Goal: Task Accomplishment & Management: Use online tool/utility

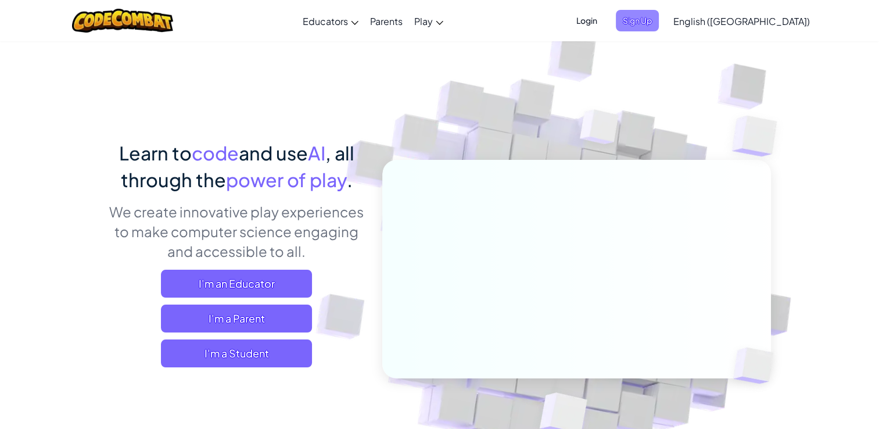
click at [659, 10] on span "Sign Up" at bounding box center [637, 20] width 43 height 21
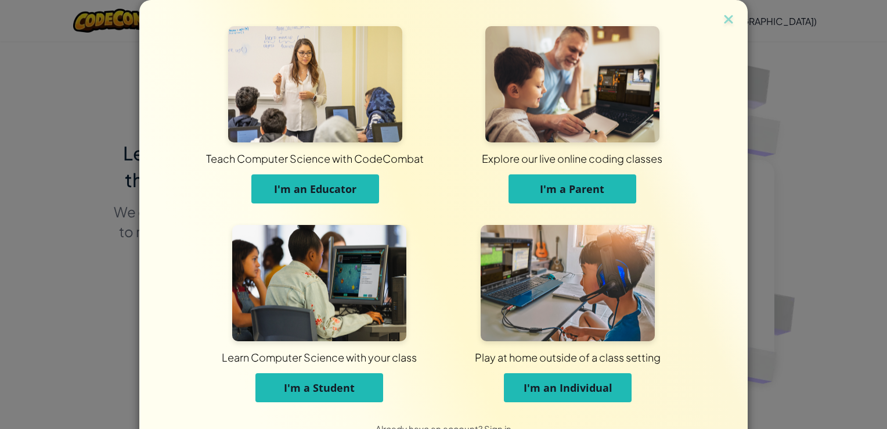
click at [353, 394] on button "I'm a Student" at bounding box center [320, 387] width 128 height 29
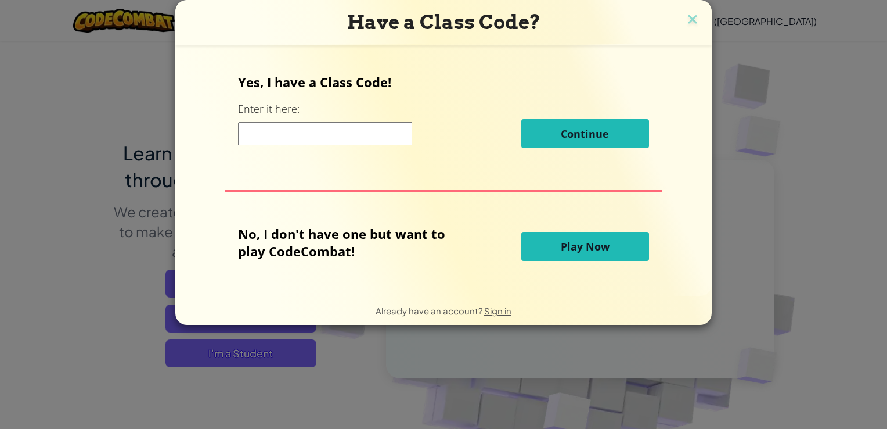
click at [305, 135] on input at bounding box center [325, 133] width 174 height 23
type input "lightplaylast"
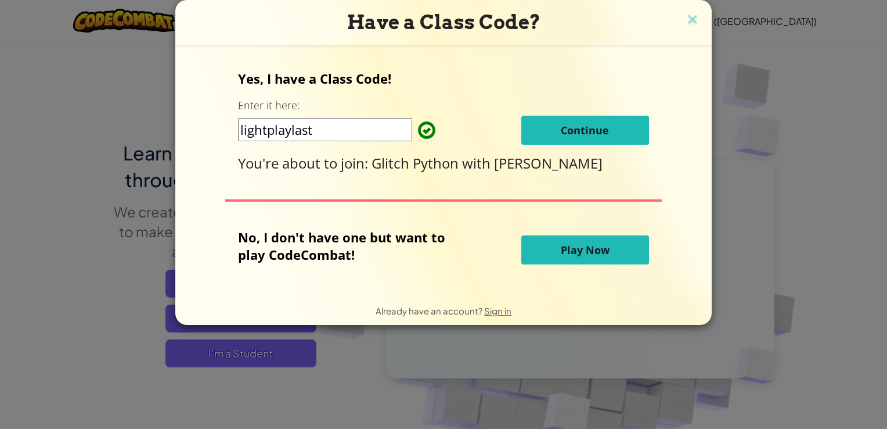
click at [606, 139] on button "Continue" at bounding box center [586, 130] width 128 height 29
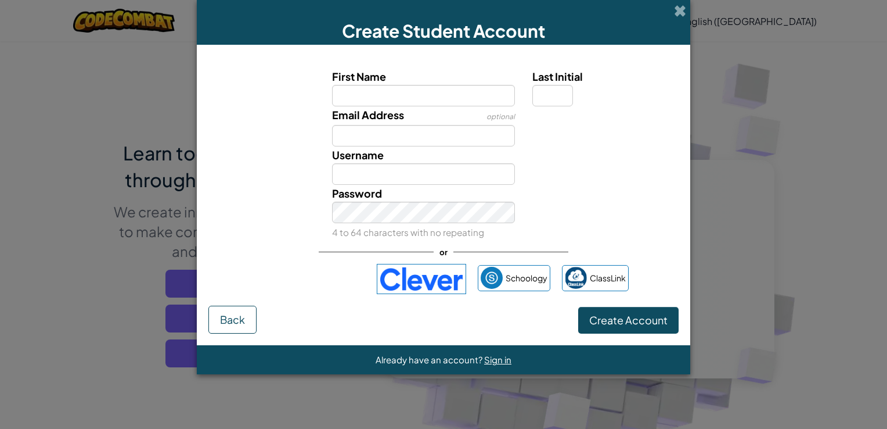
click at [411, 100] on input "First Name" at bounding box center [424, 95] width 184 height 21
type input "stanley"
type input "Stanley"
click at [551, 92] on input "Last Initial" at bounding box center [553, 95] width 41 height 21
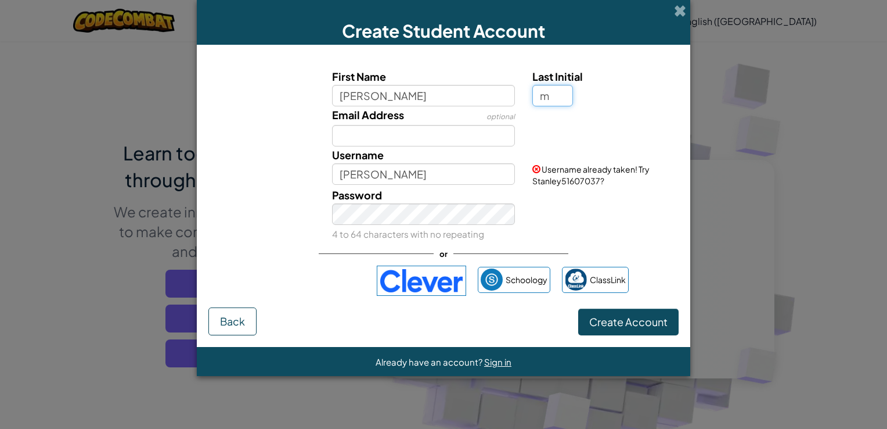
type input "m"
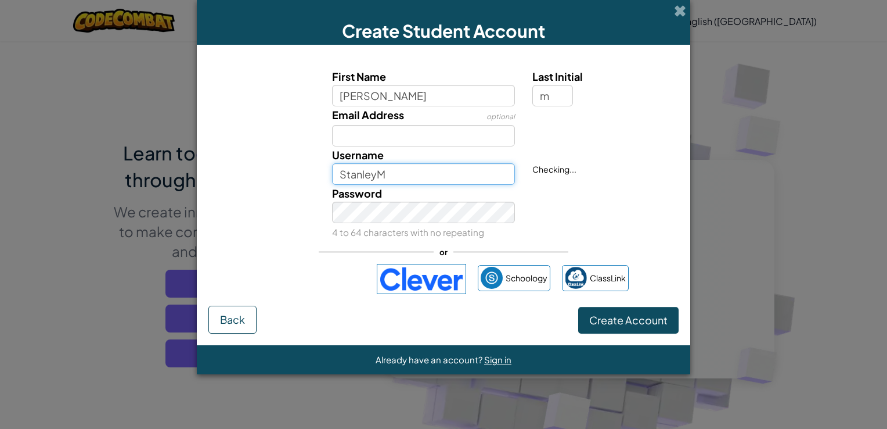
drag, startPoint x: 392, startPoint y: 177, endPoint x: 393, endPoint y: 170, distance: 6.5
click at [393, 170] on input "StanleyM" at bounding box center [424, 173] width 184 height 21
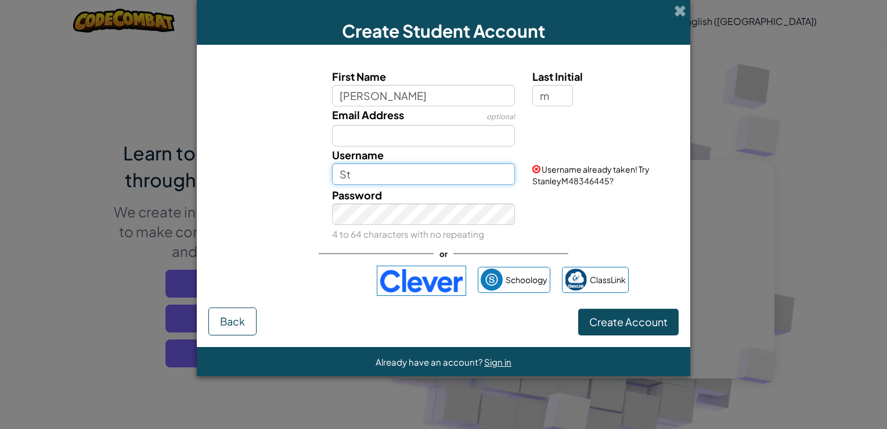
type input "S"
click at [407, 161] on div "Username codemaster" at bounding box center [424, 165] width 201 height 38
drag, startPoint x: 414, startPoint y: 161, endPoint x: 421, endPoint y: 175, distance: 15.6
click at [421, 175] on div "Username codemaster" at bounding box center [424, 165] width 201 height 38
click at [421, 175] on input "codemaster" at bounding box center [424, 173] width 184 height 21
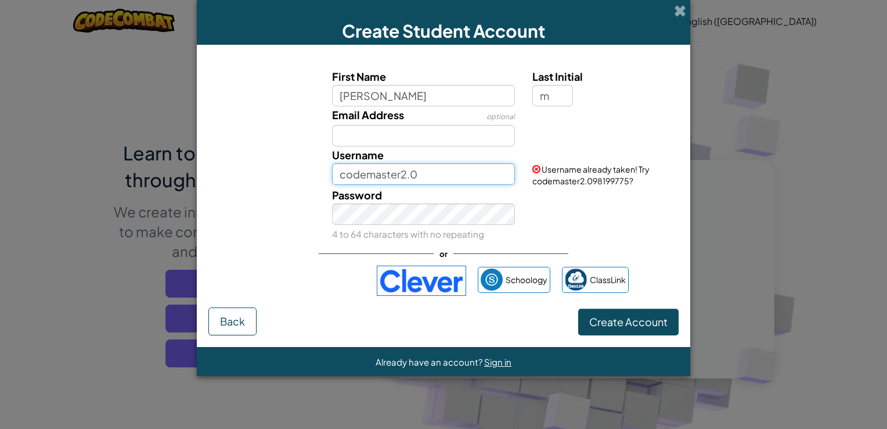
click at [439, 175] on input "codemaster2.0" at bounding box center [424, 173] width 184 height 21
click at [451, 181] on input "codemaster2.00" at bounding box center [424, 173] width 184 height 21
click at [451, 178] on input "codemaster2..0" at bounding box center [424, 173] width 184 height 21
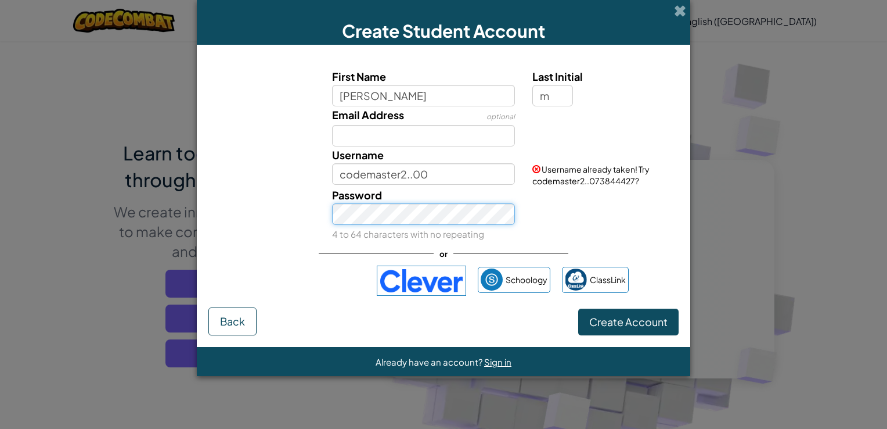
click at [432, 227] on div "Password 4 to 64 characters with no repeating" at bounding box center [424, 214] width 201 height 56
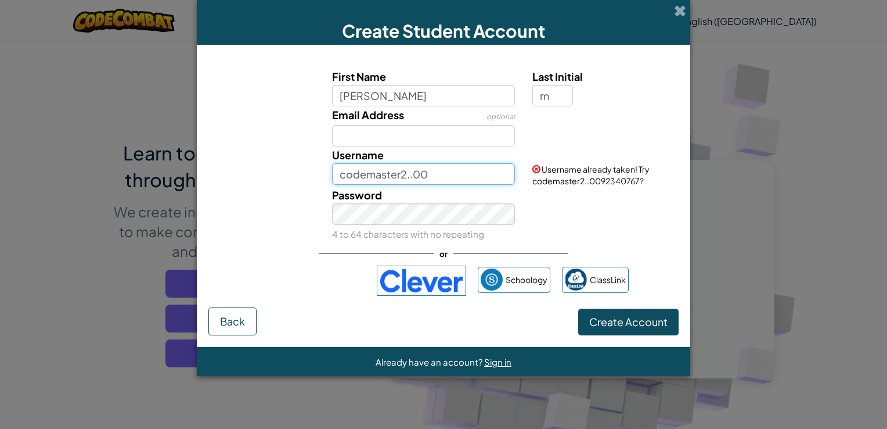
click at [451, 177] on input "codemaster2..00" at bounding box center [424, 173] width 184 height 21
click at [458, 172] on input "codemaster2..00.." at bounding box center [424, 173] width 184 height 21
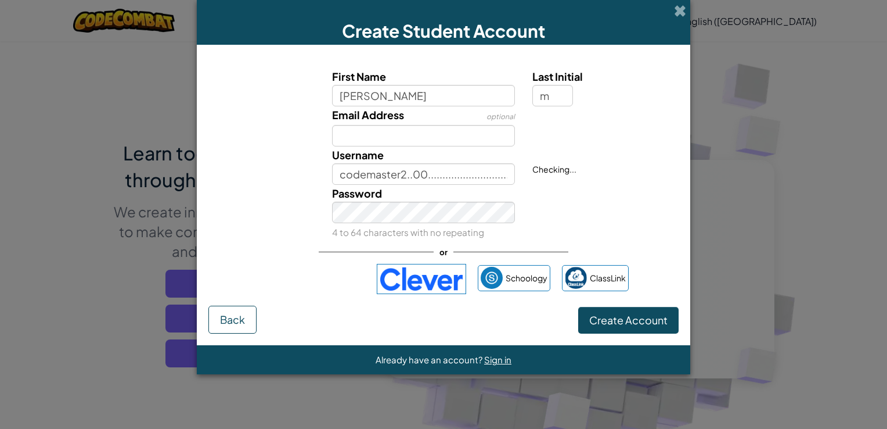
click at [476, 228] on small "4 to 64 characters with no repeating" at bounding box center [408, 232] width 152 height 11
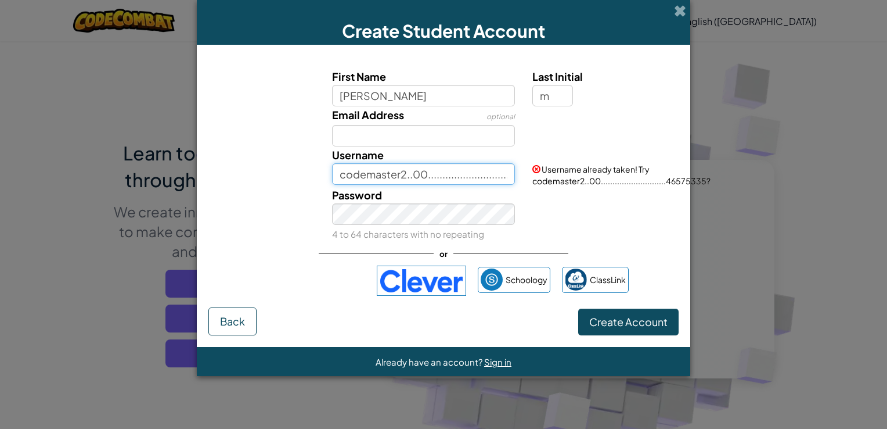
click at [511, 173] on input "codemaster2..00............................" at bounding box center [424, 173] width 184 height 21
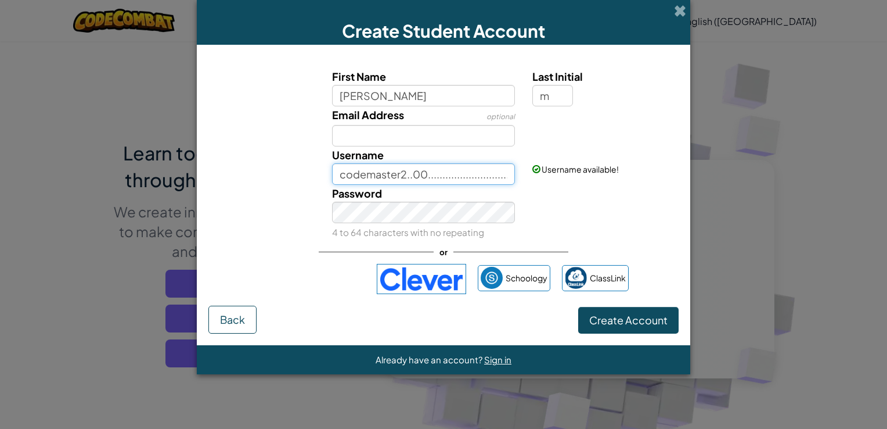
click at [512, 179] on input "codemaster2..00............................ytgruvewhfqcdnwjxsq" at bounding box center [424, 173] width 184 height 21
type input "."
click at [415, 173] on input "codeking 45.0" at bounding box center [424, 173] width 184 height 21
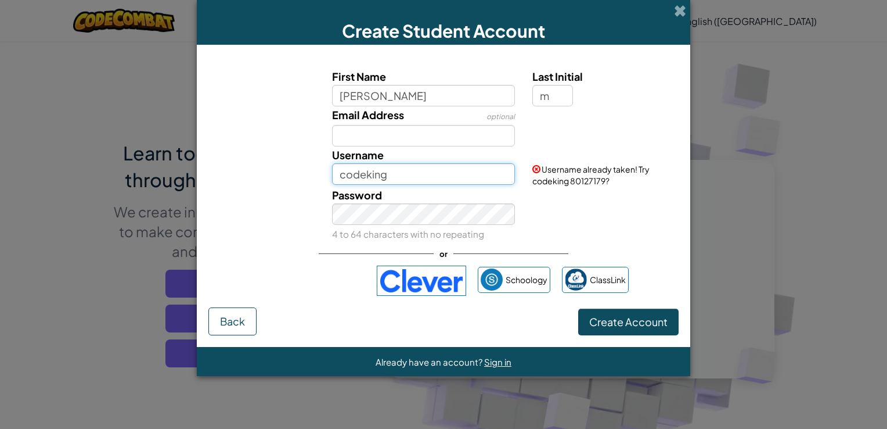
click at [406, 184] on input "codeking" at bounding box center [424, 173] width 184 height 21
type input "codeking2.0"
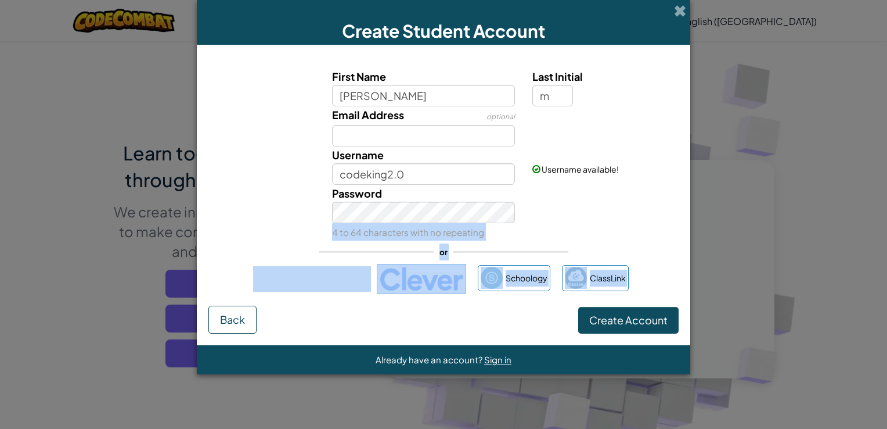
drag, startPoint x: 276, startPoint y: 242, endPoint x: 598, endPoint y: 318, distance: 330.7
click at [598, 318] on form "First Name stanley Last Initial m Email Address optional Username codeking2.0 U…" at bounding box center [444, 195] width 494 height 300
click at [598, 318] on span "Create Account" at bounding box center [629, 319] width 78 height 13
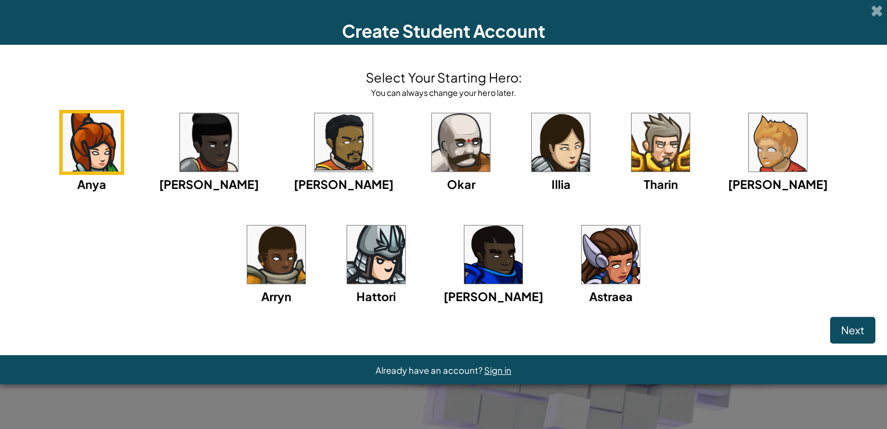
click at [347, 243] on img at bounding box center [376, 254] width 58 height 58
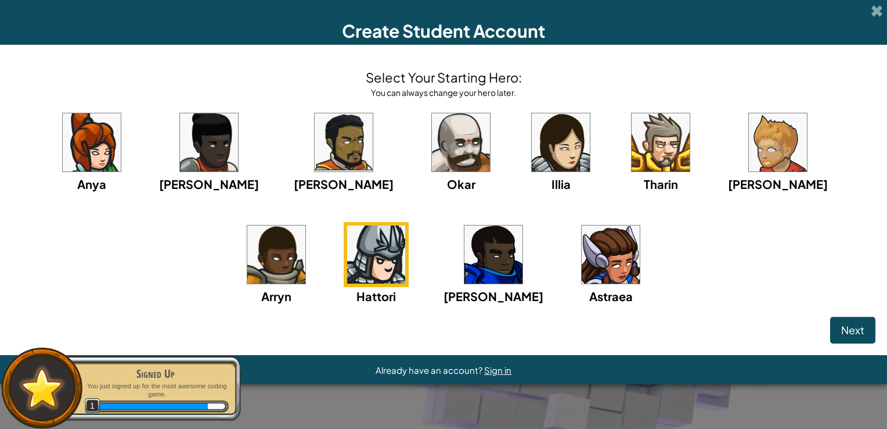
click at [632, 145] on img at bounding box center [661, 142] width 58 height 58
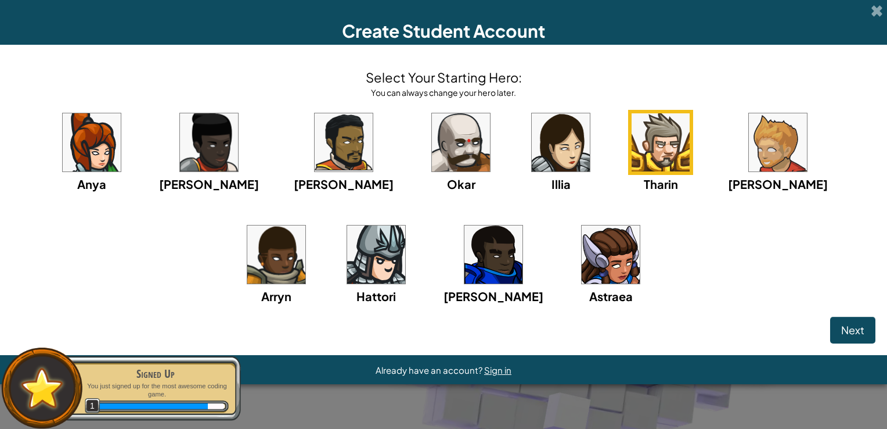
click at [632, 145] on img at bounding box center [661, 142] width 58 height 58
click at [854, 326] on span "Next" at bounding box center [853, 329] width 23 height 13
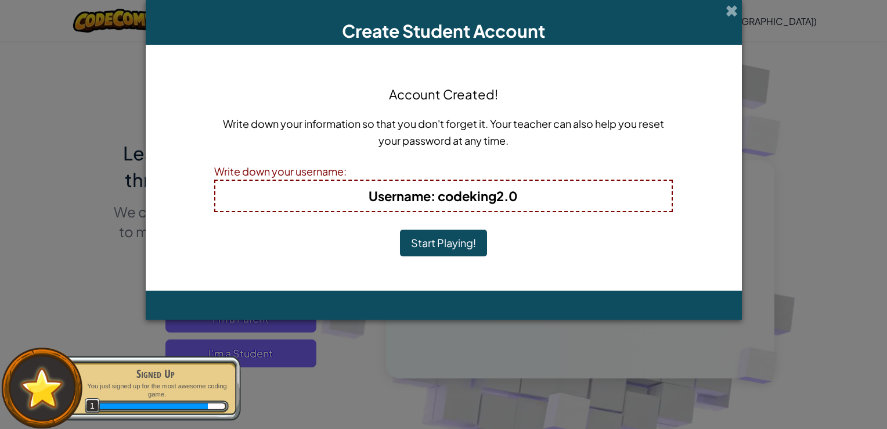
click at [421, 249] on button "Start Playing!" at bounding box center [443, 242] width 87 height 27
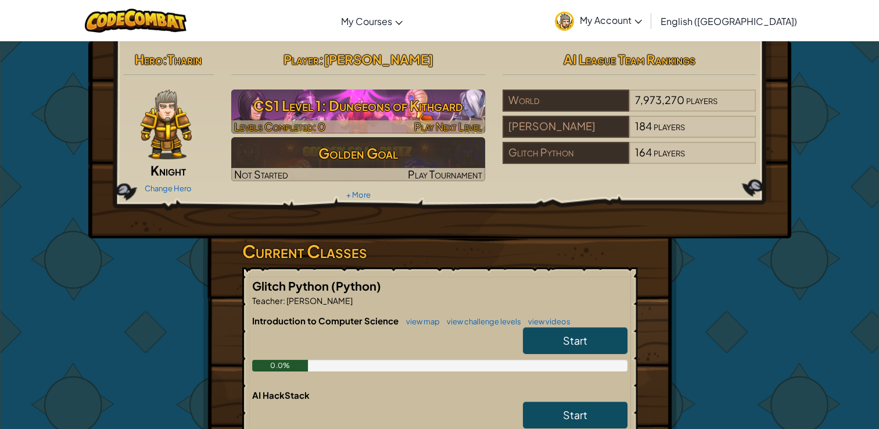
click at [358, 105] on h3 "CS1 Level 1: Dungeons of Kithgard" at bounding box center [358, 105] width 254 height 26
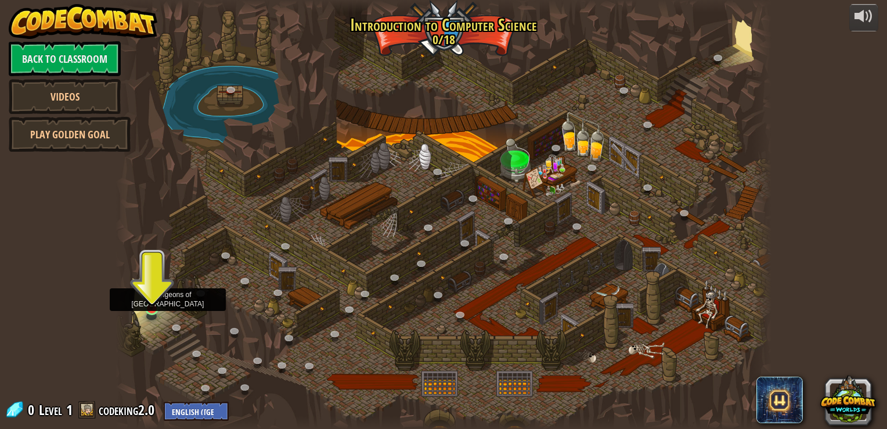
click at [150, 300] on img at bounding box center [151, 291] width 16 height 38
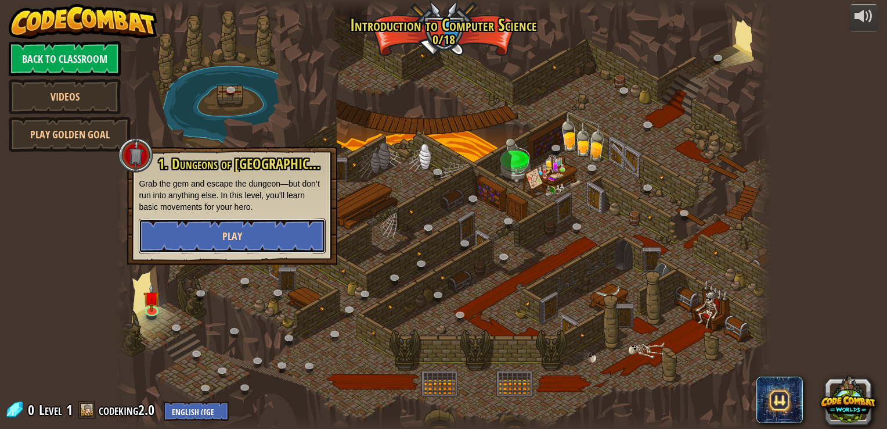
click at [233, 225] on button "Play" at bounding box center [232, 235] width 187 height 35
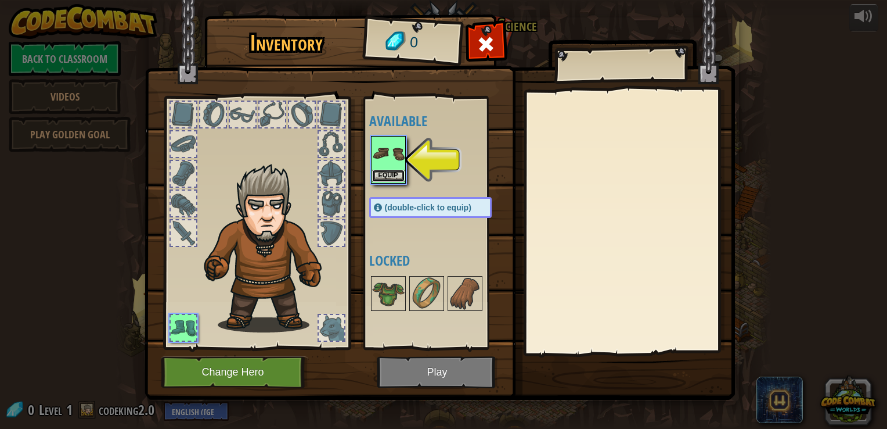
click at [386, 174] on button "Equip" at bounding box center [388, 176] width 33 height 12
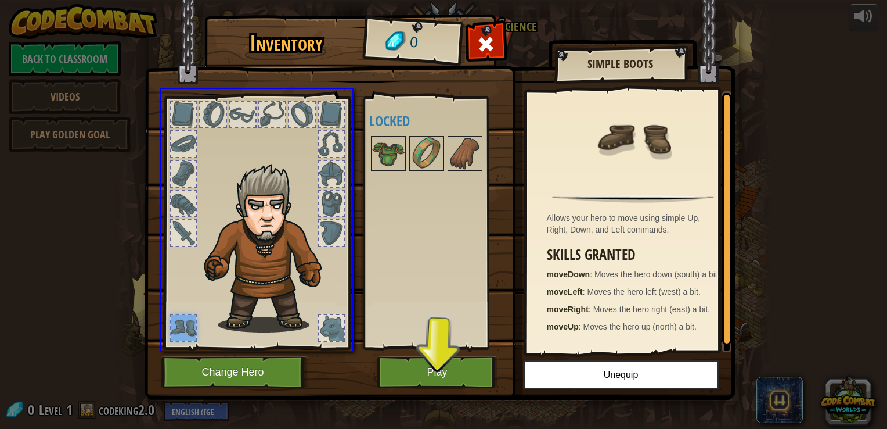
drag, startPoint x: 184, startPoint y: 318, endPoint x: 455, endPoint y: 370, distance: 276.1
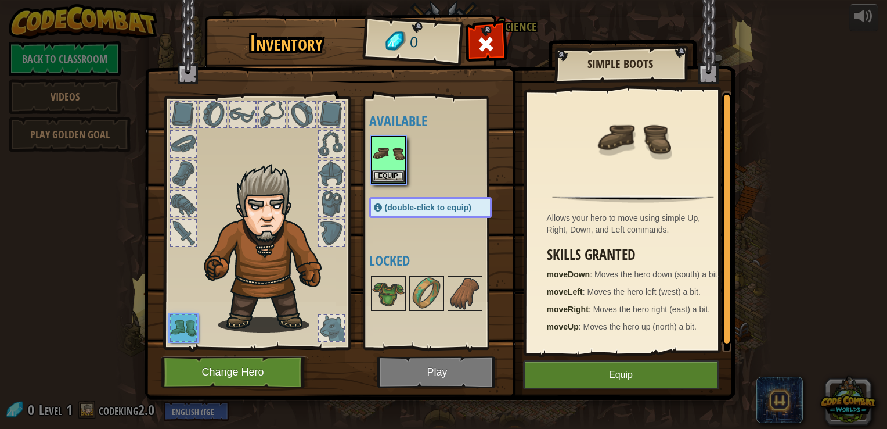
click at [455, 370] on img at bounding box center [440, 189] width 591 height 422
click at [381, 171] on button "Equip" at bounding box center [388, 176] width 33 height 12
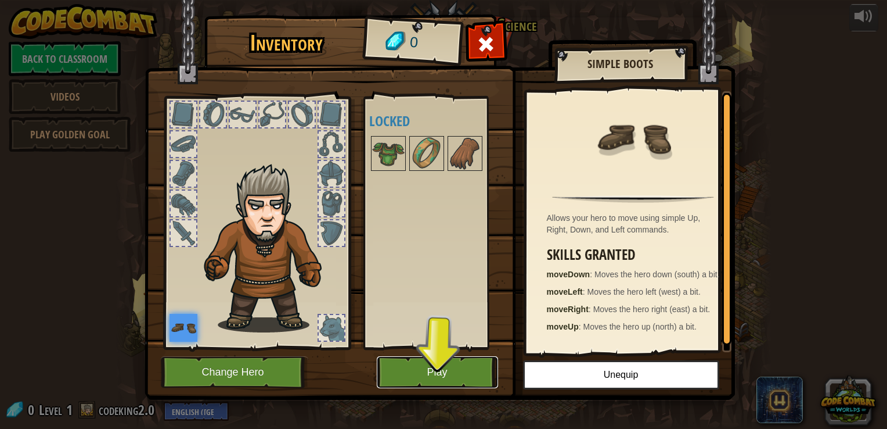
click at [432, 371] on button "Play" at bounding box center [437, 372] width 121 height 32
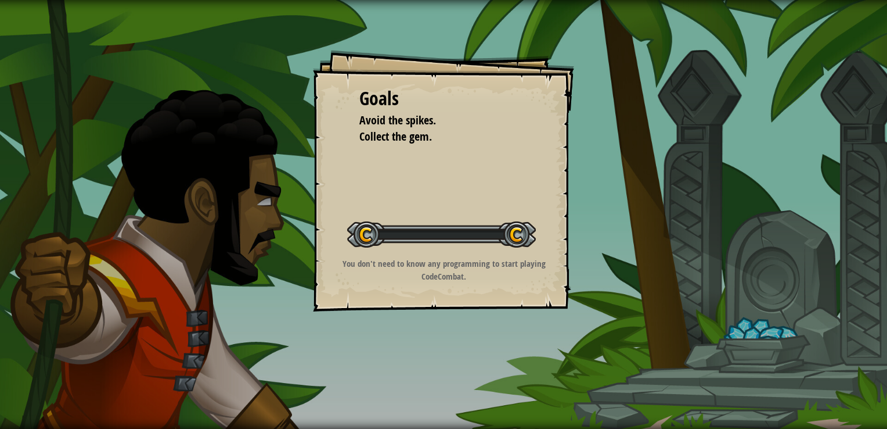
click at [432, 371] on div "Goals Avoid the spikes. Collect the gem. Start Level Error loading from server.…" at bounding box center [443, 214] width 887 height 429
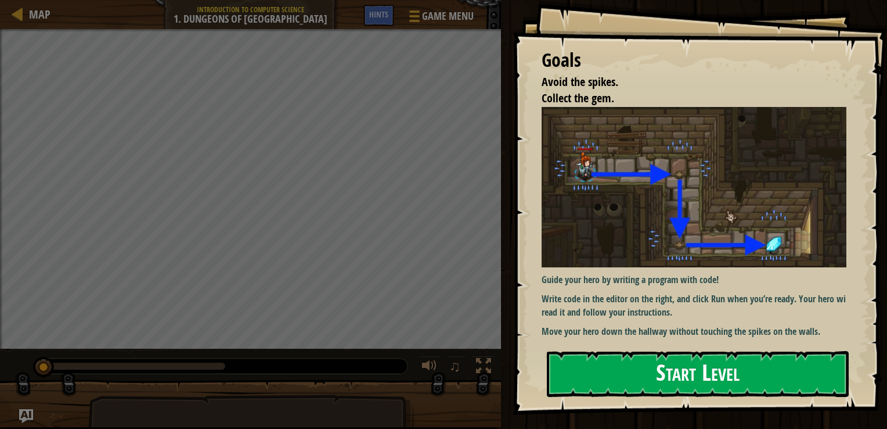
click at [662, 365] on button "Start Level" at bounding box center [698, 374] width 302 height 46
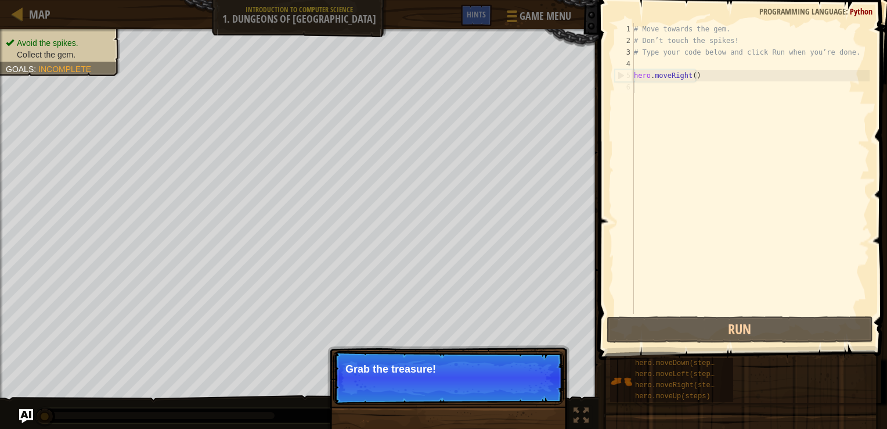
click at [392, 392] on p "Skip (esc) Continue Grab the treasure!" at bounding box center [448, 377] width 231 height 53
click at [541, 384] on button "Continue" at bounding box center [530, 384] width 48 height 15
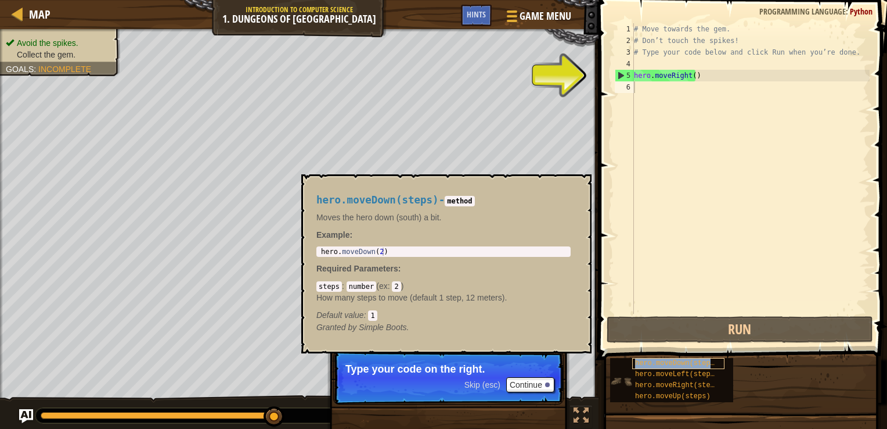
click at [651, 364] on span "hero.moveDown(steps)" at bounding box center [677, 363] width 84 height 8
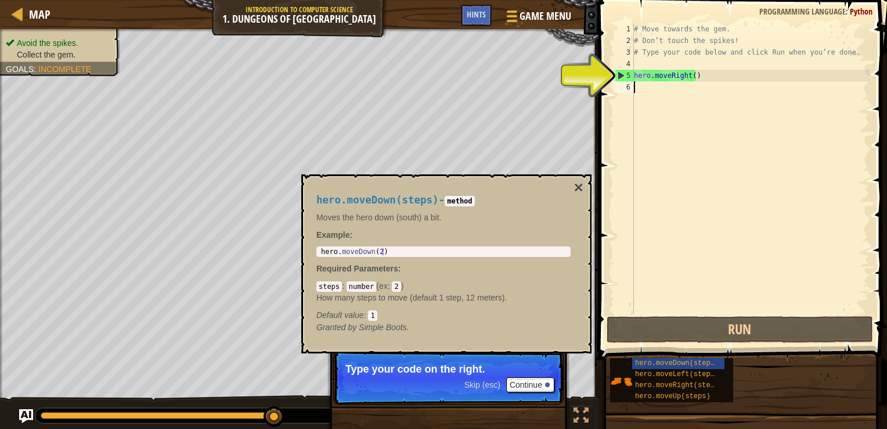
click at [644, 87] on div "# Move towards the gem. # Don’t touch the spikes! # Type your code below and cl…" at bounding box center [751, 180] width 238 height 314
click at [626, 85] on div "6" at bounding box center [624, 87] width 19 height 12
click at [622, 76] on div "5" at bounding box center [625, 76] width 19 height 12
type textarea "hero.moveRight()"
click at [635, 84] on div "# Move towards the gem. # Don’t touch the spikes! # Type your code below and cl…" at bounding box center [751, 180] width 238 height 314
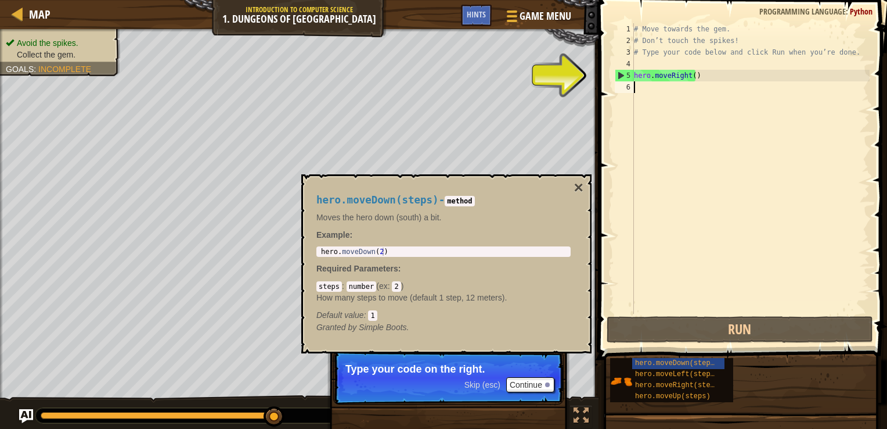
click at [633, 85] on div "6" at bounding box center [624, 87] width 19 height 12
type textarea "hero.moveRight()"
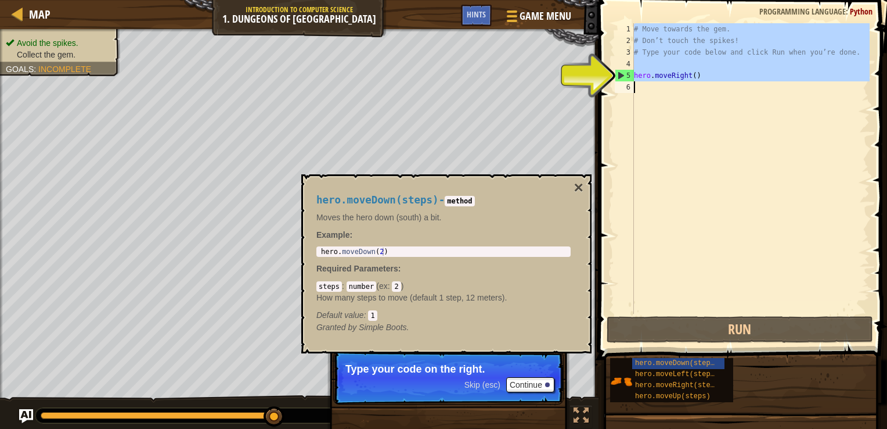
click at [633, 85] on div "6" at bounding box center [624, 87] width 19 height 12
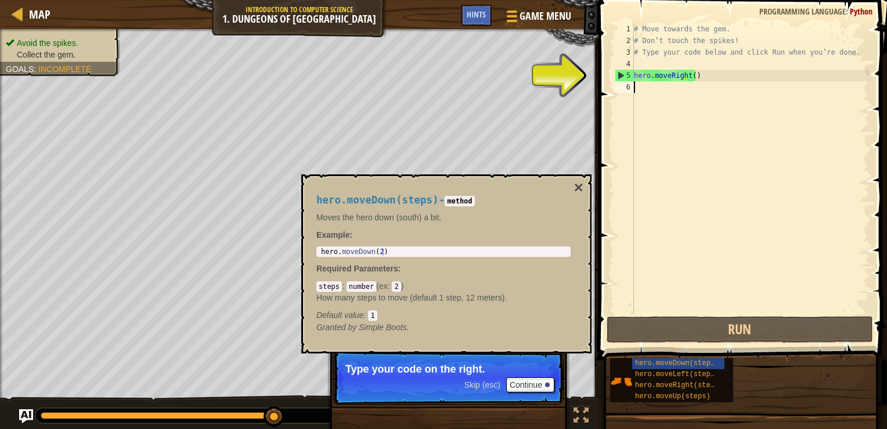
click at [632, 89] on div "6" at bounding box center [624, 87] width 19 height 12
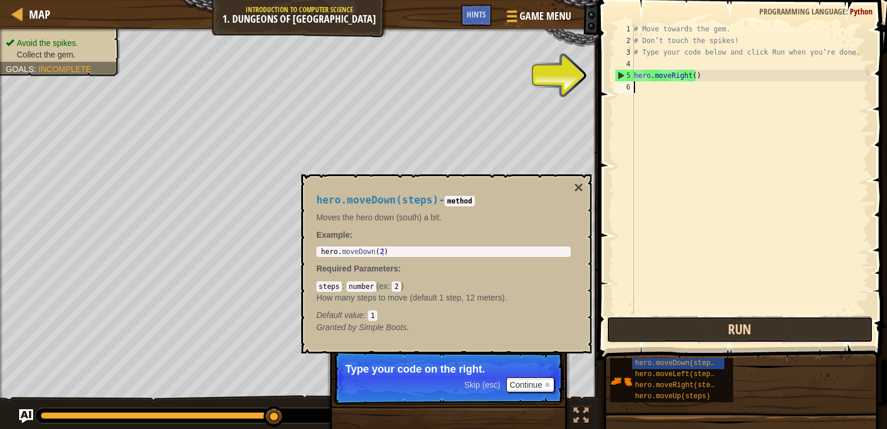
click at [641, 336] on button "Run" at bounding box center [740, 329] width 267 height 27
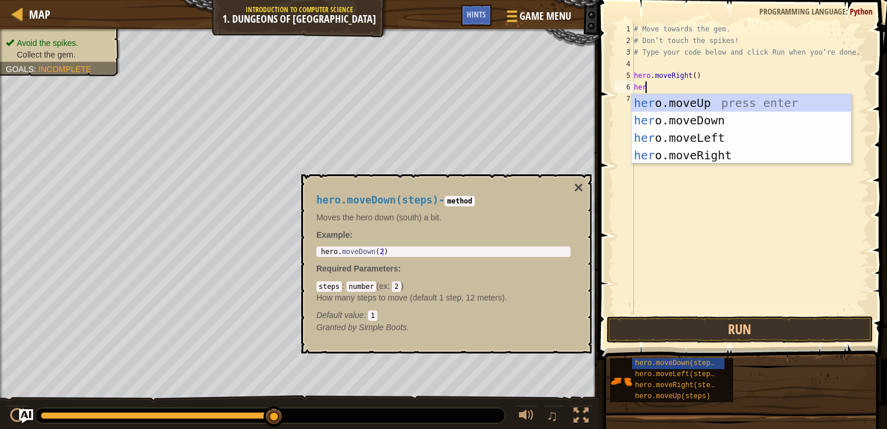
type textarea "hero"
click at [679, 121] on div "hero .moveUp press enter hero .moveDown press enter hero .moveLeft press enter …" at bounding box center [742, 146] width 220 height 105
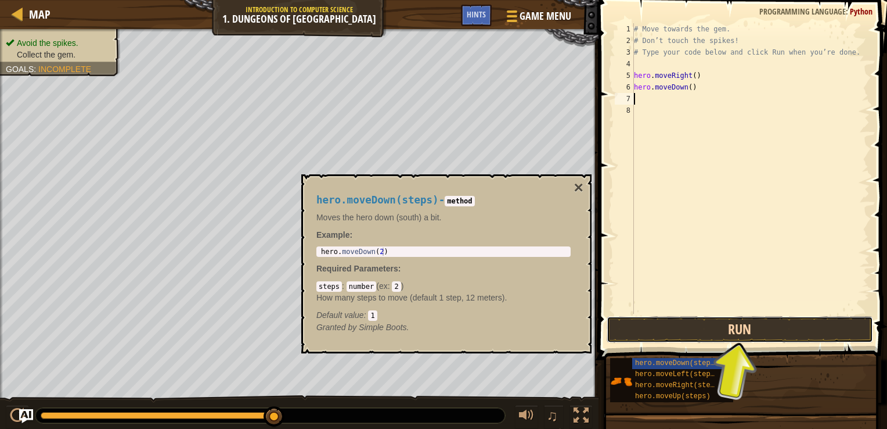
click at [709, 330] on button "Run" at bounding box center [740, 329] width 267 height 27
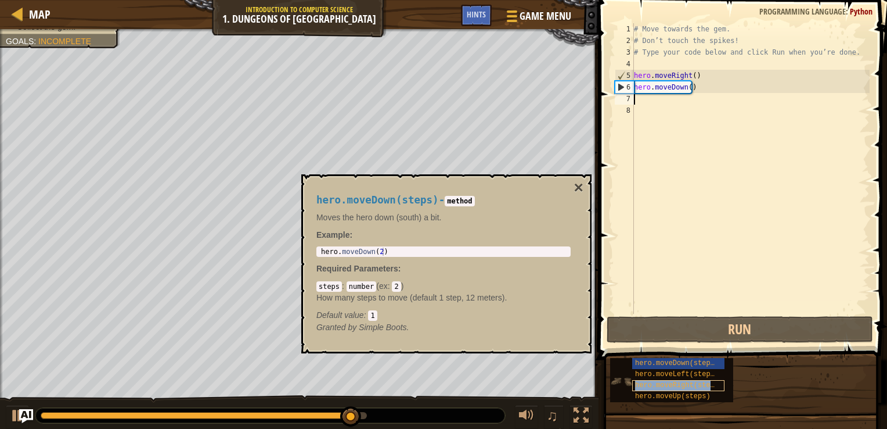
click at [660, 389] on div "hero.moveRight(steps)" at bounding box center [679, 385] width 92 height 11
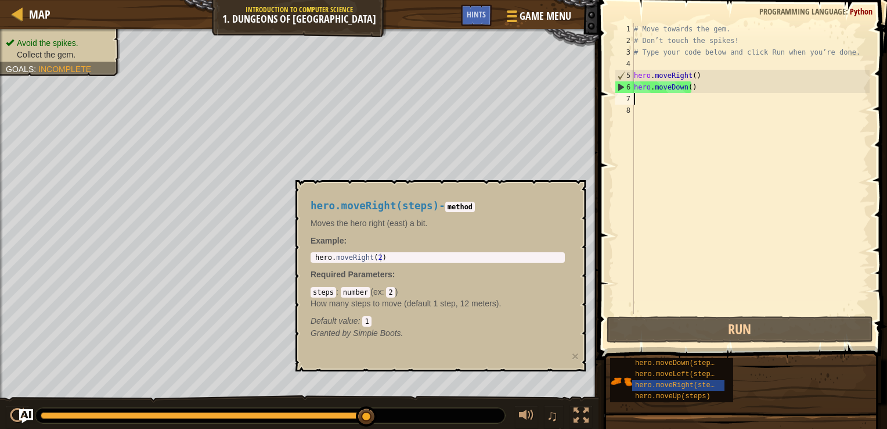
type textarea "h"
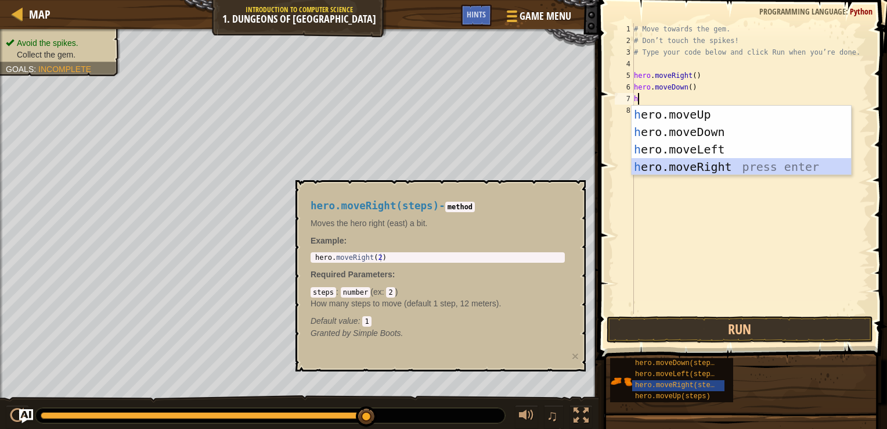
click at [675, 163] on div "h ero.moveUp press enter h ero.moveDown press enter h ero.moveLeft press enter …" at bounding box center [742, 158] width 220 height 105
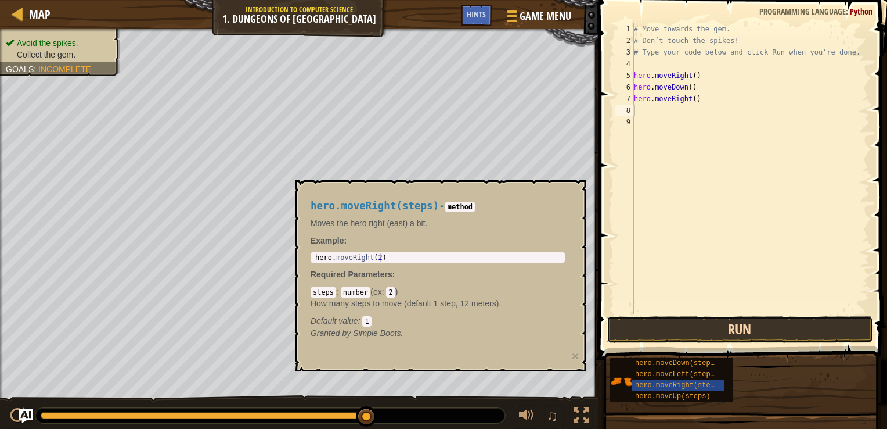
click at [714, 336] on button "Run" at bounding box center [740, 329] width 267 height 27
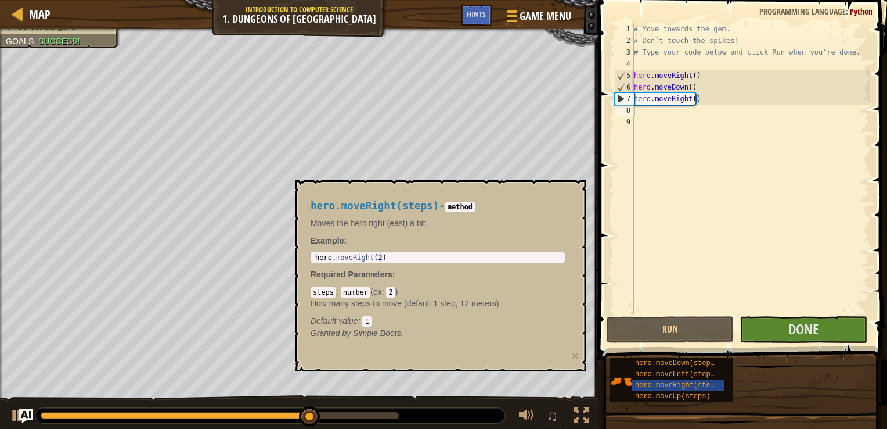
click at [441, 405] on div "♫" at bounding box center [299, 412] width 599 height 35
click at [576, 352] on button "×" at bounding box center [575, 356] width 7 height 12
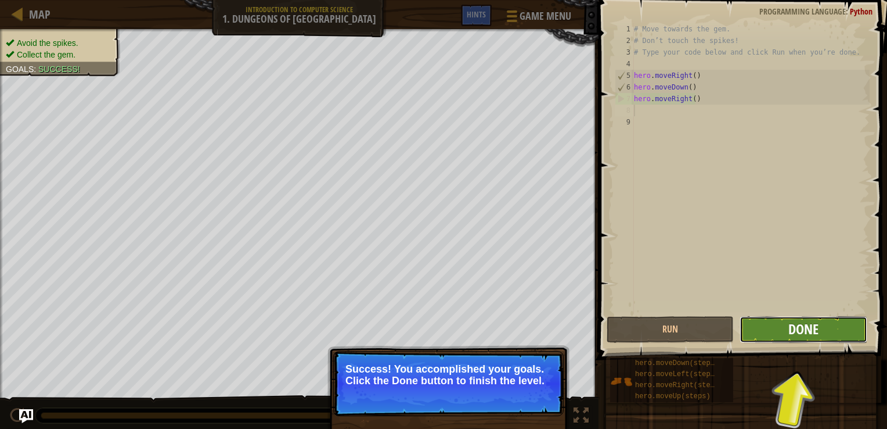
click at [811, 330] on span "Done" at bounding box center [804, 328] width 30 height 19
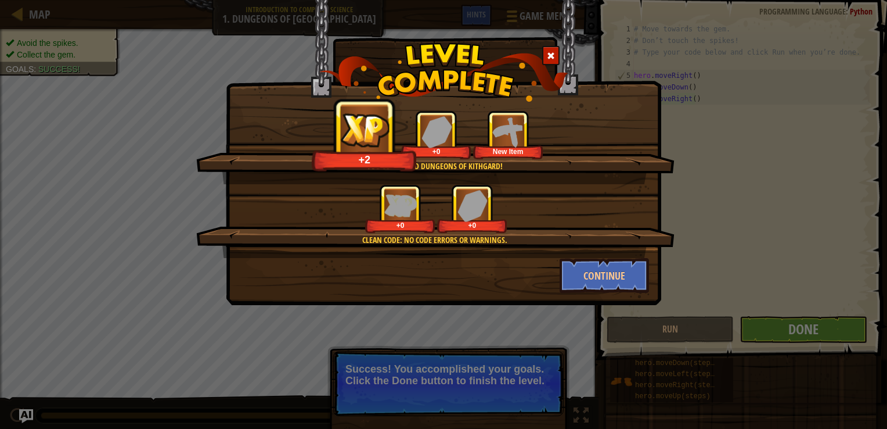
click at [393, 188] on div "+0" at bounding box center [400, 209] width 70 height 48
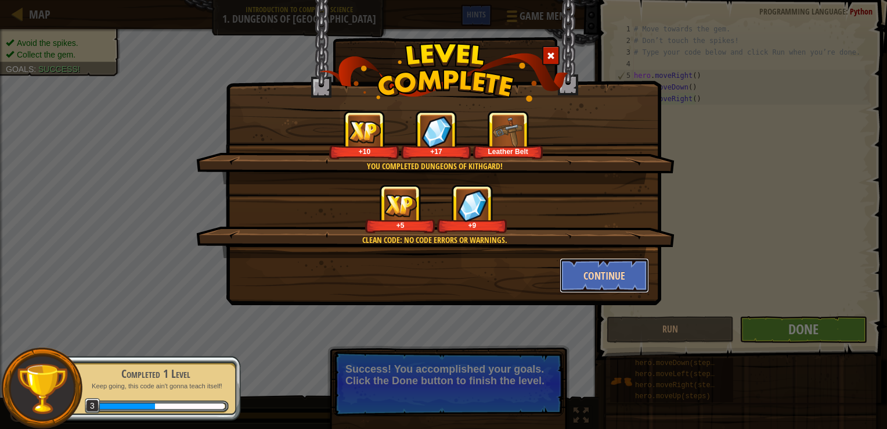
click at [622, 281] on button "Continue" at bounding box center [605, 275] width 90 height 35
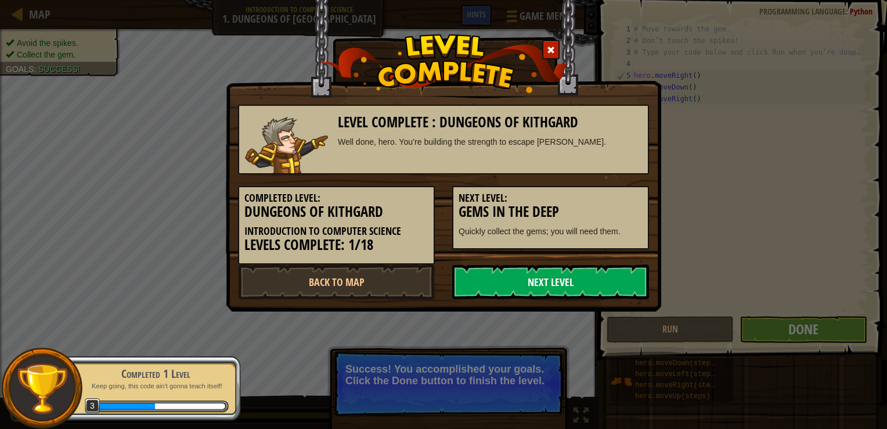
click at [622, 281] on link "Next Level" at bounding box center [550, 281] width 197 height 35
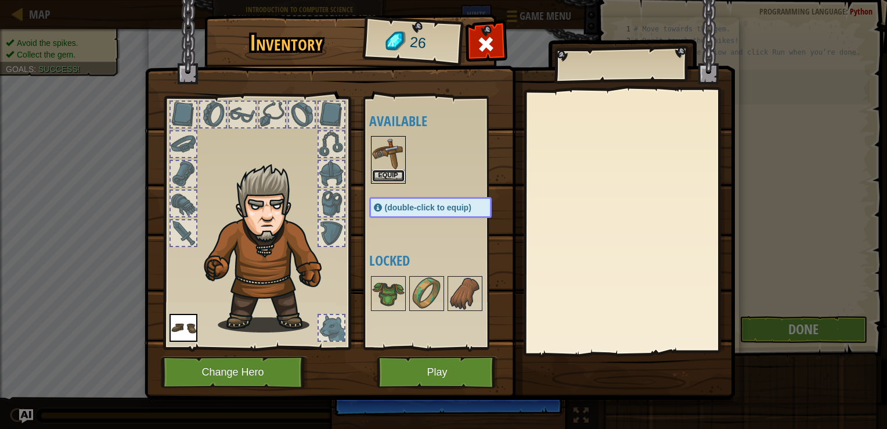
click at [385, 178] on button "Equip" at bounding box center [388, 176] width 33 height 12
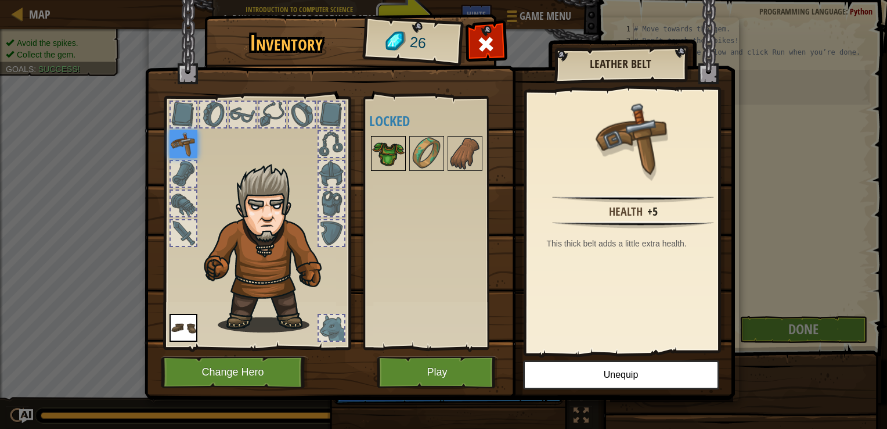
click at [384, 158] on img at bounding box center [388, 153] width 33 height 33
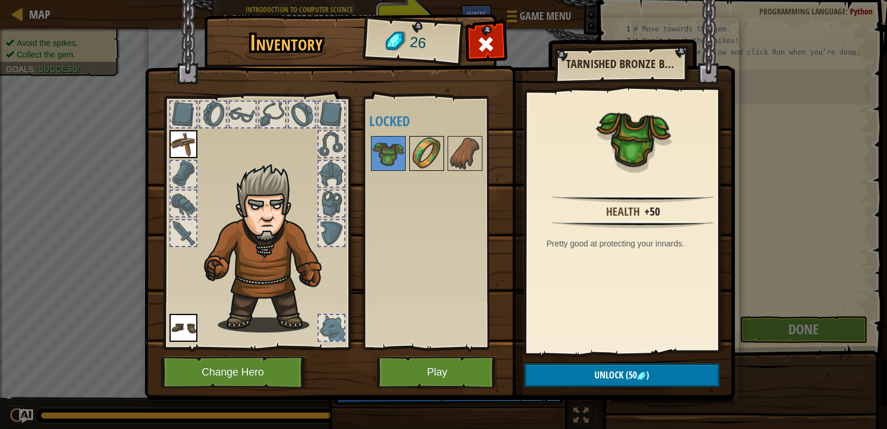
click at [415, 157] on img at bounding box center [427, 153] width 33 height 33
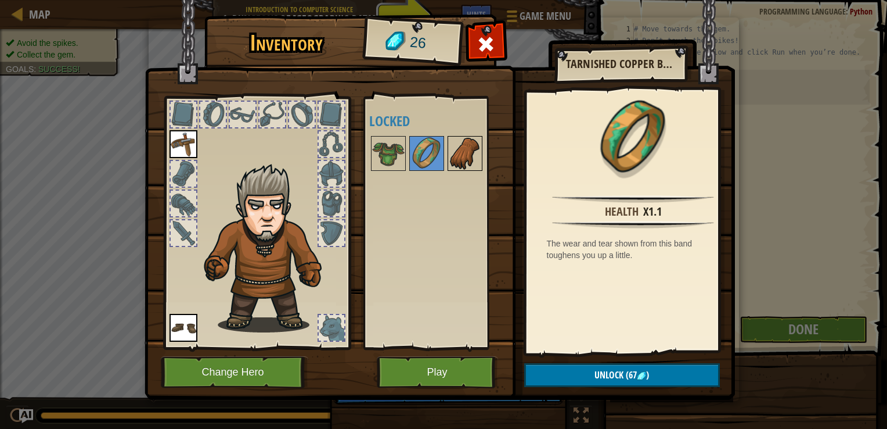
click at [461, 159] on img at bounding box center [465, 153] width 33 height 33
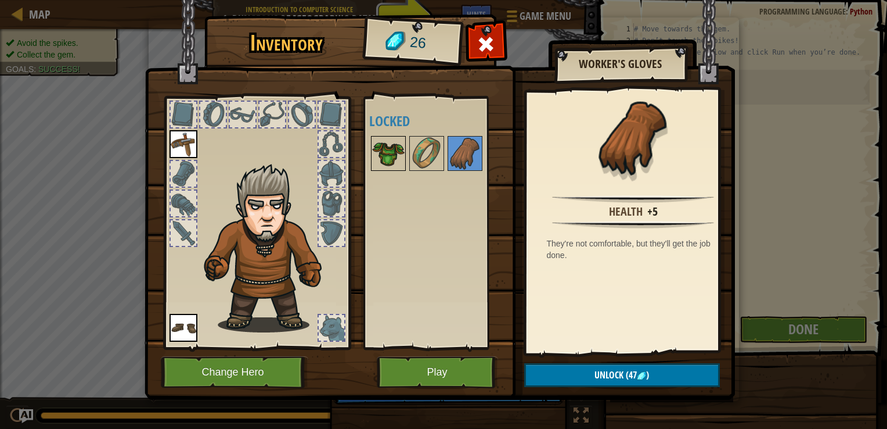
click at [386, 154] on img at bounding box center [388, 153] width 33 height 33
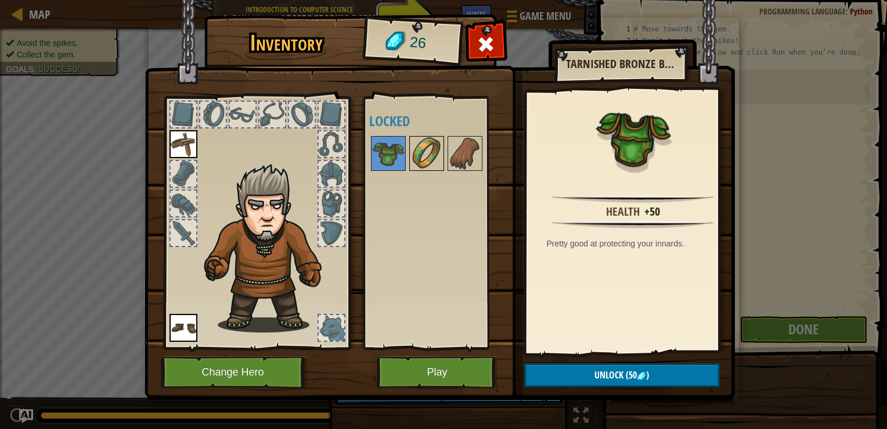
click at [419, 157] on img at bounding box center [427, 153] width 33 height 33
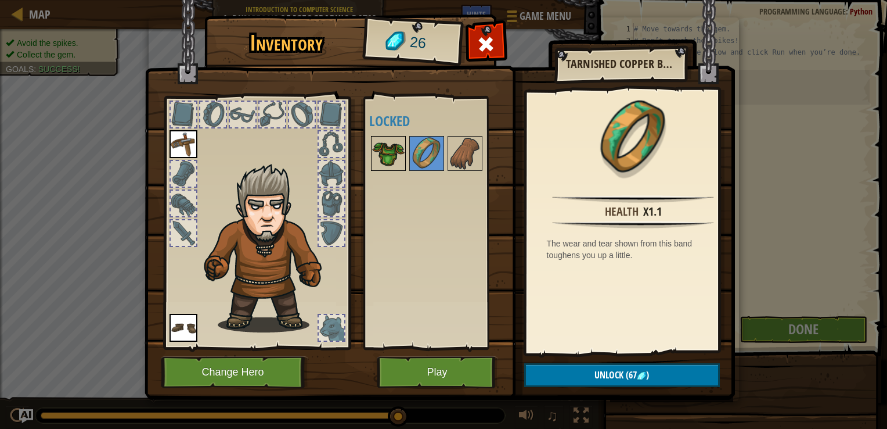
click at [390, 154] on img at bounding box center [388, 153] width 33 height 33
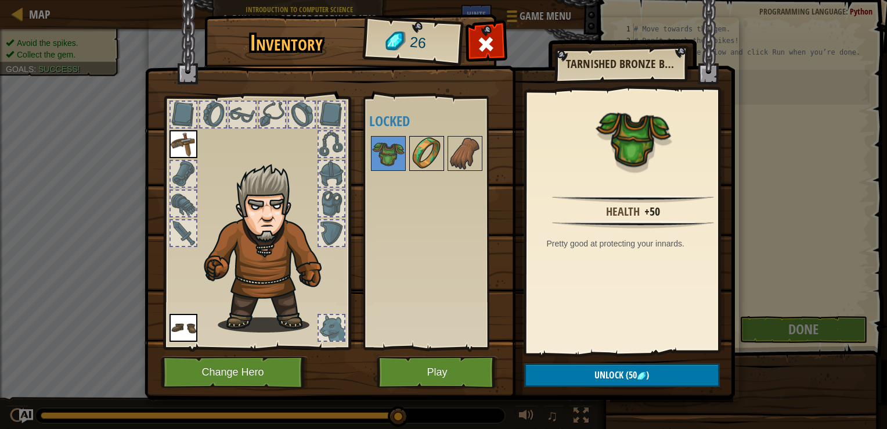
click at [423, 159] on img at bounding box center [427, 153] width 33 height 33
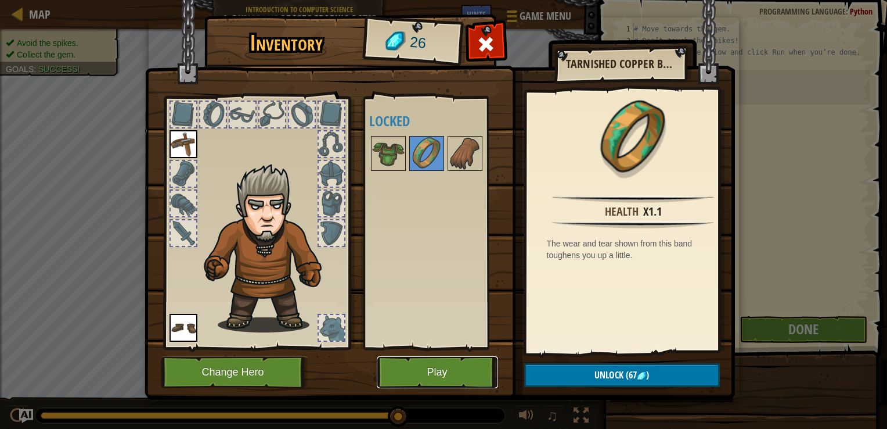
click at [445, 368] on button "Play" at bounding box center [437, 372] width 121 height 32
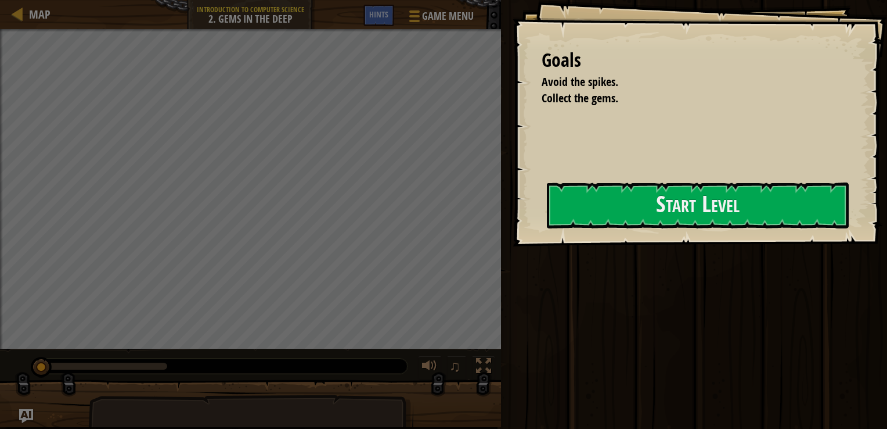
click at [348, 288] on div "Goals Avoid the spikes. Collect the gems. Start Level Error loading from server…" at bounding box center [443, 214] width 887 height 429
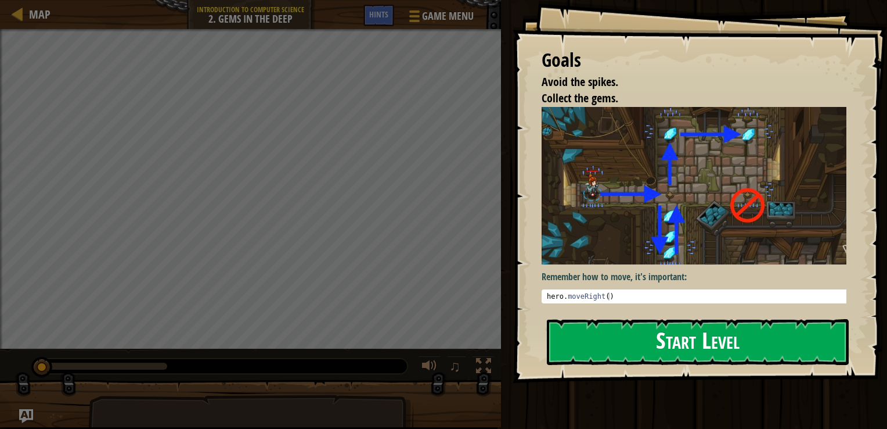
click at [665, 352] on button "Start Level" at bounding box center [698, 342] width 302 height 46
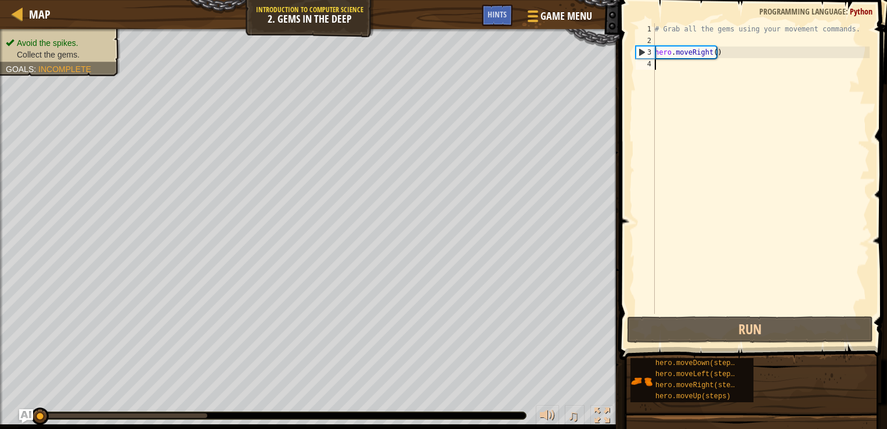
type textarea "h"
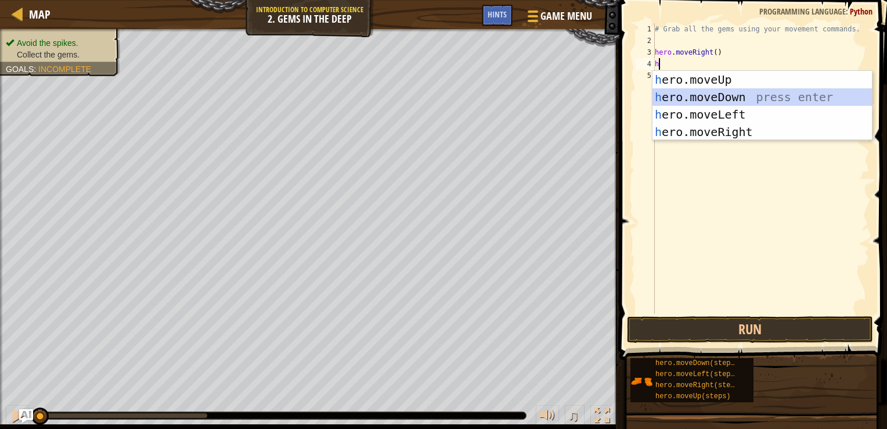
click at [693, 96] on div "h ero.moveUp press enter h ero.moveDown press enter h ero.moveLeft press enter …" at bounding box center [763, 123] width 220 height 105
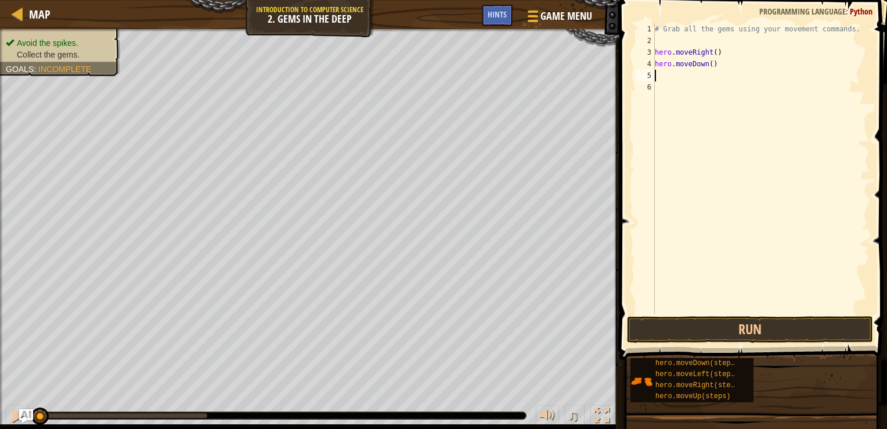
type textarea "h"
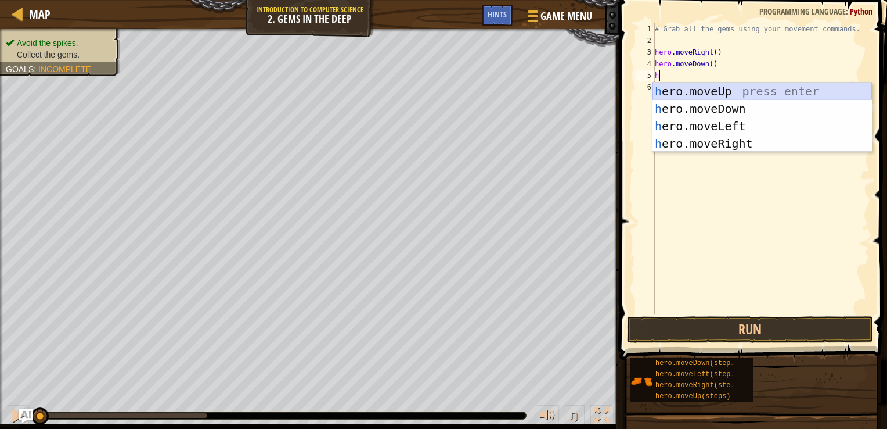
click at [717, 84] on div "h ero.moveUp press enter h ero.moveDown press enter h ero.moveLeft press enter …" at bounding box center [763, 134] width 220 height 105
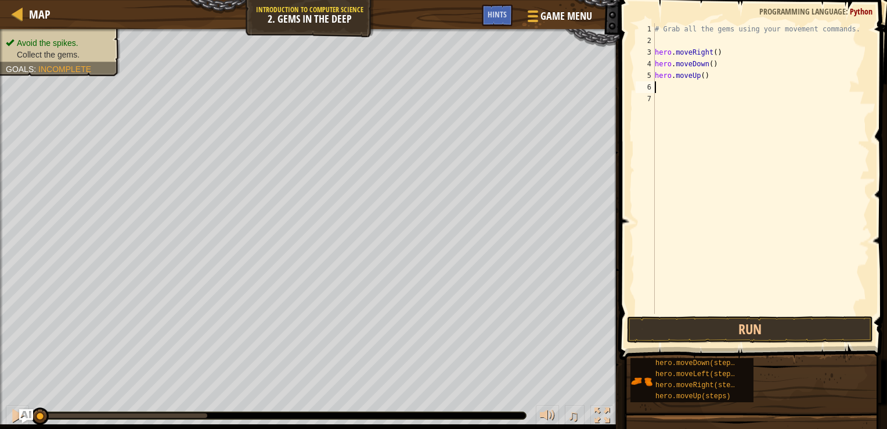
click at [717, 84] on div "# Grab all the gems using your movement commands. hero . moveRight ( ) hero . m…" at bounding box center [761, 180] width 217 height 314
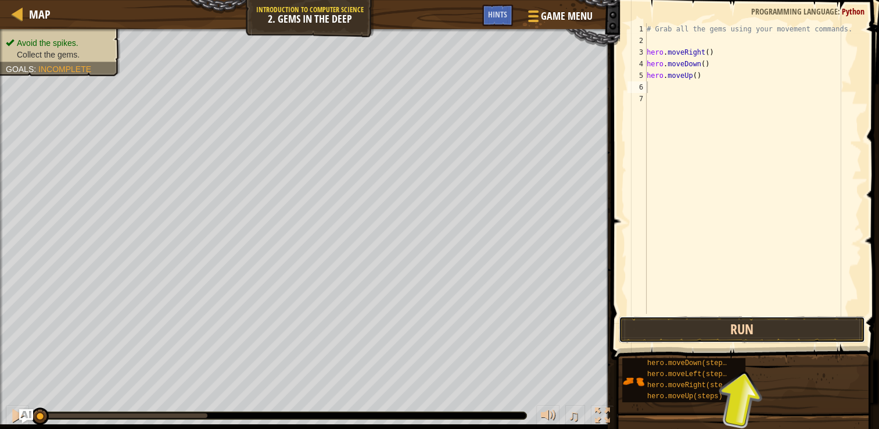
click at [695, 328] on button "Run" at bounding box center [742, 329] width 246 height 27
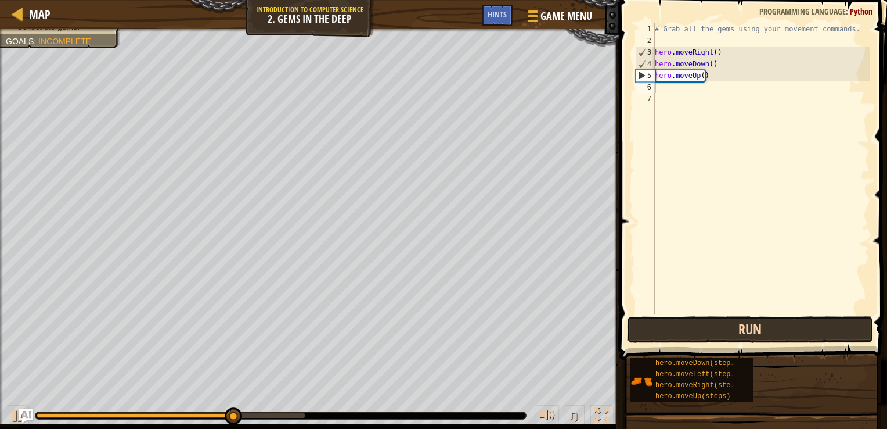
click at [681, 319] on button "Run" at bounding box center [750, 329] width 246 height 27
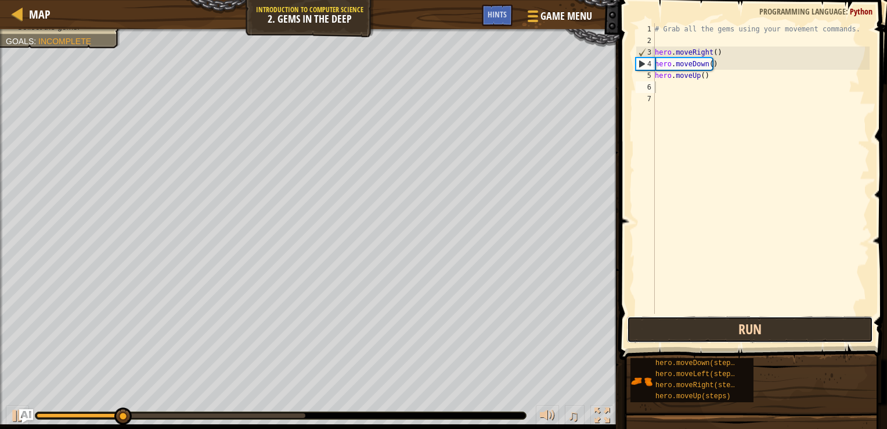
click at [709, 324] on button "Run" at bounding box center [750, 329] width 246 height 27
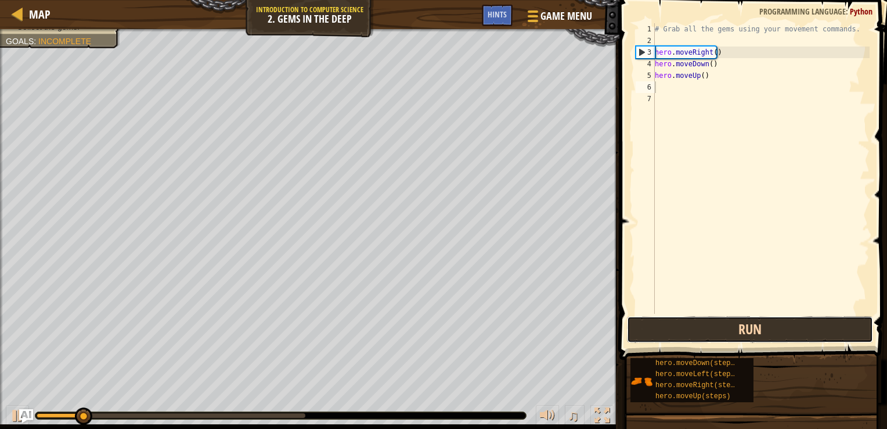
click at [709, 324] on button "Run" at bounding box center [750, 329] width 246 height 27
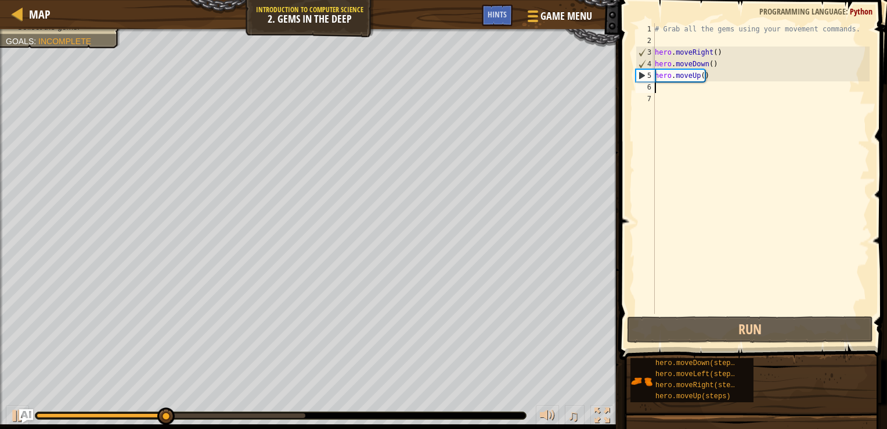
click at [667, 89] on div "# Grab all the gems using your movement commands. hero . moveRight ( ) hero . m…" at bounding box center [761, 180] width 217 height 314
type textarea "h"
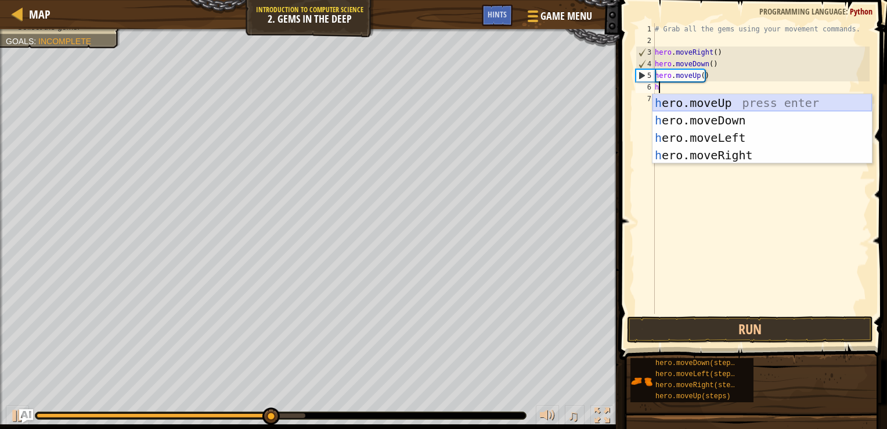
click at [695, 101] on div "h ero.moveUp press enter h ero.moveDown press enter h ero.moveLeft press enter …" at bounding box center [763, 146] width 220 height 105
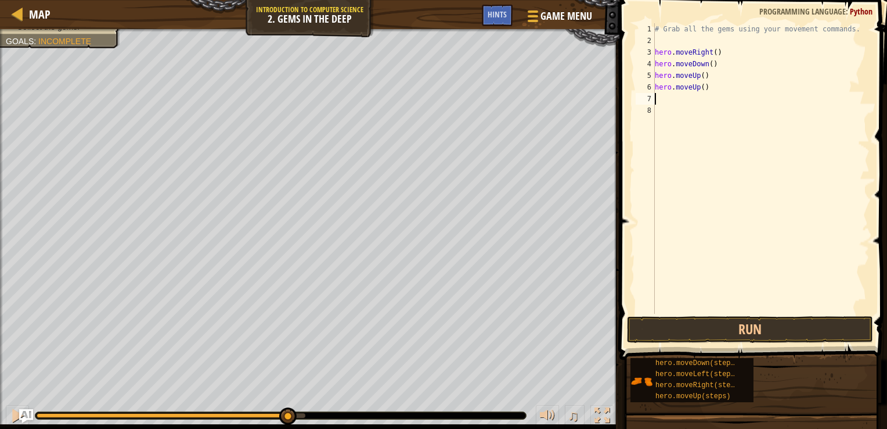
type textarea "h"
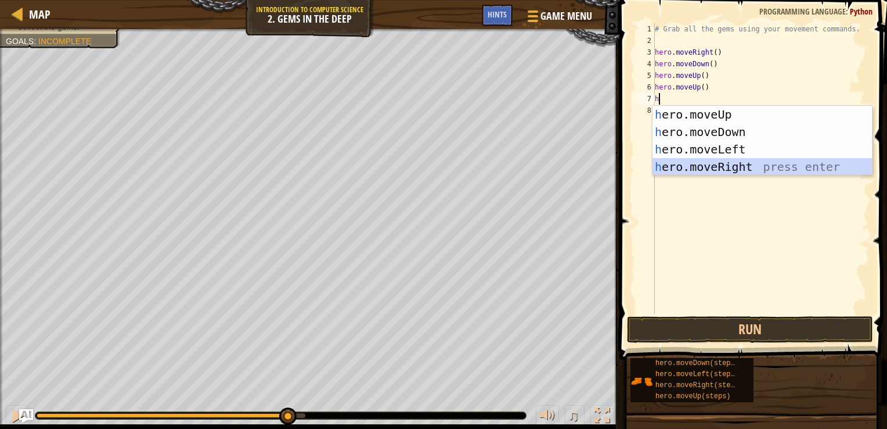
click at [725, 166] on div "h ero.moveUp press enter h ero.moveDown press enter h ero.moveLeft press enter …" at bounding box center [763, 158] width 220 height 105
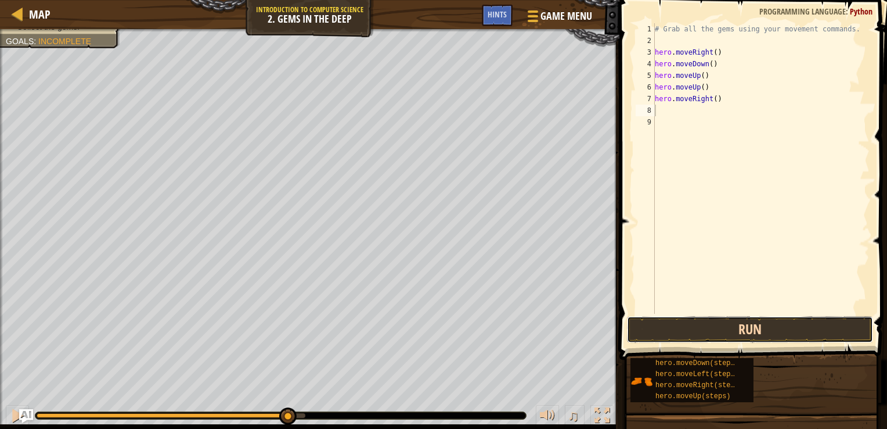
click at [714, 319] on button "Run" at bounding box center [750, 329] width 246 height 27
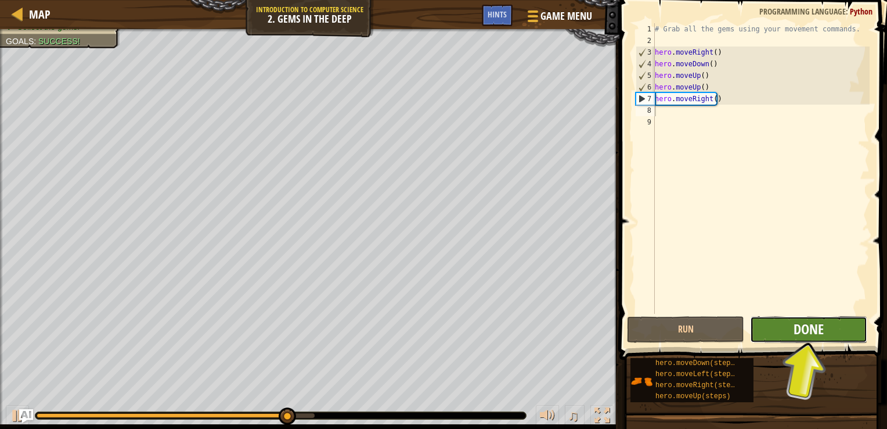
click at [802, 328] on span "Done" at bounding box center [809, 328] width 30 height 19
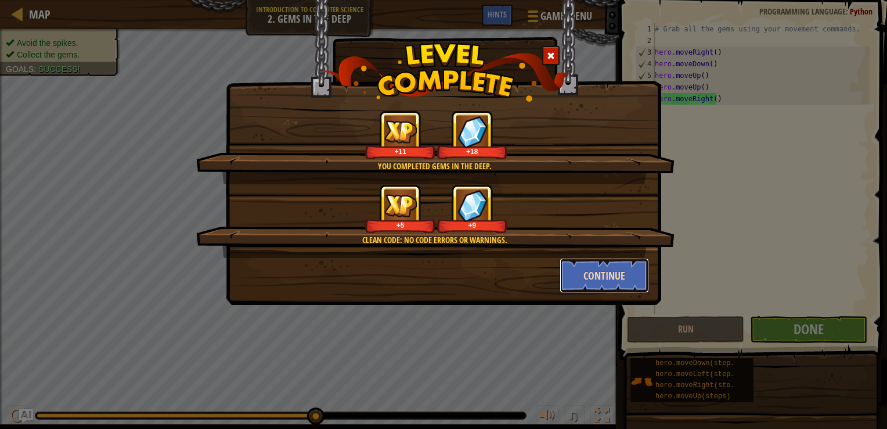
click at [584, 278] on button "Continue" at bounding box center [605, 275] width 90 height 35
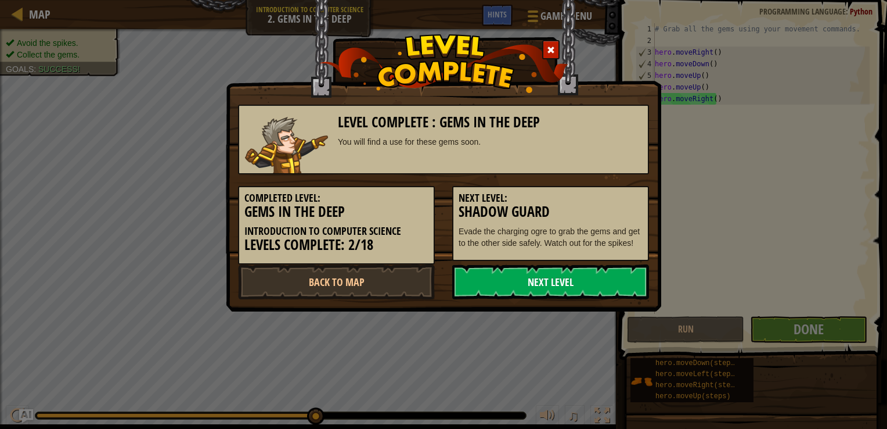
click at [527, 279] on link "Next Level" at bounding box center [550, 281] width 197 height 35
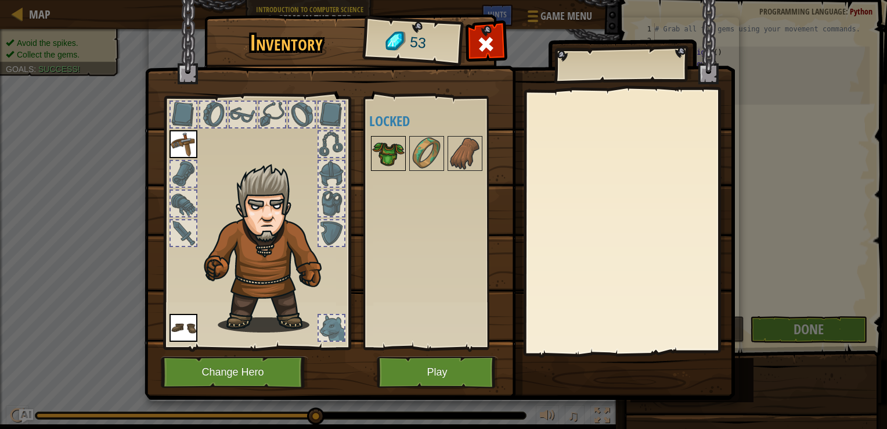
click at [389, 161] on img at bounding box center [388, 153] width 33 height 33
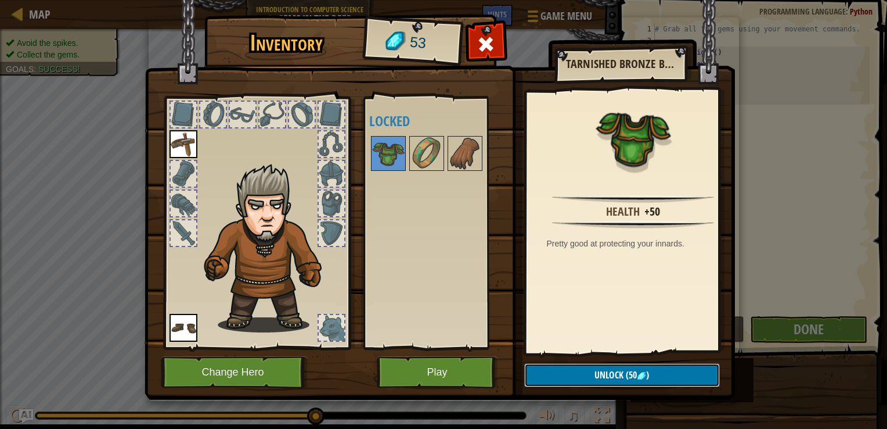
click at [573, 369] on button "Unlock (50 )" at bounding box center [622, 375] width 196 height 24
click at [567, 368] on button "Confirm" at bounding box center [622, 375] width 196 height 24
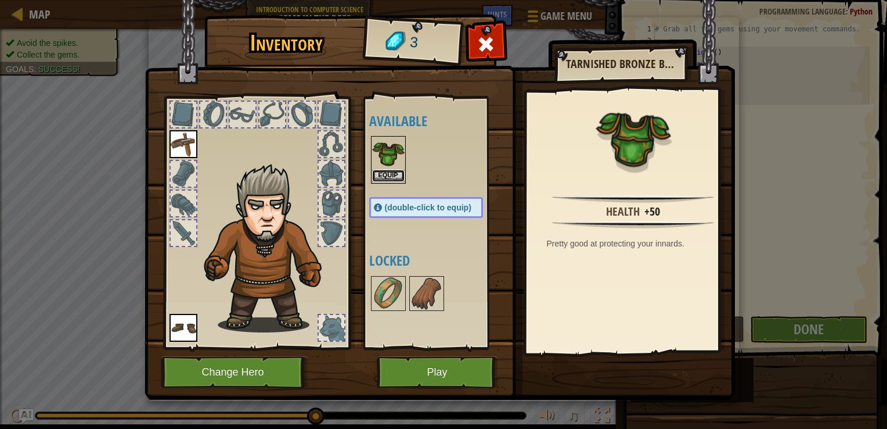
click at [393, 171] on button "Equip" at bounding box center [388, 176] width 33 height 12
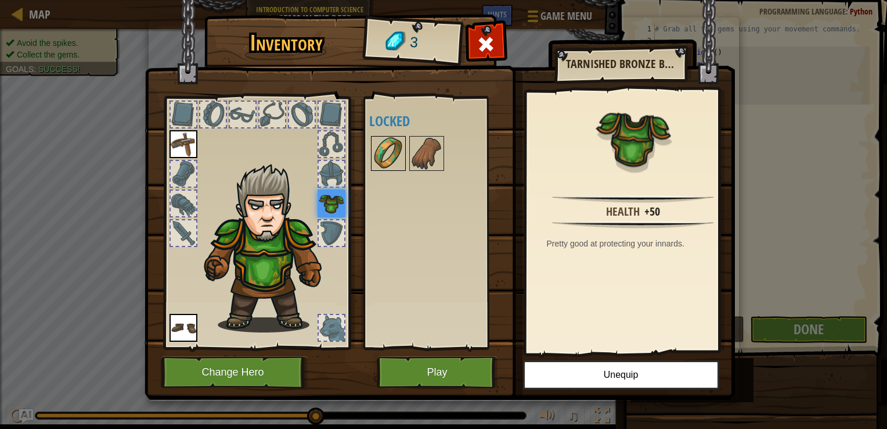
click at [372, 145] on img at bounding box center [388, 153] width 33 height 33
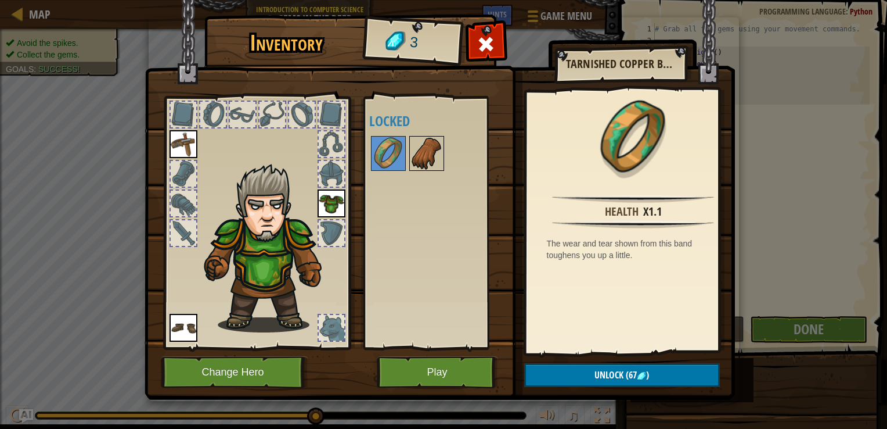
click at [412, 148] on img at bounding box center [427, 153] width 33 height 33
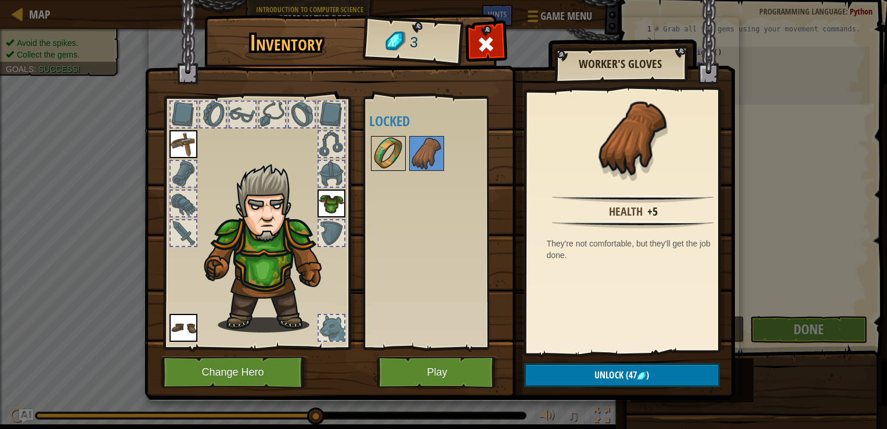
drag, startPoint x: 391, startPoint y: 156, endPoint x: 373, endPoint y: 144, distance: 21.7
click at [373, 144] on img at bounding box center [388, 153] width 33 height 33
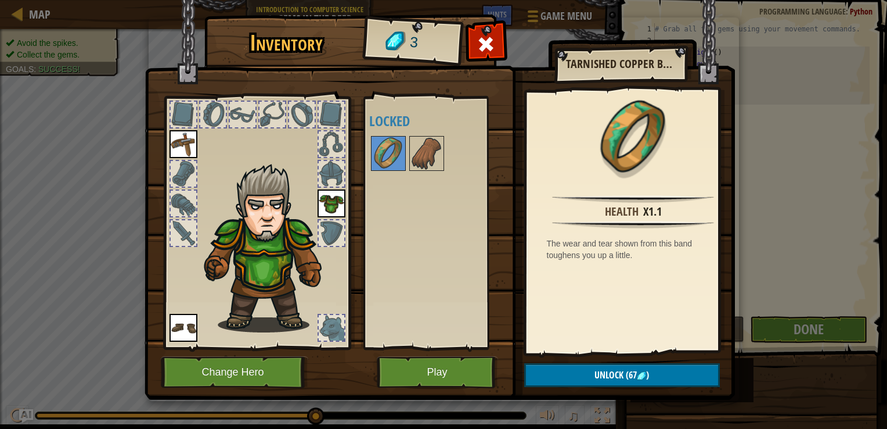
drag, startPoint x: 373, startPoint y: 144, endPoint x: 483, endPoint y: 369, distance: 250.2
click at [483, 369] on div "Inventory 3 Available Equip Equip Equip (double-click to equip) Locked Tarnishe…" at bounding box center [444, 208] width 591 height 383
click at [438, 363] on button "Play" at bounding box center [437, 372] width 121 height 32
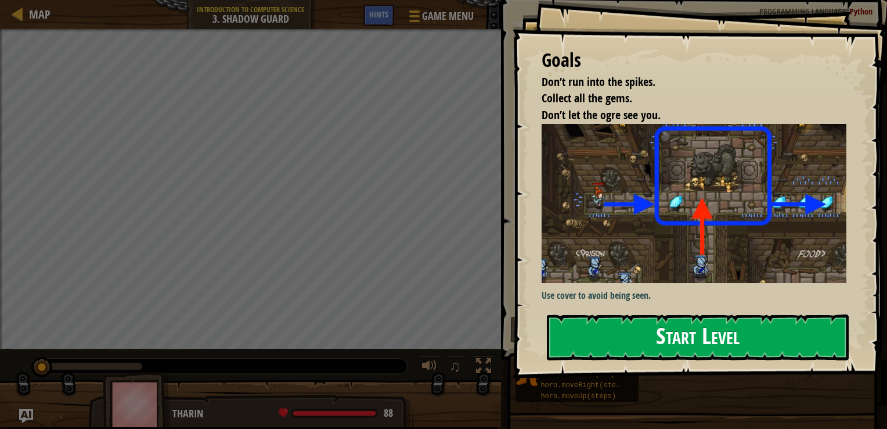
click at [637, 355] on button "Start Level" at bounding box center [698, 337] width 302 height 46
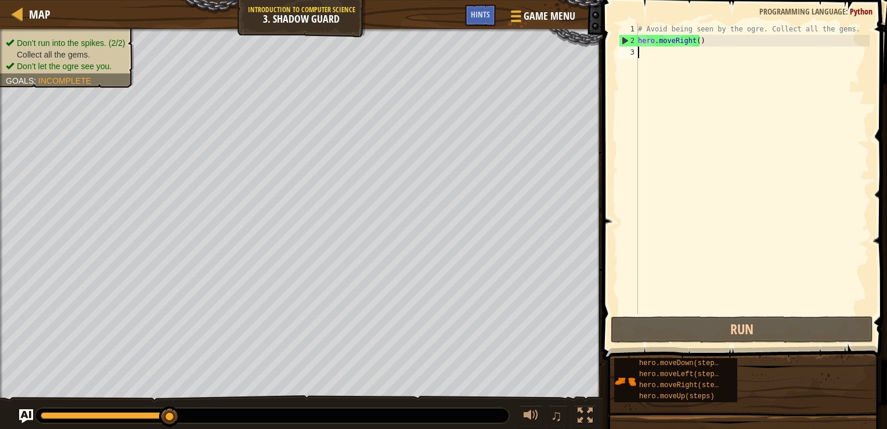
type textarea "h"
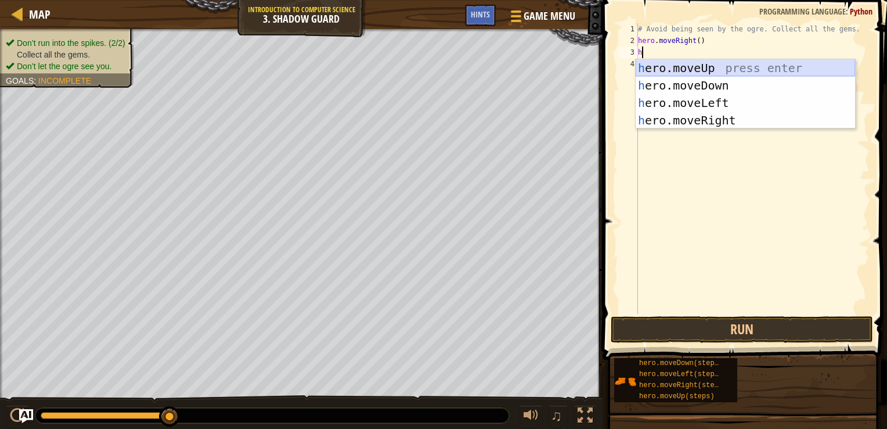
click at [683, 66] on div "h ero.moveUp press enter h ero.moveDown press enter h ero.moveLeft press enter …" at bounding box center [746, 111] width 220 height 105
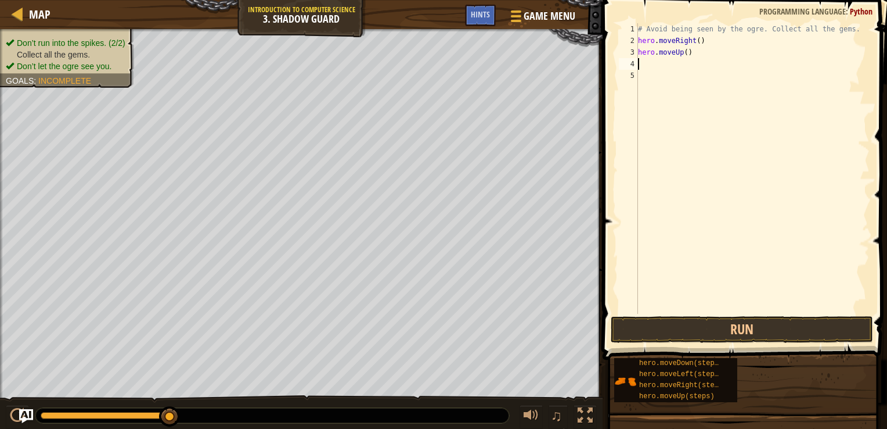
type textarea "h"
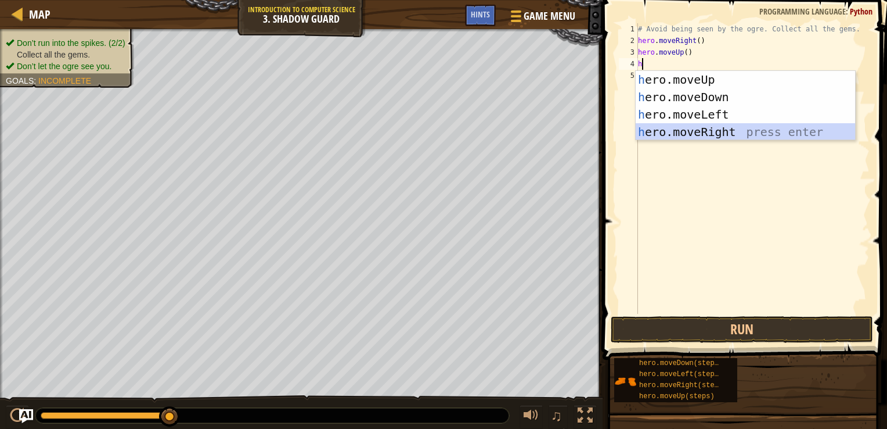
click at [691, 130] on div "h ero.moveUp press enter h ero.moveDown press enter h ero.moveLeft press enter …" at bounding box center [746, 123] width 220 height 105
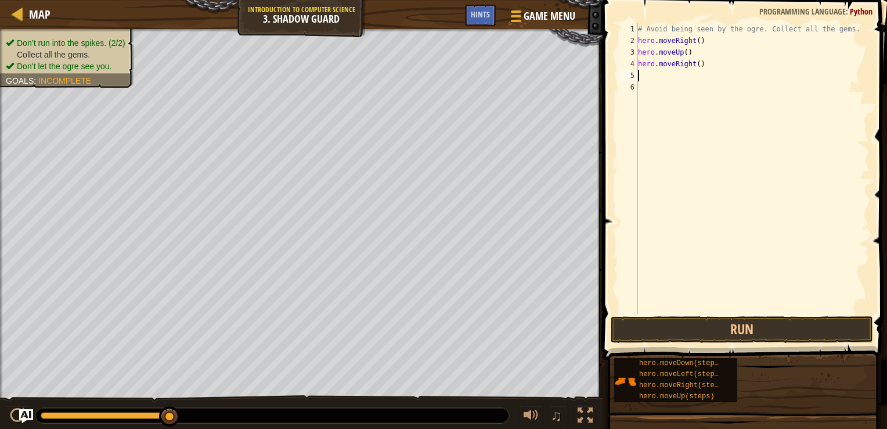
type textarea "h"
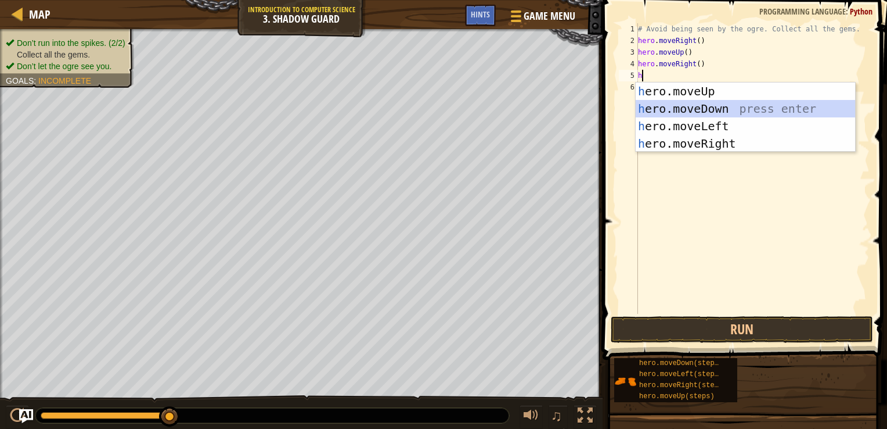
click at [671, 107] on div "h ero.moveUp press enter h ero.moveDown press enter h ero.moveLeft press enter …" at bounding box center [746, 134] width 220 height 105
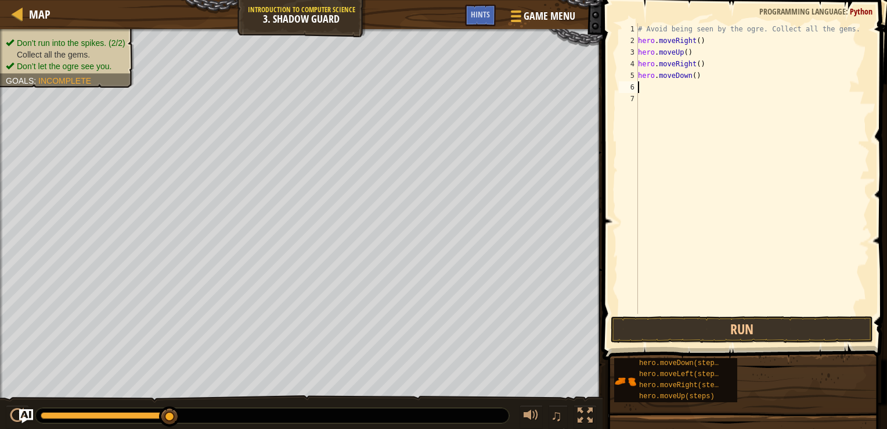
type textarea "h"
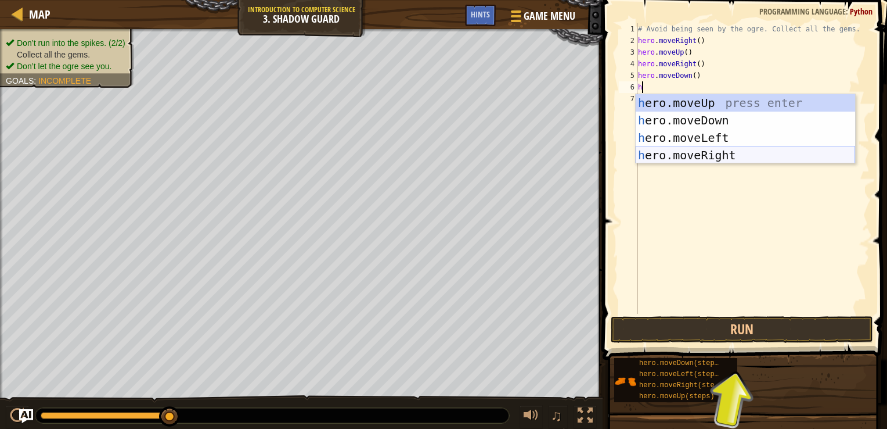
click at [689, 148] on div "h ero.moveUp press enter h ero.moveDown press enter h ero.moveLeft press enter …" at bounding box center [746, 146] width 220 height 105
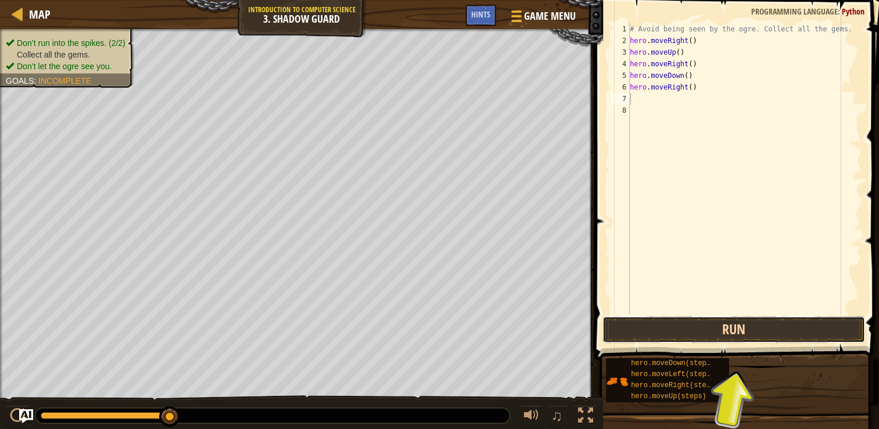
click at [712, 325] on button "Run" at bounding box center [733, 329] width 263 height 27
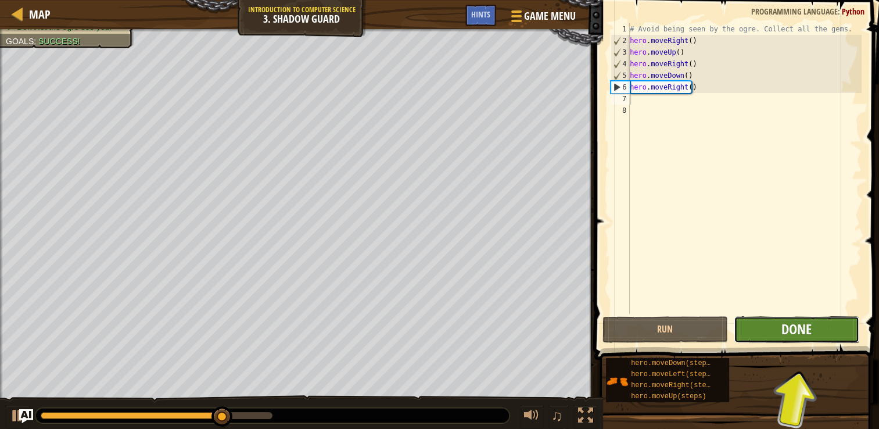
click at [810, 319] on span "Done" at bounding box center [796, 328] width 30 height 19
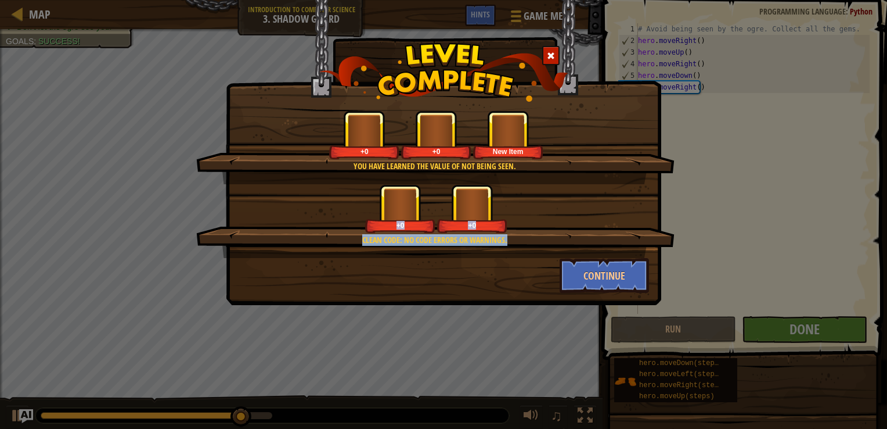
drag, startPoint x: 756, startPoint y: 238, endPoint x: 728, endPoint y: 312, distance: 80.1
click at [728, 312] on div "You have learned the value of not being seen. +0 +0 New Item Clean code: no cod…" at bounding box center [443, 214] width 887 height 429
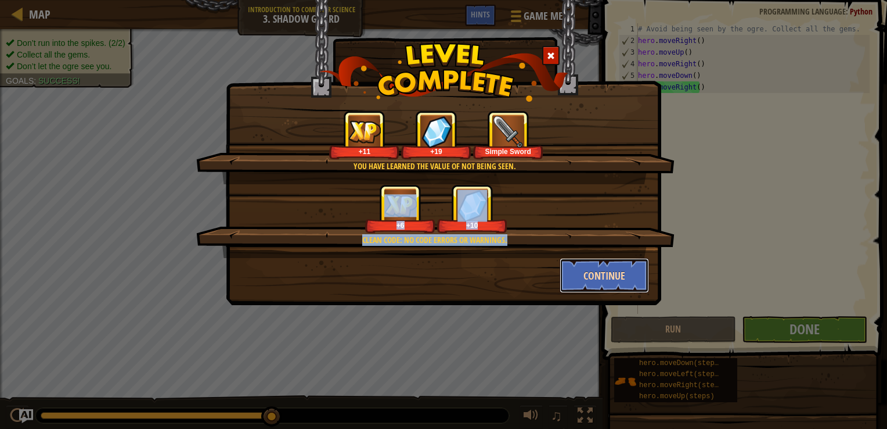
click at [597, 274] on button "Continue" at bounding box center [605, 275] width 90 height 35
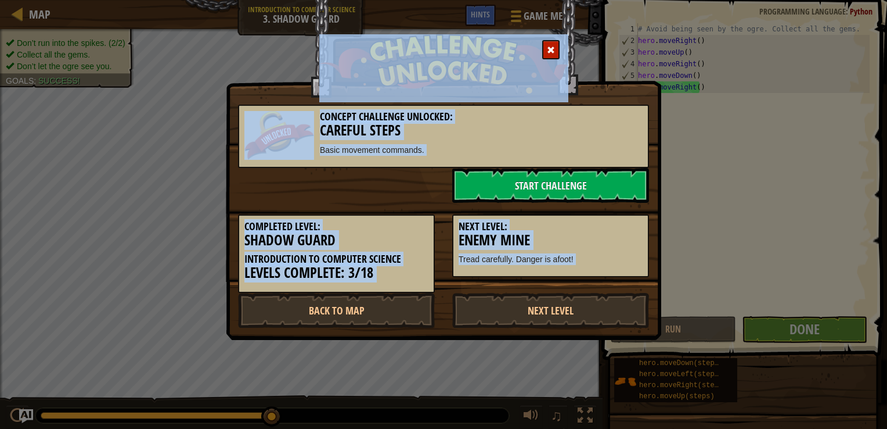
click at [675, 218] on div "Concept Challenge Unlocked: Careful Steps Basic movement commands. Start Challe…" at bounding box center [443, 214] width 887 height 429
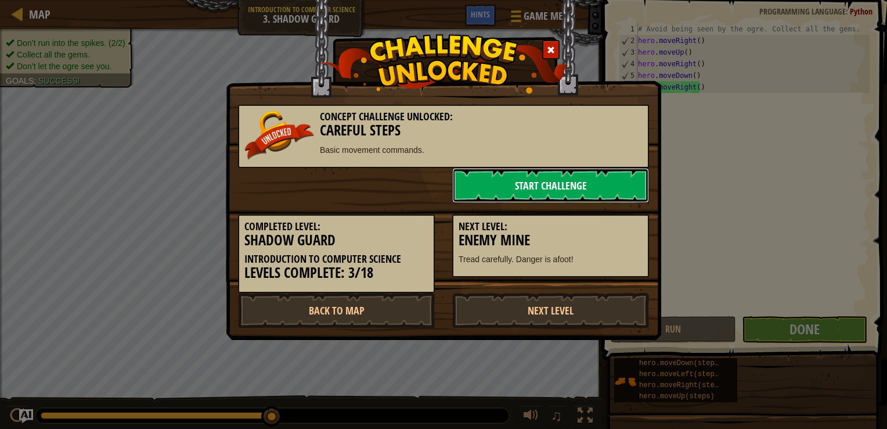
click at [511, 171] on link "Start Challenge" at bounding box center [550, 185] width 197 height 35
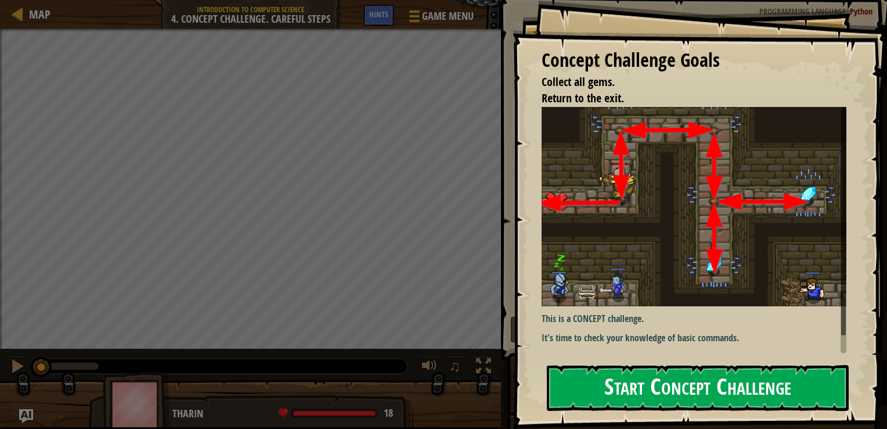
click at [643, 399] on button "Start Concept Challenge" at bounding box center [698, 388] width 302 height 46
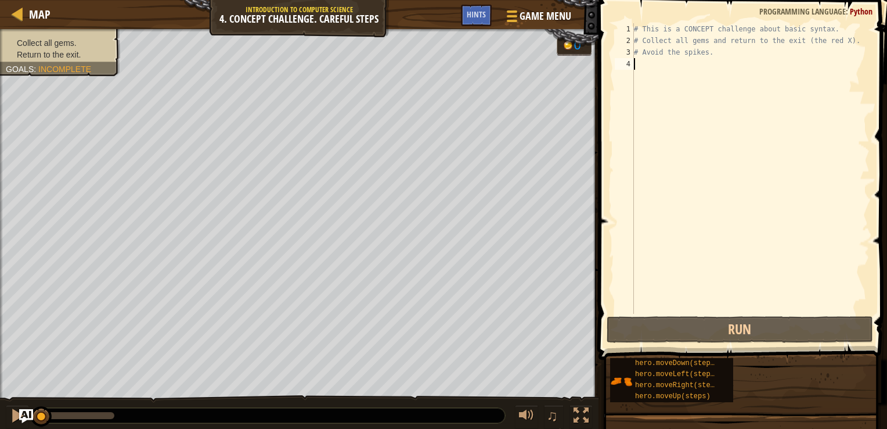
type textarea "h"
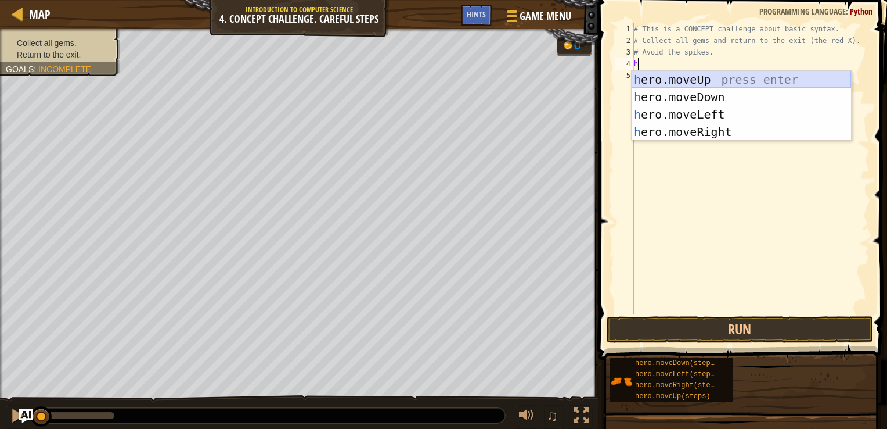
click at [667, 87] on div "h ero.moveUp press enter h ero.moveDown press enter h ero.moveLeft press enter …" at bounding box center [742, 123] width 220 height 105
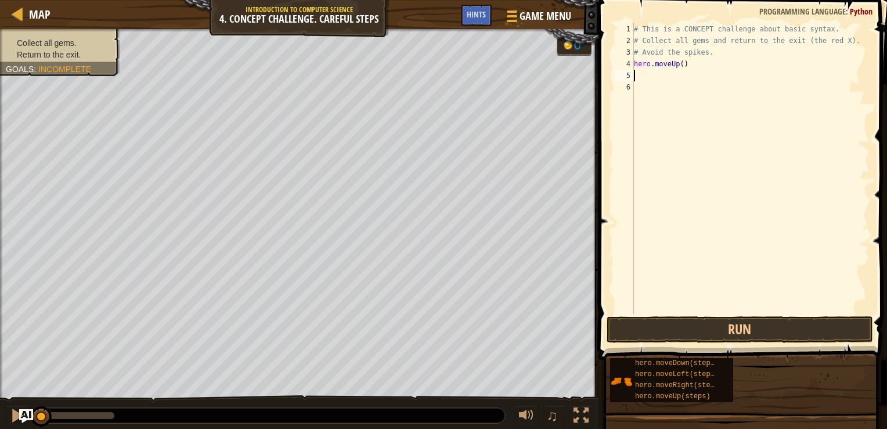
type textarea "h"
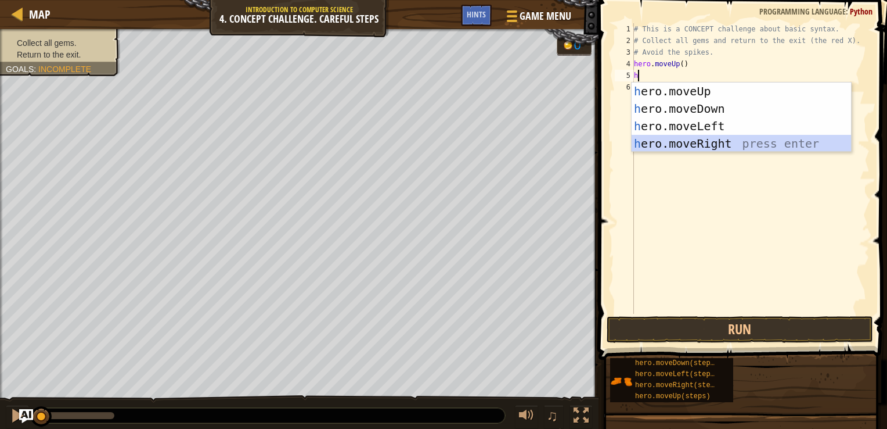
click at [669, 146] on div "h ero.moveUp press enter h ero.moveDown press enter h ero.moveLeft press enter …" at bounding box center [742, 134] width 220 height 105
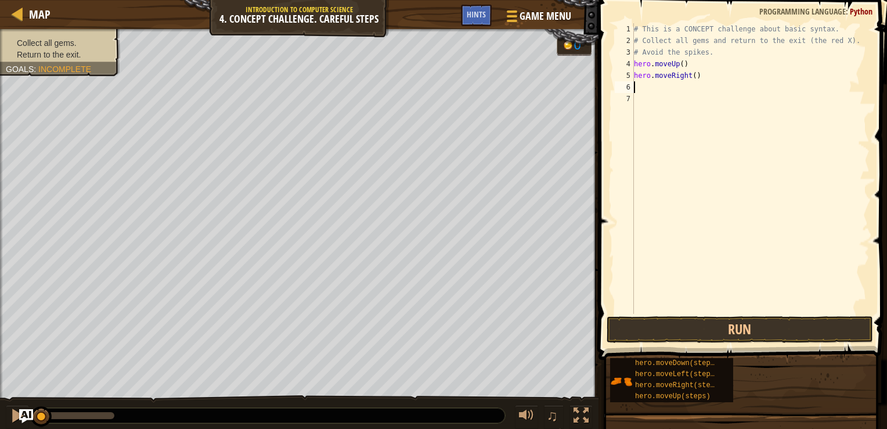
type textarea "h"
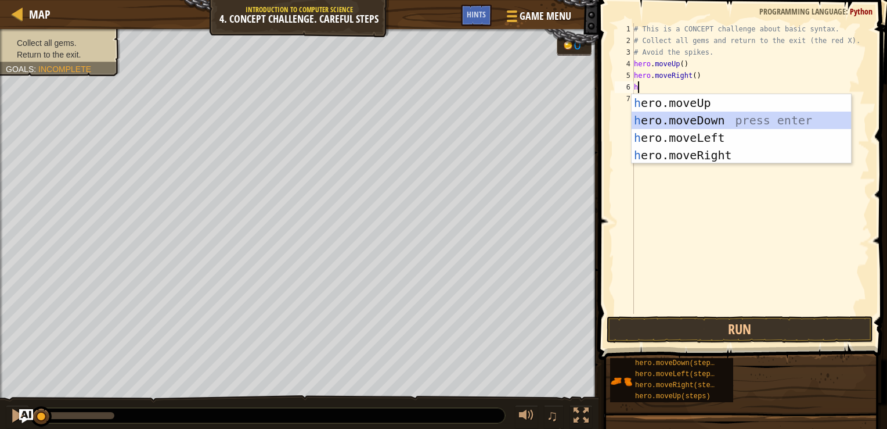
click at [677, 116] on div "h ero.moveUp press enter h ero.moveDown press enter h ero.moveLeft press enter …" at bounding box center [742, 146] width 220 height 105
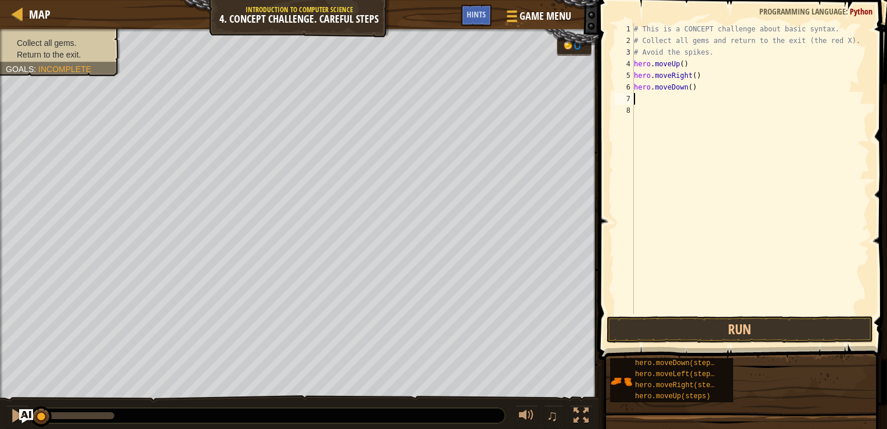
type textarea "h"
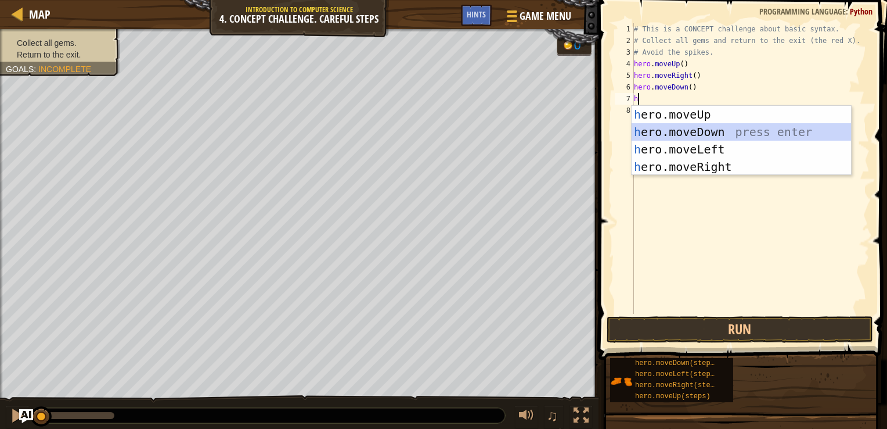
click at [659, 129] on div "h ero.moveUp press enter h ero.moveDown press enter h ero.moveLeft press enter …" at bounding box center [742, 158] width 220 height 105
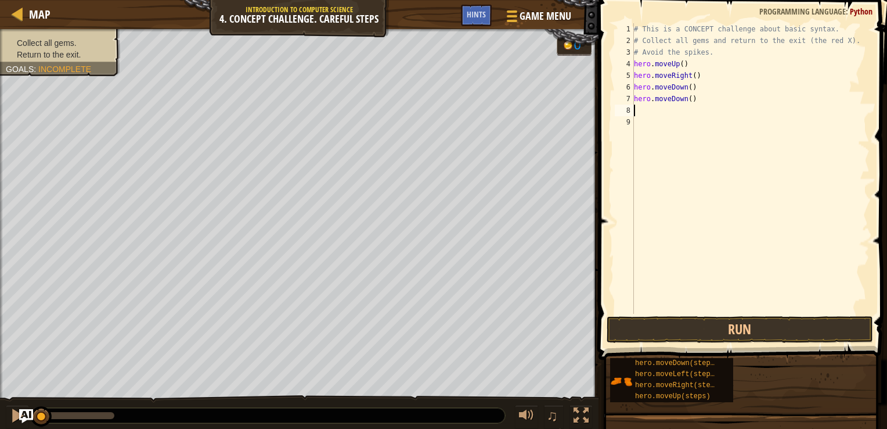
type textarea "h"
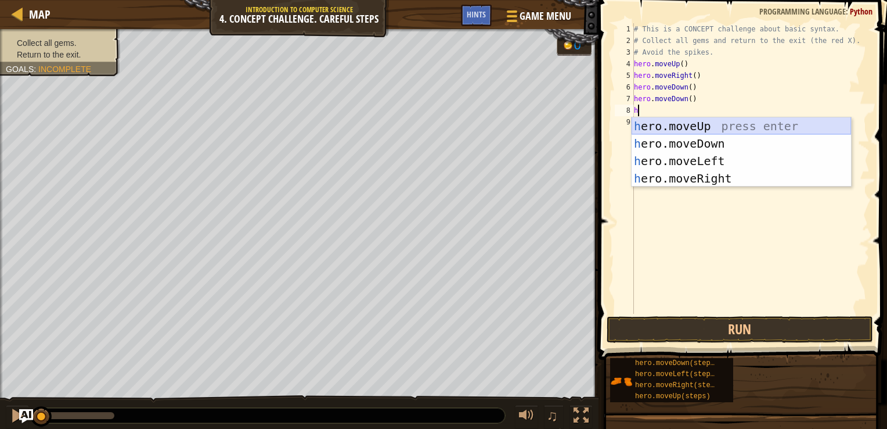
click at [664, 124] on div "h ero.moveUp press enter h ero.moveDown press enter h ero.moveLeft press enter …" at bounding box center [742, 169] width 220 height 105
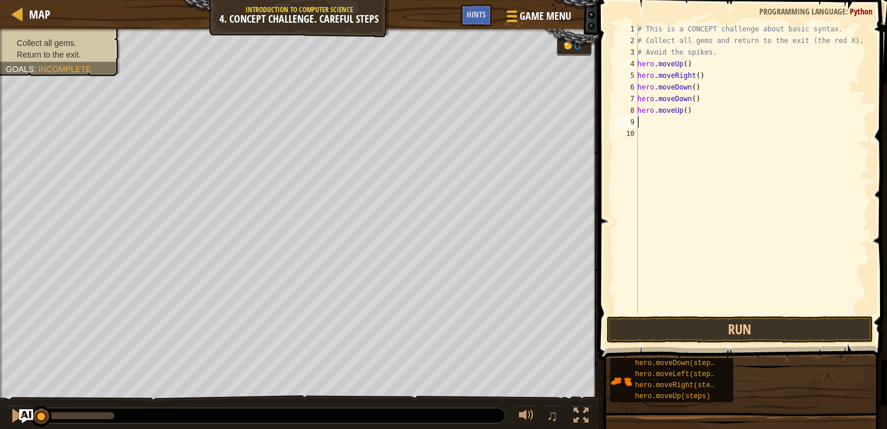
type textarea "h"
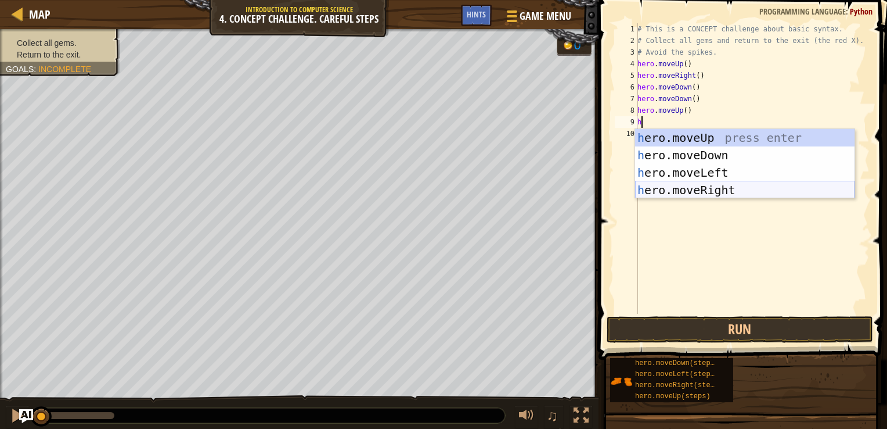
click at [688, 195] on div "h ero.moveUp press enter h ero.moveDown press enter h ero.moveLeft press enter …" at bounding box center [745, 181] width 220 height 105
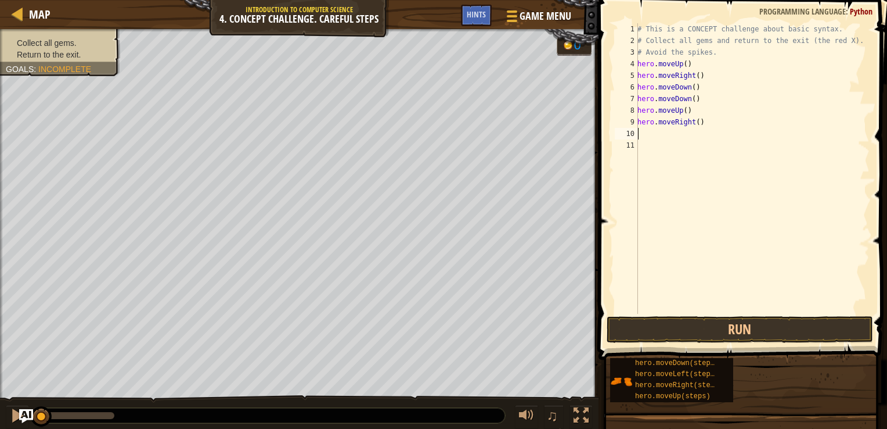
type textarea "h"
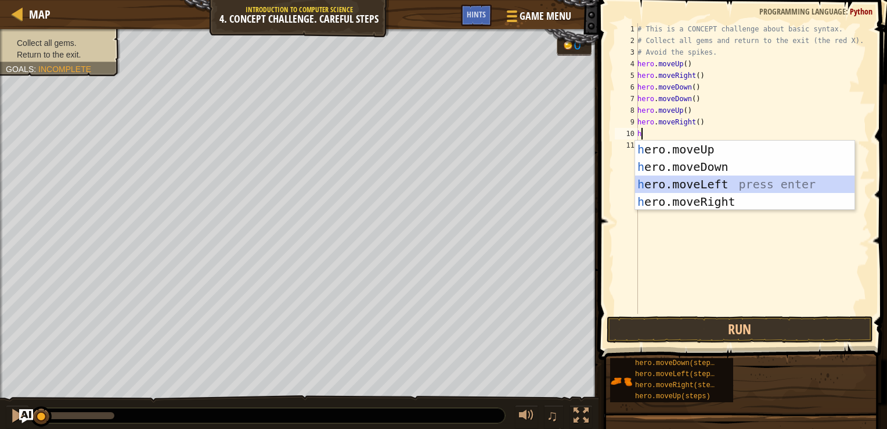
click at [671, 182] on div "h ero.moveUp press enter h ero.moveDown press enter h ero.moveLeft press enter …" at bounding box center [745, 193] width 220 height 105
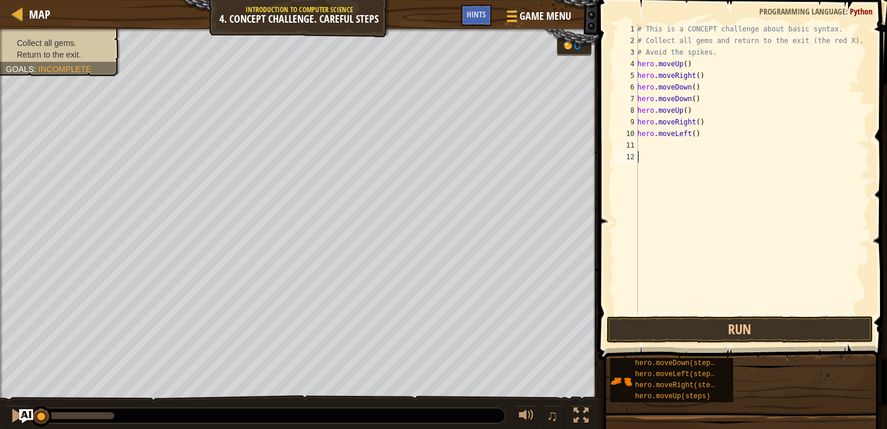
click at [671, 182] on div "# This is a CONCEPT challenge about basic syntax. # Collect all gems and return…" at bounding box center [752, 180] width 235 height 314
click at [644, 145] on div "# This is a CONCEPT challenge about basic syntax. # Collect all gems and return…" at bounding box center [752, 180] width 235 height 314
type textarea "h"
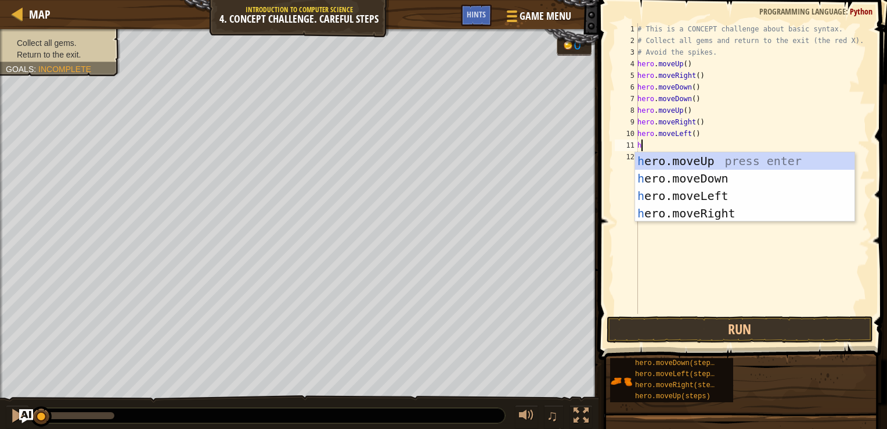
click at [644, 145] on div "# This is a CONCEPT challenge about basic syntax. # Collect all gems and return…" at bounding box center [752, 180] width 235 height 314
click at [666, 184] on div "h ero.moveUp press enter h ero.moveDown press enter h ero.moveLeft press enter …" at bounding box center [745, 204] width 220 height 105
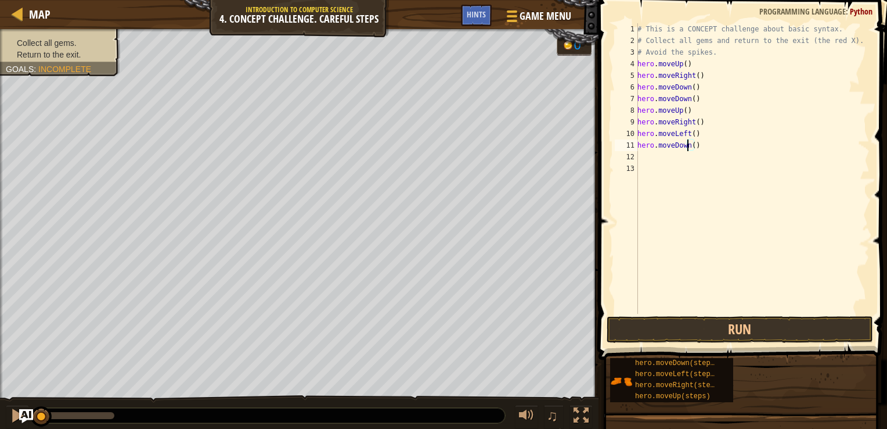
click at [686, 145] on div "# This is a CONCEPT challenge about basic syntax. # Collect all gems and return…" at bounding box center [752, 180] width 235 height 314
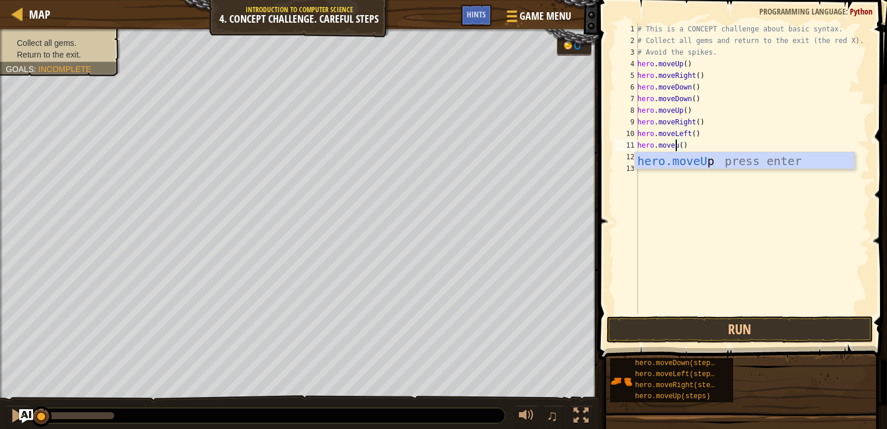
scroll to position [5, 3]
click at [696, 160] on div "hero.moveUp press enter" at bounding box center [745, 178] width 220 height 52
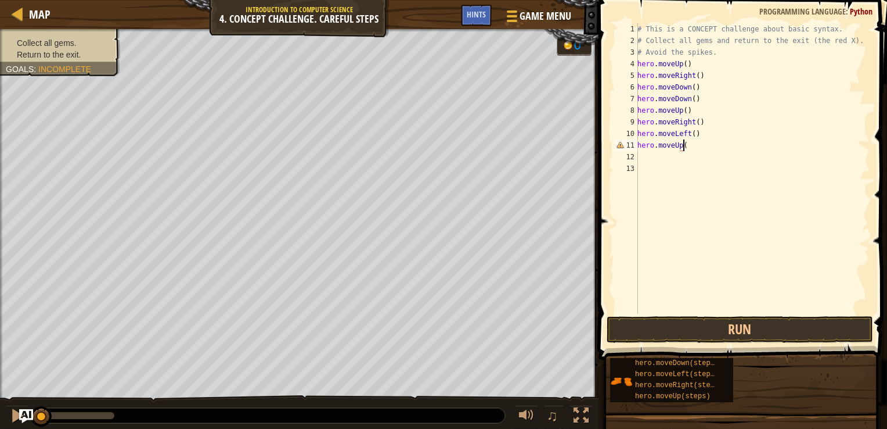
type textarea "hero.moveUp()"
click at [648, 156] on div "# This is a CONCEPT challenge about basic syntax. # Collect all gems and return…" at bounding box center [752, 180] width 235 height 314
type textarea "h"
click at [666, 0] on body "Map Introduction to Computer Science 4. Concept Challenge. Careful Steps Game M…" at bounding box center [443, 0] width 887 height 0
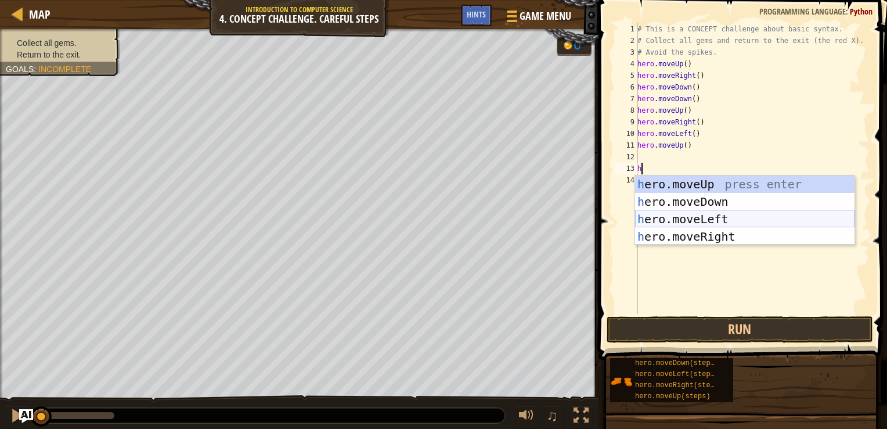
click at [680, 224] on div "h ero.moveUp press enter h ero.moveDown press enter h ero.moveLeft press enter …" at bounding box center [745, 227] width 220 height 105
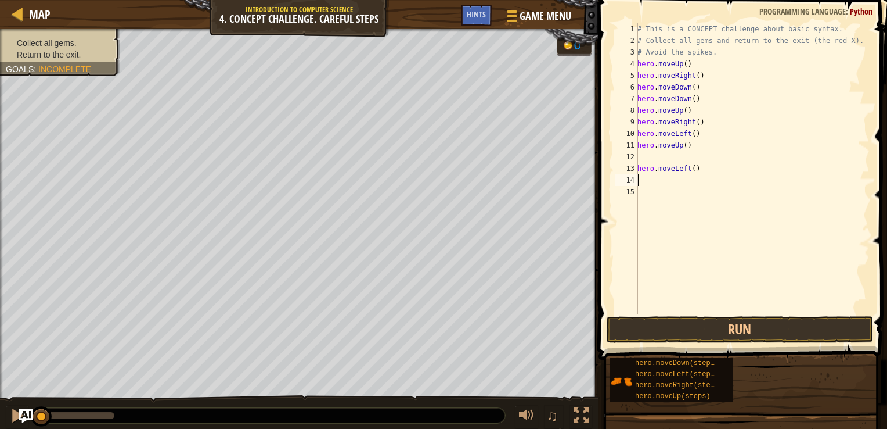
type textarea "h"
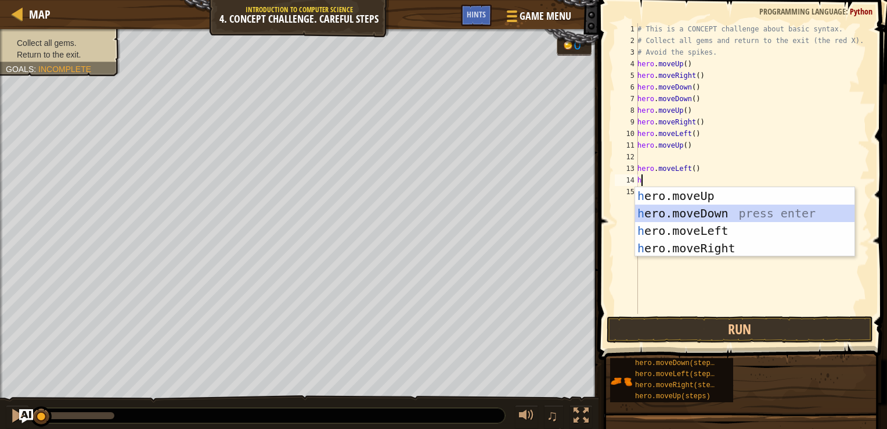
click at [655, 213] on div "h ero.moveUp press enter h ero.moveDown press enter h ero.moveLeft press enter …" at bounding box center [745, 239] width 220 height 105
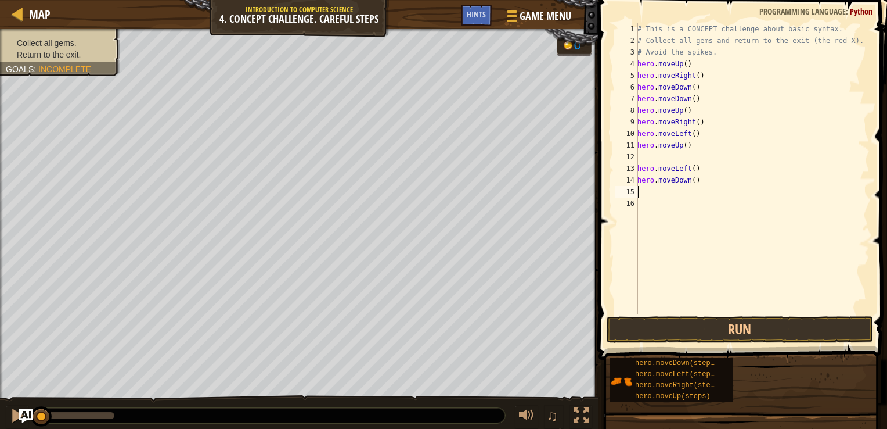
type textarea "h"
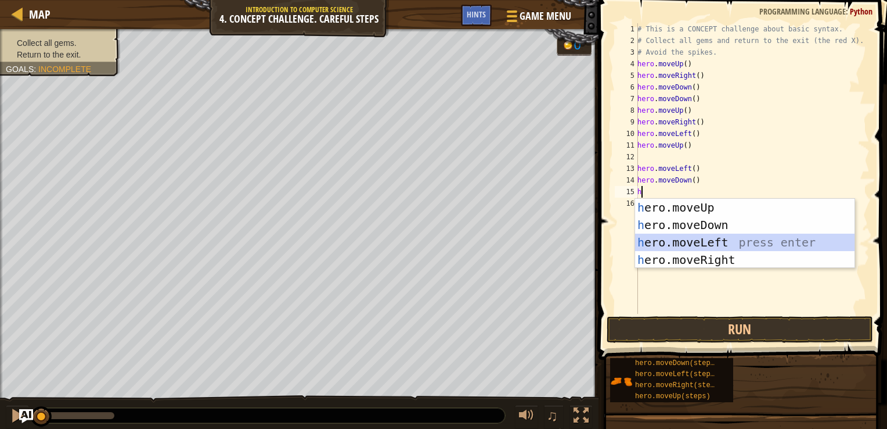
click at [671, 242] on div "h ero.moveUp press enter h ero.moveDown press enter h ero.moveLeft press enter …" at bounding box center [745, 251] width 220 height 105
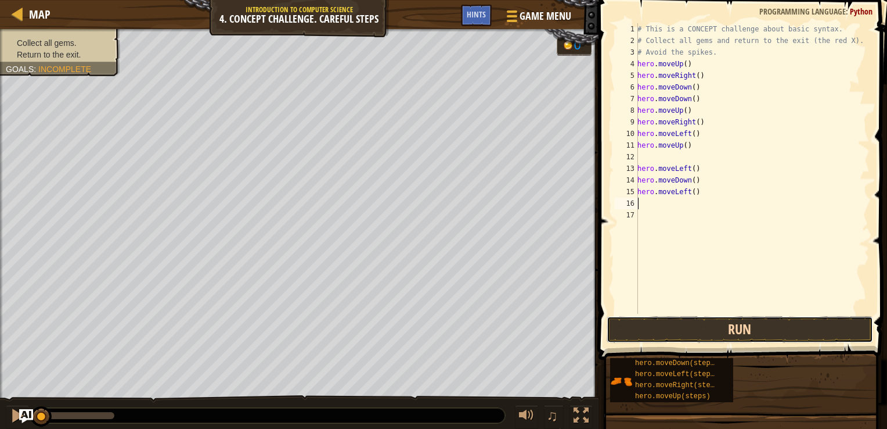
click at [702, 332] on button "Run" at bounding box center [740, 329] width 267 height 27
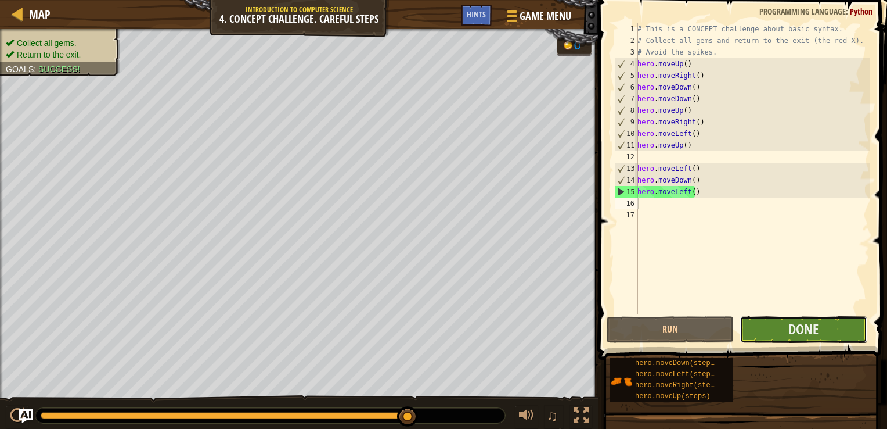
click at [748, 330] on button "Done" at bounding box center [803, 329] width 127 height 27
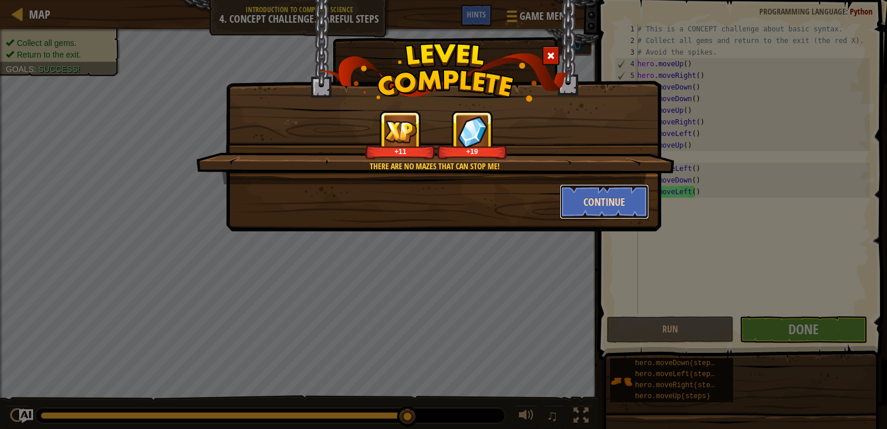
click at [625, 207] on button "Continue" at bounding box center [605, 201] width 90 height 35
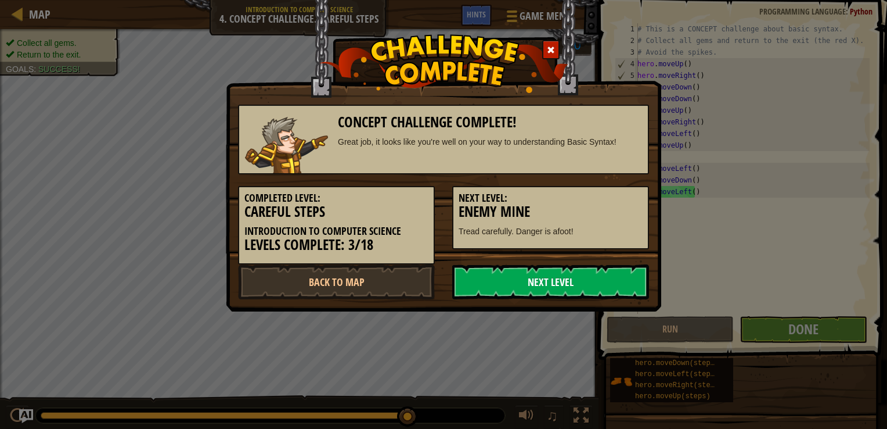
click at [530, 294] on link "Next Level" at bounding box center [550, 281] width 197 height 35
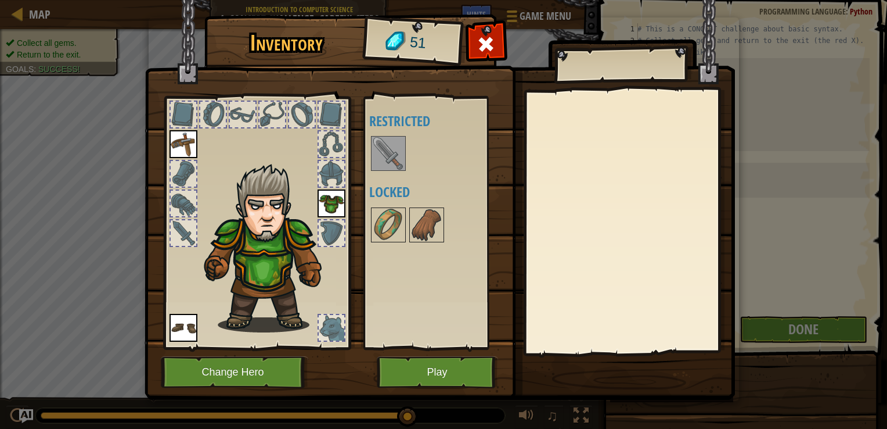
click at [377, 154] on img at bounding box center [388, 153] width 33 height 33
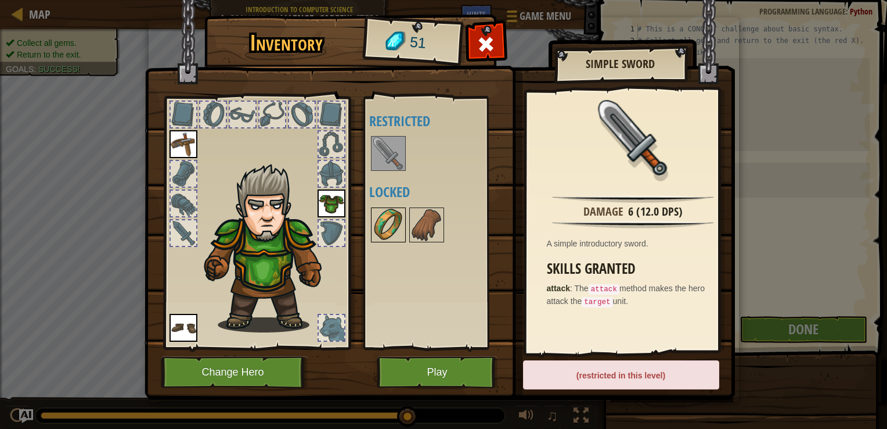
click at [381, 224] on img at bounding box center [388, 225] width 33 height 33
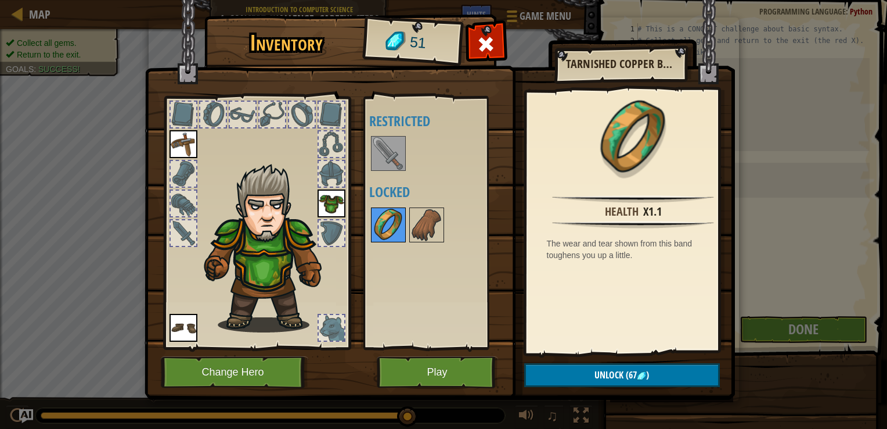
click at [381, 224] on img at bounding box center [388, 225] width 33 height 33
click at [452, 375] on button "Play" at bounding box center [437, 372] width 121 height 32
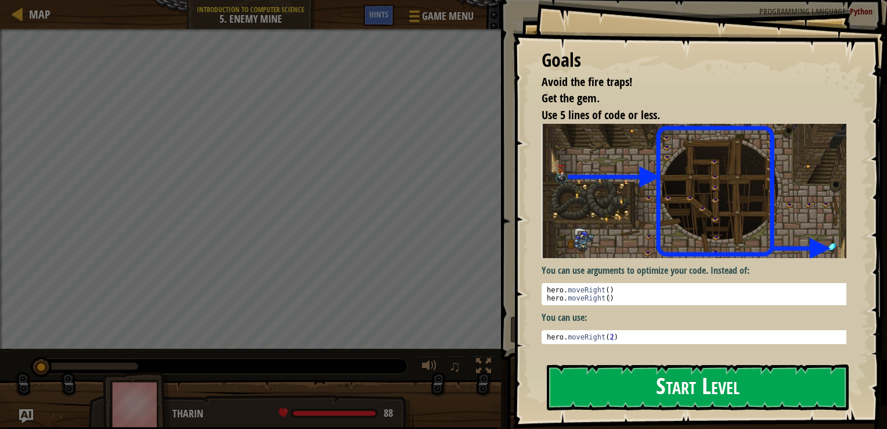
click at [570, 387] on button "Start Level" at bounding box center [698, 387] width 302 height 46
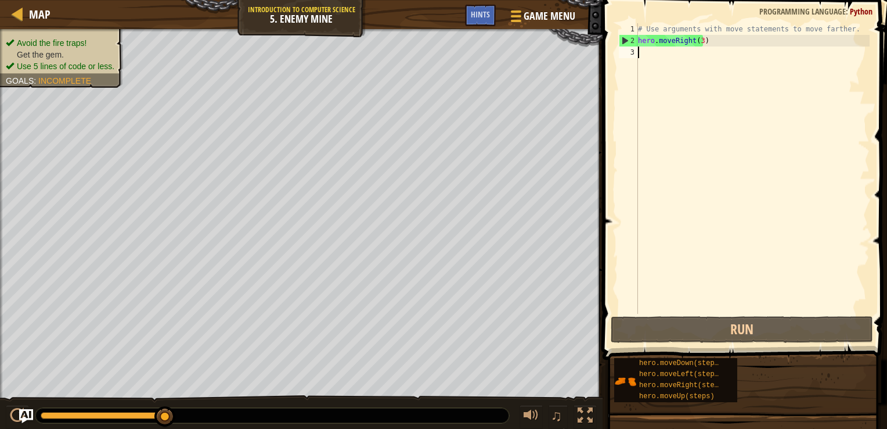
type textarea "h"
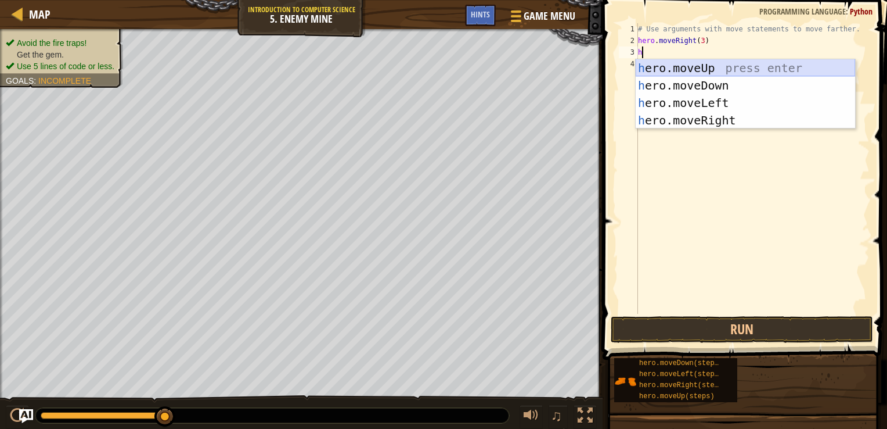
click at [739, 66] on div "h ero.moveUp press enter h ero.moveDown press enter h ero.moveLeft press enter …" at bounding box center [746, 111] width 220 height 105
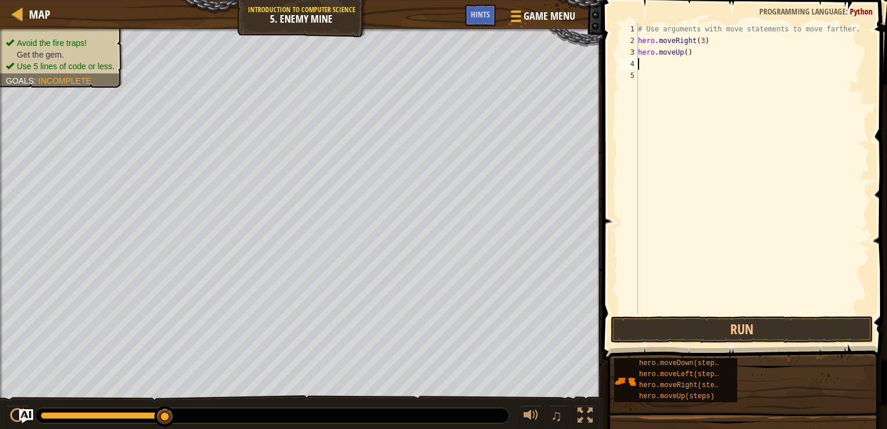
type textarea "h"
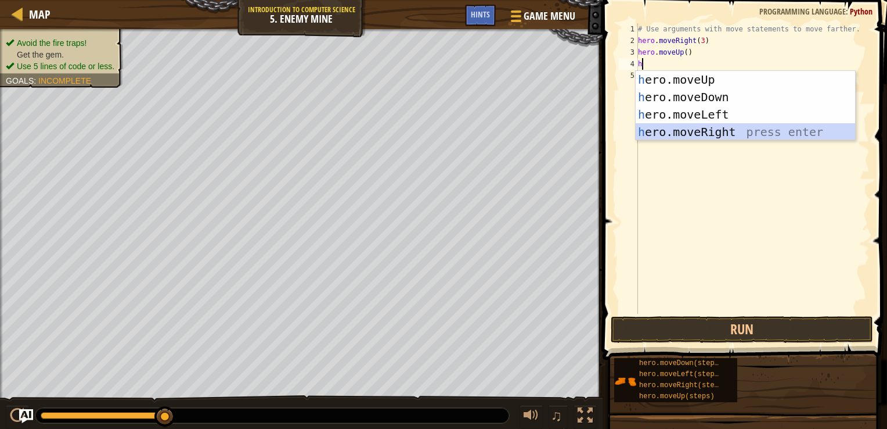
click at [702, 136] on div "h ero.moveUp press enter h ero.moveDown press enter h ero.moveLeft press enter …" at bounding box center [746, 123] width 220 height 105
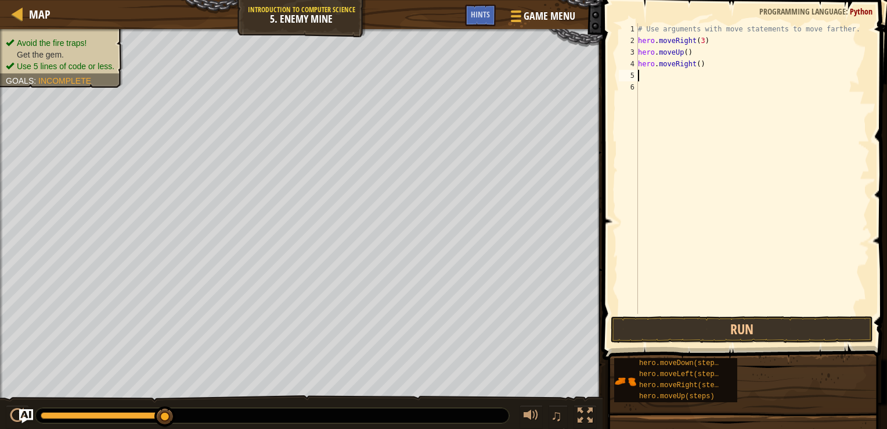
type textarea "h"
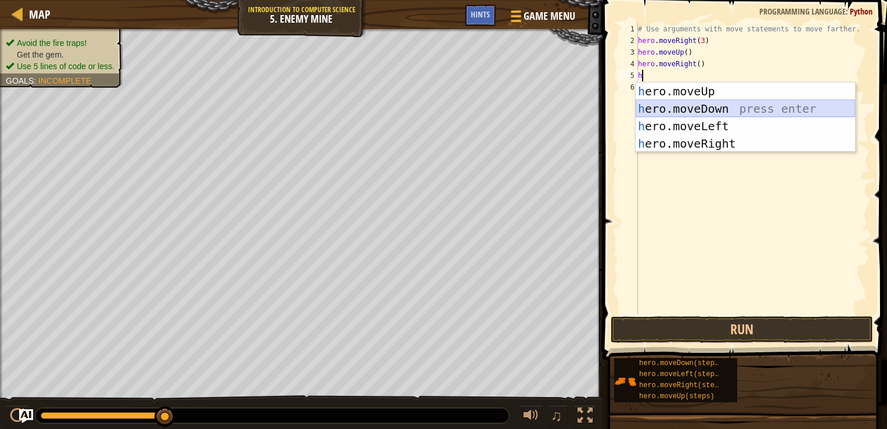
drag, startPoint x: 666, startPoint y: 111, endPoint x: 681, endPoint y: 103, distance: 16.4
click at [681, 103] on div "h ero.moveUp press enter h ero.moveDown press enter h ero.moveLeft press enter …" at bounding box center [746, 134] width 220 height 105
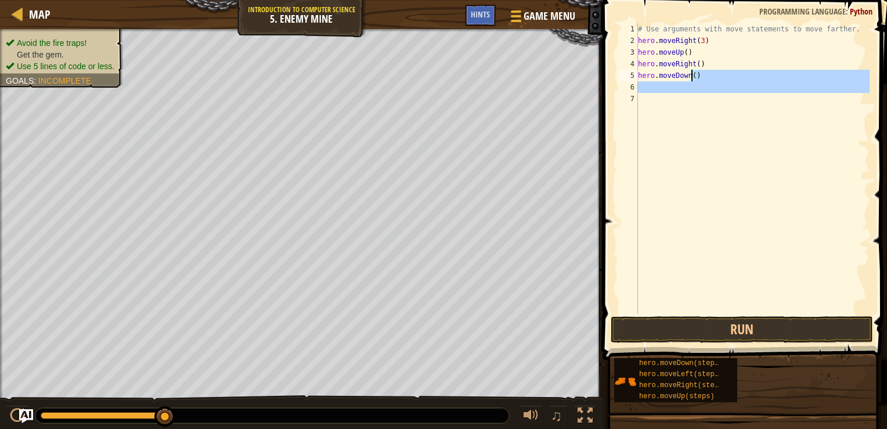
drag, startPoint x: 681, startPoint y: 103, endPoint x: 692, endPoint y: 78, distance: 27.3
click at [692, 78] on div "# Use arguments with move statements to move farther. hero . moveRight ( 3 ) he…" at bounding box center [753, 180] width 234 height 314
click at [692, 78] on div "# Use arguments with move statements to move farther. hero . moveRight ( 3 ) he…" at bounding box center [753, 168] width 234 height 290
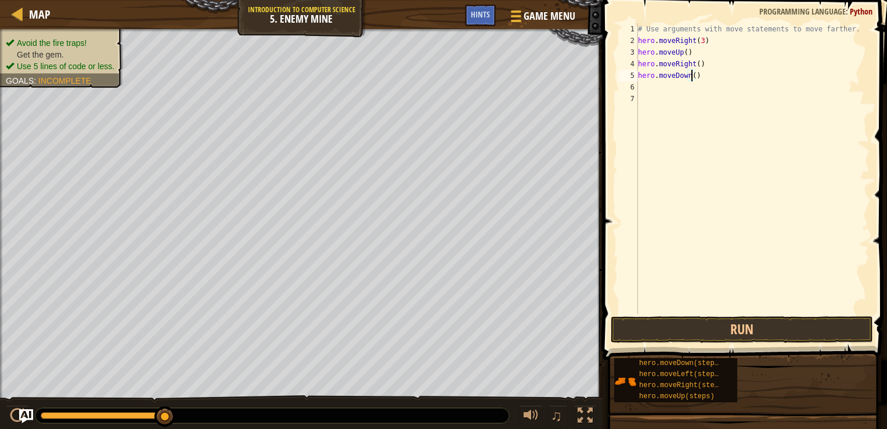
type textarea "hero.moveDown(3)"
click at [657, 87] on div "# Use arguments with move statements to move farther. hero . moveRight ( 3 ) he…" at bounding box center [753, 180] width 234 height 314
type textarea "hg"
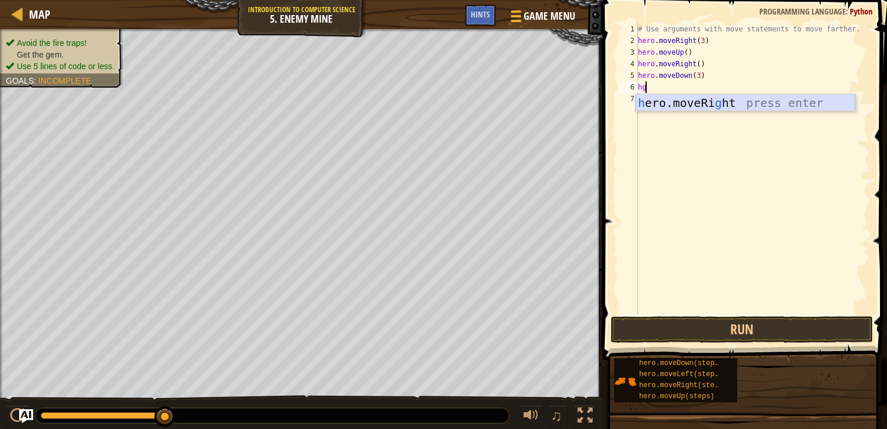
click at [690, 106] on div "h ero.moveRi g ht press enter" at bounding box center [746, 120] width 220 height 52
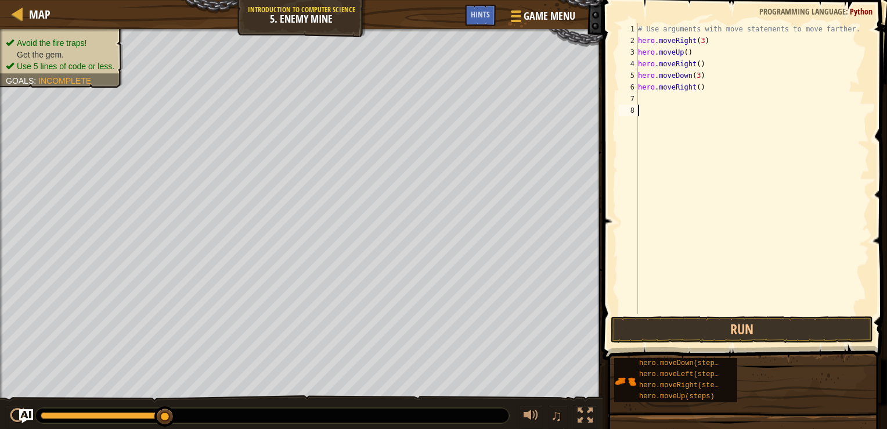
click at [690, 106] on div "# Use arguments with move statements to move farther. hero . moveRight ( 3 ) he…" at bounding box center [753, 180] width 234 height 314
click at [694, 89] on div "# Use arguments with move statements to move farther. hero . moveRight ( 3 ) he…" at bounding box center [753, 180] width 234 height 314
click at [696, 88] on div "# Use arguments with move statements to move farther. hero . moveRight ( 3 ) he…" at bounding box center [753, 180] width 234 height 314
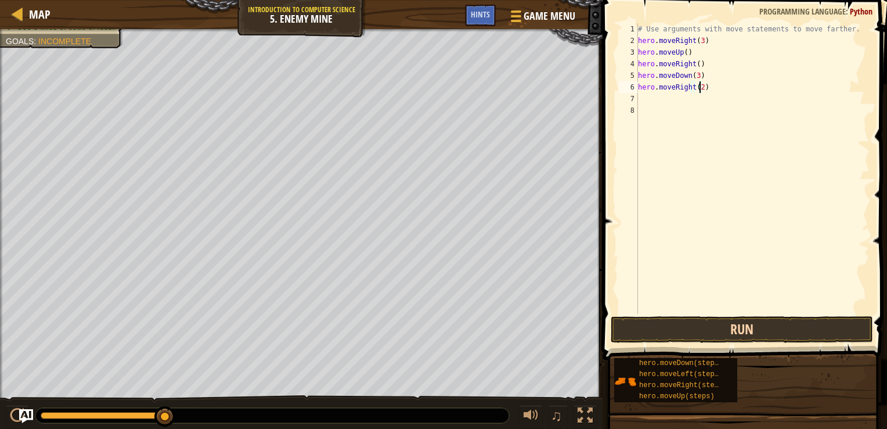
type textarea "hero.moveRight(2)"
click at [744, 328] on button "Run" at bounding box center [742, 329] width 263 height 27
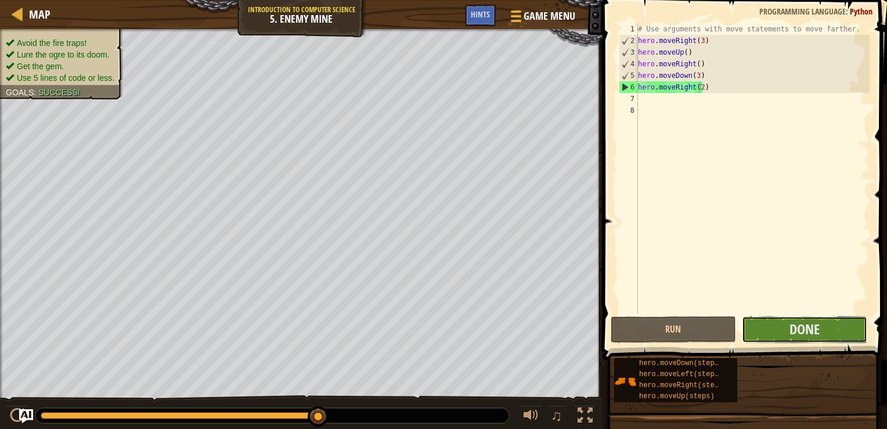
click at [748, 333] on button "Done" at bounding box center [804, 329] width 125 height 27
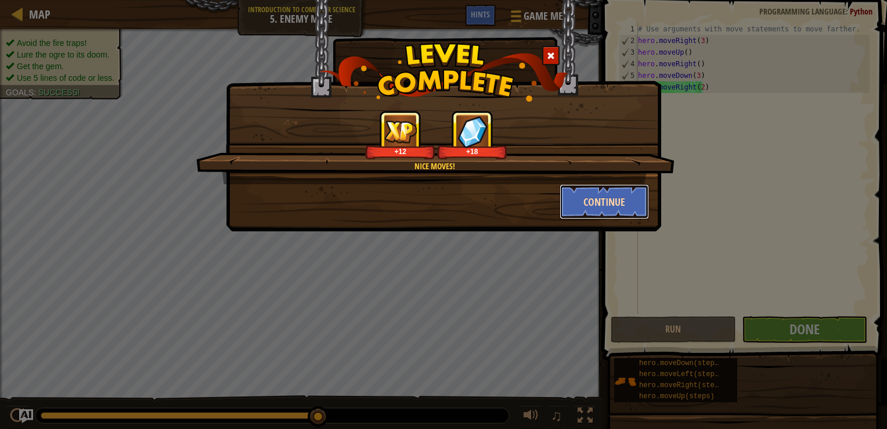
click at [599, 197] on button "Continue" at bounding box center [605, 201] width 90 height 35
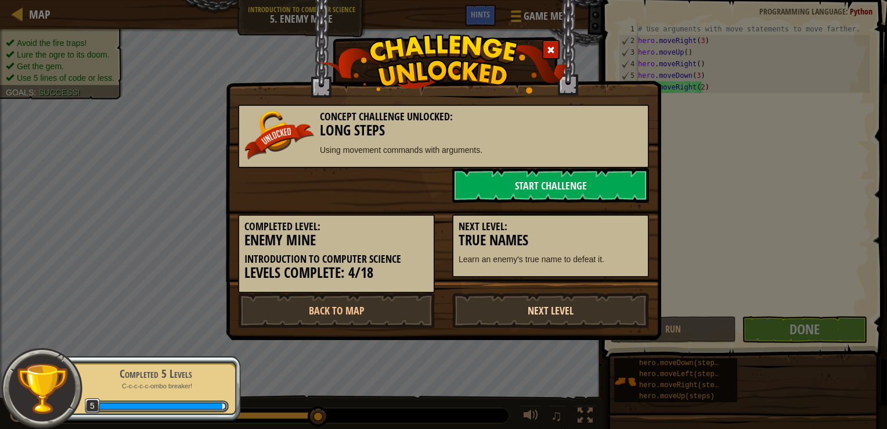
click at [508, 306] on link "Next Level" at bounding box center [550, 310] width 197 height 35
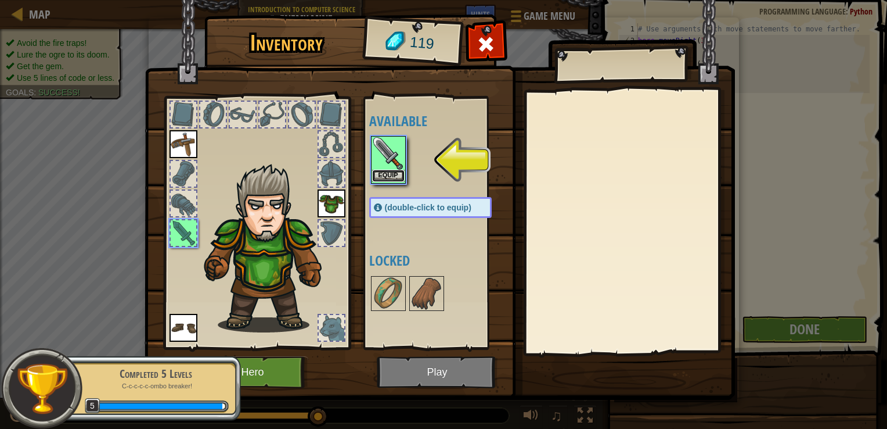
click at [380, 173] on button "Equip" at bounding box center [388, 176] width 33 height 12
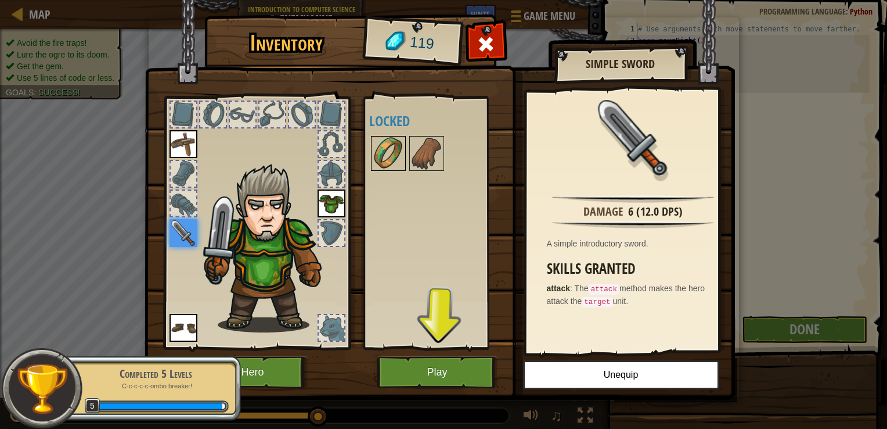
click at [376, 161] on img at bounding box center [388, 153] width 33 height 33
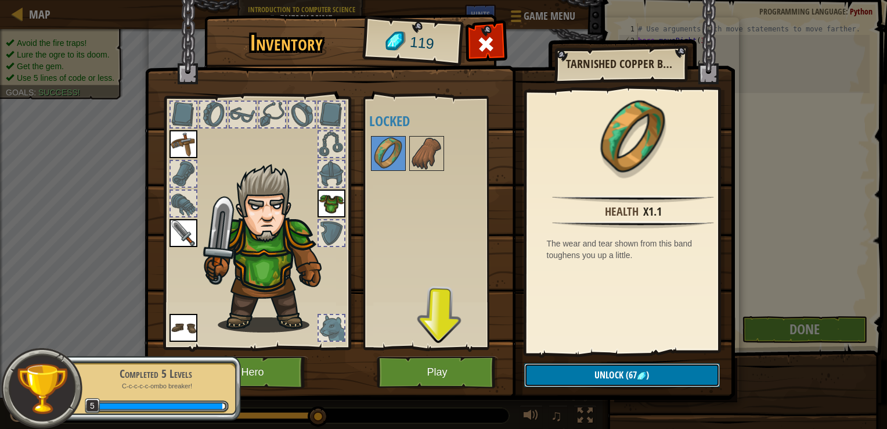
click at [627, 369] on span "(67" at bounding box center [630, 374] width 13 height 13
click at [594, 373] on button "Confirm" at bounding box center [622, 375] width 196 height 24
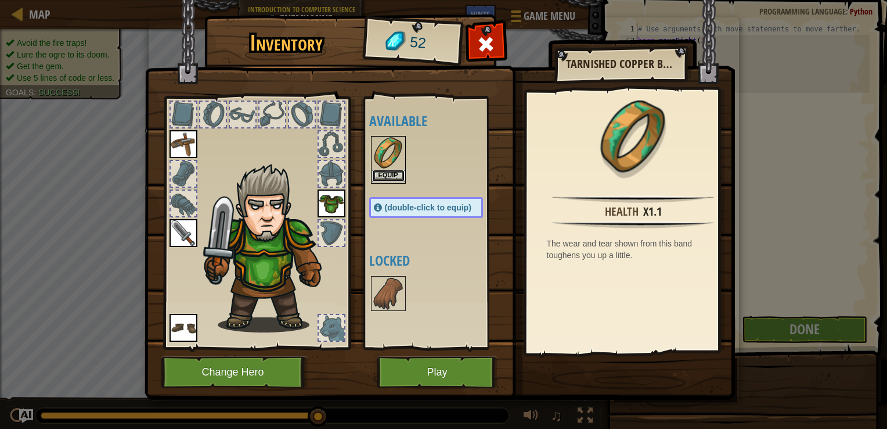
click at [393, 174] on button "Equip" at bounding box center [388, 176] width 33 height 12
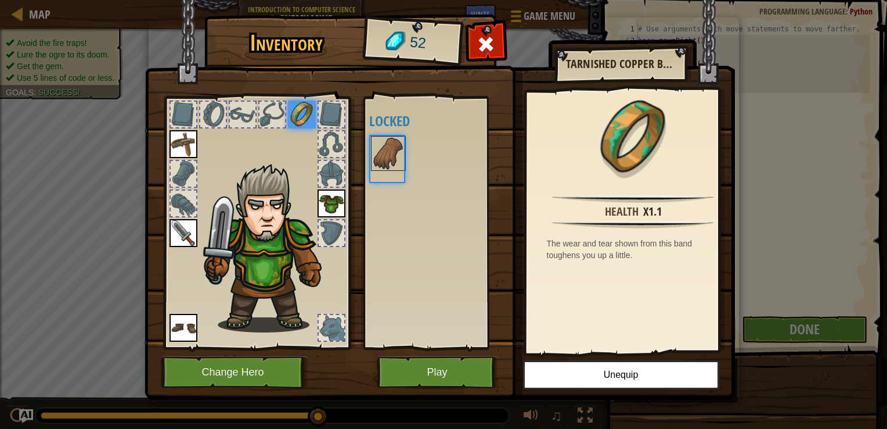
click at [393, 174] on div "Available Equip Equip Equip Equip Equip (double-click to equip) Locked" at bounding box center [437, 223] width 137 height 242
click at [478, 377] on button "Play" at bounding box center [437, 372] width 121 height 32
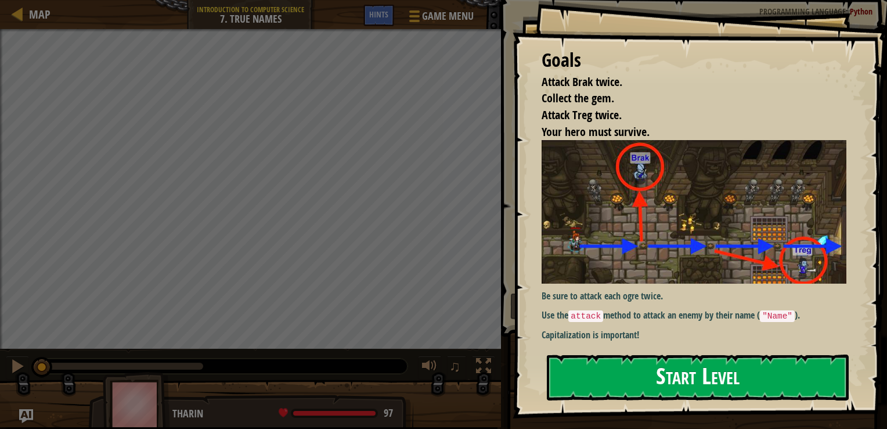
click at [605, 373] on button "Start Level" at bounding box center [698, 377] width 302 height 46
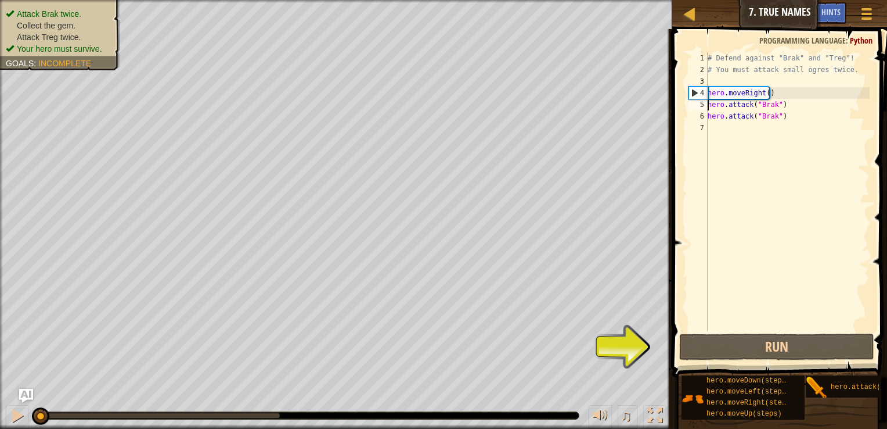
click at [709, 105] on div "# Defend against "Brak" and "Treg"! # You must attack small ogres twice. hero .…" at bounding box center [788, 203] width 164 height 302
type textarea "hero.attack("Brak")"
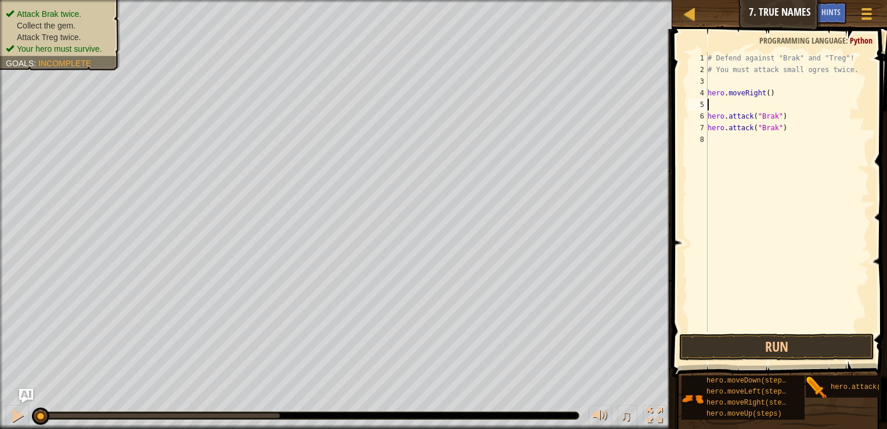
click at [722, 109] on div "# Defend against "Brak" and "Treg"! # You must attack small ogres twice. hero .…" at bounding box center [788, 203] width 164 height 302
type textarea "h"
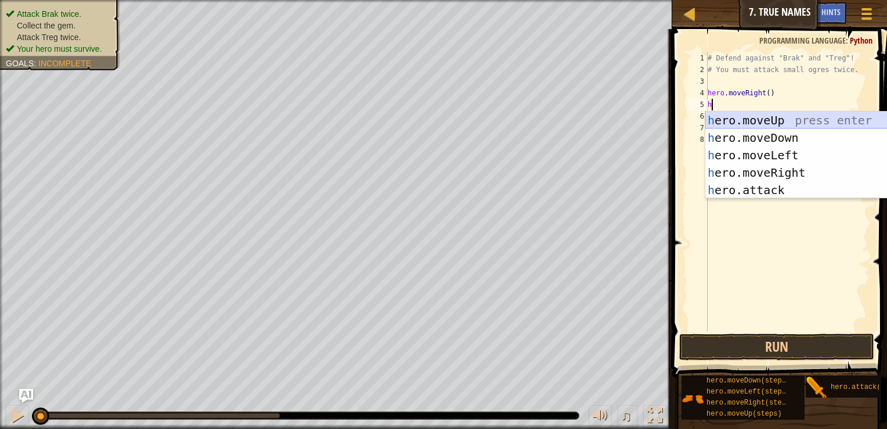
click at [730, 115] on div "h ero.moveUp press enter h ero.moveDown press enter h ero.moveLeft press enter …" at bounding box center [816, 173] width 220 height 122
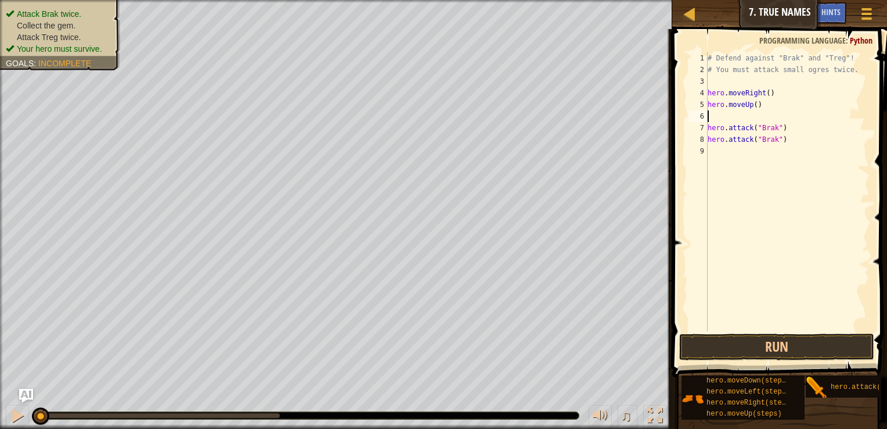
click at [730, 115] on div "# Defend against "Brak" and "Treg"! # You must attack small ogres twice. hero .…" at bounding box center [788, 203] width 164 height 302
type textarea "hero.moveUp()"
click at [734, 138] on div "# Defend against "Brak" and "Treg"! # You must attack small ogres twice. hero .…" at bounding box center [788, 203] width 164 height 302
type textarea "h"
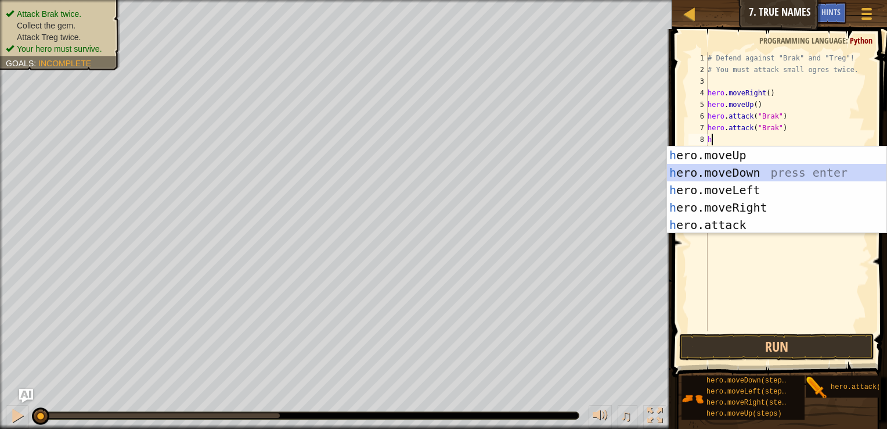
click at [703, 171] on div "h ero.moveUp press enter h ero.moveDown press enter h ero.moveLeft press enter …" at bounding box center [777, 207] width 220 height 122
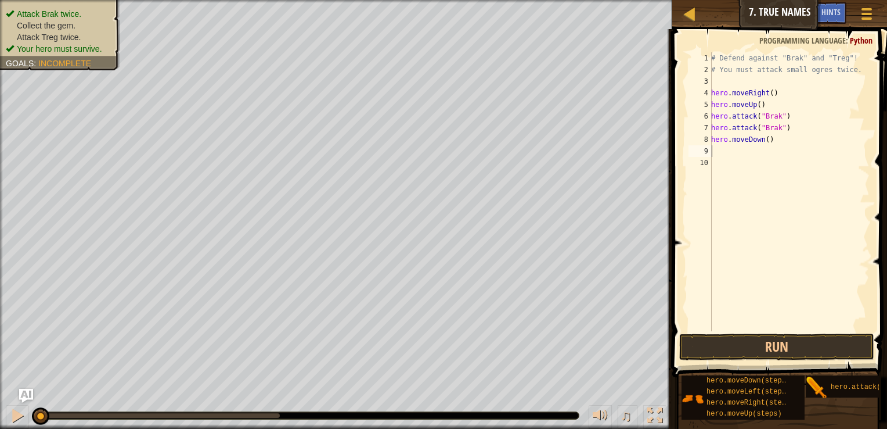
type textarea "h"
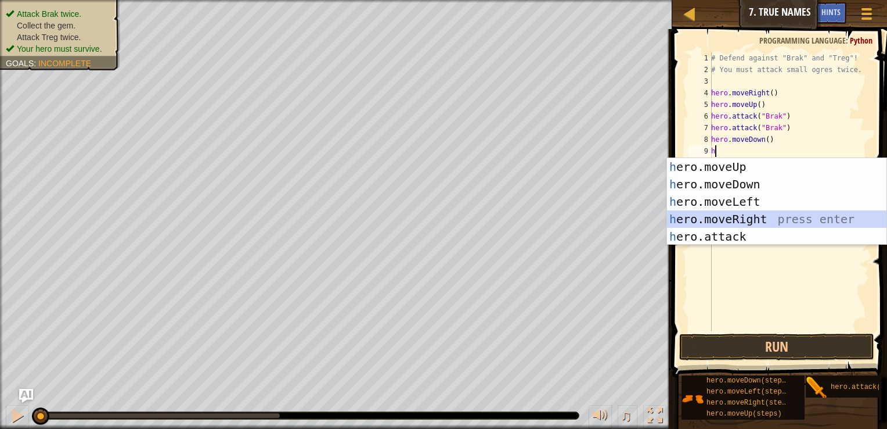
click at [743, 219] on div "h ero.moveUp press enter h ero.moveDown press enter h ero.moveLeft press enter …" at bounding box center [777, 219] width 220 height 122
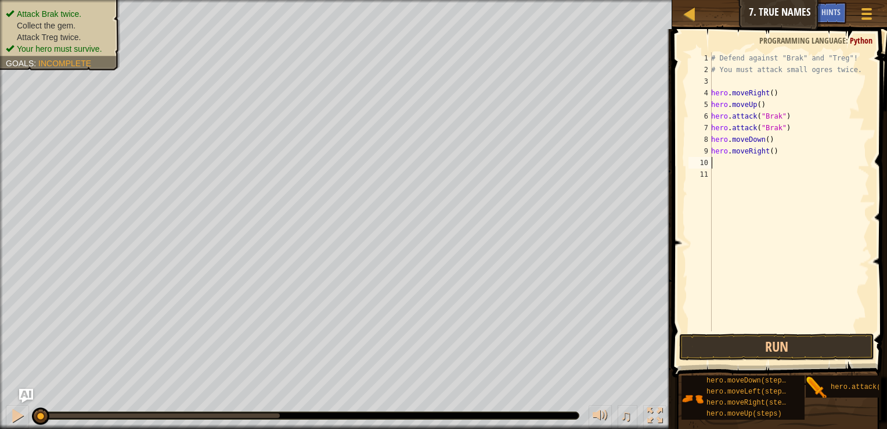
type textarea "h"
click at [739, 292] on div "# Defend against "Brak" and "Treg"! # You must attack small ogres twice. hero .…" at bounding box center [789, 203] width 161 height 302
click at [725, 171] on div "# Defend against "Brak" and "Treg"! # You must attack small ogres twice. hero .…" at bounding box center [789, 203] width 161 height 302
click at [723, 170] on div "# Defend against "Brak" and "Treg"! # You must attack small ogres twice. hero .…" at bounding box center [789, 203] width 161 height 302
click at [717, 160] on div "# Defend against "Brak" and "Treg"! # You must attack small ogres twice. hero .…" at bounding box center [789, 203] width 161 height 302
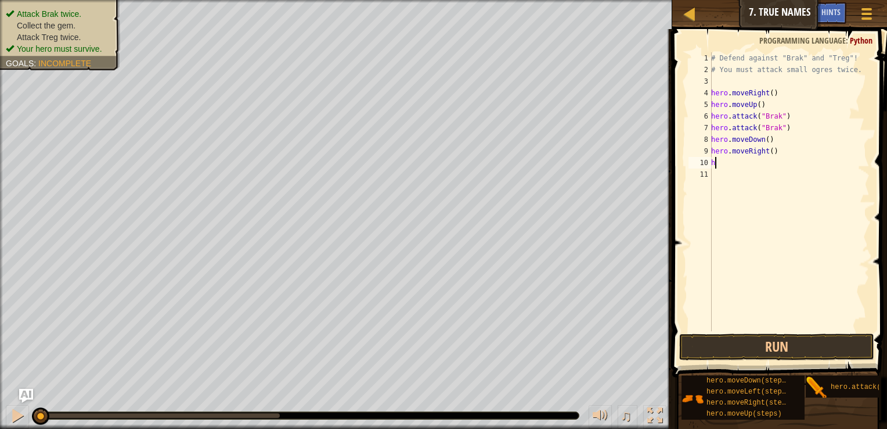
type textarea "he"
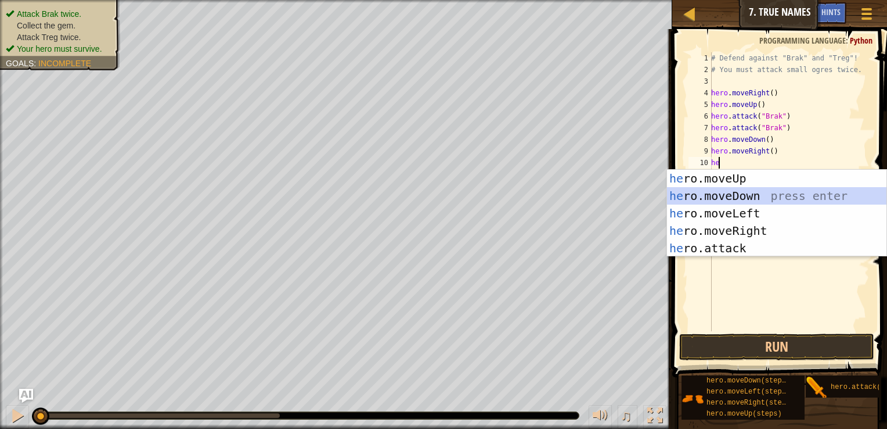
click at [714, 197] on div "he ro.moveUp press enter he ro.moveDown press enter he ro.moveLeft press enter …" at bounding box center [777, 231] width 220 height 122
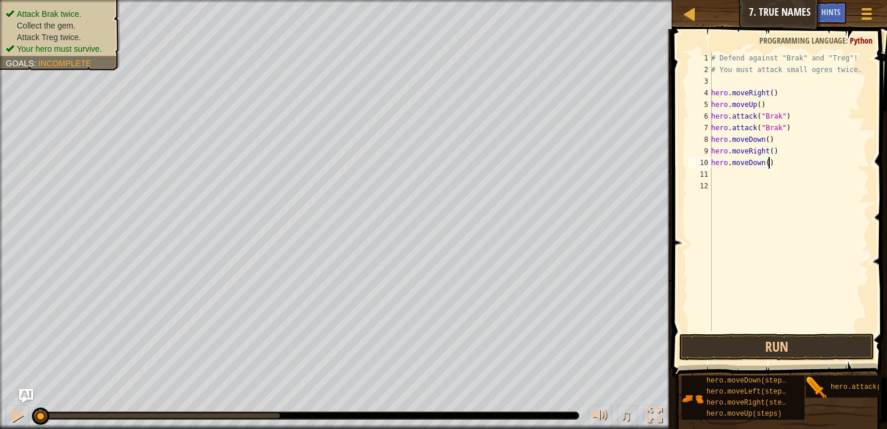
click at [776, 166] on div "# Defend against "Brak" and "Treg"! # You must attack small ogres twice. hero .…" at bounding box center [789, 203] width 161 height 302
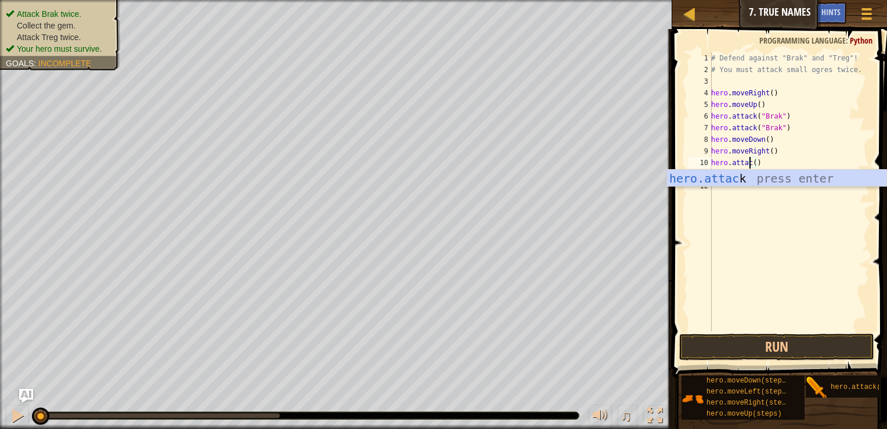
scroll to position [5, 3]
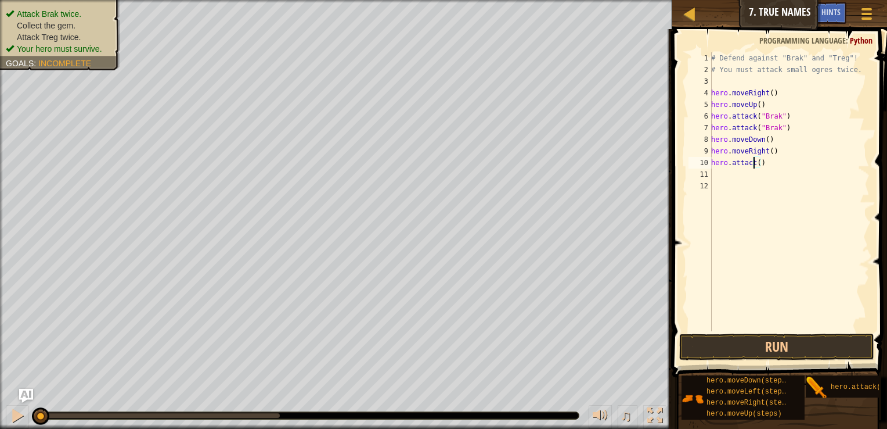
click at [757, 163] on div "# Defend against "Brak" and "Treg"! # You must attack small ogres twice. hero .…" at bounding box center [789, 203] width 161 height 302
drag, startPoint x: 711, startPoint y: 161, endPoint x: 734, endPoint y: 161, distance: 22.7
click at [734, 161] on div "hero.attact(treg) 1 2 3 4 5 6 7 8 9 10 11 12 # Defend against "Brak" and "Treg"…" at bounding box center [779, 191] width 184 height 279
type textarea "hero.attact(treg)"
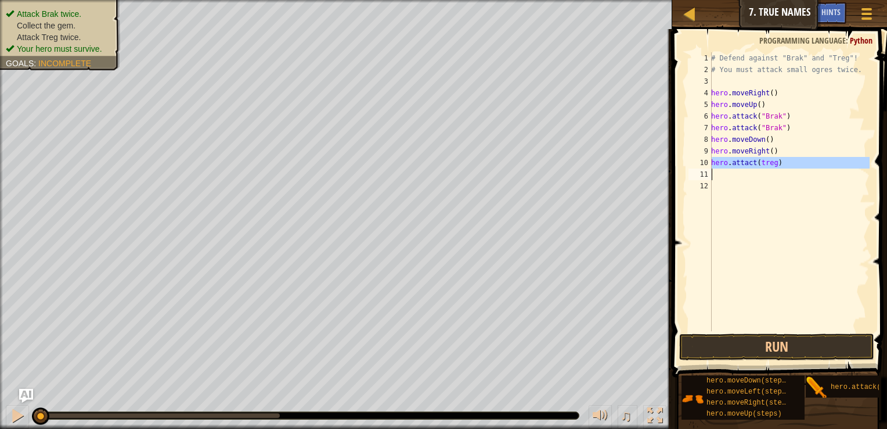
scroll to position [5, 0]
click at [714, 175] on div "# Defend against "Brak" and "Treg"! # You must attack small ogres twice. hero .…" at bounding box center [789, 203] width 161 height 302
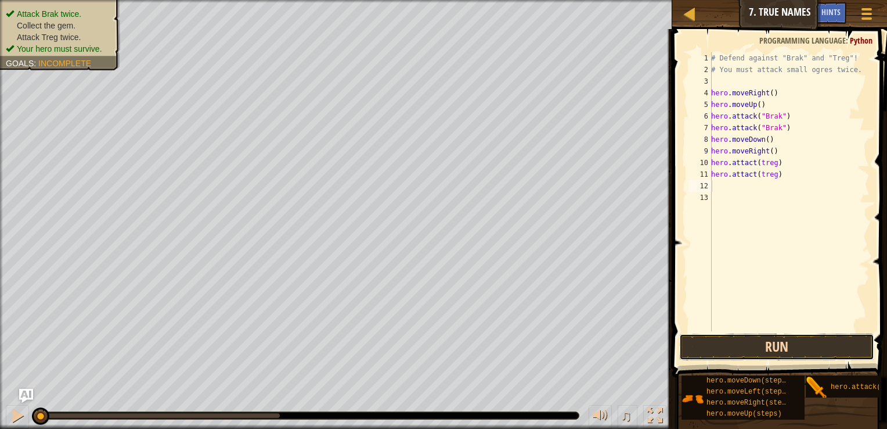
click at [720, 345] on button "Run" at bounding box center [777, 346] width 195 height 27
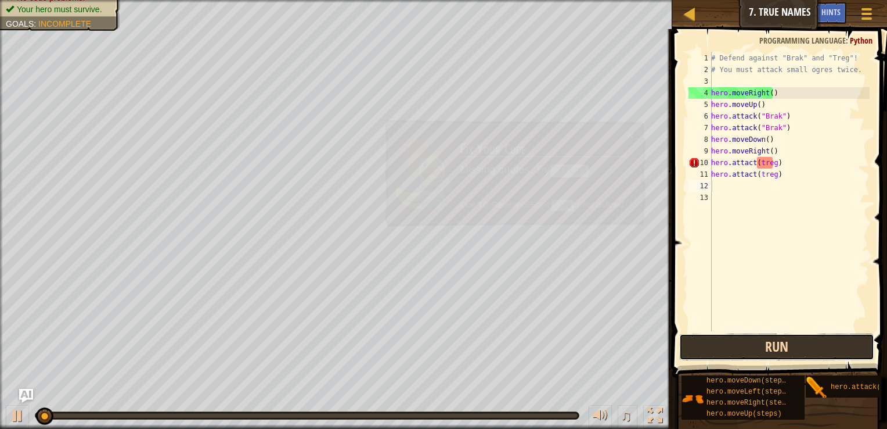
click at [720, 345] on button "Run" at bounding box center [777, 346] width 195 height 27
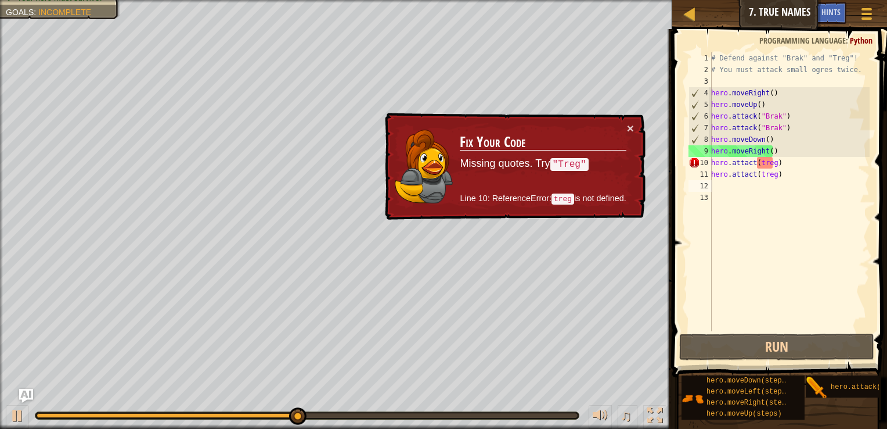
click at [626, 127] on td "Fix Your Code Missing quotes. Try "Treg" Line 10: ReferenceError: treg is not d…" at bounding box center [542, 166] width 167 height 89
click at [762, 164] on div "# Defend against "Brak" and "Treg"! # You must attack small ogres twice. hero .…" at bounding box center [789, 203] width 161 height 302
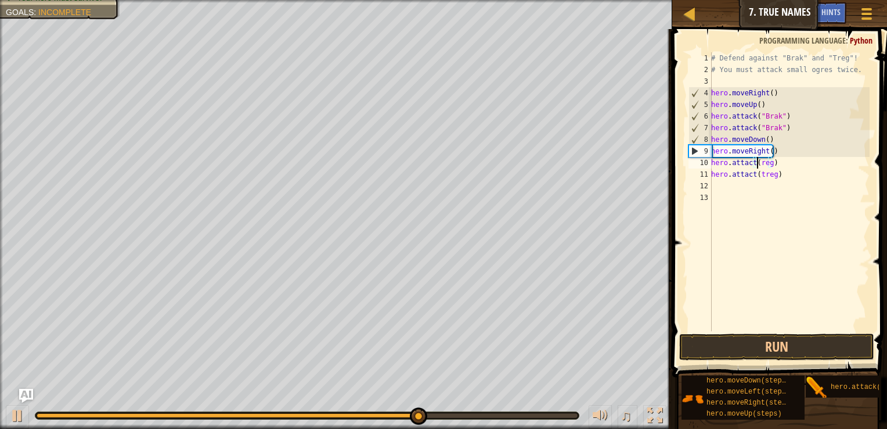
type textarea "hero.attact(Treg)"
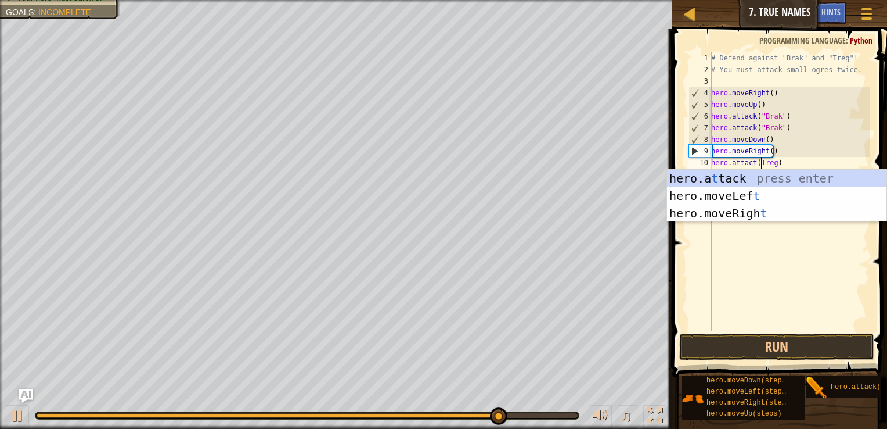
click at [762, 239] on div "# Defend against "Brak" and "Treg"! # You must attack small ogres twice. hero .…" at bounding box center [789, 203] width 161 height 302
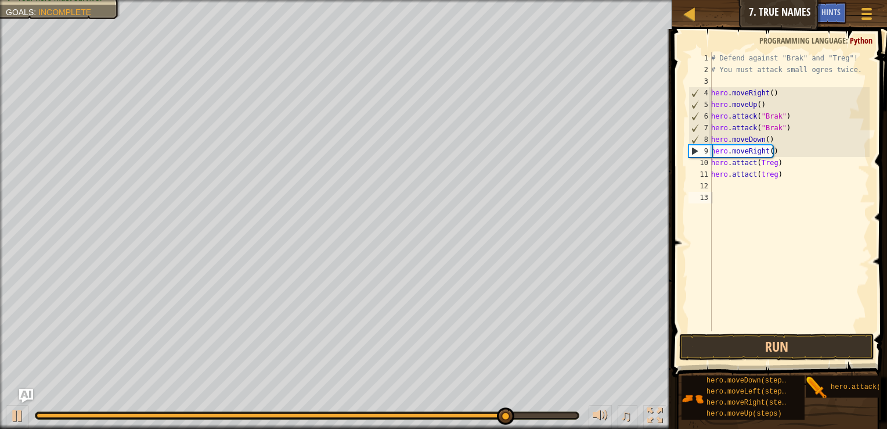
scroll to position [5, 0]
click at [760, 173] on div "# Defend against "Brak" and "Treg"! # You must attack small ogres twice. hero .…" at bounding box center [789, 203] width 161 height 302
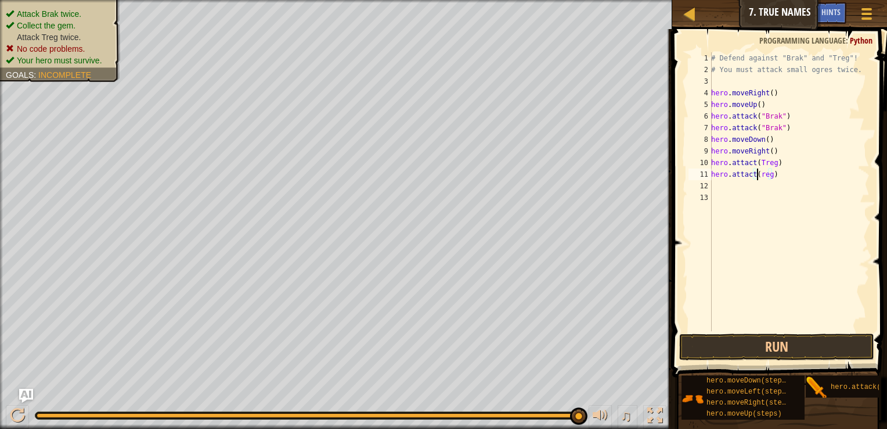
type textarea "hero.attact(Treg)"
click at [746, 311] on div "# Defend against "Brak" and "Treg"! # You must attack small ogres twice. hero .…" at bounding box center [789, 203] width 161 height 302
click at [762, 348] on button "Run" at bounding box center [777, 346] width 195 height 27
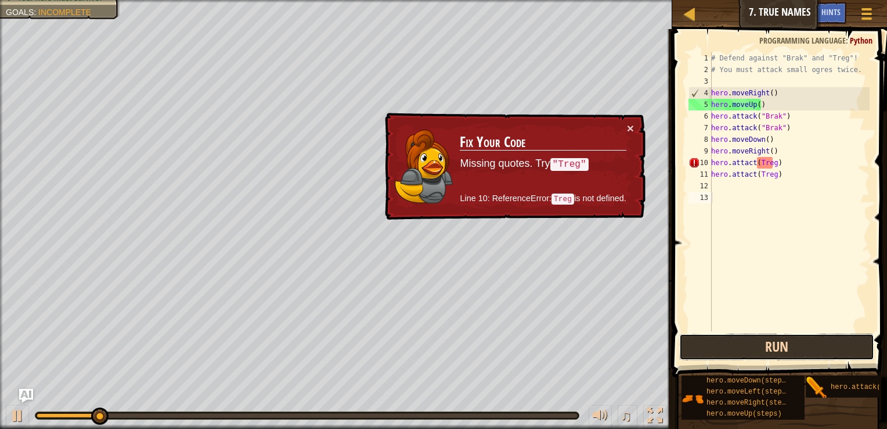
click at [757, 348] on button "Run" at bounding box center [777, 346] width 195 height 27
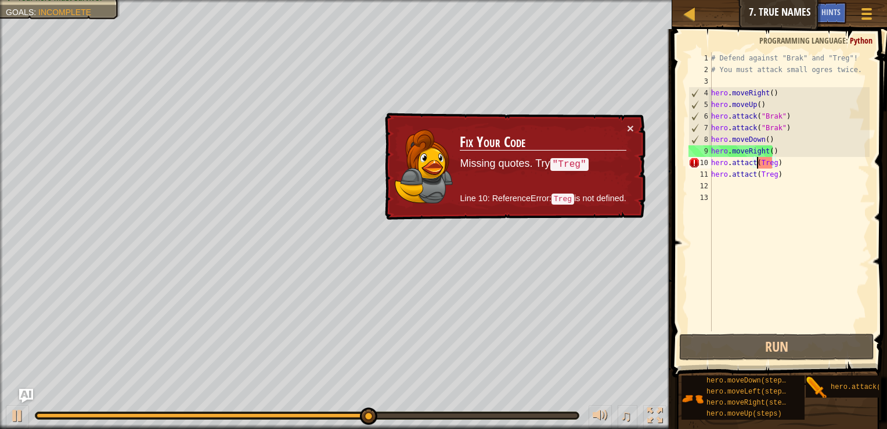
click at [757, 164] on div "# Defend against "Brak" and "Treg"! # You must attack small ogres twice. hero .…" at bounding box center [789, 203] width 161 height 302
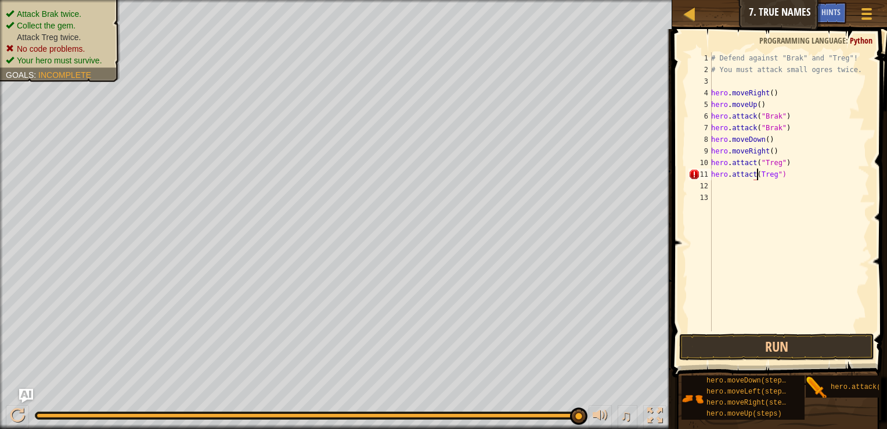
scroll to position [5, 4]
click at [795, 345] on button "Run" at bounding box center [777, 346] width 195 height 27
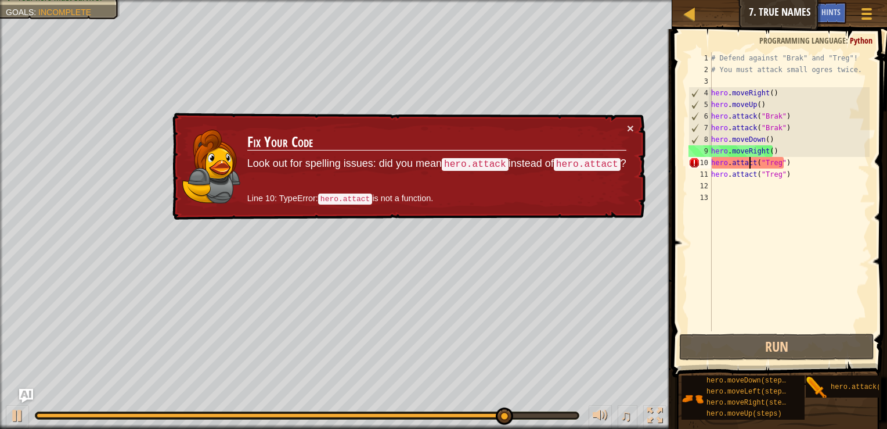
click at [750, 161] on div "# Defend against "Brak" and "Treg"! # You must attack small ogres twice. hero .…" at bounding box center [789, 203] width 161 height 302
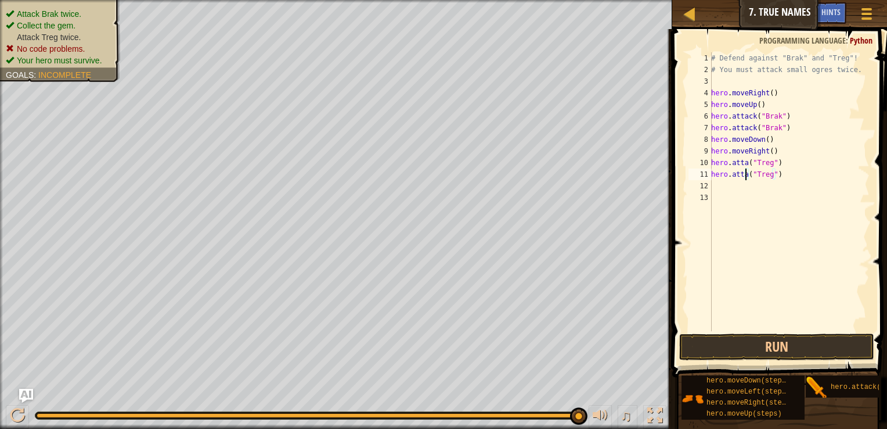
scroll to position [5, 3]
click at [744, 163] on div "# Defend against "Brak" and "Treg"! # You must attack small ogres twice. hero .…" at bounding box center [789, 203] width 161 height 302
click at [745, 164] on div "# Defend against "Brak" and "Treg"! # You must attack small ogres twice. hero .…" at bounding box center [789, 203] width 161 height 302
click at [716, 357] on button "Run" at bounding box center [777, 346] width 195 height 27
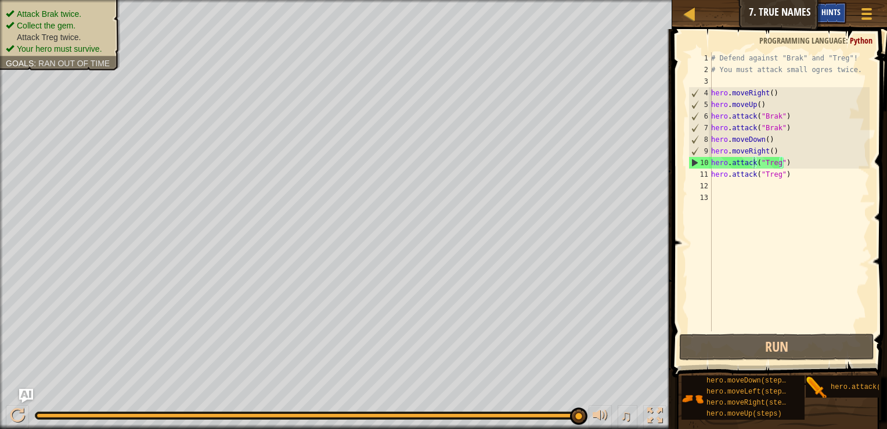
click at [831, 10] on span "Hints" at bounding box center [831, 11] width 19 height 11
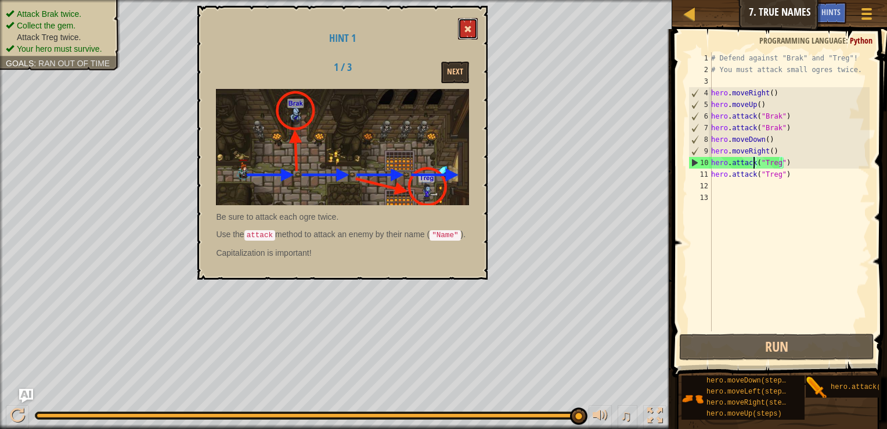
click at [465, 27] on span at bounding box center [468, 29] width 8 height 8
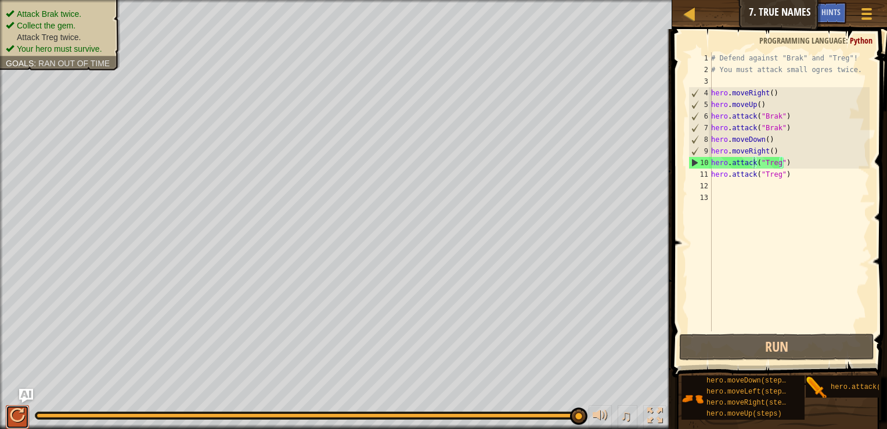
click at [17, 408] on div at bounding box center [17, 415] width 15 height 15
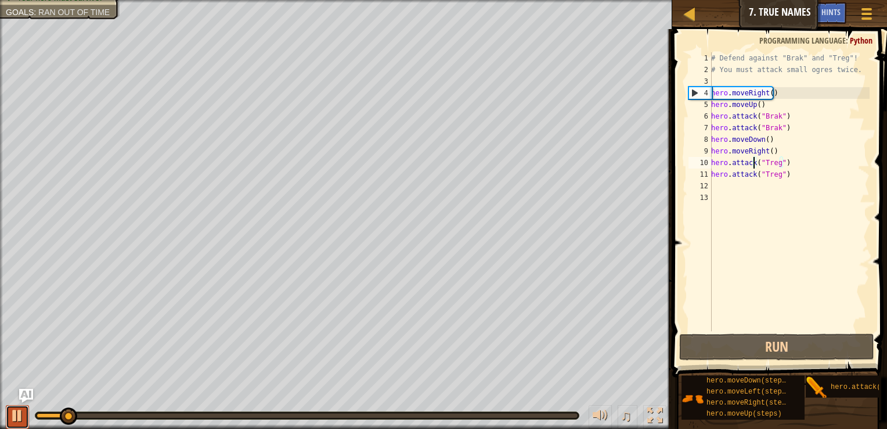
click at [16, 410] on div at bounding box center [17, 415] width 15 height 15
click at [792, 177] on div "# Defend against "Brak" and "Treg"! # You must attack small ogres twice. hero .…" at bounding box center [789, 203] width 161 height 302
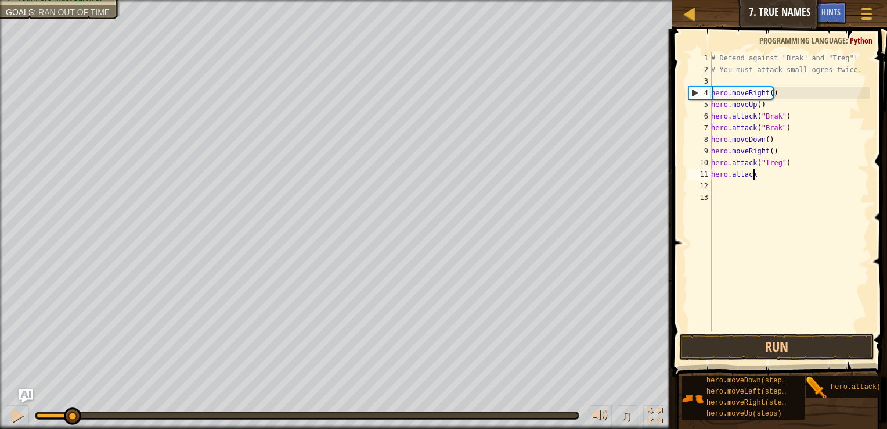
scroll to position [5, 1]
type textarea "h"
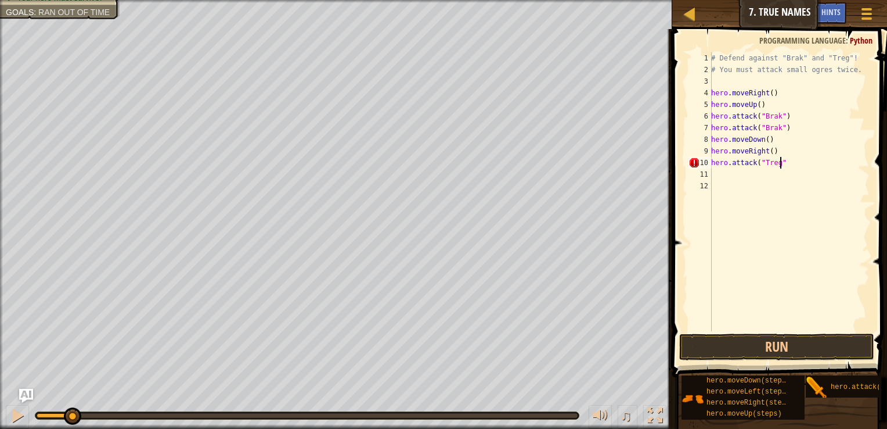
type textarea "hero.moveRight()"
click at [792, 177] on div "# Defend against "Brak" and "Treg"! # You must attack small ogres twice. hero .…" at bounding box center [789, 203] width 161 height 302
type textarea "h"
type textarea "hero.moveRight()"
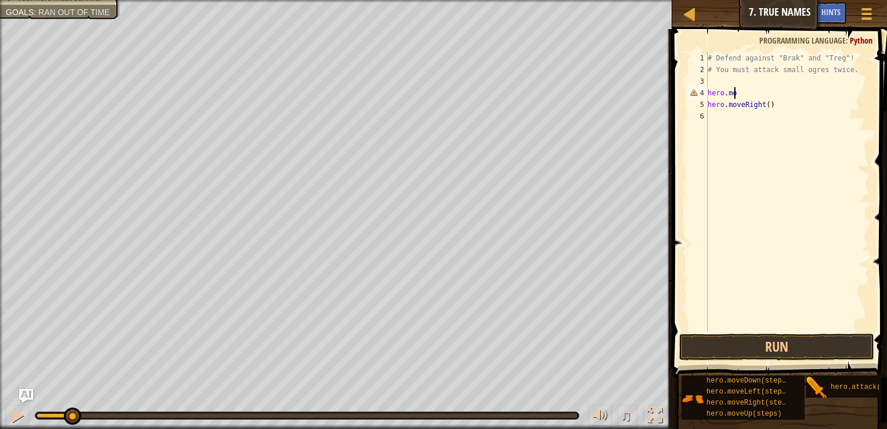
type textarea "h"
type textarea "hero.moveRight()"
click at [878, 0] on html "Map Introduction to Computer Science 7. True Names Game Menu Done Hints 1 ההההה…" at bounding box center [443, 0] width 887 height 0
click at [773, 103] on div "# Defend against "Brak" and "Treg"! # You must attack small ogres twice. hero .…" at bounding box center [788, 203] width 164 height 302
type textarea "h"
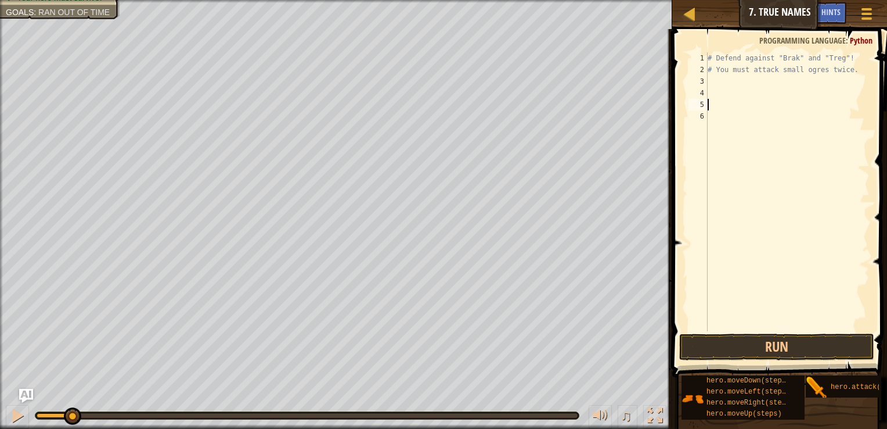
click at [720, 86] on div "# Defend against "Brak" and "Treg"! # You must attack small ogres twice." at bounding box center [788, 203] width 164 height 302
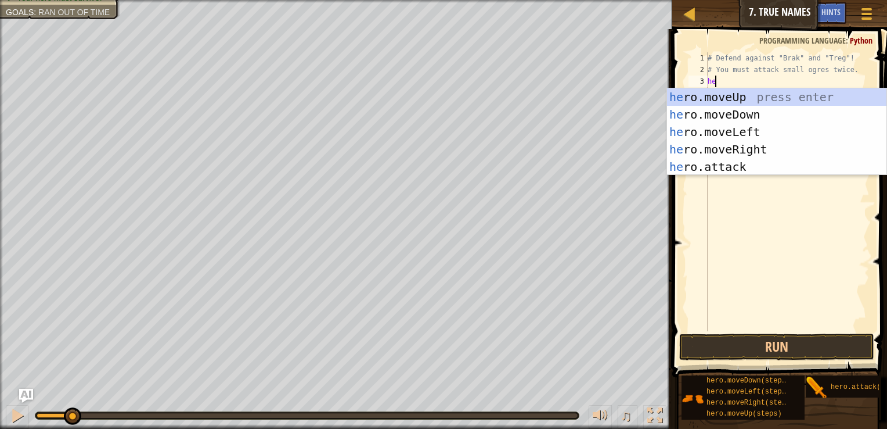
type textarea "her"
click at [734, 147] on div "her o.moveUp press enter her o.moveDown press enter her o.moveLeft press enter …" at bounding box center [777, 149] width 220 height 122
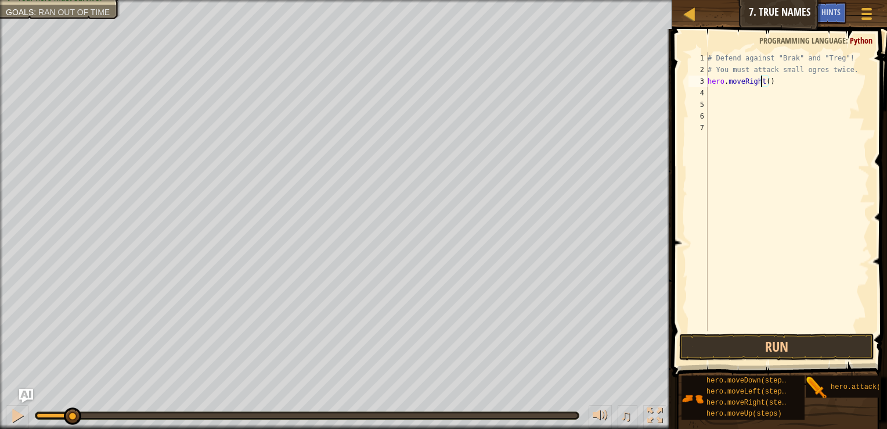
click at [760, 83] on div "# Defend against "Brak" and "Treg"! # You must attack small ogres twice. hero .…" at bounding box center [788, 203] width 164 height 302
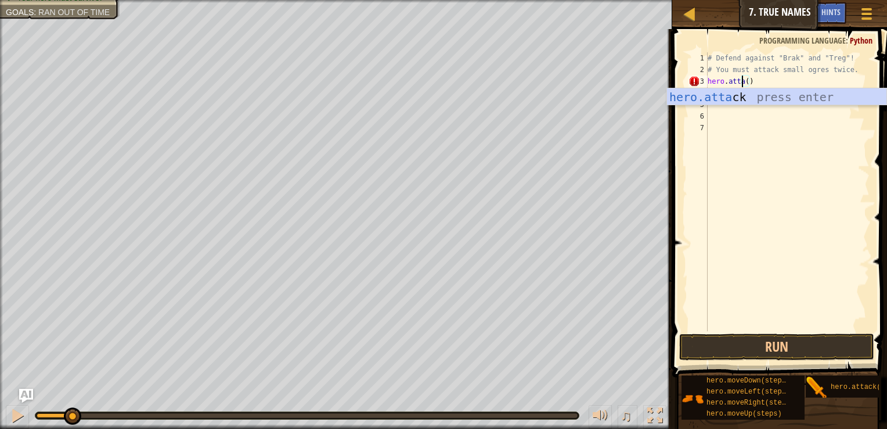
scroll to position [5, 3]
click at [752, 81] on div "# Defend against "Brak" and "Treg"! # You must attack small ogres twice. hero .…" at bounding box center [788, 203] width 164 height 302
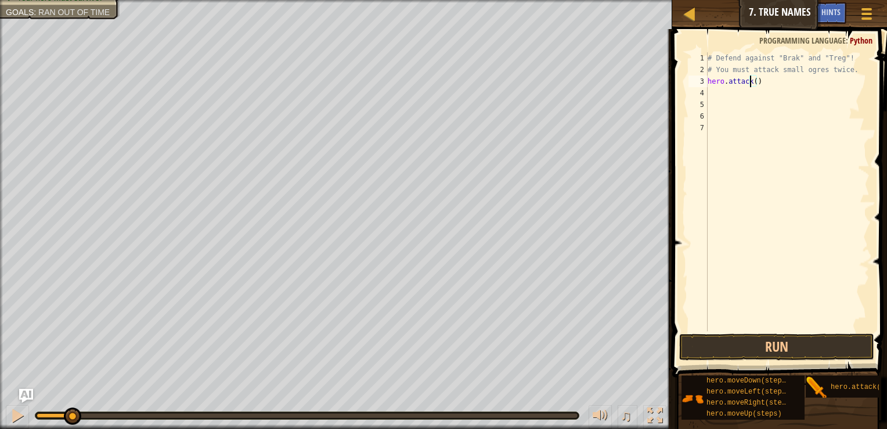
click at [752, 82] on div "# Defend against "Brak" and "Treg"! # You must attack small ogres twice. hero .…" at bounding box center [788, 203] width 164 height 302
type textarea "hero.attack(Brak)"
drag, startPoint x: 774, startPoint y: 81, endPoint x: 679, endPoint y: 83, distance: 94.7
click at [679, 83] on div "hero.attack(Brak) 1 2 3 4 5 6 7 # Defend against "Brak" and "Treg"! # You must …" at bounding box center [778, 226] width 218 height 382
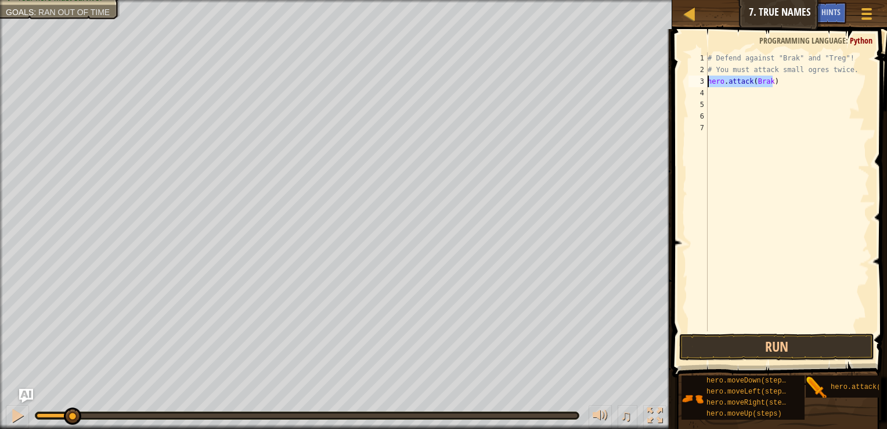
click at [713, 101] on div "# Defend against "Brak" and "Treg"! # You must attack small ogres twice. hero .…" at bounding box center [788, 203] width 164 height 302
click at [712, 90] on div "# Defend against "Brak" and "Treg"! # You must attack small ogres twice. hero .…" at bounding box center [788, 203] width 164 height 302
paste textarea "hero.attack(Brak)"
type textarea "hero.attack(Brak)"
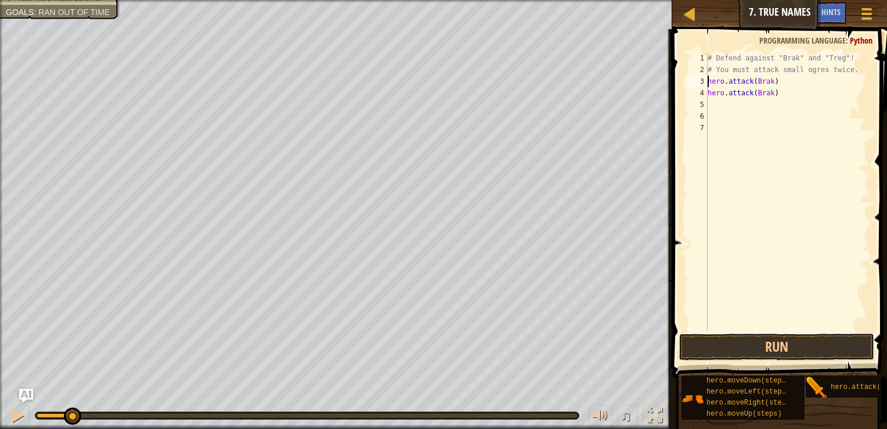
click at [709, 78] on div "# Defend against "Brak" and "Treg"! # You must attack small ogres twice. hero .…" at bounding box center [788, 203] width 164 height 302
click at [709, 81] on div "# Defend against "Brak" and "Treg"! # You must attack small ogres twice. hero .…" at bounding box center [788, 203] width 164 height 302
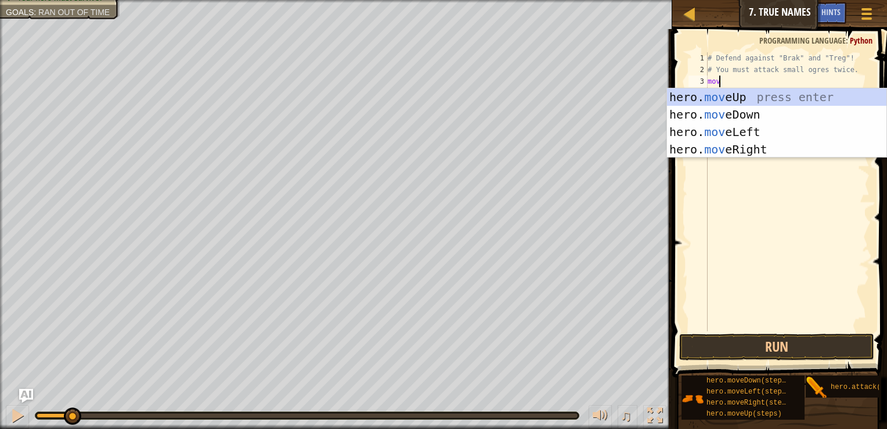
type textarea "move"
click at [743, 149] on div "hero. move Up press enter hero. move Down press enter hero. move Left press ent…" at bounding box center [777, 140] width 220 height 105
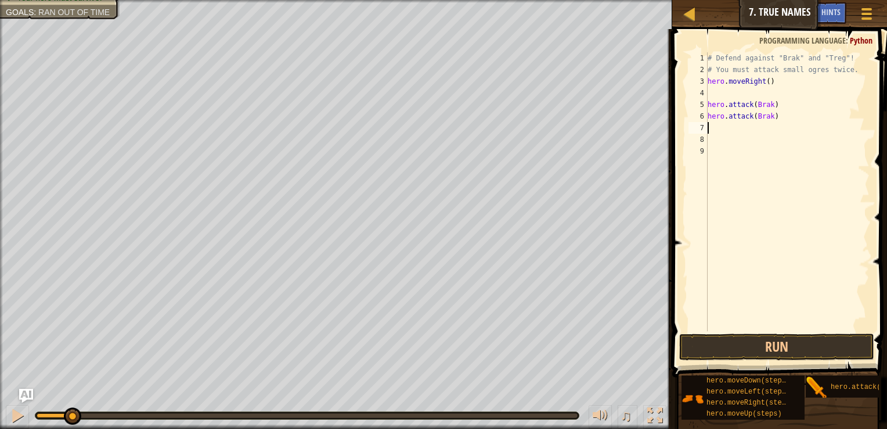
click at [721, 129] on div "# Defend against "Brak" and "Treg"! # You must attack small ogres twice. hero .…" at bounding box center [788, 203] width 164 height 302
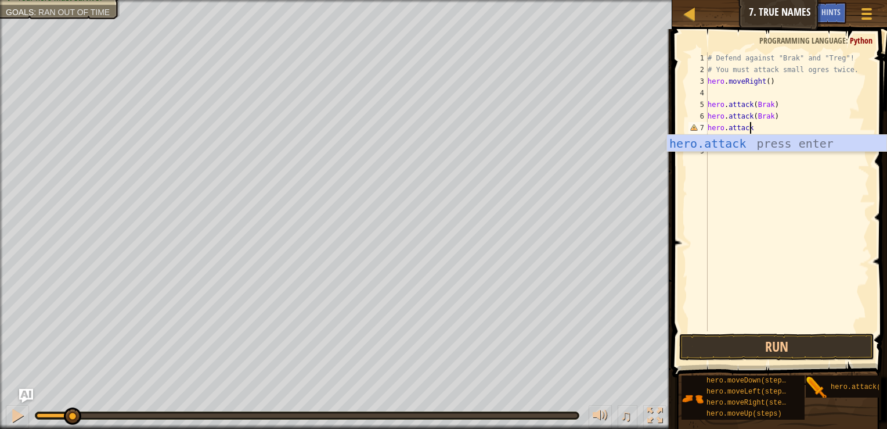
scroll to position [5, 3]
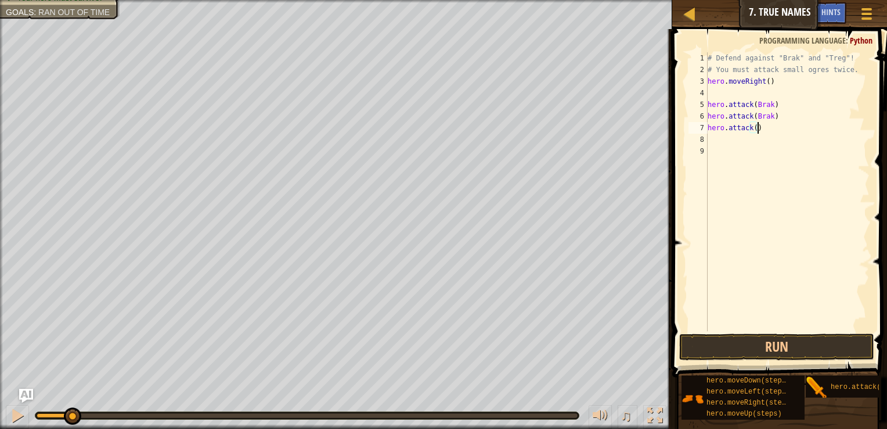
click at [754, 127] on div "# Defend against "Brak" and "Treg"! # You must attack small ogres twice. hero .…" at bounding box center [788, 203] width 164 height 302
drag, startPoint x: 779, startPoint y: 131, endPoint x: 691, endPoint y: 135, distance: 88.9
click at [691, 135] on div "hero.attack(Treg) 1 2 3 4 5 6 7 8 9 # Defend against "Brak" and "Treg"! # You m…" at bounding box center [779, 191] width 184 height 279
type textarea "hero.attack(Treg)"
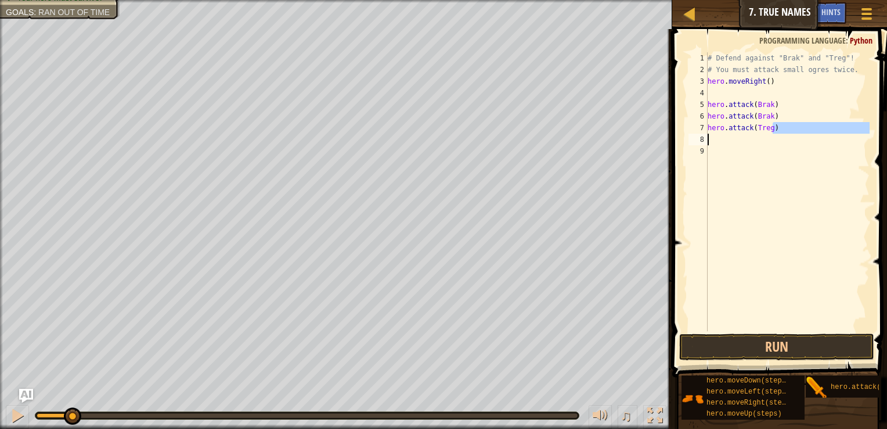
paste textarea
click at [802, 338] on button "Run" at bounding box center [777, 346] width 195 height 27
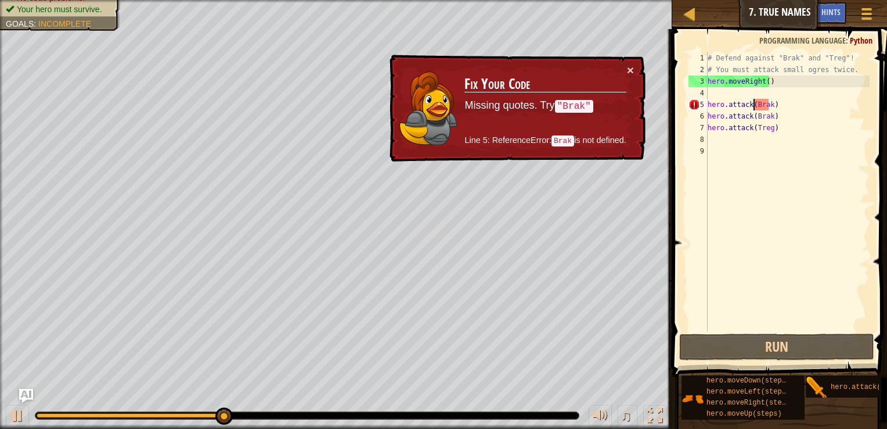
click at [754, 107] on div "# Defend against "Brak" and "Treg"! # You must attack small ogres twice. hero .…" at bounding box center [788, 203] width 164 height 302
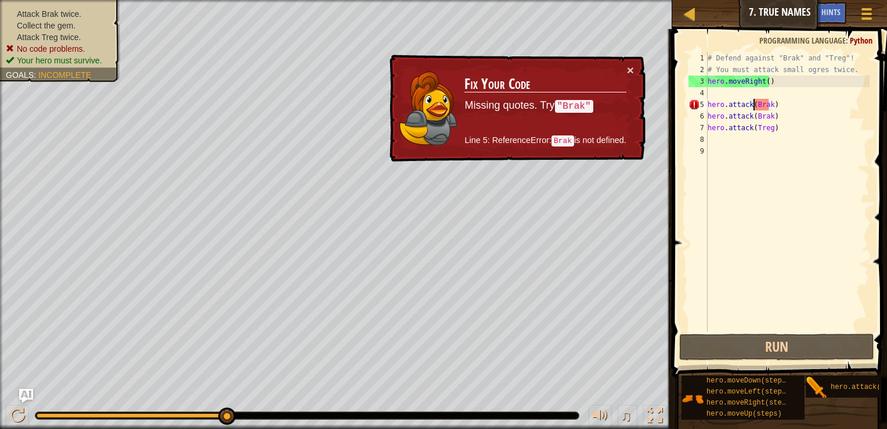
click at [754, 106] on div "# Defend against "Brak" and "Treg"! # You must attack small ogres twice. hero .…" at bounding box center [788, 203] width 164 height 302
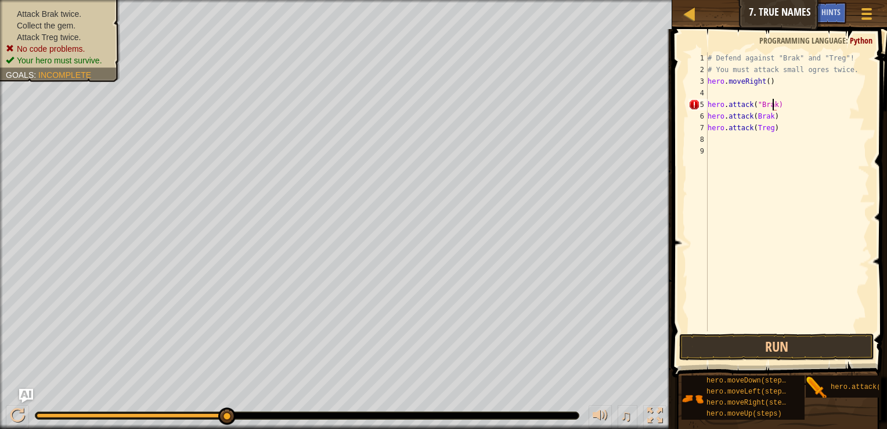
click at [771, 104] on div "# Defend against "Brak" and "Treg"! # You must attack small ogres twice. hero .…" at bounding box center [788, 203] width 164 height 302
click at [769, 113] on div "# Defend against "Brak" and "Treg"! # You must attack small ogres twice. hero .…" at bounding box center [788, 203] width 164 height 302
click at [753, 120] on div "# Defend against "Brak" and "Treg"! # You must attack small ogres twice. hero .…" at bounding box center [788, 203] width 164 height 302
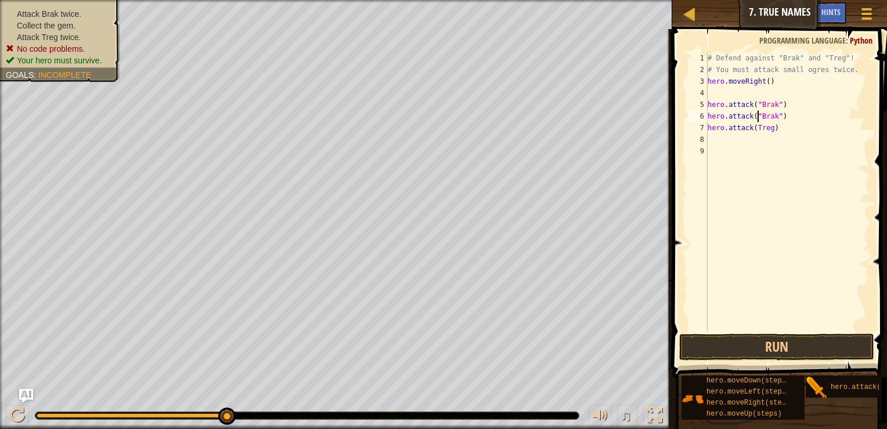
click at [768, 127] on div "# Defend against "Brak" and "Treg"! # You must attack small ogres twice. hero .…" at bounding box center [788, 203] width 164 height 302
click at [752, 127] on div "# Defend against "Brak" and "Treg"! # You must attack small ogres twice. hero .…" at bounding box center [788, 203] width 164 height 302
click at [753, 126] on div "# Defend against "Brak" and "Treg"! # You must attack small ogres twice. hero .…" at bounding box center [788, 203] width 164 height 302
type textarea "hero.attack("Treg")"
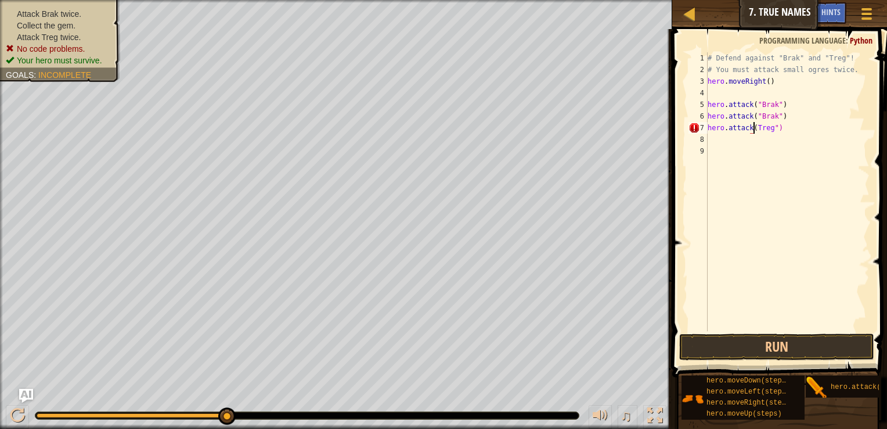
scroll to position [5, 4]
drag, startPoint x: 784, startPoint y: 129, endPoint x: 676, endPoint y: 131, distance: 107.5
click at [676, 131] on div "hero.attack("Treg") 1 2 3 4 5 6 7 8 9 # Defend against "Brak" and "Treg"! # You…" at bounding box center [778, 226] width 218 height 382
click at [721, 142] on div "# Defend against "Brak" and "Treg"! # You must attack small ogres twice. hero .…" at bounding box center [788, 203] width 164 height 302
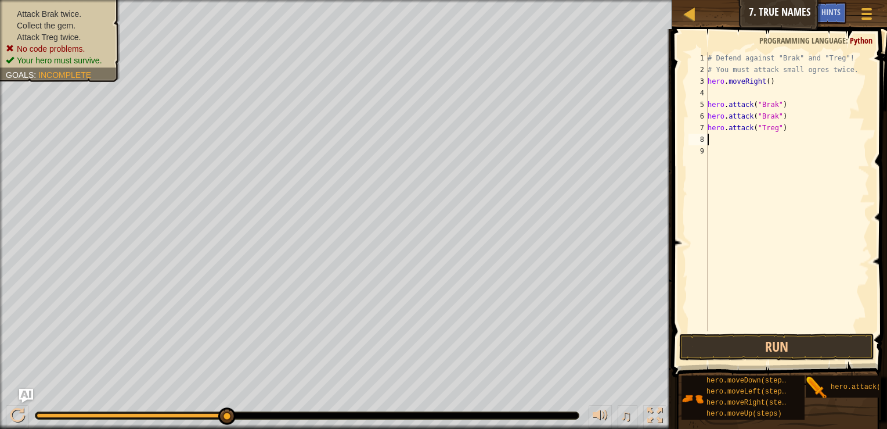
paste textarea "hero.attack("Treg")"
type textarea "hero.attack("Treg")"
click at [813, 351] on button "Run" at bounding box center [777, 346] width 195 height 27
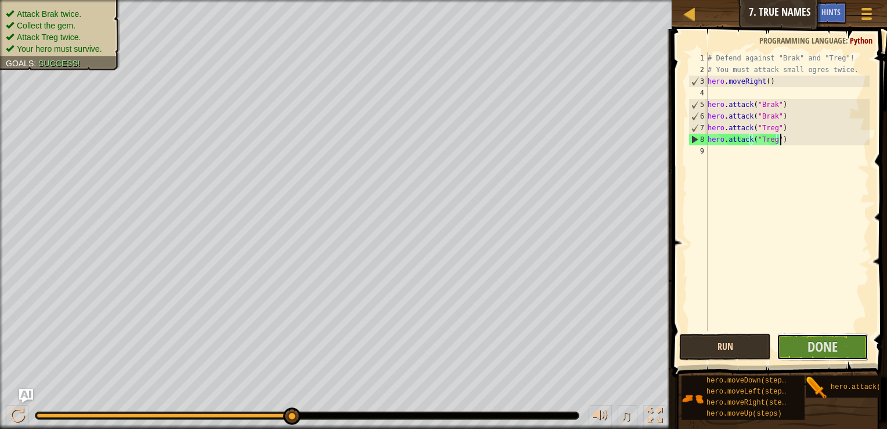
click at [813, 351] on span "Done" at bounding box center [823, 346] width 30 height 19
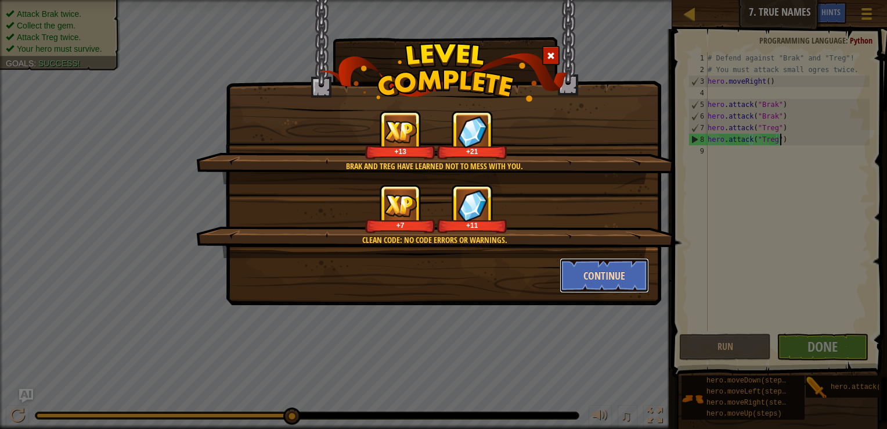
click at [618, 278] on button "Continue" at bounding box center [605, 275] width 90 height 35
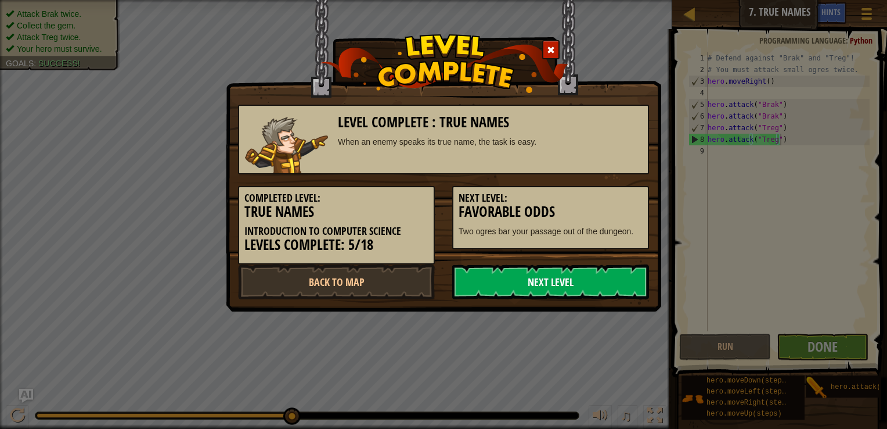
click at [486, 290] on link "Next Level" at bounding box center [550, 281] width 197 height 35
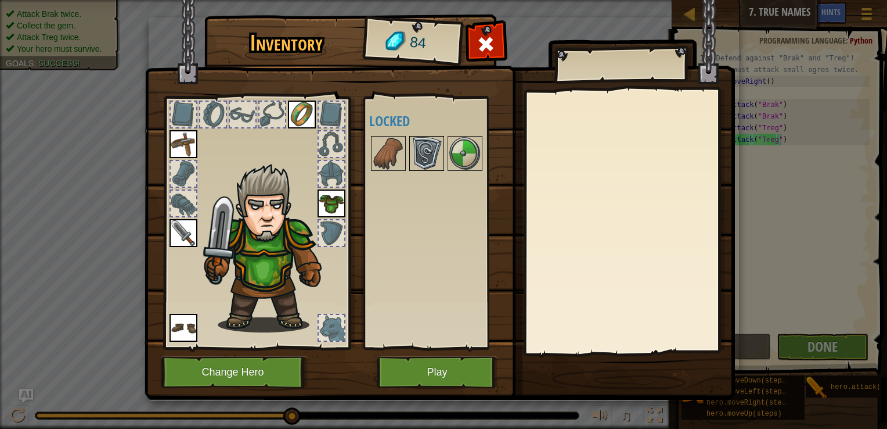
click at [433, 153] on img at bounding box center [427, 153] width 33 height 33
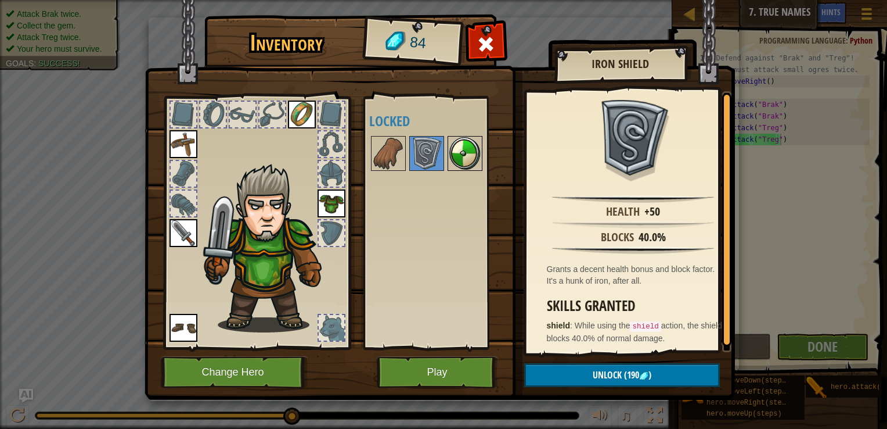
click at [460, 160] on img at bounding box center [465, 153] width 33 height 33
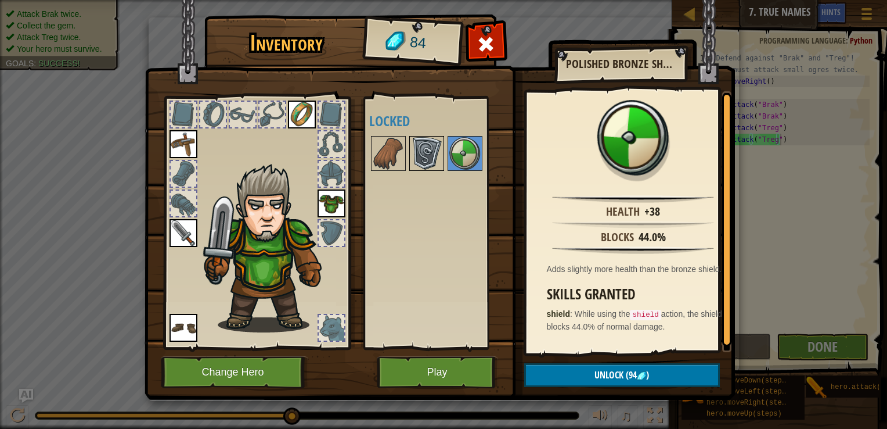
click at [439, 162] on img at bounding box center [427, 153] width 33 height 33
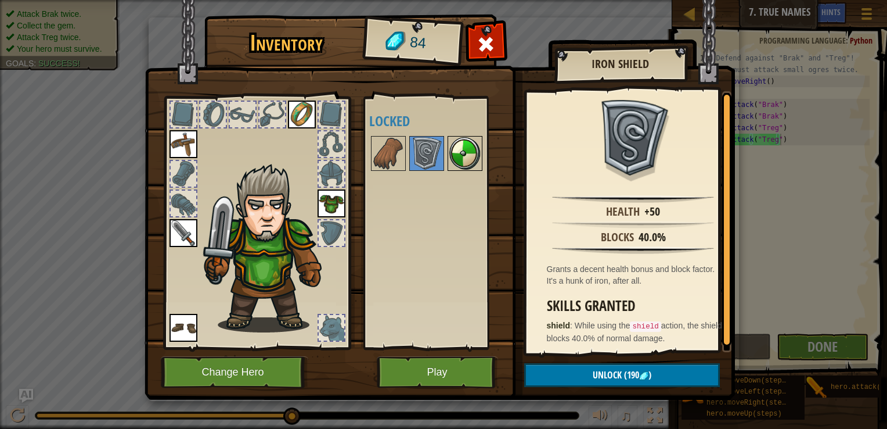
click at [473, 164] on img at bounding box center [465, 153] width 33 height 33
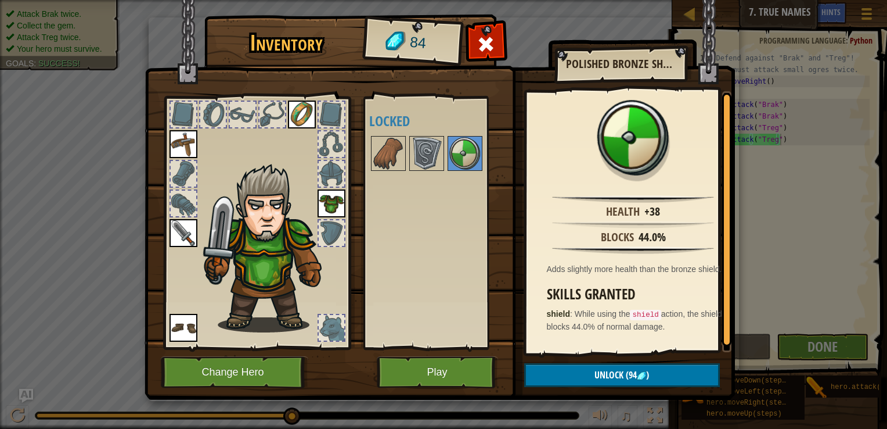
click at [407, 149] on div at bounding box center [442, 153] width 146 height 38
click at [427, 152] on img at bounding box center [427, 153] width 33 height 33
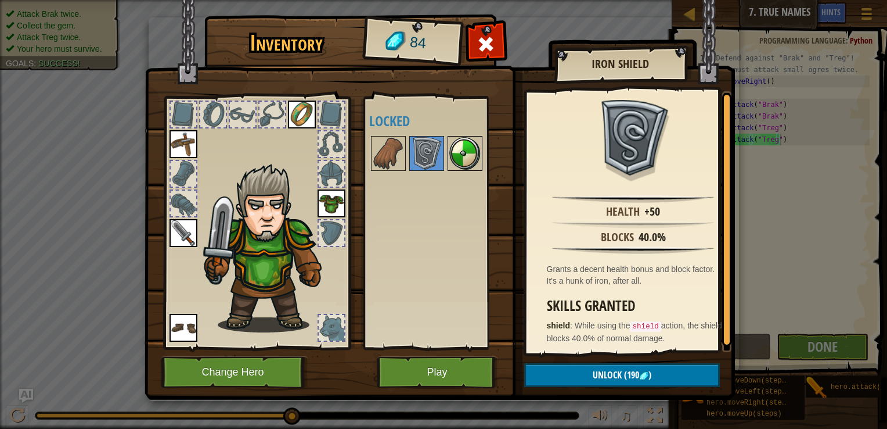
click at [476, 157] on img at bounding box center [465, 153] width 33 height 33
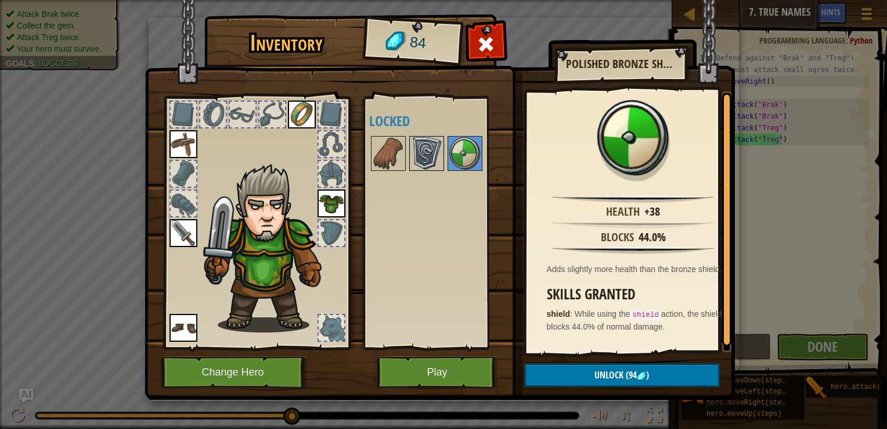
click at [421, 143] on img at bounding box center [427, 153] width 33 height 33
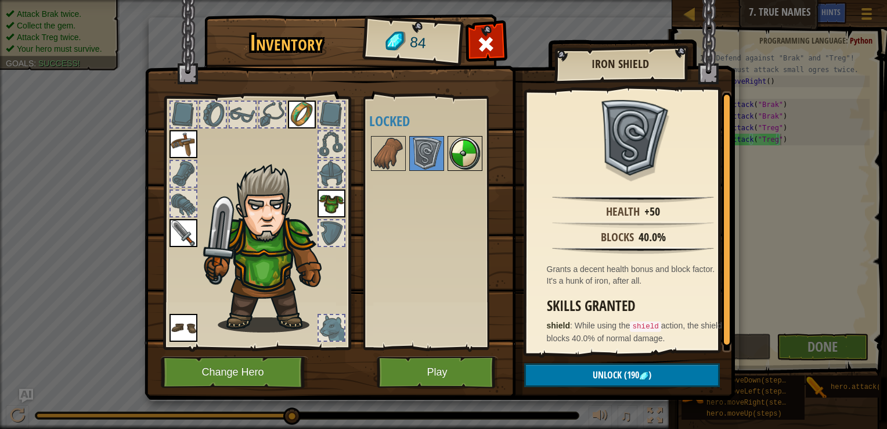
click at [456, 149] on img at bounding box center [465, 153] width 33 height 33
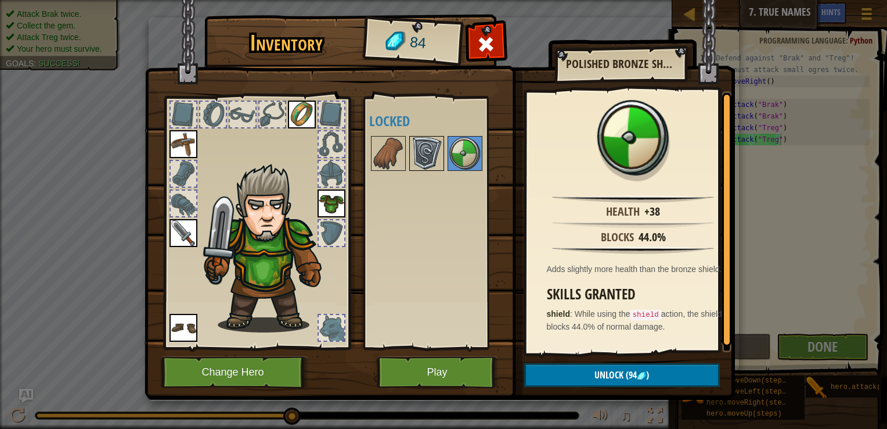
click at [416, 146] on img at bounding box center [427, 153] width 33 height 33
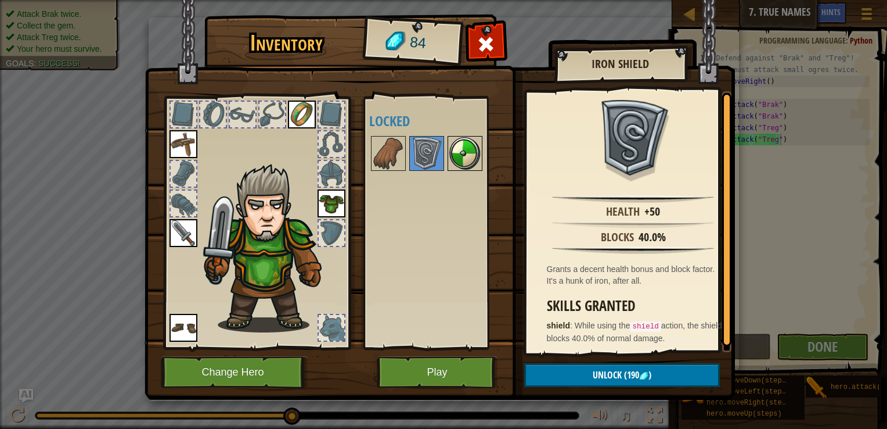
click at [453, 145] on img at bounding box center [465, 153] width 33 height 33
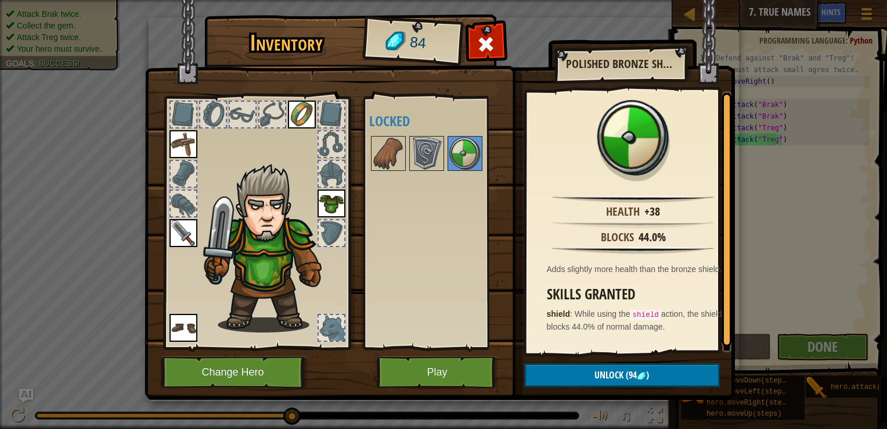
click at [337, 115] on div at bounding box center [332, 115] width 26 height 26
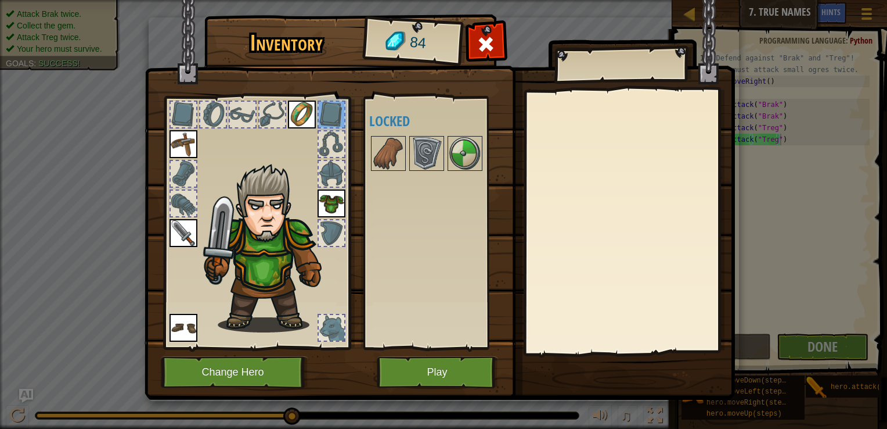
click at [334, 134] on div at bounding box center [332, 144] width 26 height 26
click at [420, 153] on img at bounding box center [427, 153] width 33 height 33
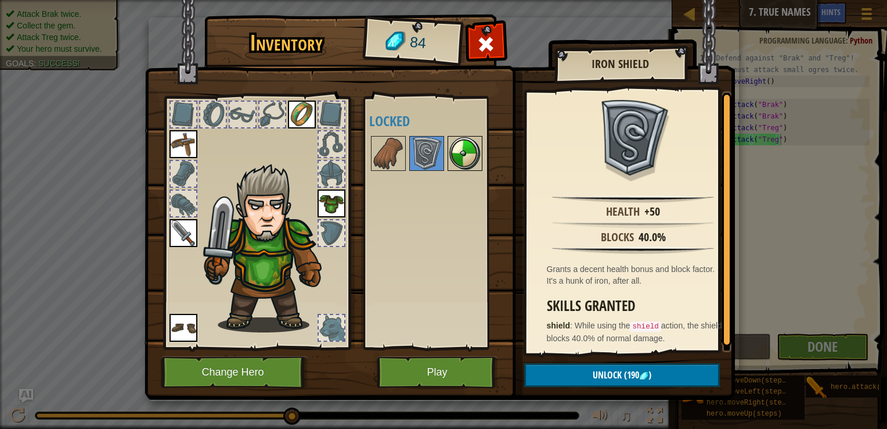
click at [468, 139] on img at bounding box center [465, 153] width 33 height 33
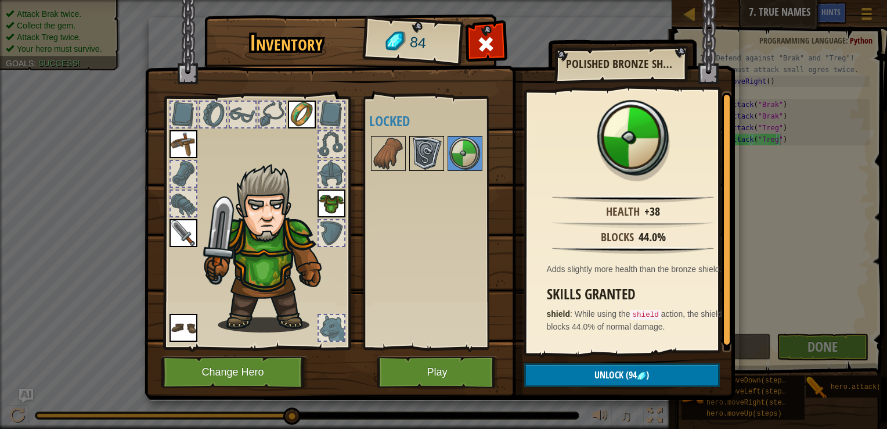
click at [424, 160] on img at bounding box center [427, 153] width 33 height 33
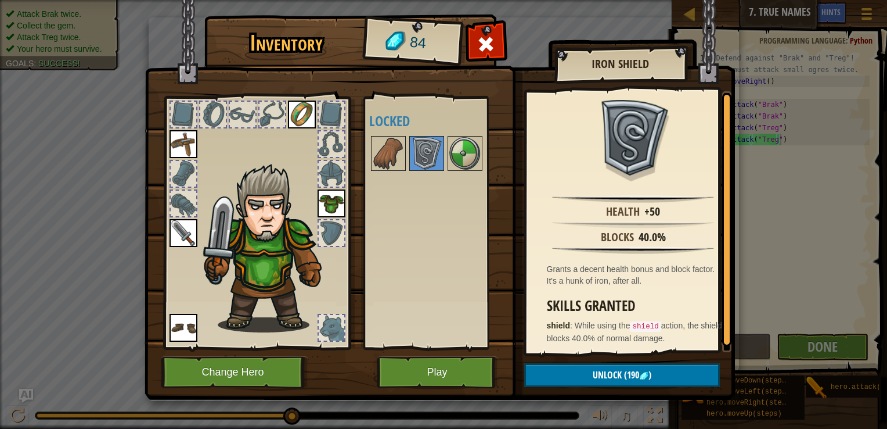
click at [330, 233] on div at bounding box center [332, 233] width 26 height 26
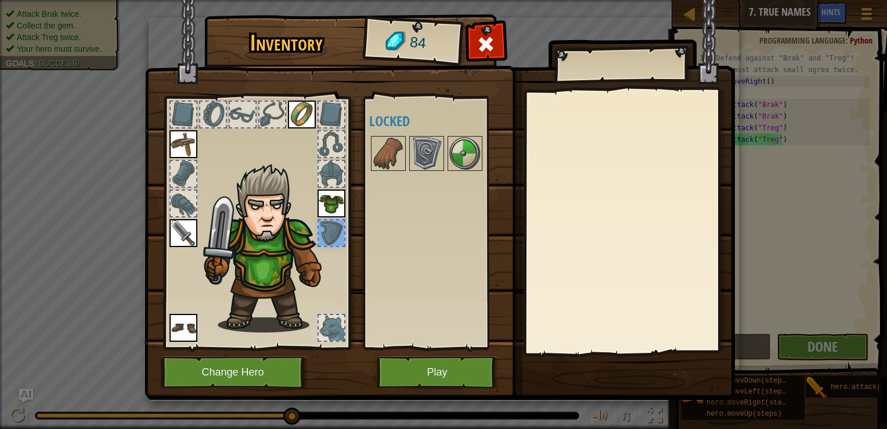
click at [451, 124] on h4 "Locked" at bounding box center [442, 120] width 146 height 15
click at [428, 161] on img at bounding box center [427, 153] width 33 height 33
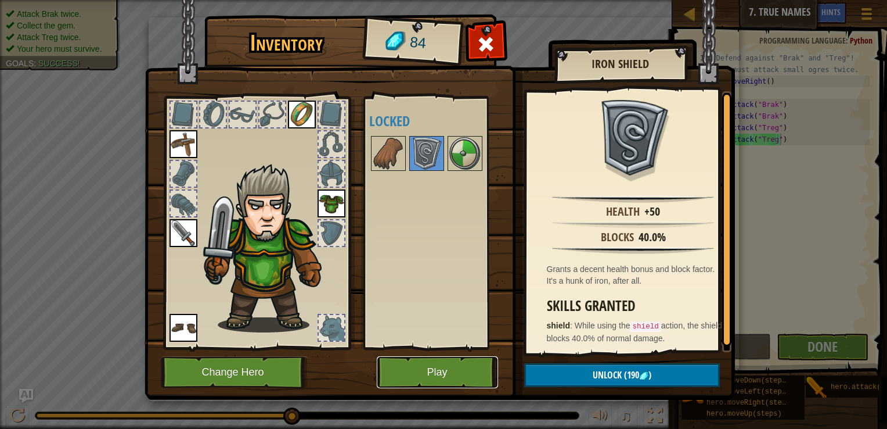
click at [434, 368] on button "Play" at bounding box center [437, 372] width 121 height 32
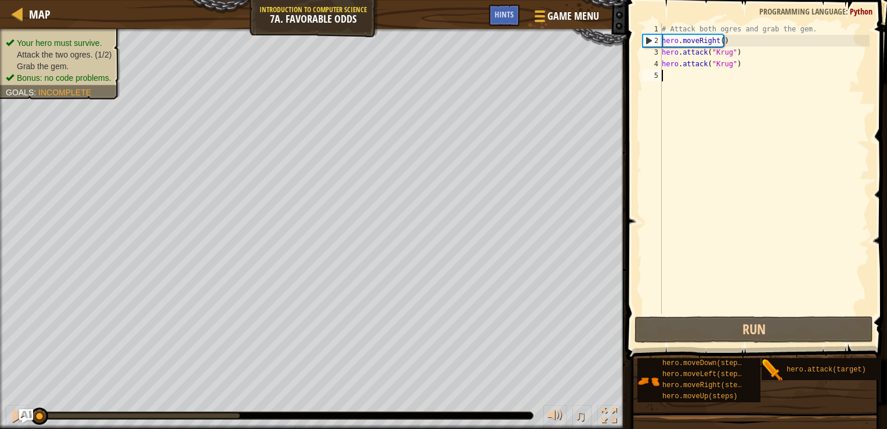
type textarea "h"
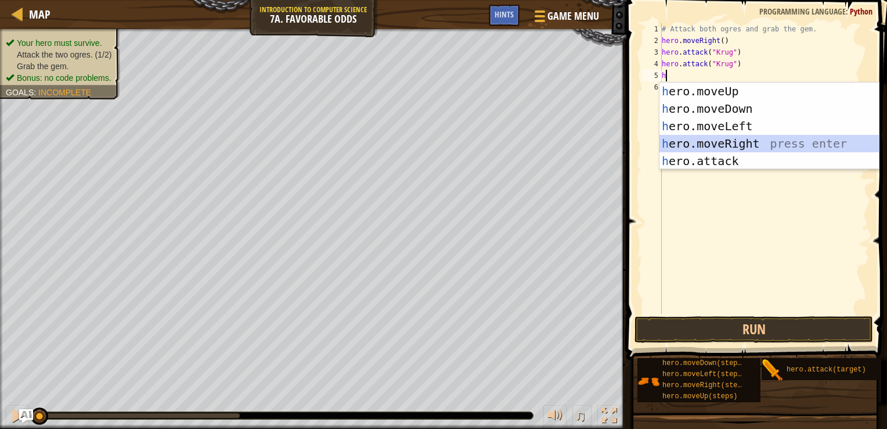
click at [686, 145] on div "h ero.moveUp press enter h ero.moveDown press enter h ero.moveLeft press enter …" at bounding box center [770, 143] width 220 height 122
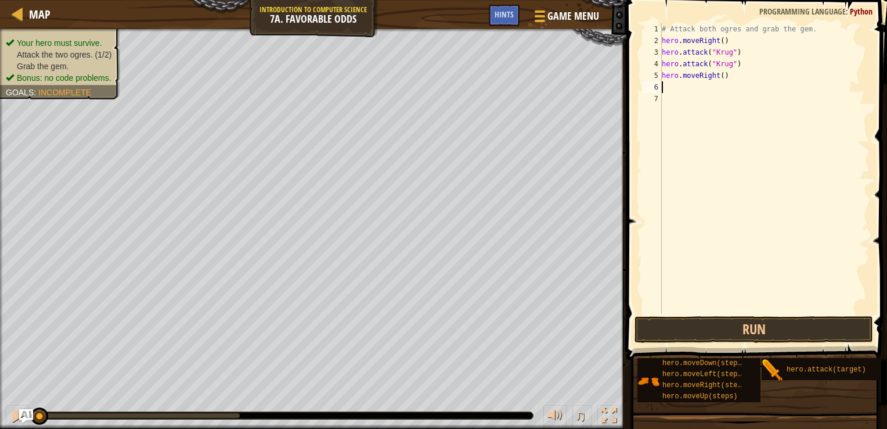
type textarea "h"
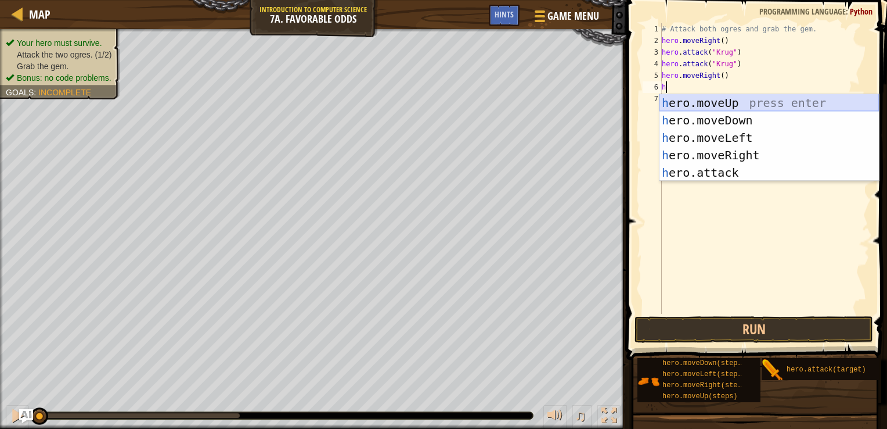
click at [677, 100] on div "h ero.moveUp press enter h ero.moveDown press enter h ero.moveLeft press enter …" at bounding box center [770, 155] width 220 height 122
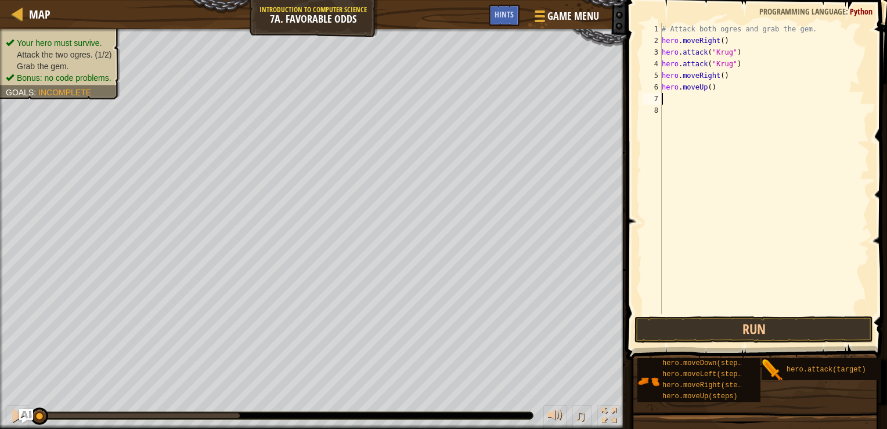
type textarea "h"
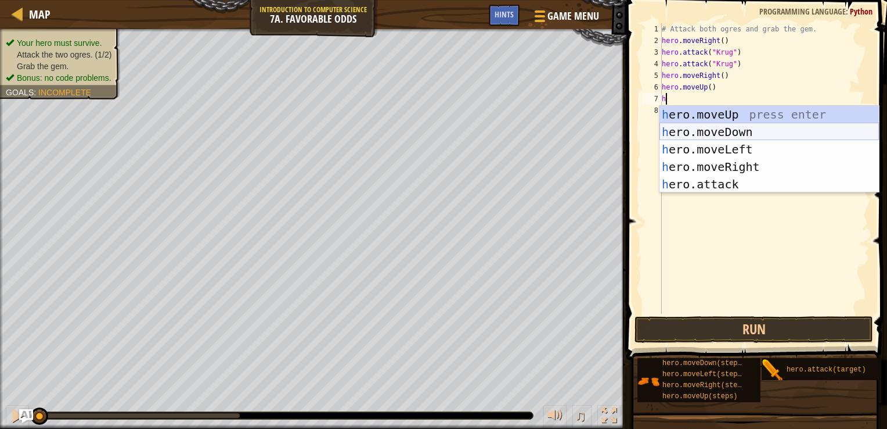
click at [681, 131] on div "h ero.moveUp press enter h ero.moveDown press enter h ero.moveLeft press enter …" at bounding box center [770, 167] width 220 height 122
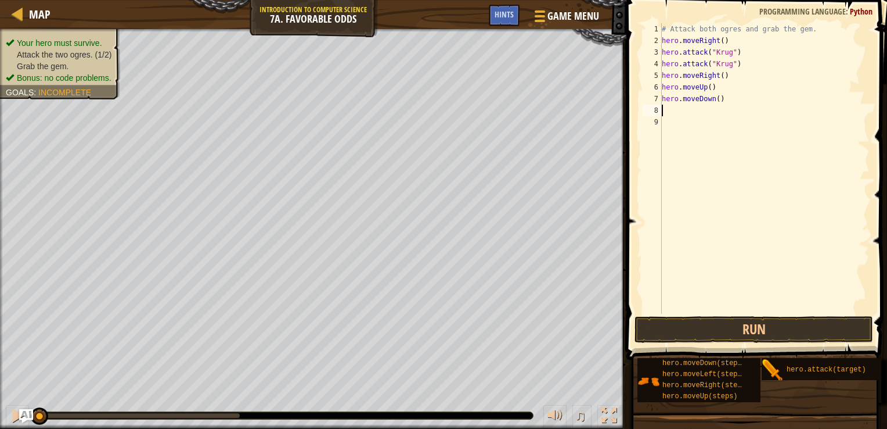
click at [713, 99] on div "# Attack both ogres and grab the gem. hero . moveRight ( ) hero . attack ( "Kru…" at bounding box center [765, 180] width 210 height 314
click at [713, 100] on div "# Attack both ogres and grab the gem. hero . moveRight ( ) hero . attack ( "Kru…" at bounding box center [765, 180] width 210 height 314
click at [714, 99] on div "# Attack both ogres and grab the gem. hero . moveRight ( ) hero . attack ( "Kru…" at bounding box center [765, 180] width 210 height 314
click at [707, 99] on div "# Attack both ogres and grab the gem. hero . moveRight ( ) hero . attack ( "Kru…" at bounding box center [765, 180] width 210 height 314
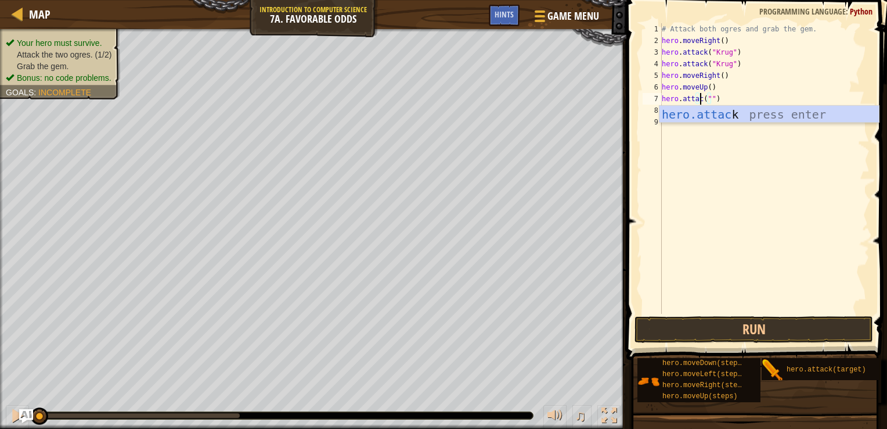
scroll to position [5, 3]
click at [712, 106] on div "hero.attack press enter" at bounding box center [770, 132] width 220 height 52
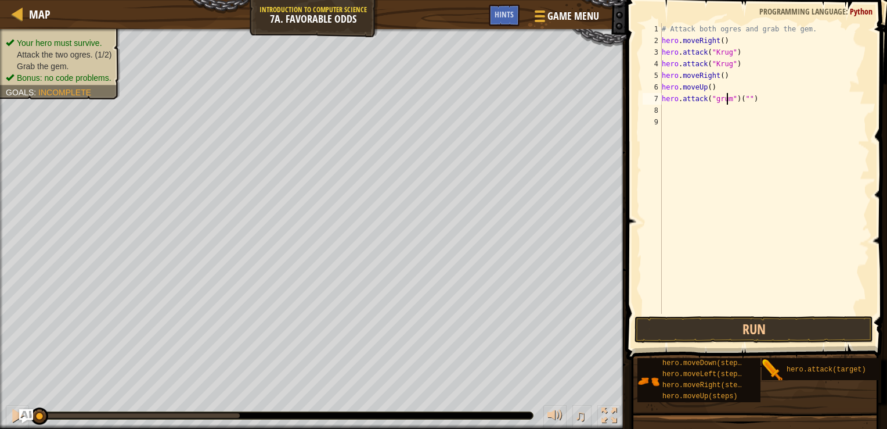
scroll to position [5, 5]
click at [756, 100] on div "# Attack both ogres and grab the gem. hero . moveRight ( ) hero . attack ( "Kru…" at bounding box center [765, 180] width 210 height 314
type textarea "hero.attack("grump")"
click at [581, 104] on div "Map Introduction to Computer Science 7a. Favorable Odds Game Menu Done Hints 1 …" at bounding box center [443, 214] width 887 height 429
click at [671, 110] on div "# Attack both ogres and grab the gem. hero . moveRight ( ) hero . attack ( "Kru…" at bounding box center [765, 180] width 210 height 314
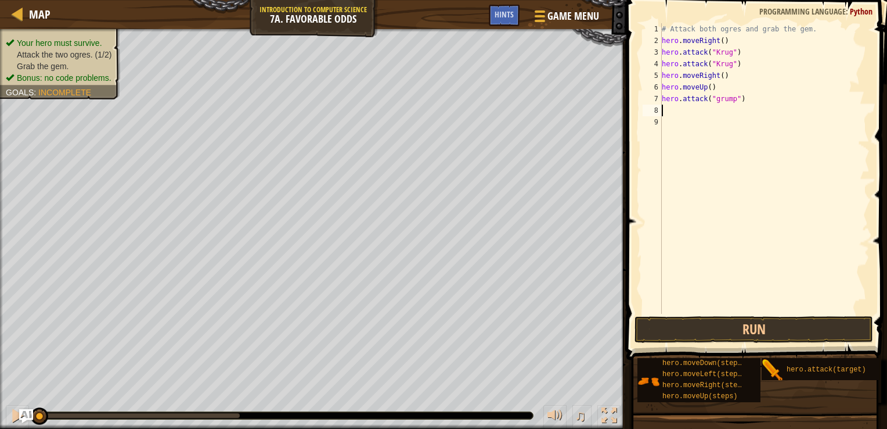
scroll to position [5, 0]
type textarea "hero.attack("grump")"
click at [669, 130] on div "# Attack both ogres and grab the gem. hero . moveRight ( ) hero . attack ( "Kru…" at bounding box center [765, 180] width 210 height 314
type textarea "h"
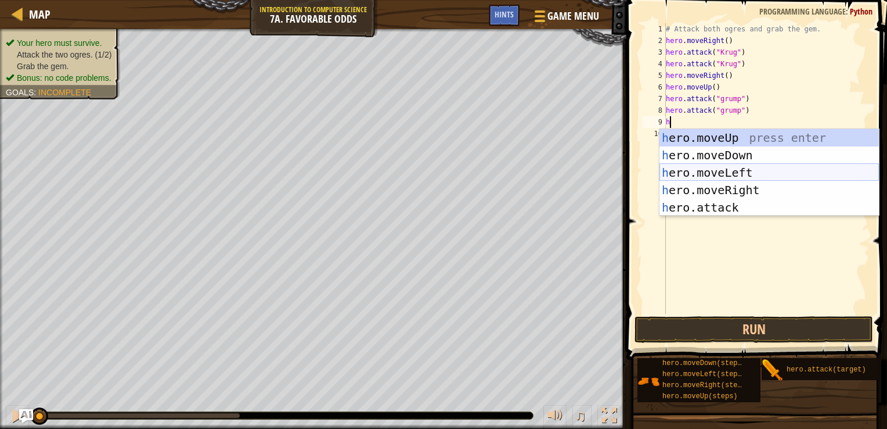
click at [691, 171] on div "h ero.moveUp press enter h ero.moveDown press enter h ero.moveLeft press enter …" at bounding box center [770, 190] width 220 height 122
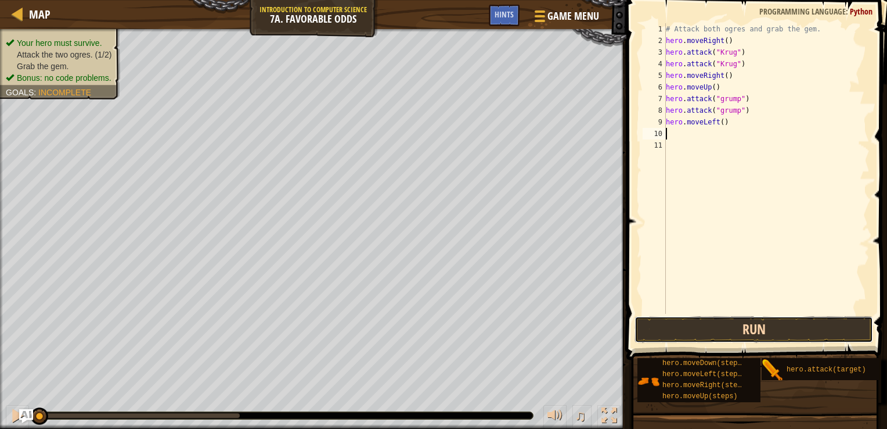
click at [763, 329] on button "Run" at bounding box center [754, 329] width 239 height 27
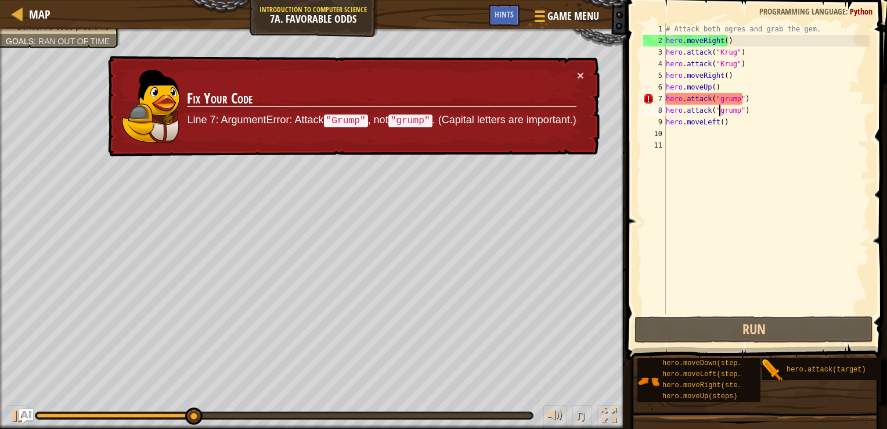
click at [718, 111] on div "# Attack both ogres and grab the gem. hero . moveRight ( ) hero . attack ( "Kru…" at bounding box center [767, 180] width 207 height 314
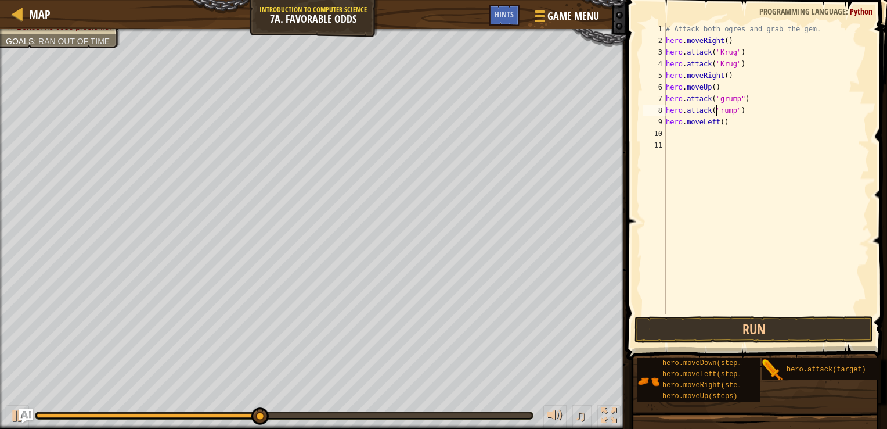
scroll to position [5, 4]
click at [718, 103] on div "# Attack both ogres and grab the gem. hero . moveRight ( ) hero . attack ( "Kru…" at bounding box center [767, 180] width 207 height 314
type textarea "hero.attack("Grump")"
click at [763, 333] on button "Run" at bounding box center [754, 329] width 239 height 27
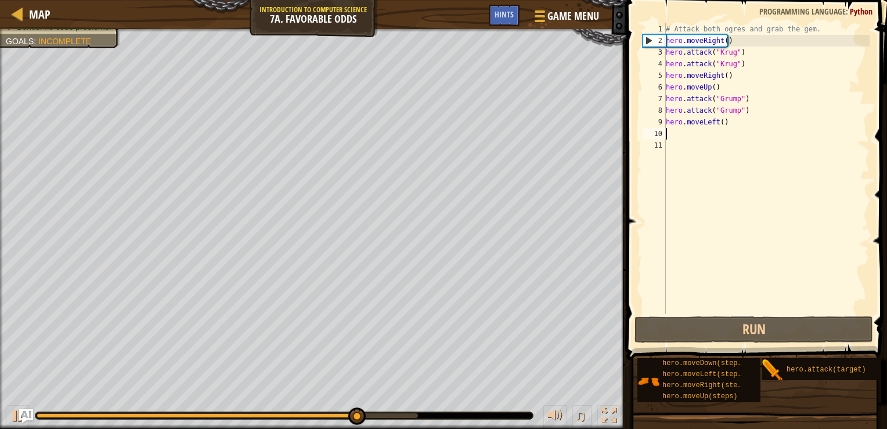
click at [674, 136] on div "# Attack both ogres and grab the gem. hero . moveRight ( ) hero . attack ( "Kru…" at bounding box center [767, 180] width 207 height 314
type textarea "h"
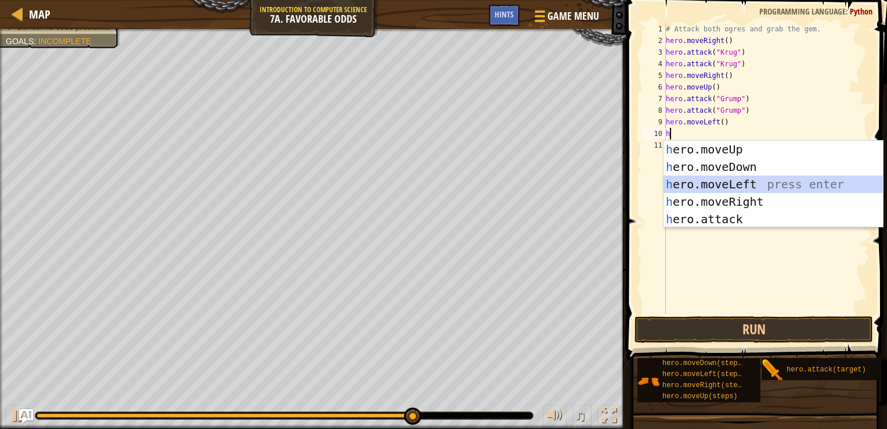
click at [774, 178] on div "h ero.moveUp press enter h ero.moveDown press enter h ero.moveLeft press enter …" at bounding box center [774, 202] width 220 height 122
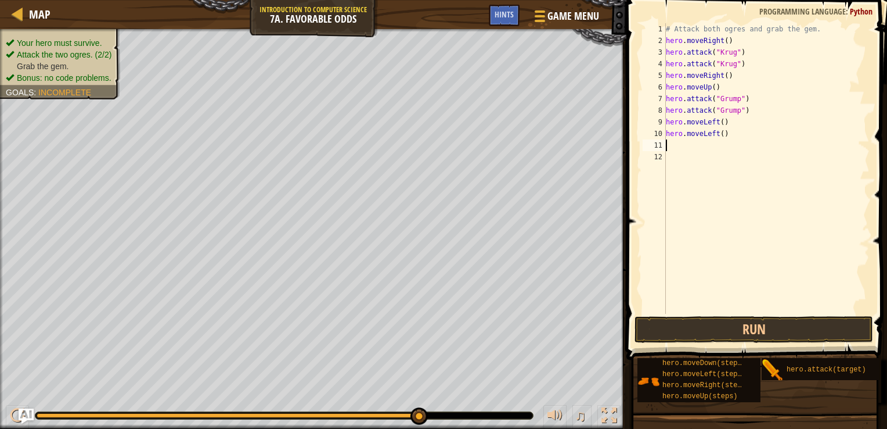
click at [22, 411] on img "Ask AI" at bounding box center [26, 415] width 15 height 15
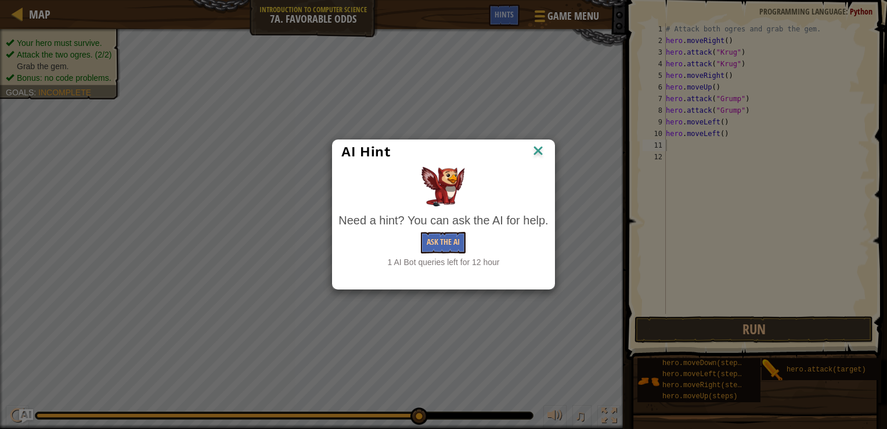
click at [542, 150] on img at bounding box center [538, 151] width 15 height 17
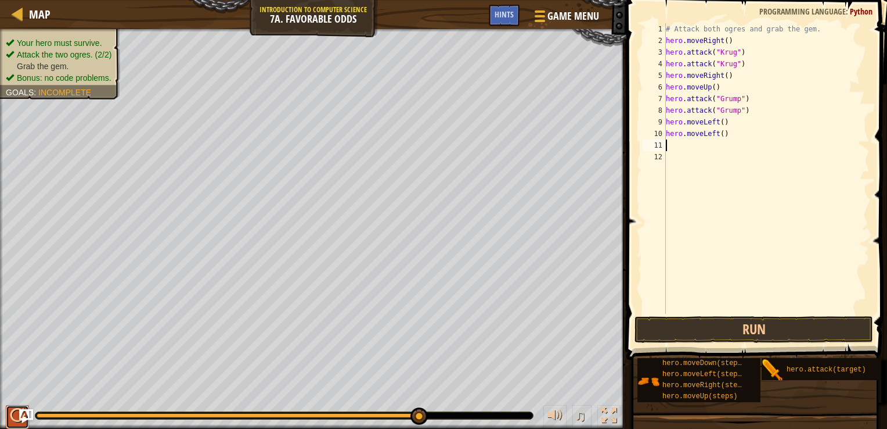
click at [10, 412] on div at bounding box center [17, 415] width 15 height 15
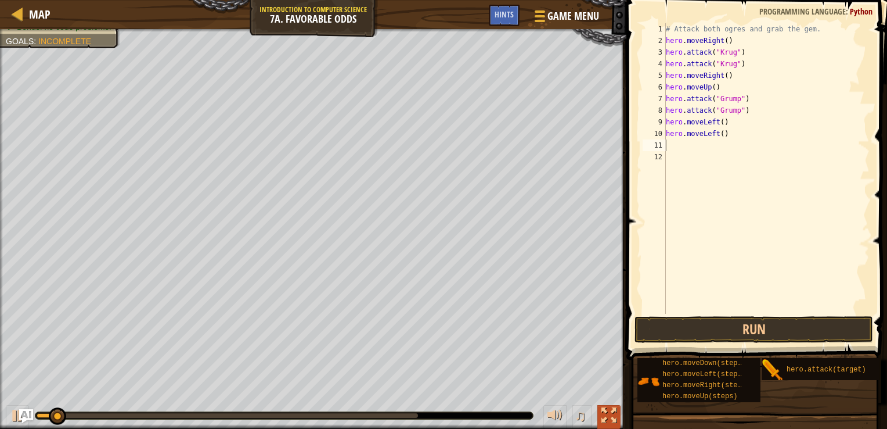
click at [617, 414] on button at bounding box center [609, 417] width 23 height 24
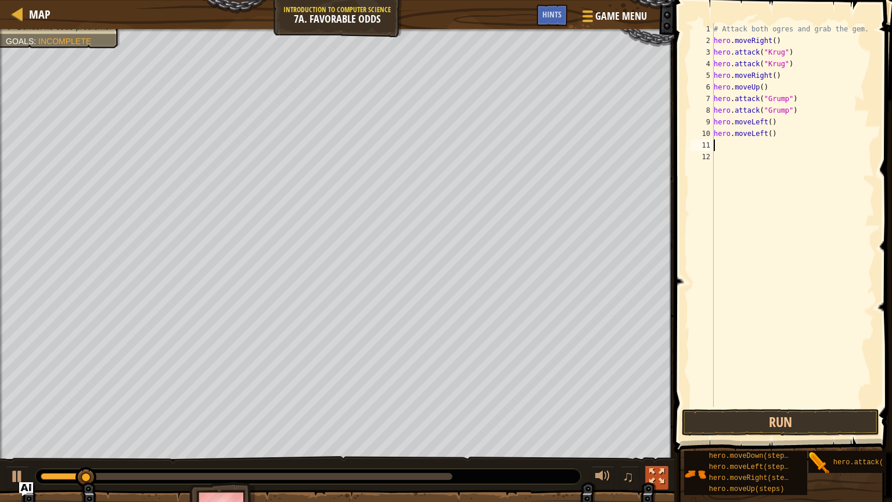
click at [655, 428] on div at bounding box center [656, 476] width 15 height 15
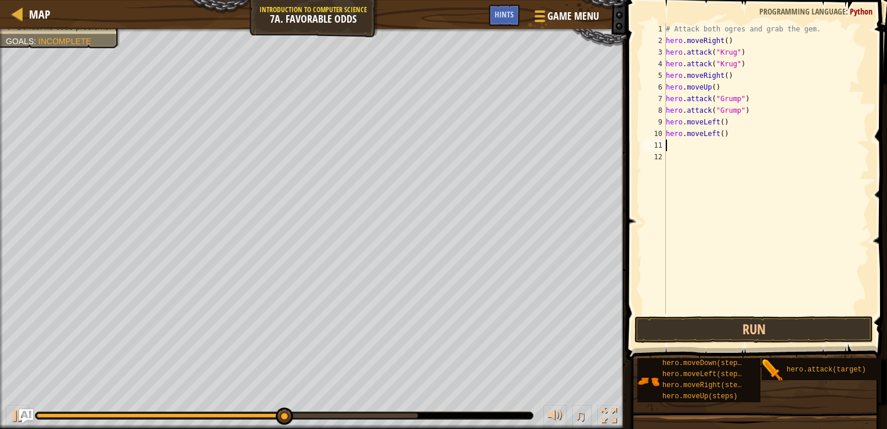
click at [641, 0] on html "Map Introduction to Computer Science 7a. Favorable Odds Game Menu Done Hints 1 …" at bounding box center [443, 0] width 887 height 0
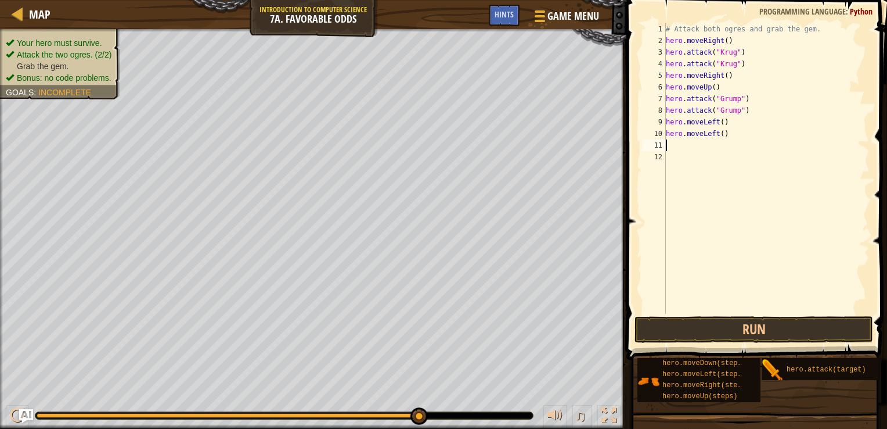
type textarea "h"
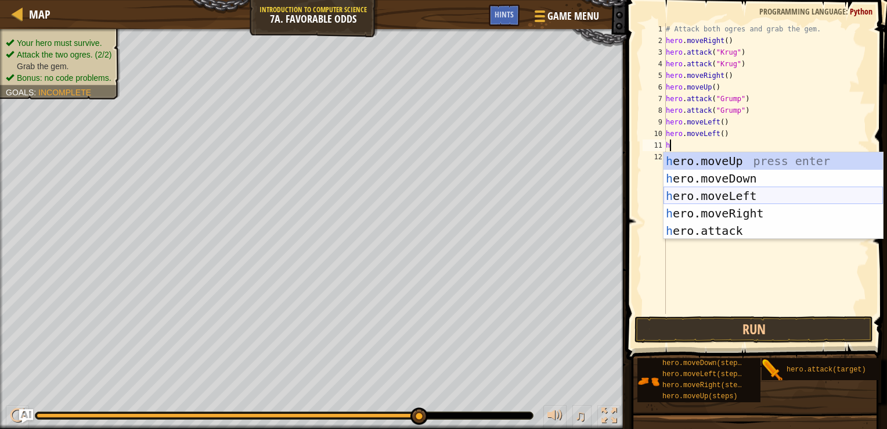
click at [767, 189] on div "h ero.moveUp press enter h ero.moveDown press enter h ero.moveLeft press enter …" at bounding box center [774, 213] width 220 height 122
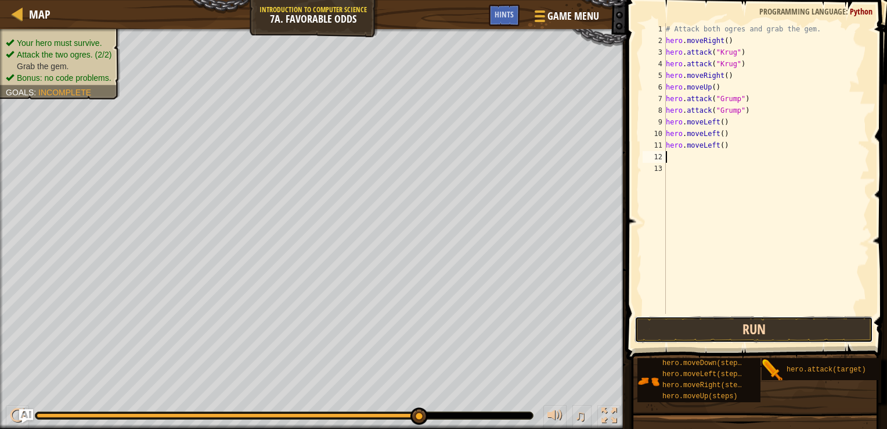
click at [744, 326] on button "Run" at bounding box center [754, 329] width 239 height 27
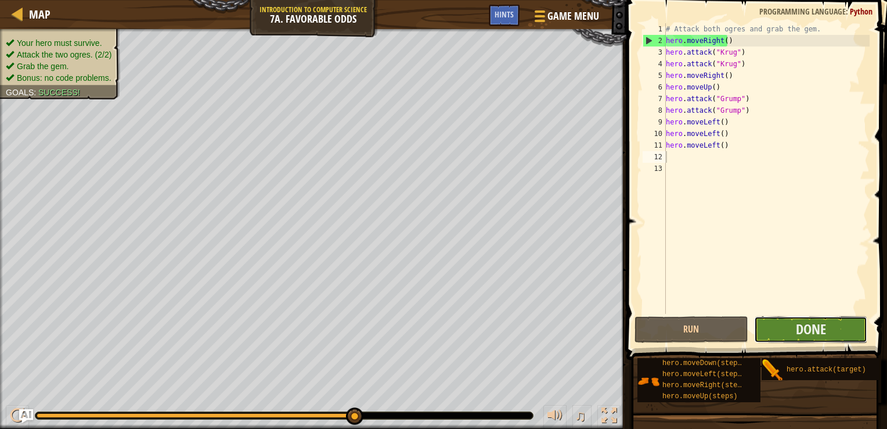
click at [795, 333] on button "Done" at bounding box center [811, 329] width 114 height 27
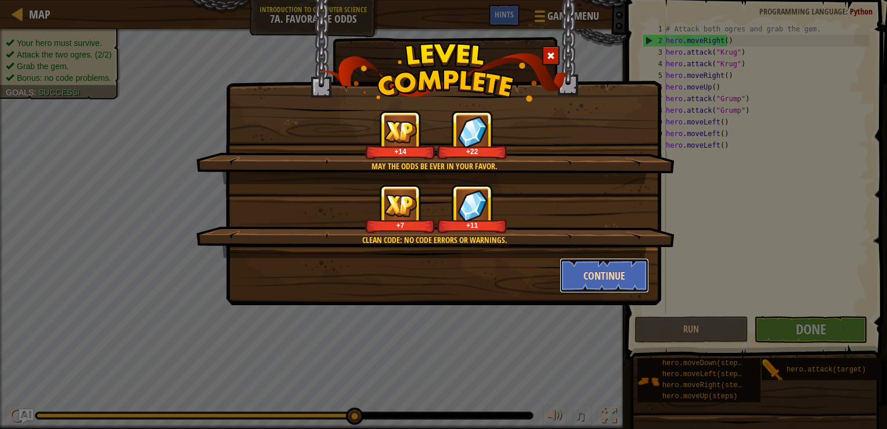
click at [575, 271] on button "Continue" at bounding box center [605, 275] width 90 height 35
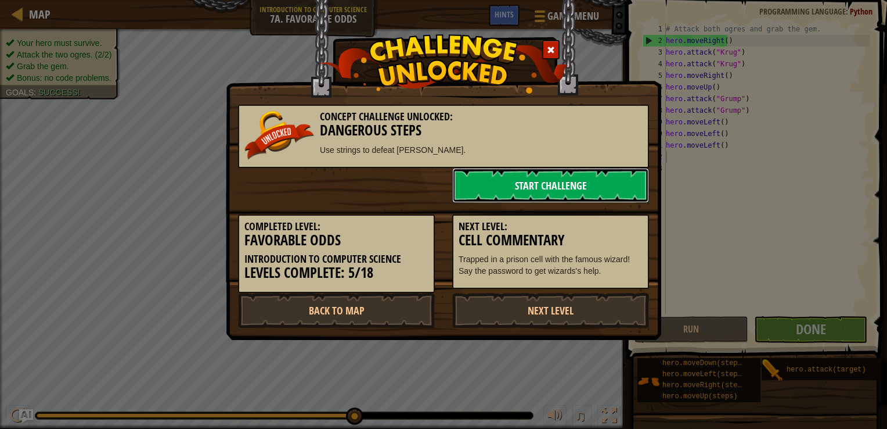
click at [504, 177] on link "Start Challenge" at bounding box center [550, 185] width 197 height 35
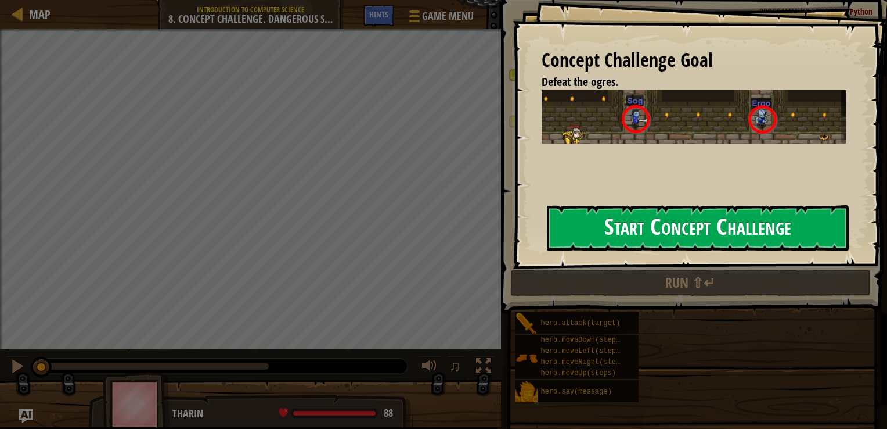
click at [616, 229] on button "Start Concept Challenge" at bounding box center [698, 228] width 302 height 46
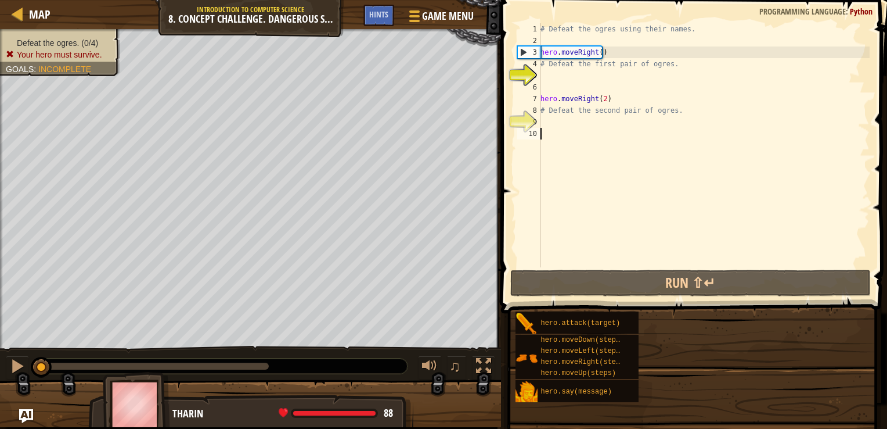
click at [616, 229] on div "# Defeat the ogres using their names. hero . moveRight ( ) # Defeat the first p…" at bounding box center [704, 156] width 332 height 267
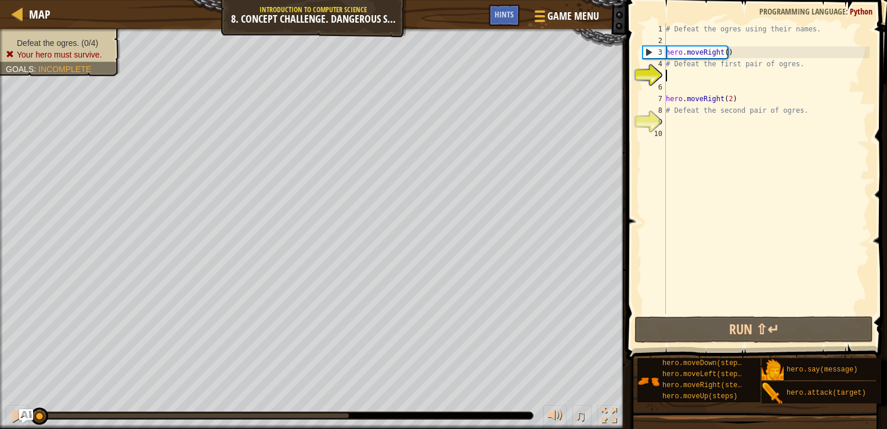
click at [684, 74] on div "# Defeat the ogres using their names. hero . moveRight ( ) # Defeat the first p…" at bounding box center [767, 180] width 206 height 314
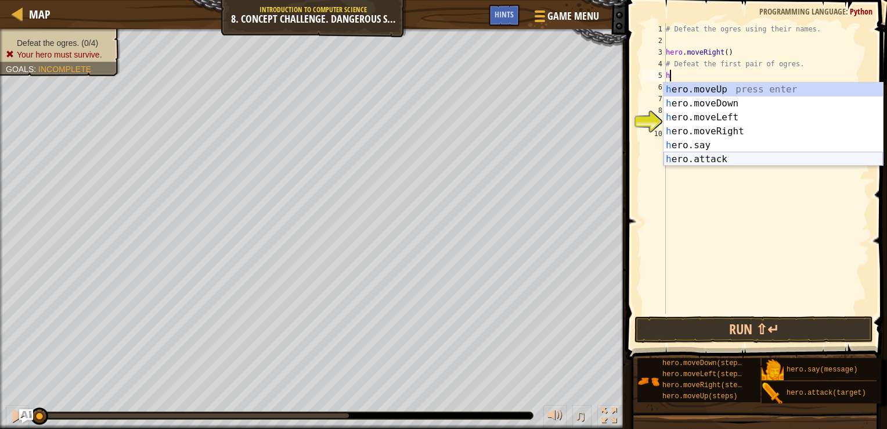
click at [730, 156] on div "h ero.moveUp press enter h ero.moveDown press enter h ero.moveLeft press enter …" at bounding box center [774, 138] width 220 height 112
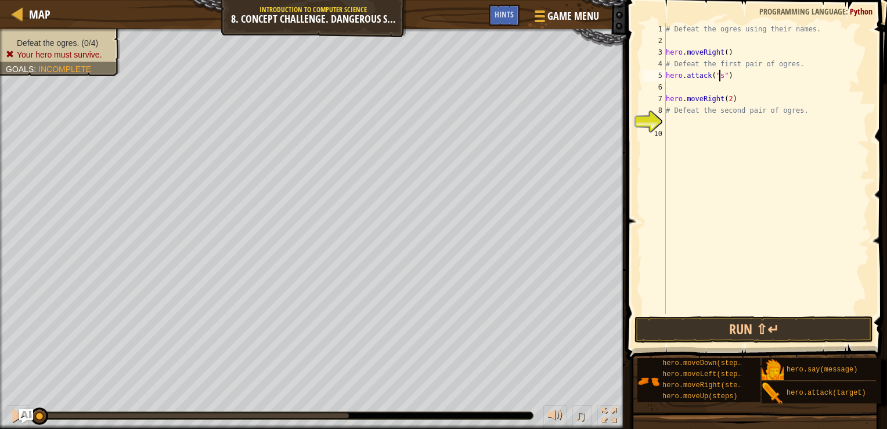
scroll to position [5, 5]
type textarea "hero.attack("Gog")"
drag, startPoint x: 740, startPoint y: 78, endPoint x: 649, endPoint y: 80, distance: 91.2
click at [649, 80] on div "hero.attack("Gog") 1 2 3 4 5 6 7 8 9 10 # Defeat the ogres using their names. h…" at bounding box center [755, 168] width 229 height 290
click at [670, 87] on div "# Defeat the ogres using their names. hero . moveRight ( ) # Defeat the first p…" at bounding box center [767, 180] width 206 height 314
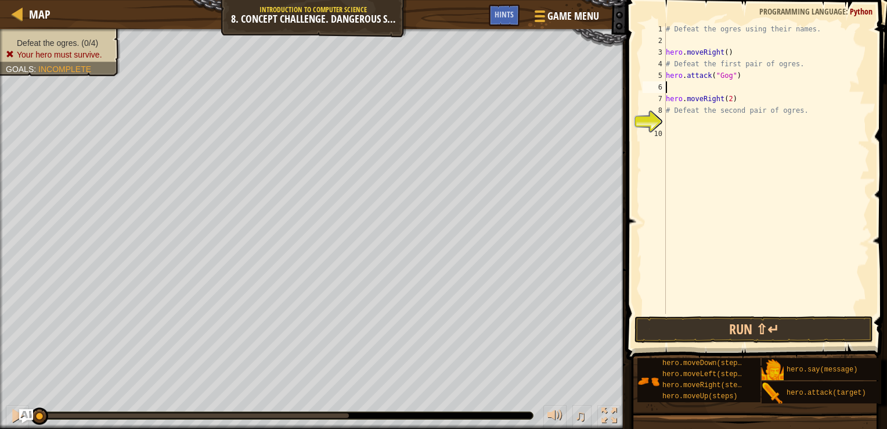
scroll to position [5, 0]
click at [670, 87] on div "# Defeat the ogres using their names. hero . moveRight ( ) # Defeat the first p…" at bounding box center [767, 180] width 206 height 314
click at [667, 92] on div "# Defeat the ogres using their names. hero . moveRight ( ) # Defeat the first p…" at bounding box center [767, 180] width 206 height 314
click at [667, 100] on div "# Defeat the ogres using their names. hero . moveRight ( ) # Defeat the first p…" at bounding box center [767, 180] width 206 height 314
type textarea "hero.moveRight(2)"
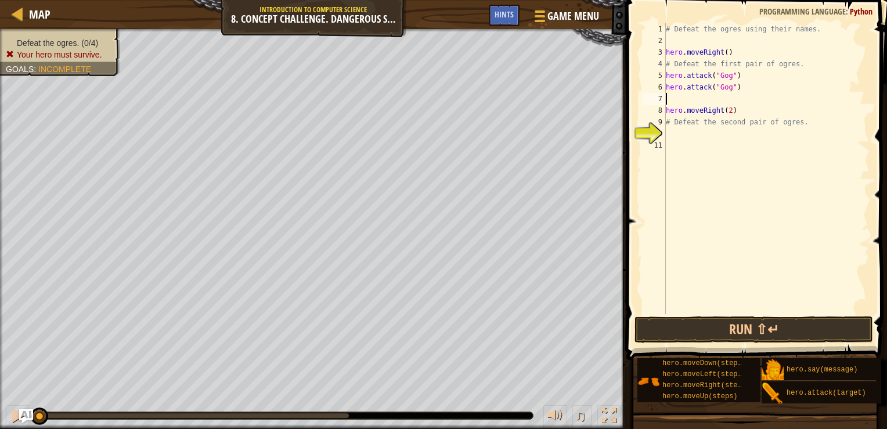
click at [674, 103] on div "# Defeat the ogres using their names. hero . moveRight ( ) # Defeat the first p…" at bounding box center [767, 180] width 206 height 314
click at [618, 76] on div "Map Introduction to Computer Science 8. Concept Challenge. Dangerous Steps Game…" at bounding box center [443, 214] width 887 height 429
type textarea "hero.attack("Gog") hero.attack("Gog")"
click at [674, 100] on div "# Defeat the ogres using their names. hero . moveRight ( ) # Defeat the first p…" at bounding box center [767, 180] width 206 height 314
click at [720, 109] on div "# Defeat the ogres using their names. hero . moveRight ( ) # Defeat the first p…" at bounding box center [767, 180] width 206 height 314
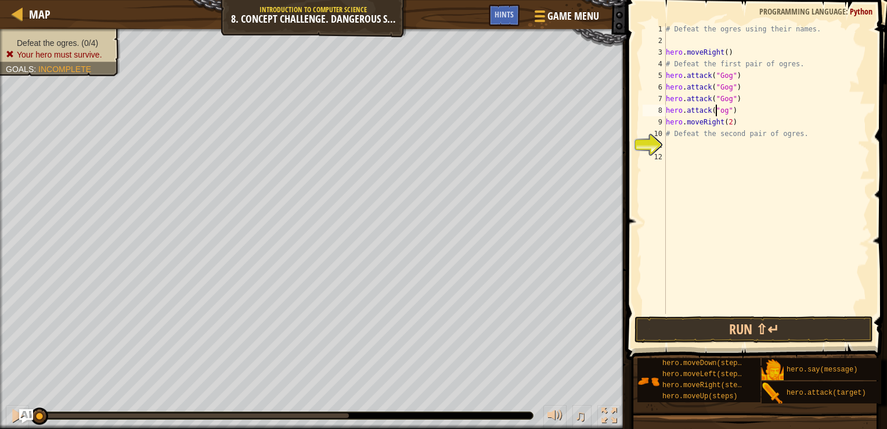
scroll to position [5, 4]
click at [719, 98] on div "# Defeat the ogres using their names. hero . moveRight ( ) # Defeat the first p…" at bounding box center [767, 180] width 206 height 314
type textarea "hero.attack("Sog")"
click at [675, 150] on div "# Defeat the ogres using their names. hero . moveRight ( ) # Defeat the first p…" at bounding box center [767, 180] width 206 height 314
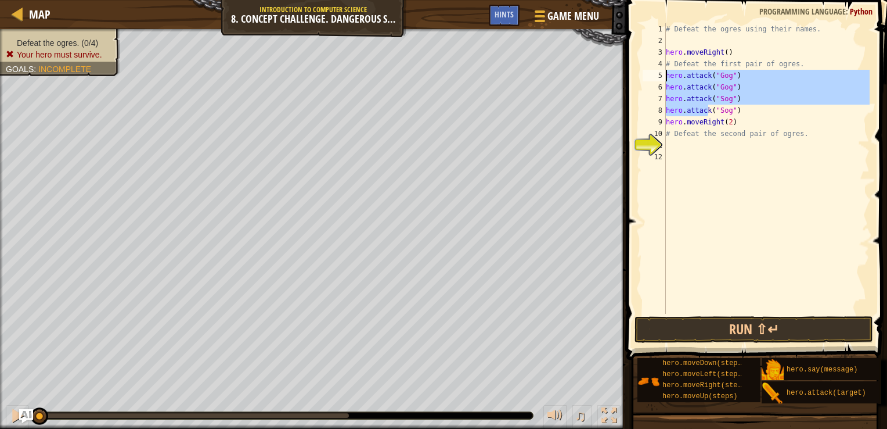
drag, startPoint x: 707, startPoint y: 114, endPoint x: 660, endPoint y: 82, distance: 56.1
click at [660, 82] on div "1 2 3 4 5 6 7 8 9 10 11 12 # Defeat the ogres using their names. hero . moveRig…" at bounding box center [755, 168] width 229 height 290
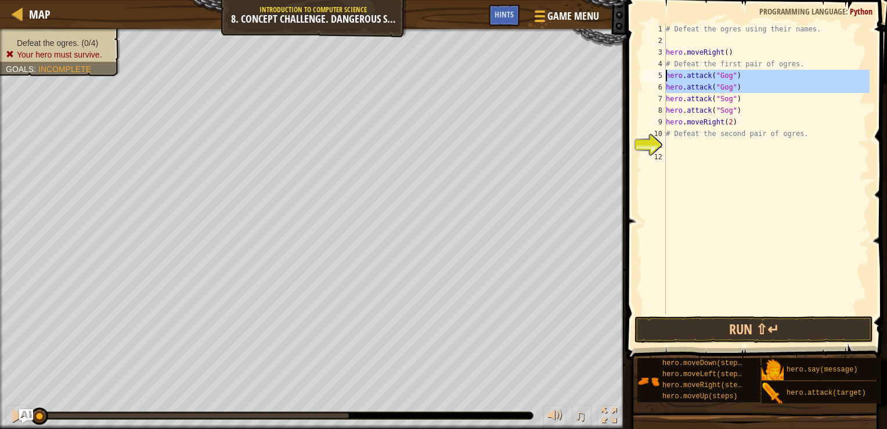
drag, startPoint x: 664, startPoint y: 85, endPoint x: 664, endPoint y: 74, distance: 10.5
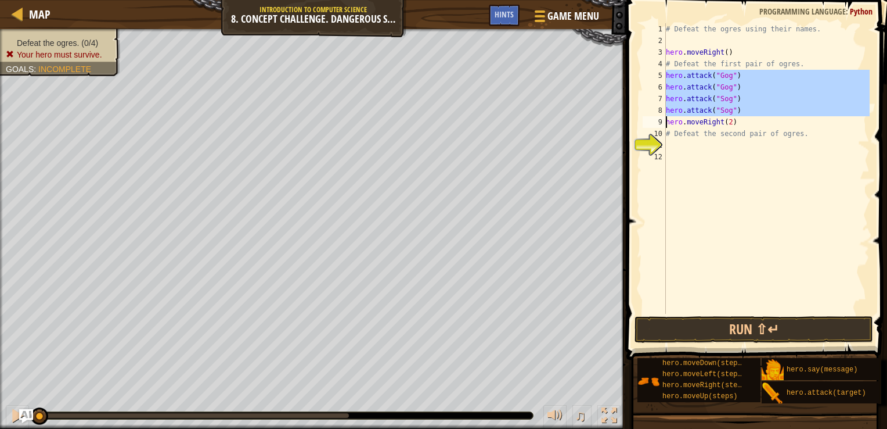
drag, startPoint x: 665, startPoint y: 73, endPoint x: 685, endPoint y: 115, distance: 46.5
click at [685, 115] on div "hero.attack("Gog") 1 2 3 4 5 6 7 8 9 10 11 12 # Defeat the ogres using their na…" at bounding box center [755, 168] width 229 height 290
type textarea "hero.attack("Sog") hero.moveRight(2)"
click at [681, 149] on div "# Defeat the ogres using their names. hero . moveRight ( ) # Defeat the first p…" at bounding box center [767, 180] width 206 height 314
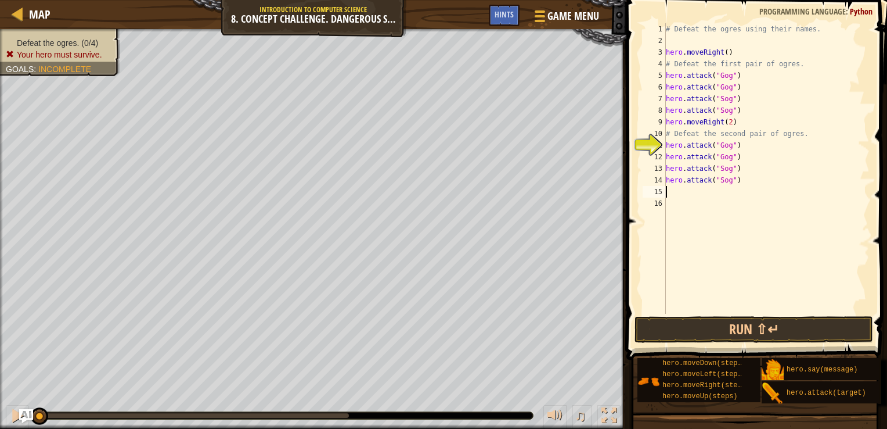
click at [681, 149] on div "# Defeat the ogres using their names. hero . moveRight ( ) # Defeat the first p…" at bounding box center [767, 180] width 206 height 314
click at [721, 146] on div "# Defeat the ogres using their names. hero . moveRight ( ) # Defeat the first p…" at bounding box center [767, 180] width 206 height 314
click at [728, 145] on div "# Defeat the ogres using their names. hero . moveRight ( ) # Defeat the first p…" at bounding box center [767, 180] width 206 height 314
click at [727, 157] on div "# Defeat the ogres using their names. hero . moveRight ( ) # Defeat the first p…" at bounding box center [767, 180] width 206 height 314
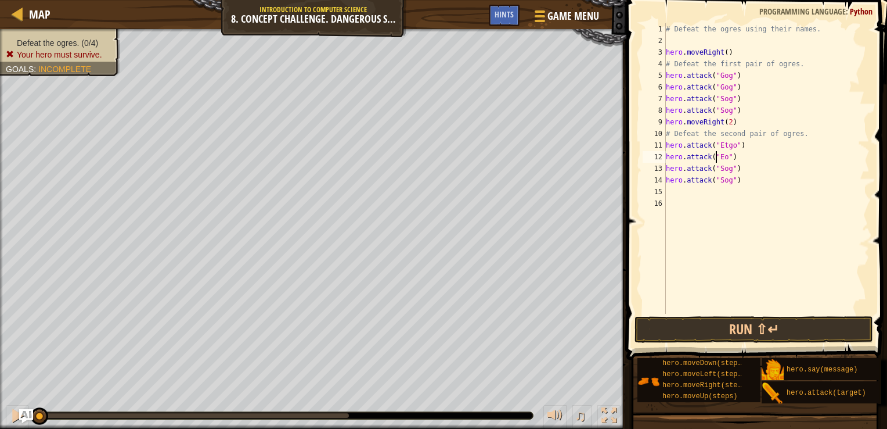
click at [718, 155] on div "# Defeat the ogres using their names. hero . moveRight ( ) # Defeat the first p…" at bounding box center [767, 180] width 206 height 314
click at [720, 156] on div "# Defeat the ogres using their names. hero . moveRight ( ) # Defeat the first p…" at bounding box center [767, 180] width 206 height 314
click at [727, 168] on div "# Defeat the ogres using their names. hero . moveRight ( ) # Defeat the first p…" at bounding box center [767, 180] width 206 height 314
click at [727, 180] on div "# Defeat the ogres using their names. hero . moveRight ( ) # Defeat the first p…" at bounding box center [767, 180] width 206 height 314
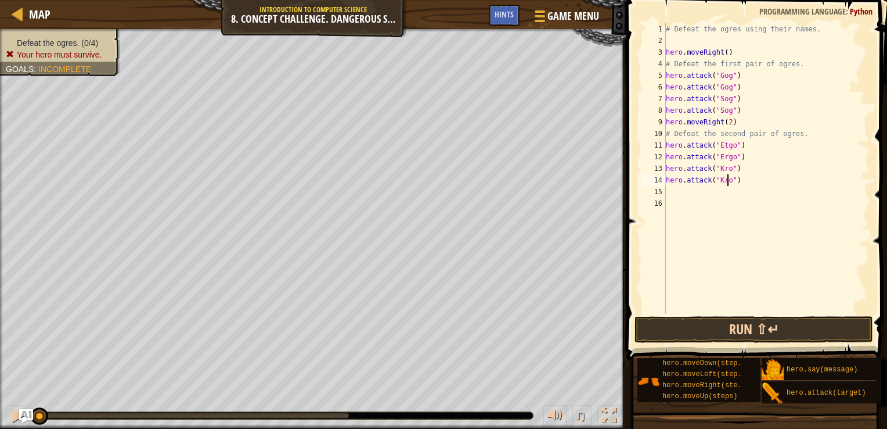
type textarea "hero.attack("Kro")"
drag, startPoint x: 784, startPoint y: 332, endPoint x: 778, endPoint y: 370, distance: 38.8
click at [778, 370] on img at bounding box center [773, 370] width 22 height 22
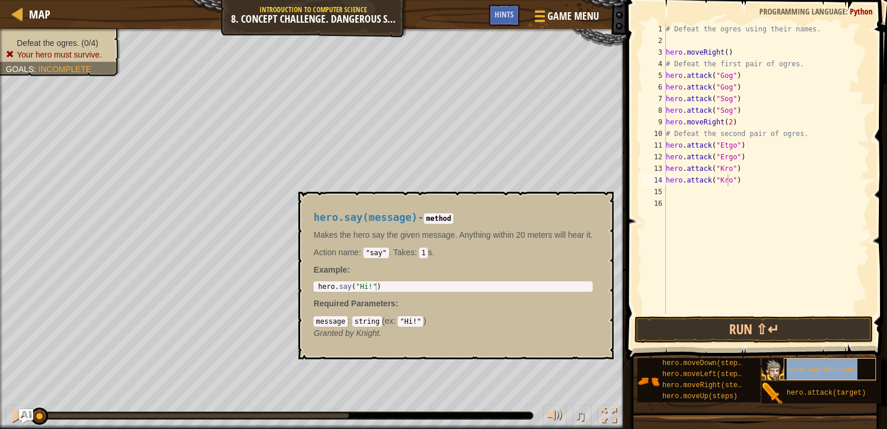
click at [815, 358] on div "hero.say(message)" at bounding box center [830, 369] width 92 height 22
click at [836, 375] on div "hero.say(message)" at bounding box center [830, 369] width 92 height 22
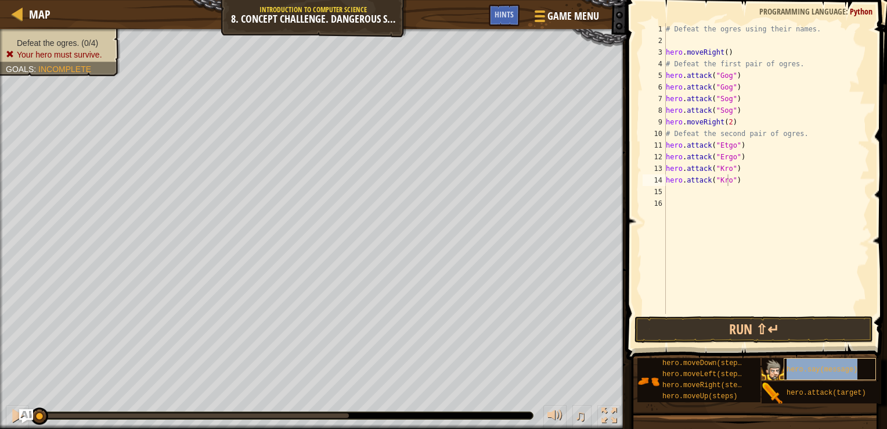
click at [788, 362] on div "hero.say(message)" at bounding box center [830, 369] width 92 height 22
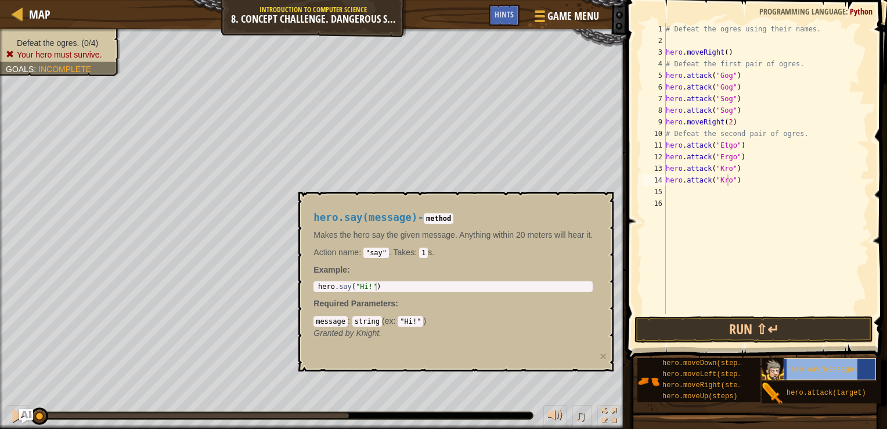
copy span "hero.say(message)"
click at [681, 195] on div "# Defeat the ogres using their names. hero . moveRight ( ) # Defeat the first p…" at bounding box center [767, 180] width 206 height 314
click at [683, 206] on div "# Defeat the ogres using their names. hero . moveRight ( ) # Defeat the first p…" at bounding box center [767, 180] width 206 height 314
paste textarea "hero.say(message)"
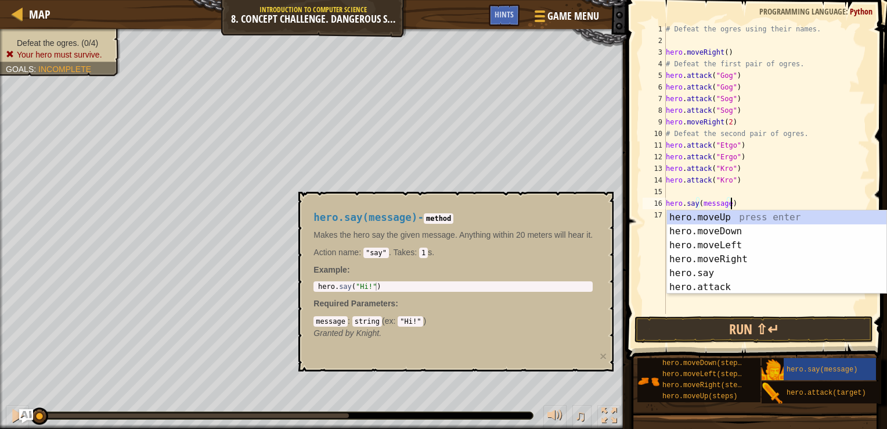
click at [725, 203] on div "# Defeat the ogres using their names. hero . moveRight ( ) # Defeat the first p…" at bounding box center [767, 180] width 206 height 314
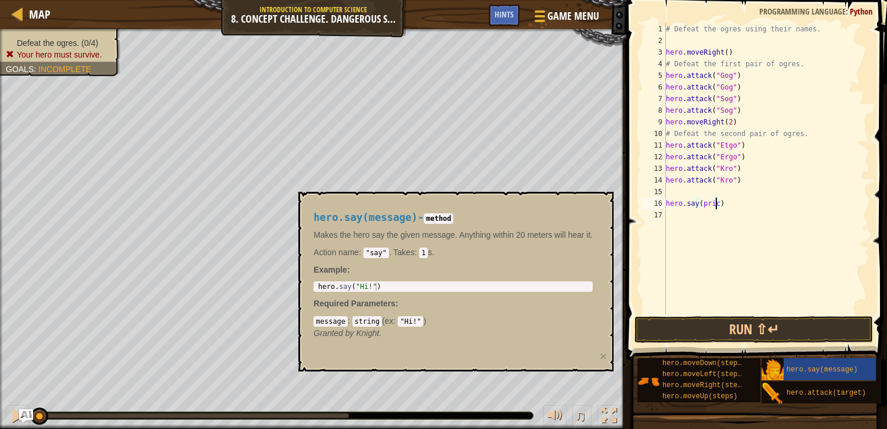
scroll to position [5, 4]
click at [794, 317] on button "Run ⇧↵" at bounding box center [754, 329] width 239 height 27
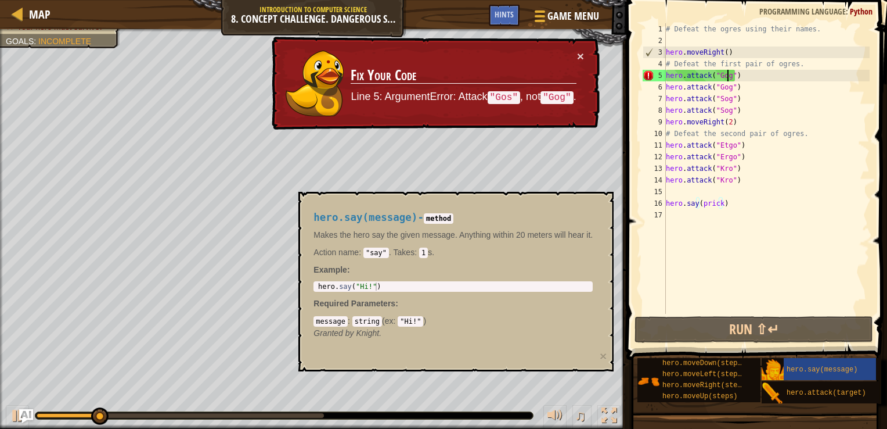
click at [729, 74] on div "# Defeat the ogres using their names. hero . moveRight ( ) # Defeat the first p…" at bounding box center [767, 180] width 206 height 314
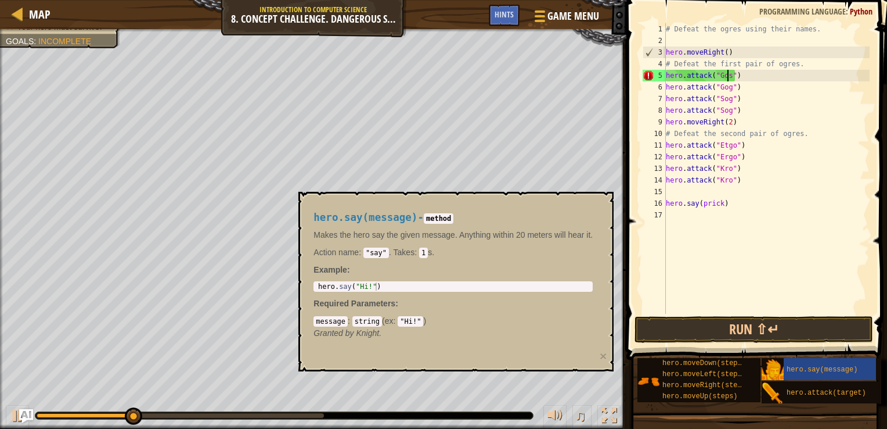
scroll to position [5, 5]
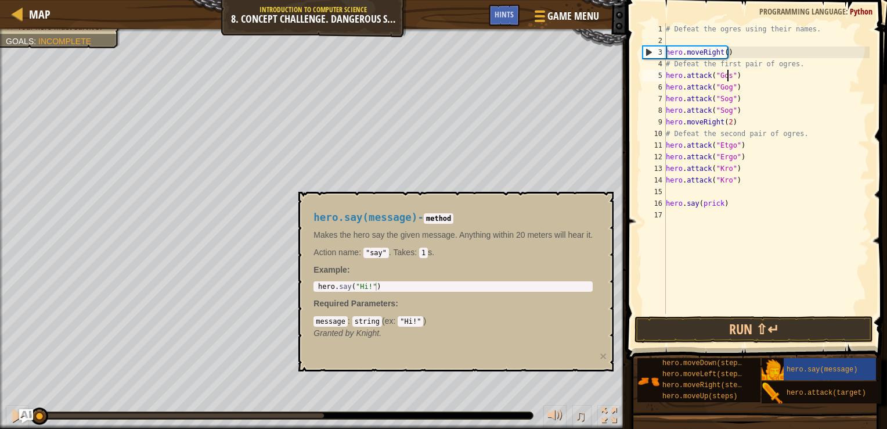
drag, startPoint x: 160, startPoint y: 412, endPoint x: 0, endPoint y: 421, distance: 160.5
click at [0, 0] on html "Map Introduction to Computer Science 8. Concept Challenge. Dangerous Steps Game…" at bounding box center [443, 0] width 887 height 0
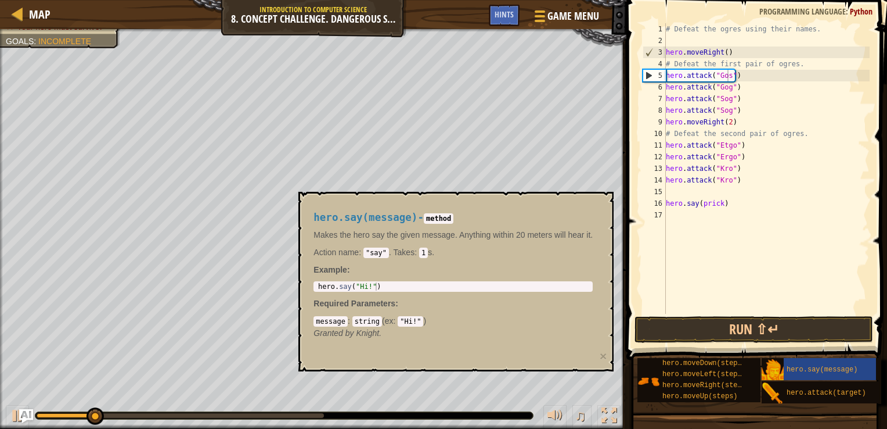
click at [473, 404] on div "♫" at bounding box center [313, 412] width 627 height 35
click at [727, 88] on div "# Defeat the ogres using their names. hero . moveRight ( ) # Defeat the first p…" at bounding box center [767, 180] width 206 height 314
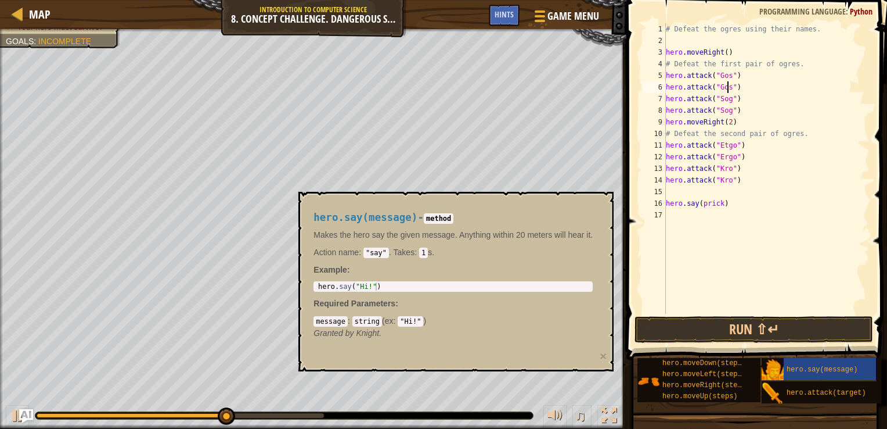
click at [598, 351] on div "hero.say(message) - method Makes the hero say the given message. Anything withi…" at bounding box center [456, 281] width 315 height 179
click at [603, 354] on button "×" at bounding box center [603, 356] width 7 height 12
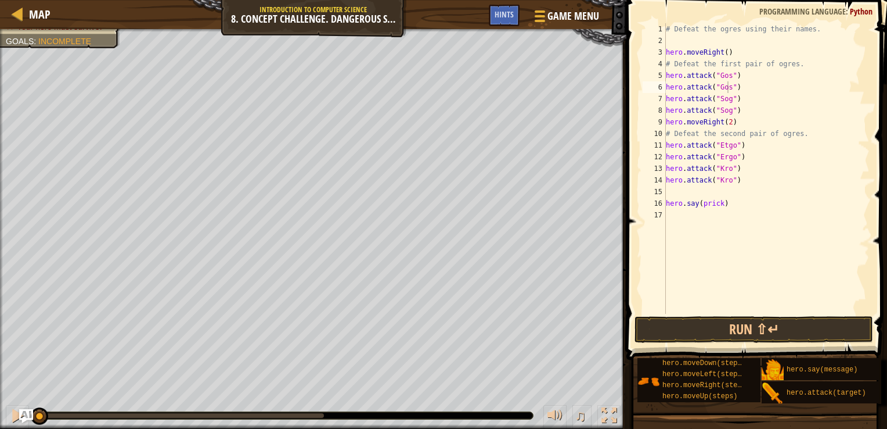
drag, startPoint x: 263, startPoint y: 415, endPoint x: -2, endPoint y: 448, distance: 267.0
click at [0, 0] on html "Map Introduction to Computer Science 8. Concept Challenge. Dangerous Steps Game…" at bounding box center [443, 0] width 887 height 0
click at [507, 16] on span "Hints" at bounding box center [504, 14] width 19 height 11
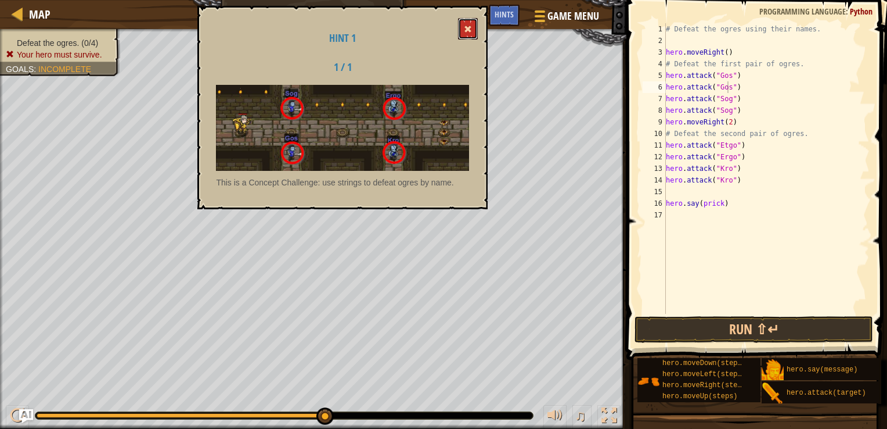
click at [464, 34] on button at bounding box center [468, 28] width 20 height 21
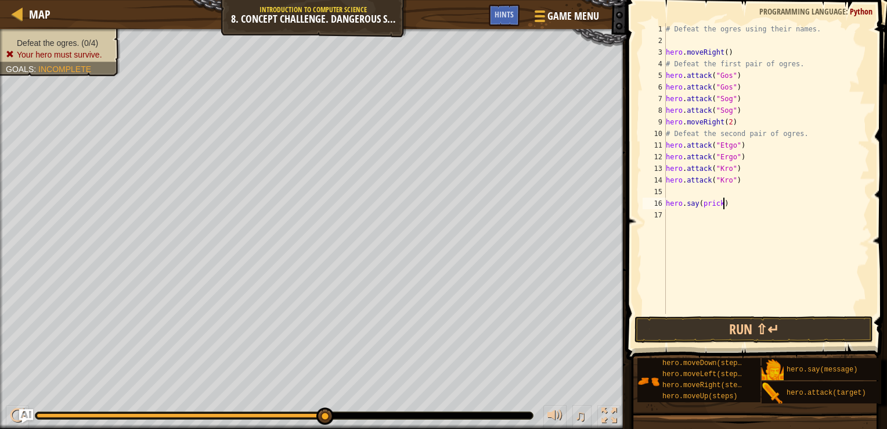
scroll to position [5, 4]
click at [730, 205] on div "# Defeat the ogres using their names. hero . moveRight ( ) # Defeat the first p…" at bounding box center [767, 180] width 206 height 314
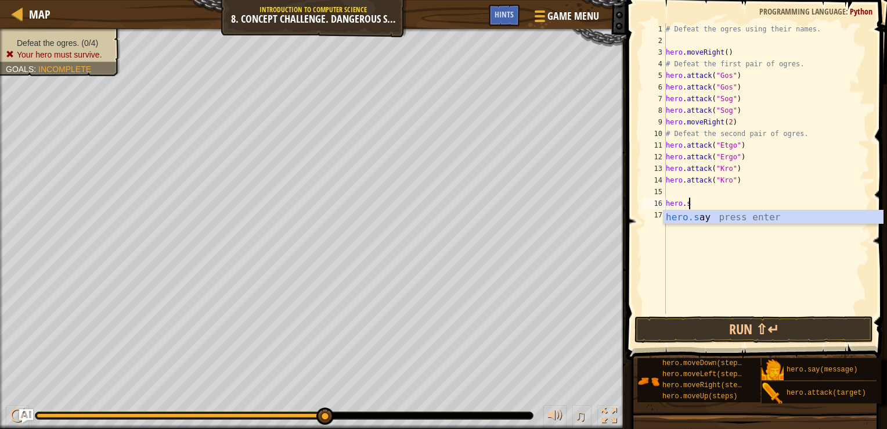
scroll to position [5, 0]
type textarea "h"
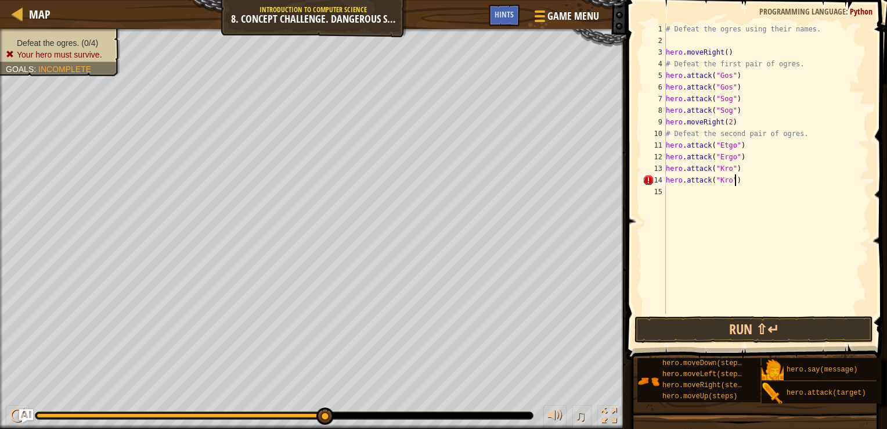
scroll to position [5, 5]
click at [770, 328] on button "Run ⇧↵" at bounding box center [754, 329] width 239 height 27
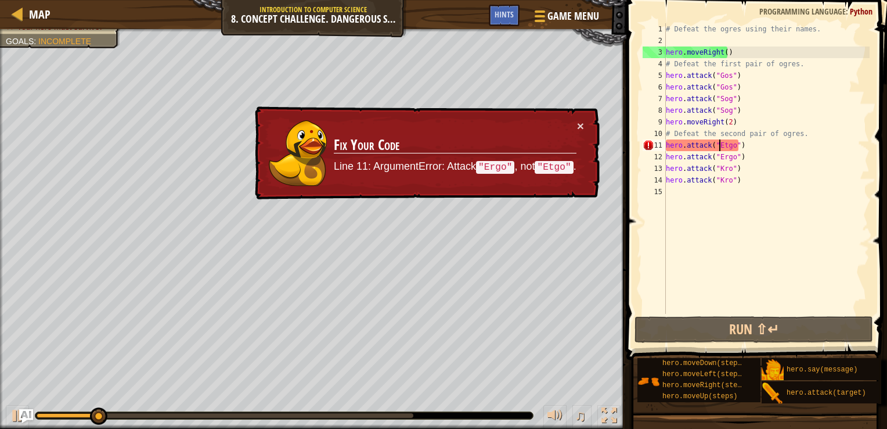
click at [721, 145] on div "# Defeat the ogres using their names. hero . moveRight ( ) # Defeat the first p…" at bounding box center [767, 180] width 206 height 314
click at [723, 148] on div "# Defeat the ogres using their names. hero . moveRight ( ) # Defeat the first p…" at bounding box center [767, 180] width 206 height 314
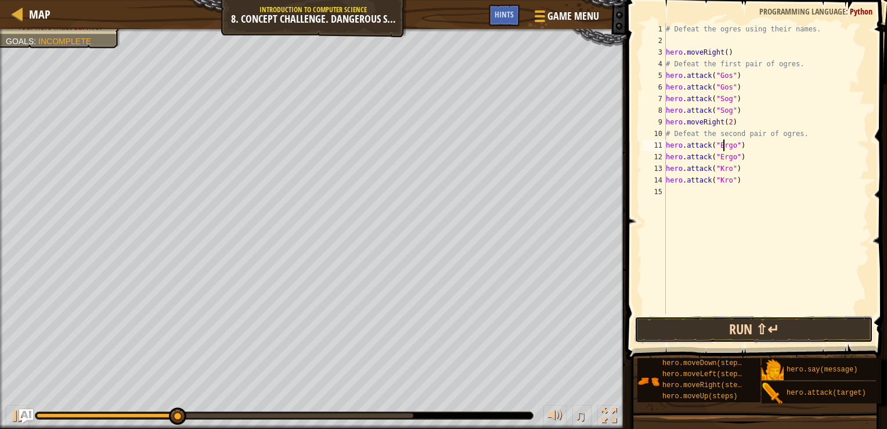
click at [782, 323] on button "Run ⇧↵" at bounding box center [754, 329] width 239 height 27
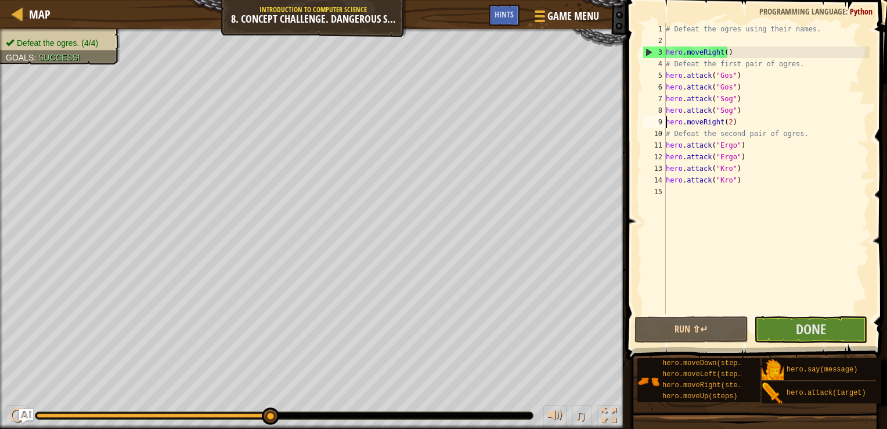
click at [667, 127] on div "# Defeat the ogres using their names. hero . moveRight ( ) # Defeat the first p…" at bounding box center [767, 180] width 206 height 314
type textarea "hero.moveRight(2)"
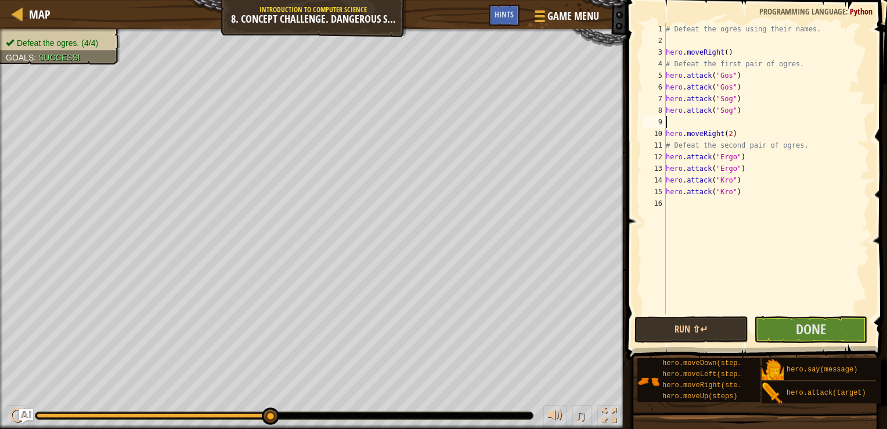
click at [671, 117] on div "# Defeat the ogres using their names. hero . moveRight ( ) # Defeat the first p…" at bounding box center [767, 180] width 206 height 314
type textarea "h"
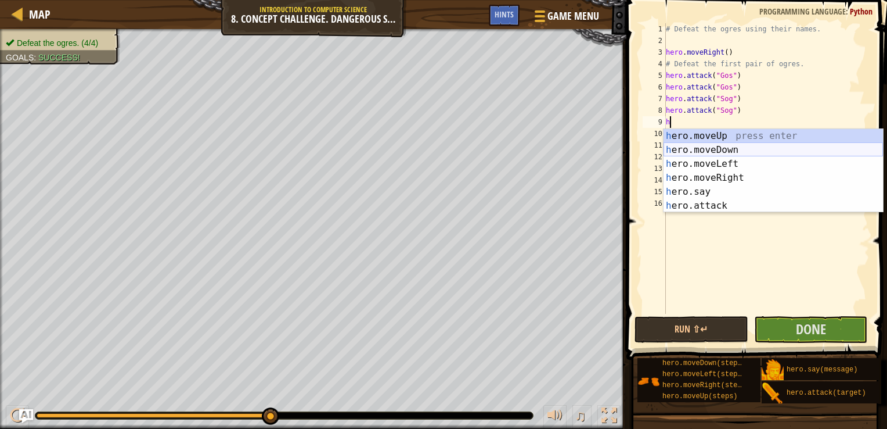
click at [718, 154] on div "h ero.moveUp press enter h ero.moveDown press enter h ero.moveLeft press enter …" at bounding box center [774, 185] width 220 height 112
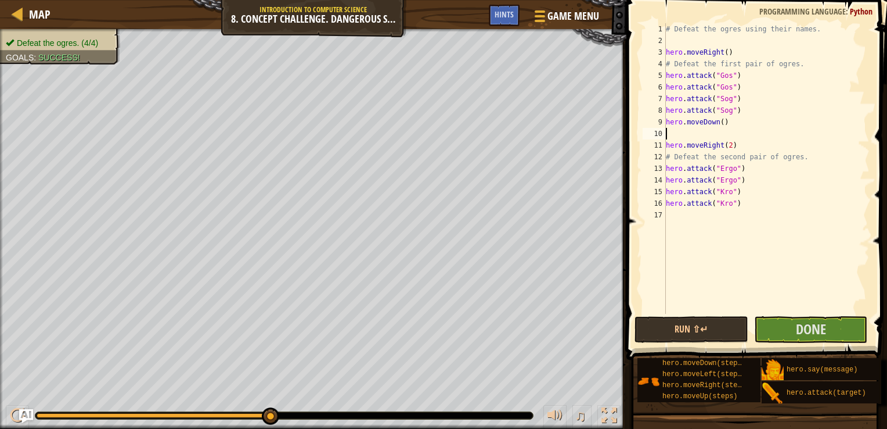
type textarea "h"
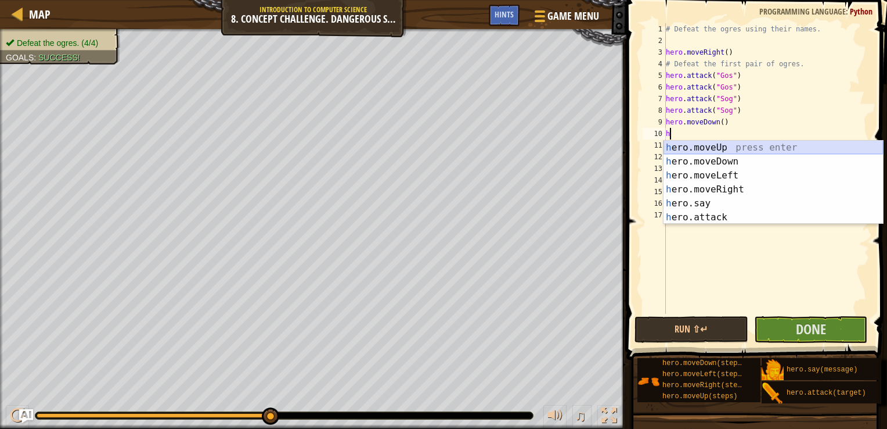
click at [709, 148] on div "h ero.moveUp press enter h ero.moveDown press enter h ero.moveLeft press enter …" at bounding box center [774, 197] width 220 height 112
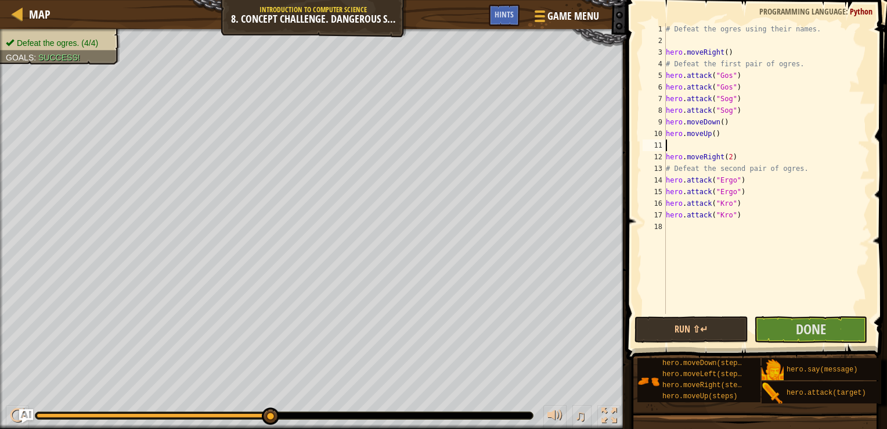
click at [679, 222] on div "# Defeat the ogres using their names. hero . moveRight ( ) # Defeat the first p…" at bounding box center [767, 180] width 206 height 314
type textarea "h"
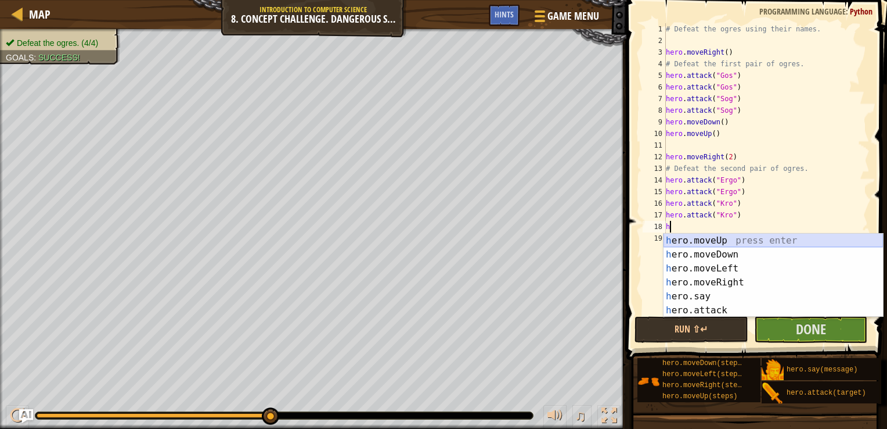
click at [717, 235] on div "h ero.moveUp press enter h ero.moveDown press enter h ero.moveLeft press enter …" at bounding box center [774, 289] width 220 height 112
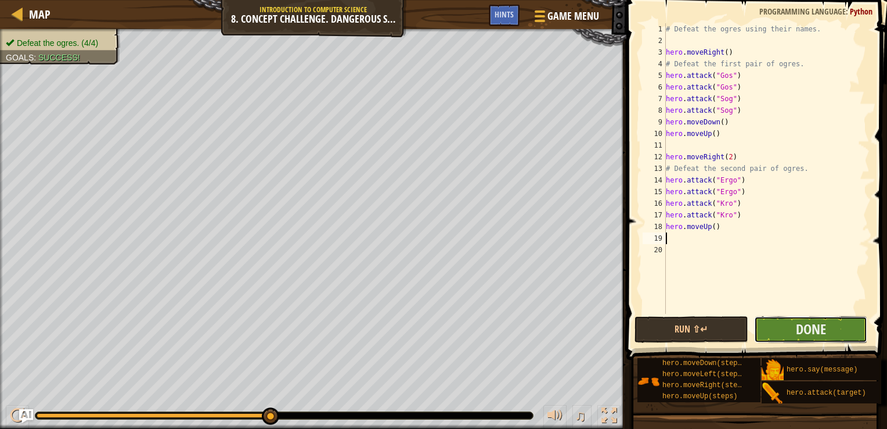
click at [795, 321] on button "Done" at bounding box center [811, 329] width 114 height 27
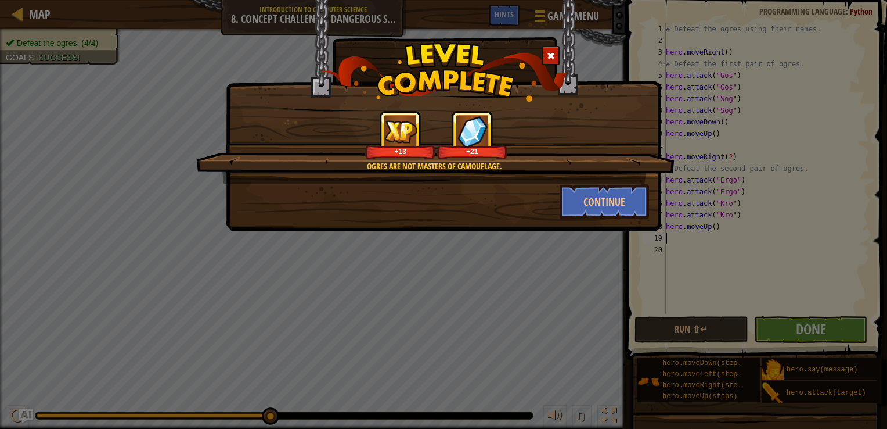
click at [555, 314] on div "Ogres are not masters of camouflage. +13 +21 Continue" at bounding box center [443, 214] width 887 height 429
drag, startPoint x: 555, startPoint y: 314, endPoint x: 460, endPoint y: 308, distance: 95.5
drag, startPoint x: 460, startPoint y: 308, endPoint x: 510, endPoint y: 343, distance: 61.2
click at [510, 343] on div "Ogres are not masters of camouflage. +13 +21 Continue" at bounding box center [443, 214] width 887 height 429
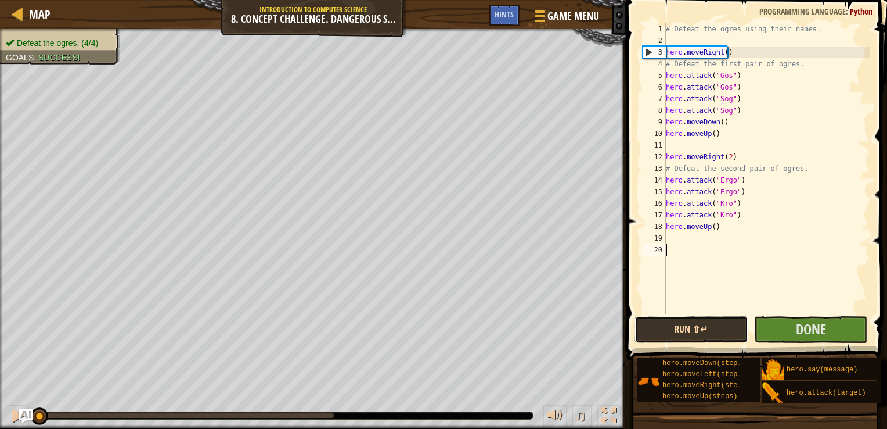
click at [699, 318] on button "Run ⇧↵" at bounding box center [692, 329] width 114 height 27
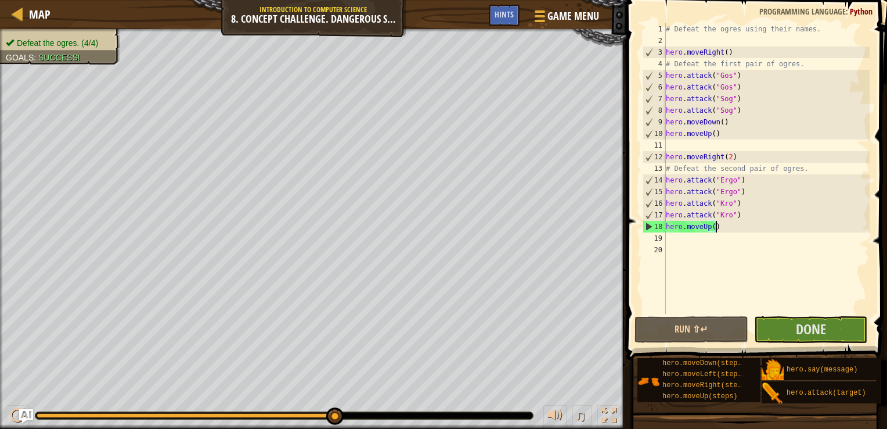
click at [720, 229] on div "# Defeat the ogres using their names. hero . moveRight ( ) # Defeat the first p…" at bounding box center [767, 180] width 206 height 314
type textarea "hero.moveUp()"
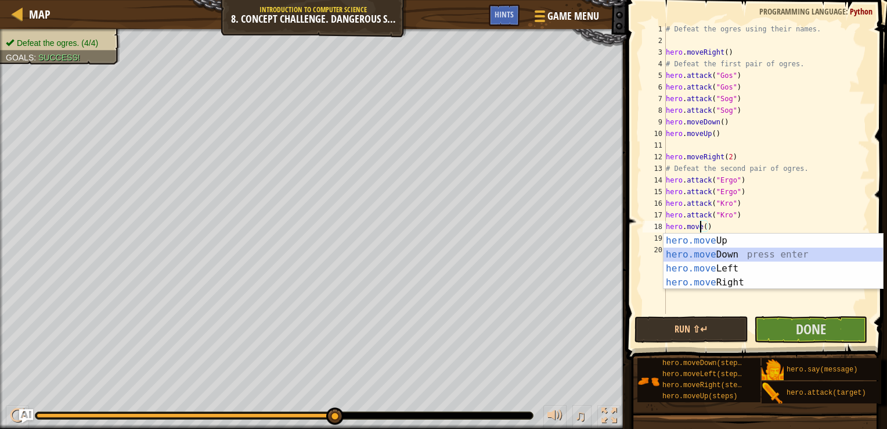
click at [718, 251] on div "hero.move Up press enter hero.move Down press enter hero.move Left press enter …" at bounding box center [774, 275] width 220 height 84
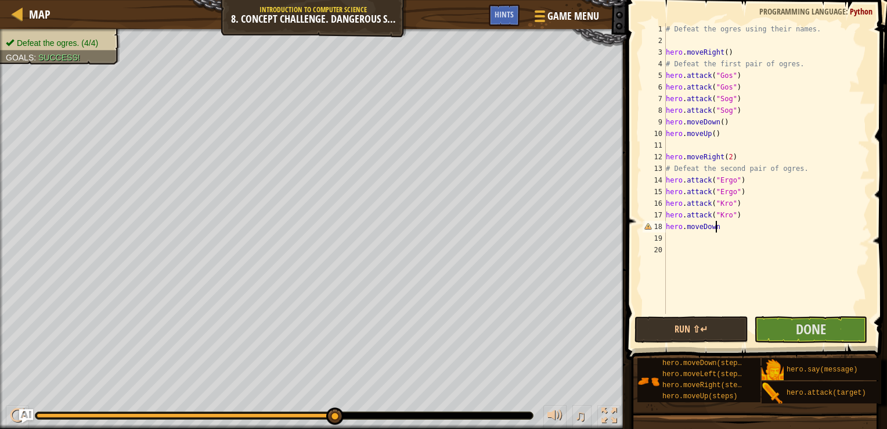
scroll to position [5, 4]
type textarea "hero.moveDown()"
click at [785, 329] on button "Done" at bounding box center [811, 329] width 114 height 27
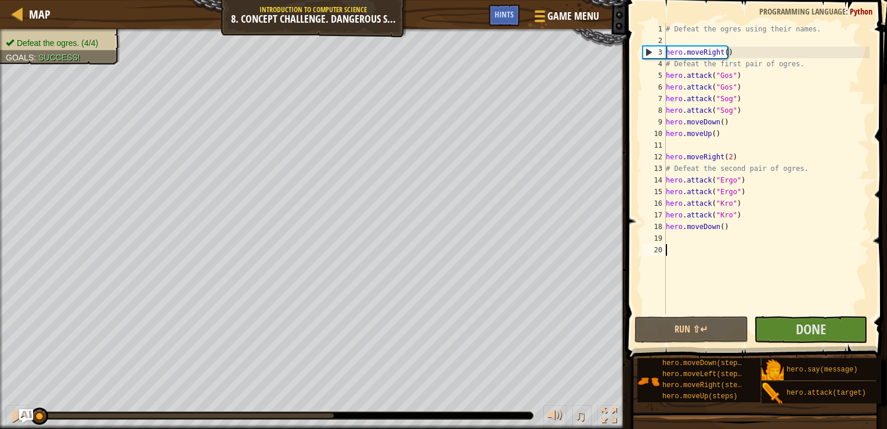
click at [762, 294] on div "# Defeat the ogres using their names. hero . moveRight ( ) # Defeat the first p…" at bounding box center [767, 180] width 206 height 314
click at [799, 322] on span "Done" at bounding box center [811, 328] width 30 height 19
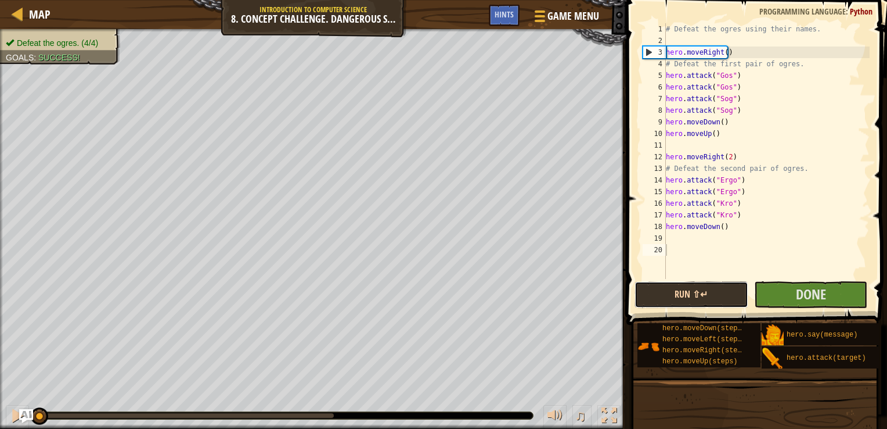
click at [637, 292] on button "Run ⇧↵" at bounding box center [692, 294] width 114 height 27
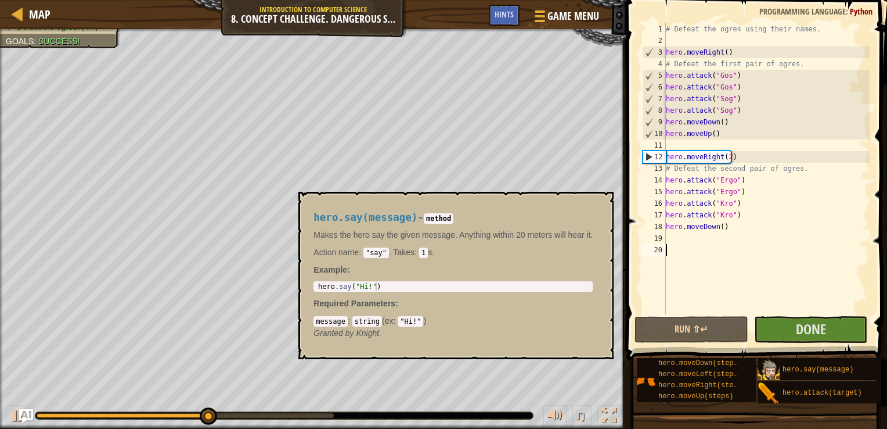
scroll to position [8, 4]
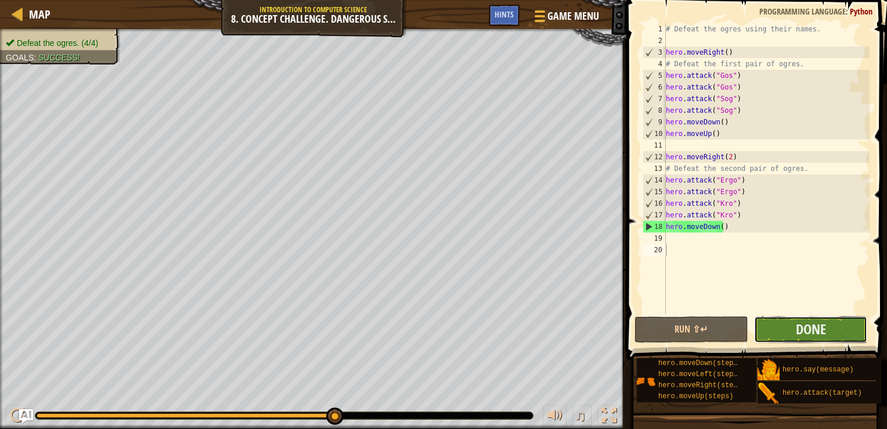
click at [788, 324] on button "Done" at bounding box center [811, 329] width 114 height 27
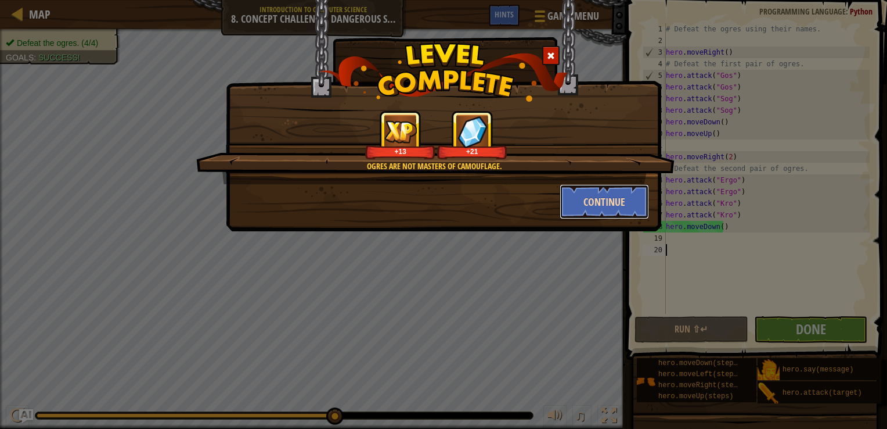
click at [613, 207] on button "Continue" at bounding box center [605, 201] width 90 height 35
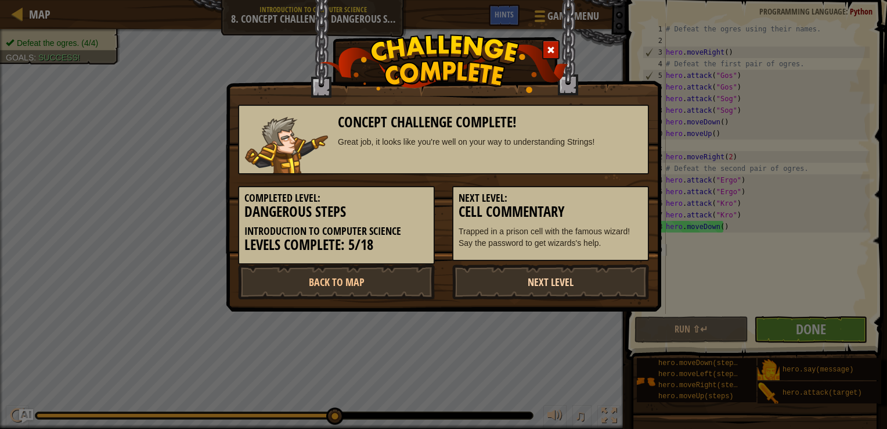
click at [524, 285] on link "Next Level" at bounding box center [550, 281] width 197 height 35
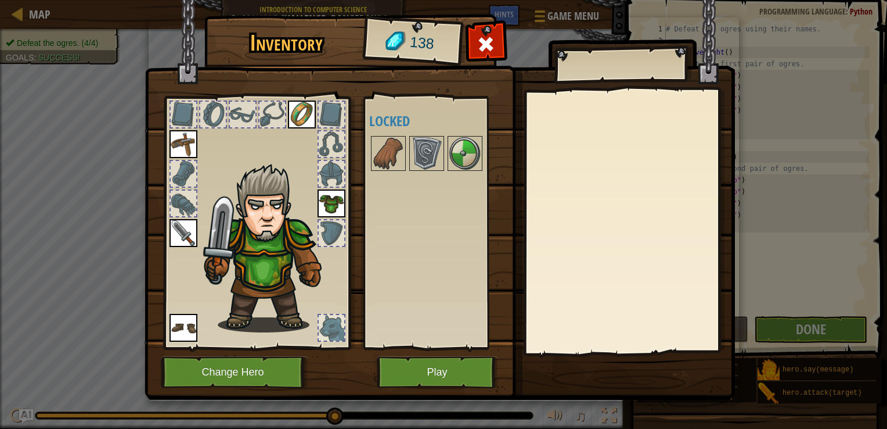
click at [466, 171] on div at bounding box center [442, 153] width 146 height 38
click at [426, 150] on img at bounding box center [427, 153] width 33 height 33
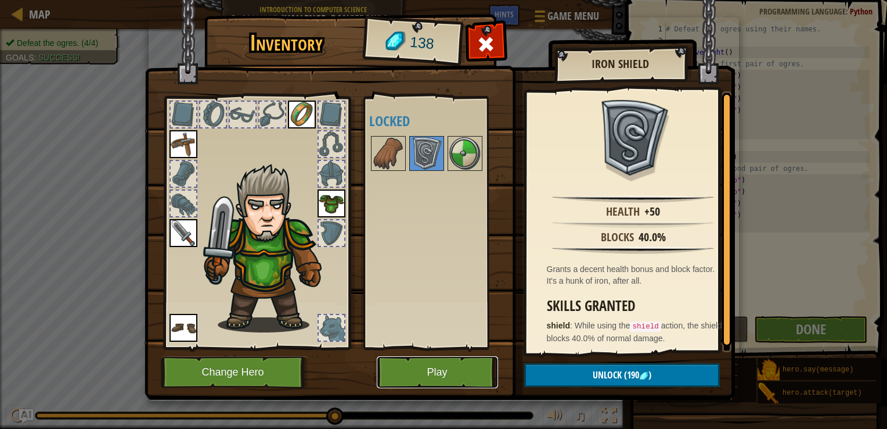
click at [444, 372] on button "Play" at bounding box center [437, 372] width 121 height 32
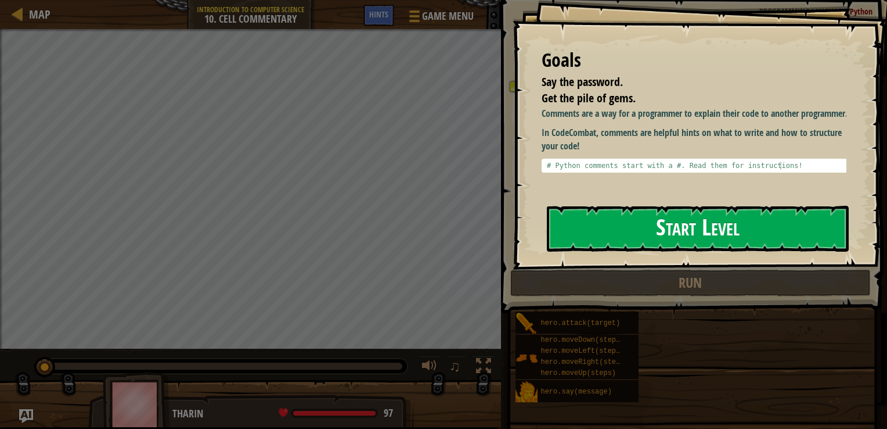
click at [725, 237] on button "Start Level" at bounding box center [698, 229] width 302 height 46
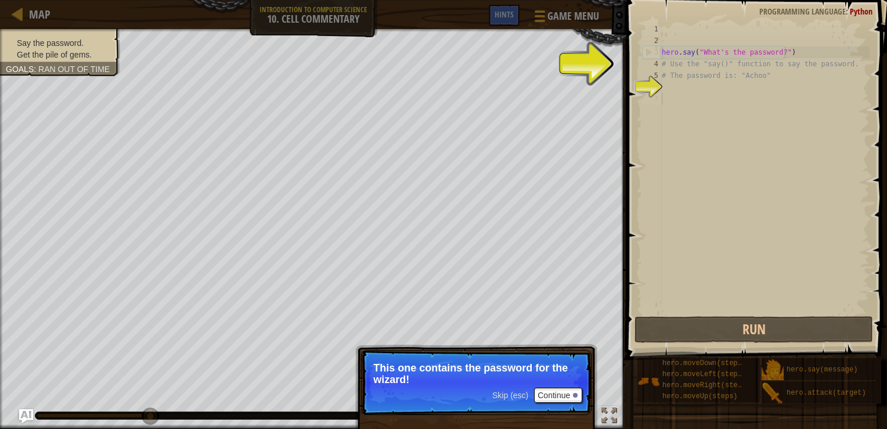
click at [689, 113] on div "hero . say ( "What's the password?" ) # Use the "say()" function to say the pas…" at bounding box center [765, 180] width 210 height 314
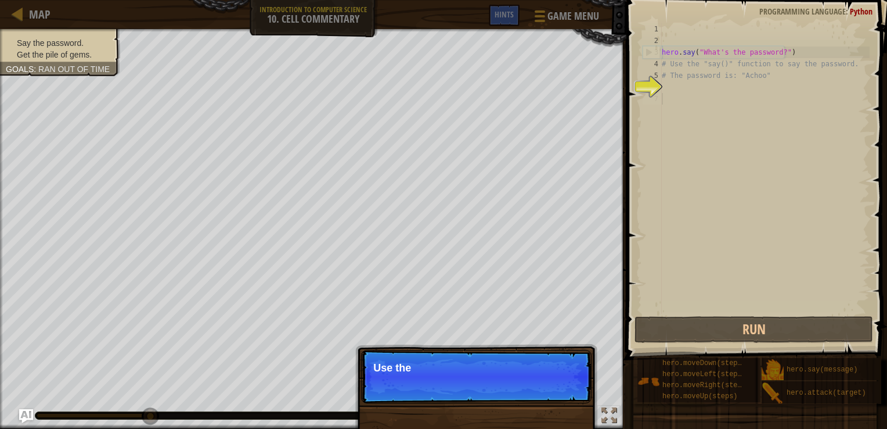
click at [664, 87] on div "hero . say ( "What's the password?" ) # Use the "say()" function to say the pas…" at bounding box center [765, 180] width 210 height 314
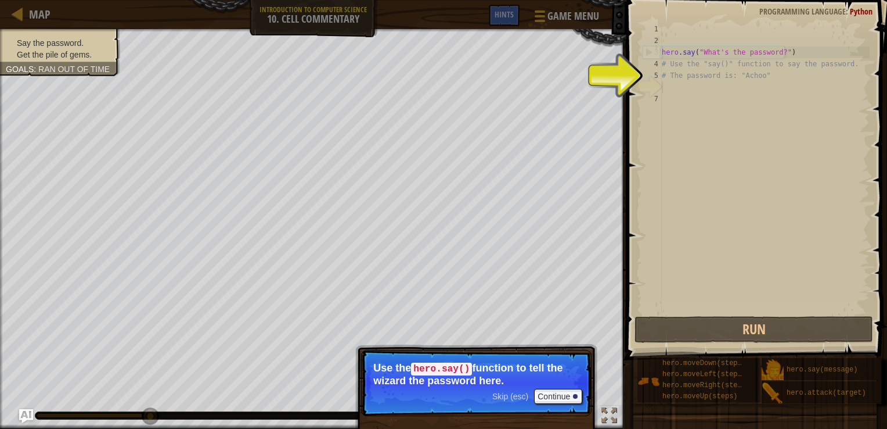
click at [671, 86] on div "hero . say ( "What's the password?" ) # Use the "say()" function to say the pas…" at bounding box center [765, 180] width 210 height 314
click at [556, 393] on button "Continue" at bounding box center [558, 396] width 48 height 15
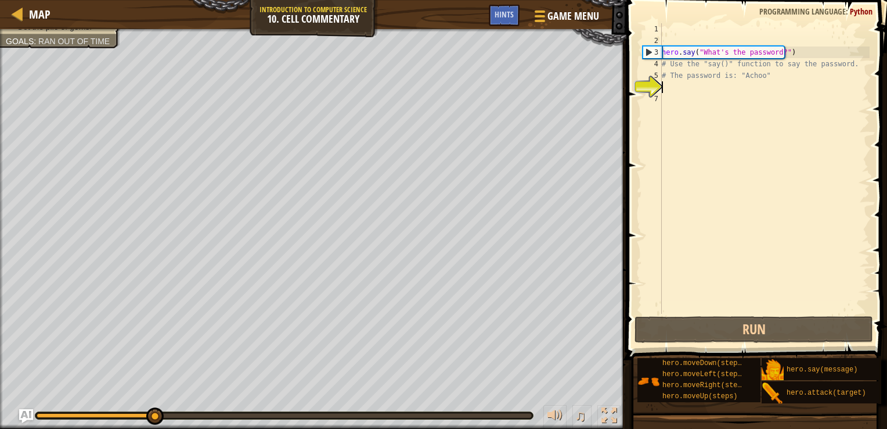
scroll to position [5, 0]
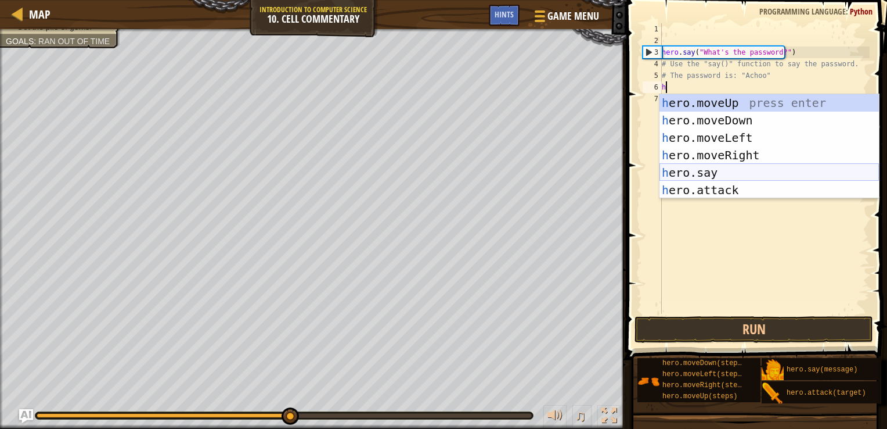
click at [710, 170] on div "h ero.moveUp press enter h ero.moveDown press enter h ero.moveLeft press enter …" at bounding box center [770, 163] width 220 height 139
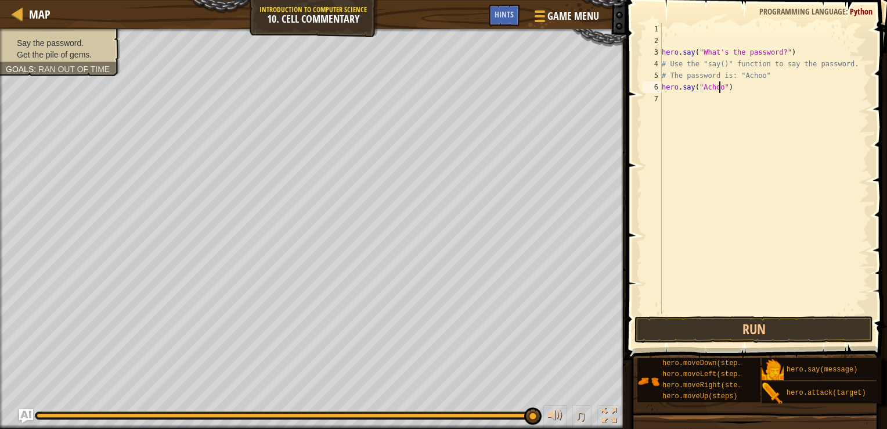
scroll to position [5, 5]
type textarea "hero.say("Achoo")"
click at [763, 328] on button "Run" at bounding box center [754, 329] width 239 height 27
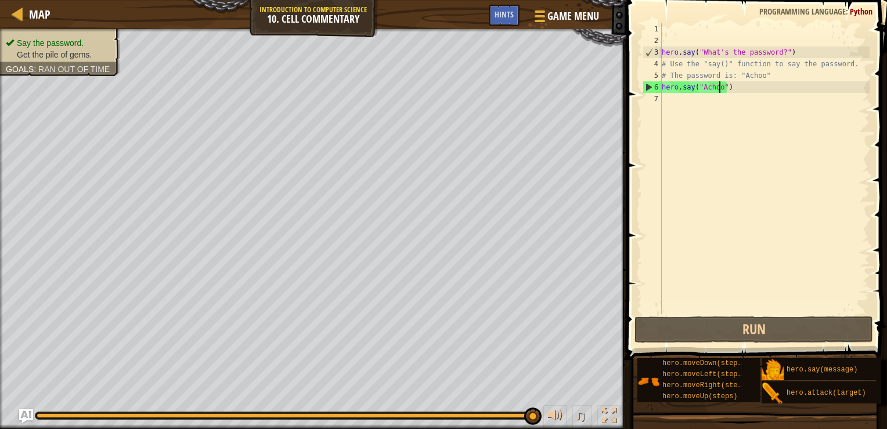
click at [674, 95] on div "hero . say ( "What's the password?" ) # Use the "say()" function to say the pas…" at bounding box center [765, 180] width 210 height 314
type textarea "m"
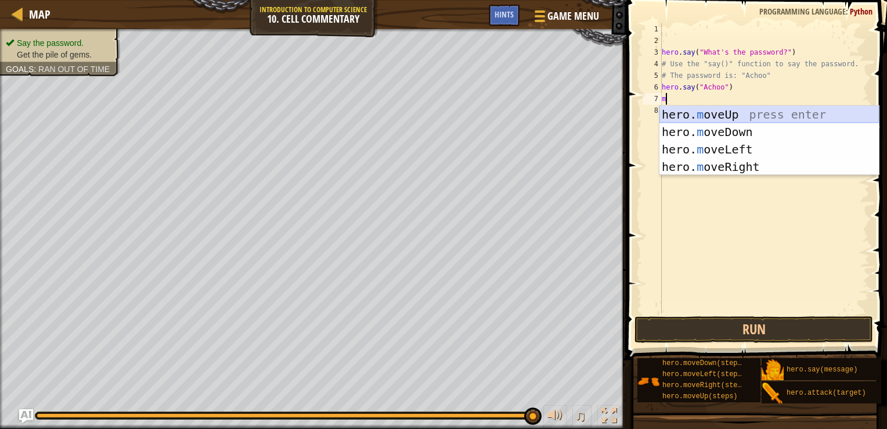
click at [725, 113] on div "hero. m oveUp press enter hero. m oveDown press enter hero. m oveLeft press ent…" at bounding box center [770, 158] width 220 height 105
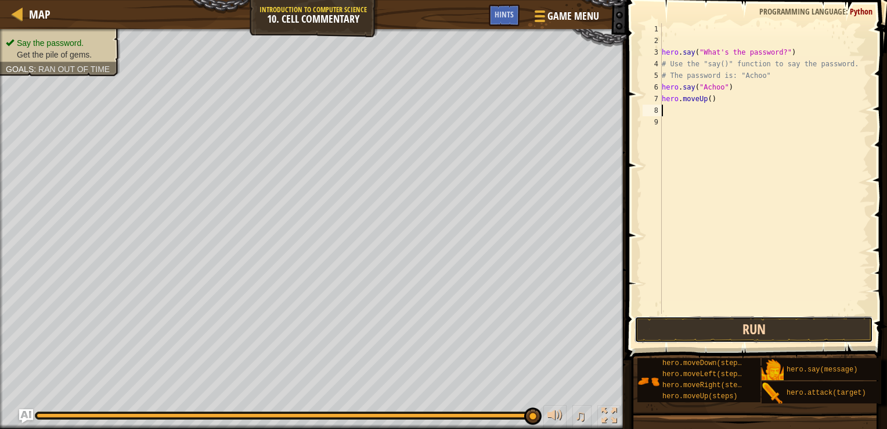
click at [790, 332] on button "Run" at bounding box center [754, 329] width 239 height 27
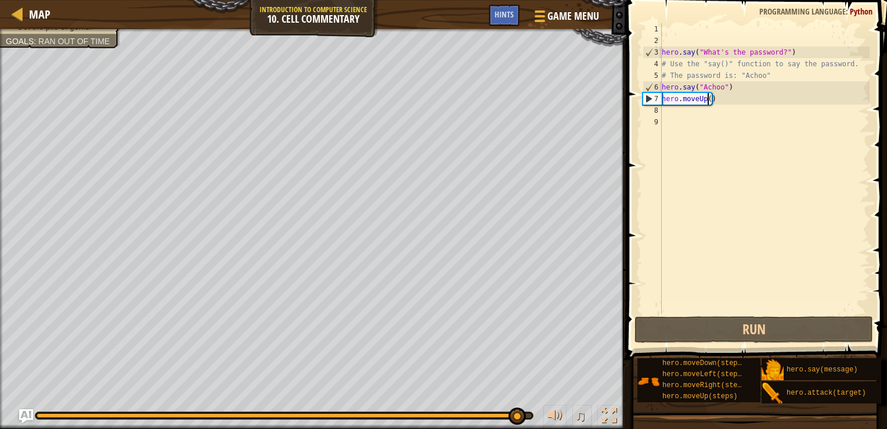
click at [709, 100] on div "hero . say ( "What's the password?" ) # Use the "say()" function to say the pas…" at bounding box center [765, 180] width 210 height 314
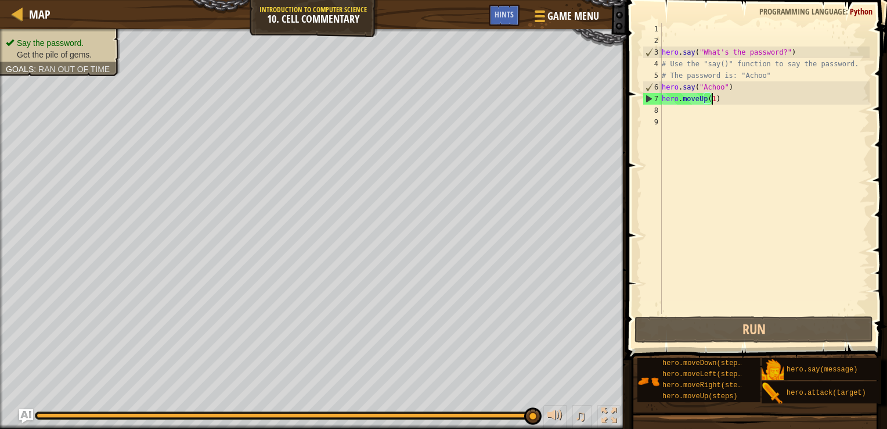
scroll to position [5, 4]
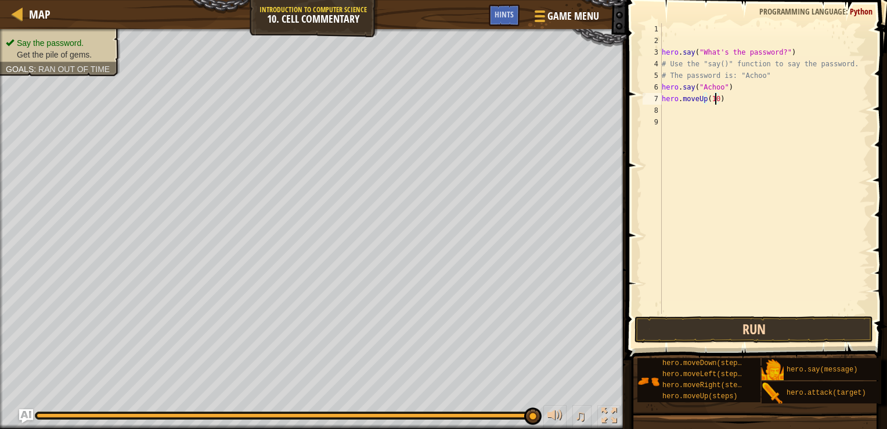
type textarea "hero.moveUp(10)"
click at [767, 325] on button "Run" at bounding box center [754, 329] width 239 height 27
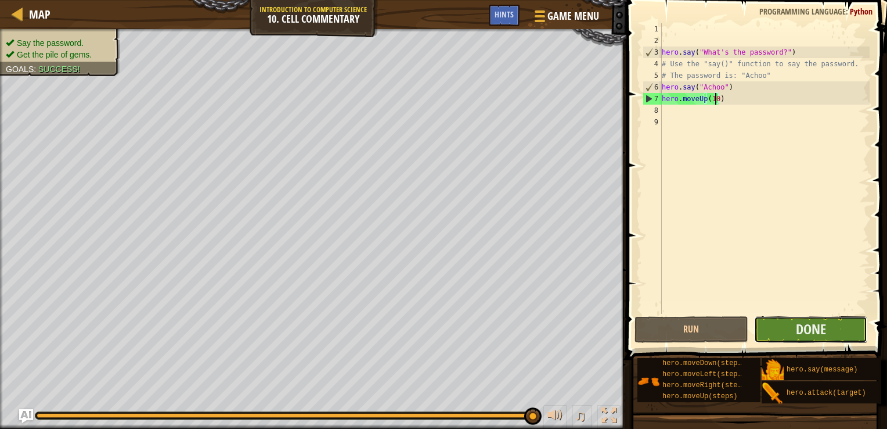
click at [766, 326] on button "Done" at bounding box center [811, 329] width 114 height 27
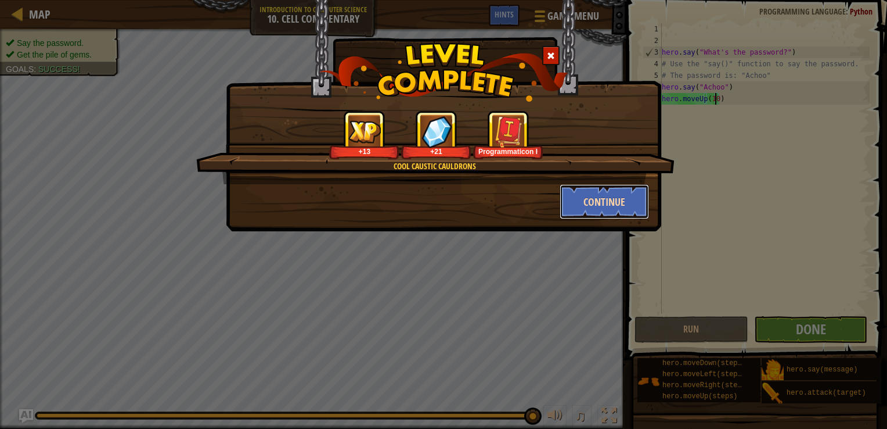
click at [602, 199] on button "Continue" at bounding box center [605, 201] width 90 height 35
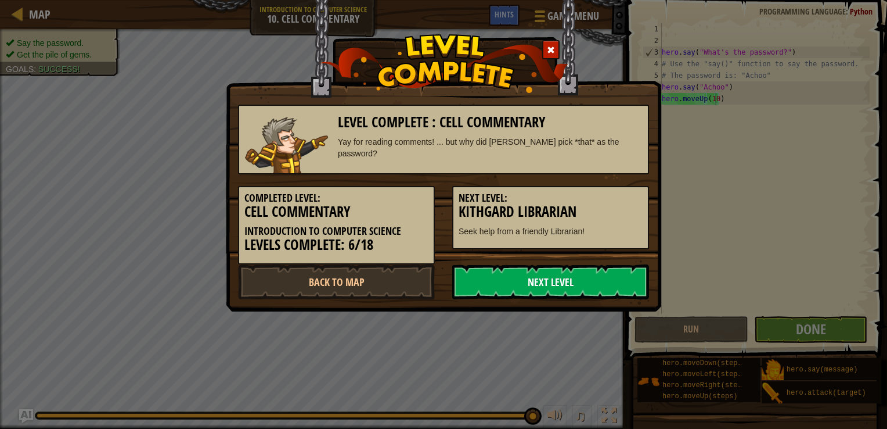
click at [538, 285] on link "Next Level" at bounding box center [550, 281] width 197 height 35
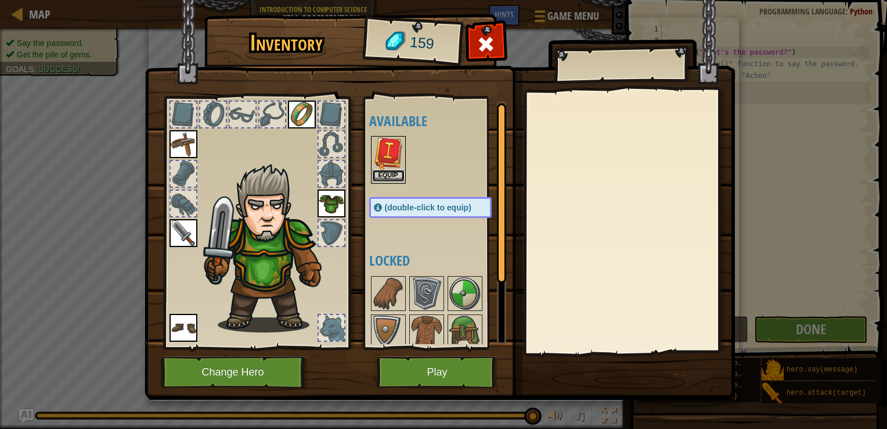
drag, startPoint x: 397, startPoint y: 178, endPoint x: 395, endPoint y: 170, distance: 8.5
click at [395, 170] on button "Equip" at bounding box center [388, 176] width 33 height 12
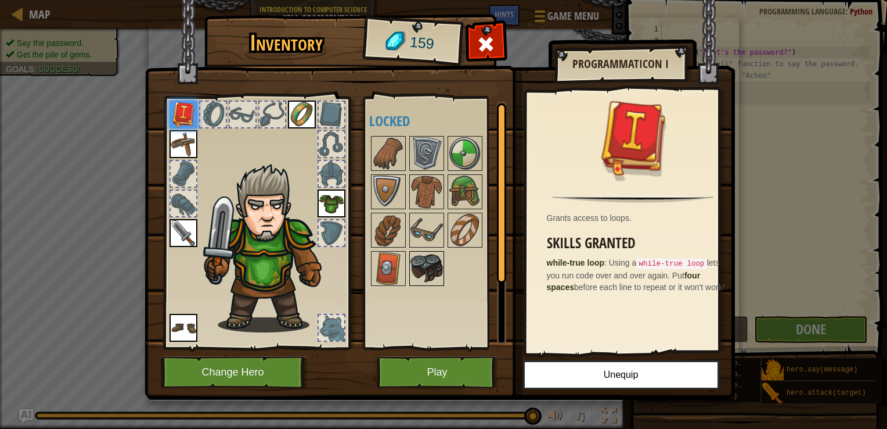
click at [416, 270] on img at bounding box center [427, 268] width 33 height 33
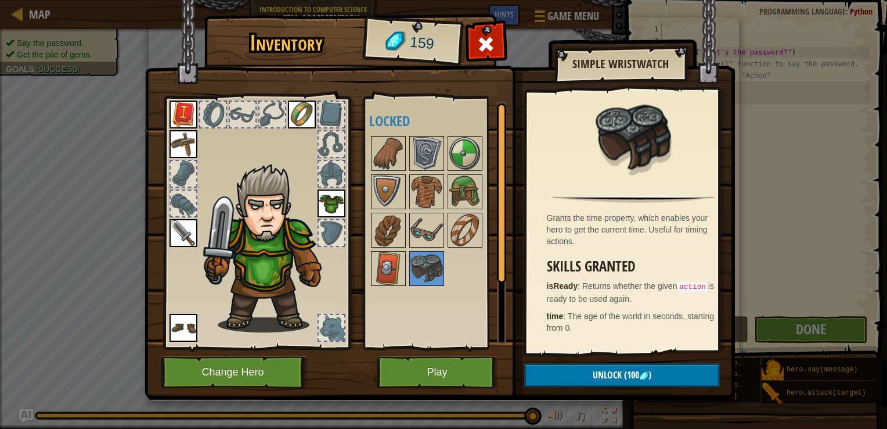
drag, startPoint x: 639, startPoint y: 211, endPoint x: 642, endPoint y: 251, distance: 40.1
click at [642, 251] on div "Grants the time property, which enables your hero to get the current time. Usef…" at bounding box center [634, 221] width 214 height 261
click at [637, 299] on p "isReady : Returns whether the given action is ready to be used again." at bounding box center [636, 292] width 179 height 24
click at [633, 333] on div "Grants the time property, which enables your hero to get the current time. Usef…" at bounding box center [634, 221] width 214 height 261
click at [397, 273] on img at bounding box center [388, 268] width 33 height 33
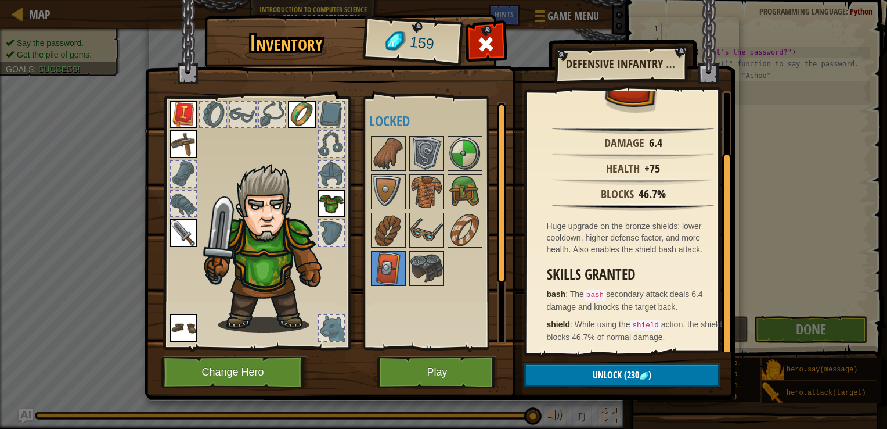
scroll to position [0, 0]
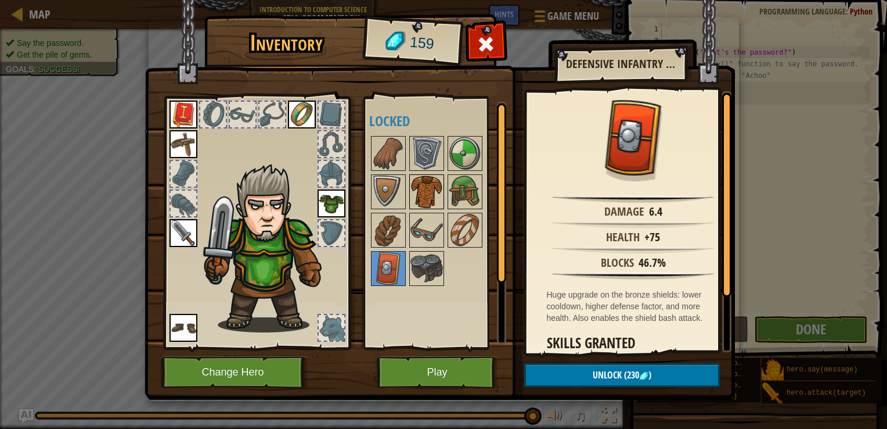
click at [434, 200] on img at bounding box center [427, 191] width 33 height 33
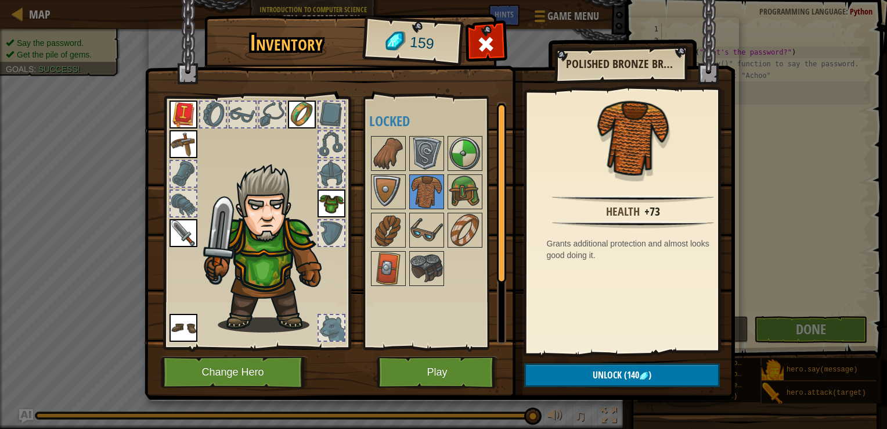
click at [451, 209] on div at bounding box center [442, 210] width 146 height 153
click at [461, 227] on img at bounding box center [465, 230] width 33 height 33
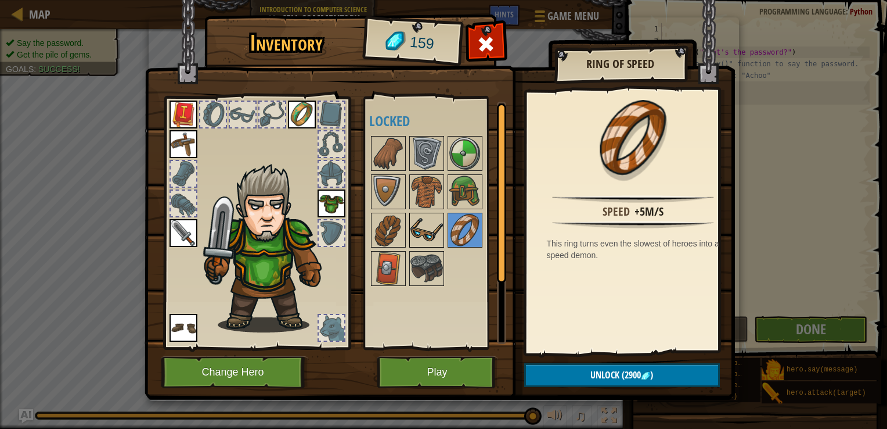
click at [423, 225] on img at bounding box center [427, 230] width 33 height 33
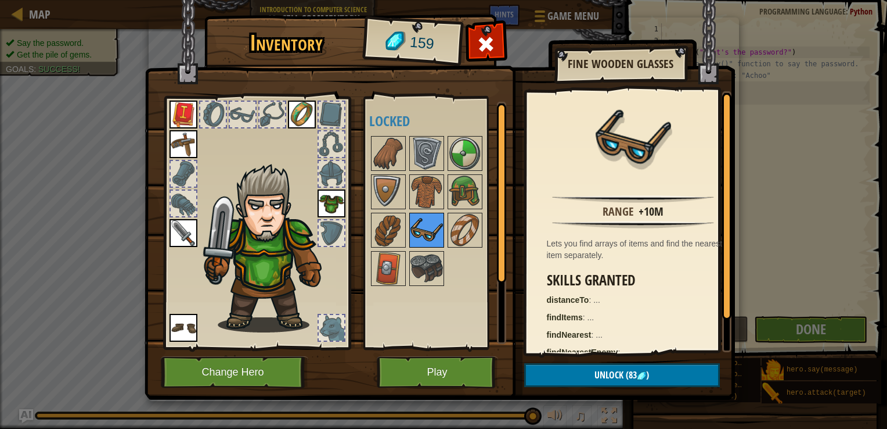
click at [423, 225] on img at bounding box center [427, 230] width 33 height 33
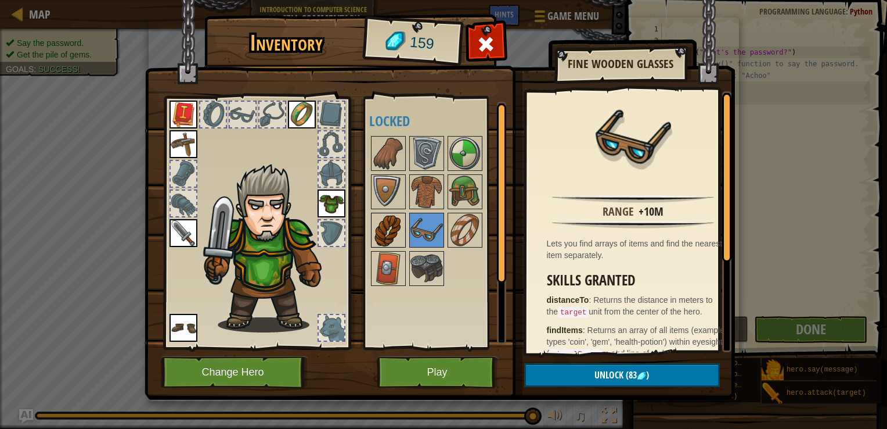
drag, startPoint x: 603, startPoint y: 216, endPoint x: 384, endPoint y: 213, distance: 219.0
click at [384, 213] on div "Available Equip Equip Equip Equip Equip Equip (double-click to equip) Locked" at bounding box center [442, 223] width 146 height 242
click at [388, 224] on img at bounding box center [388, 230] width 33 height 33
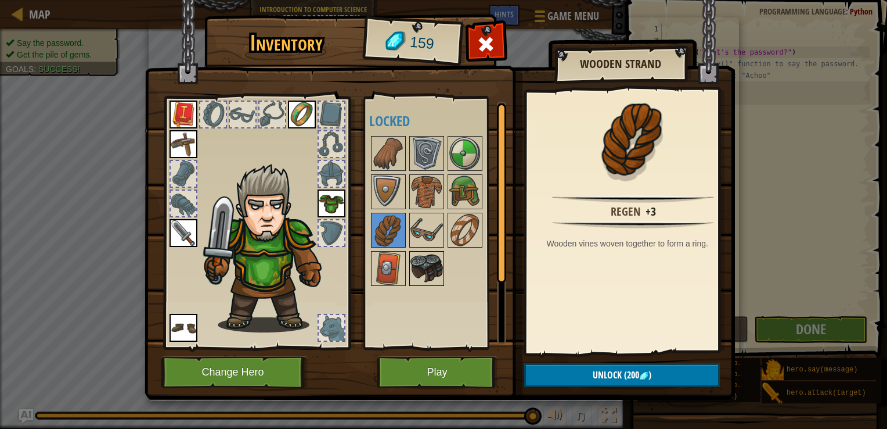
click at [425, 270] on img at bounding box center [427, 268] width 33 height 33
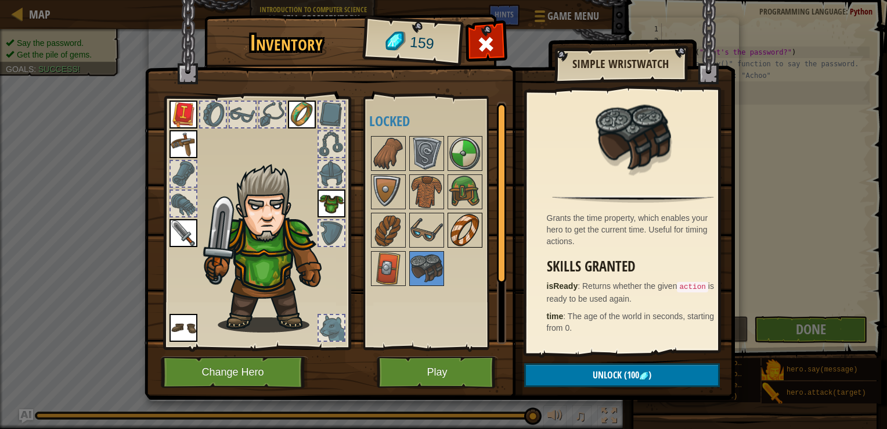
click at [478, 236] on img at bounding box center [465, 230] width 33 height 33
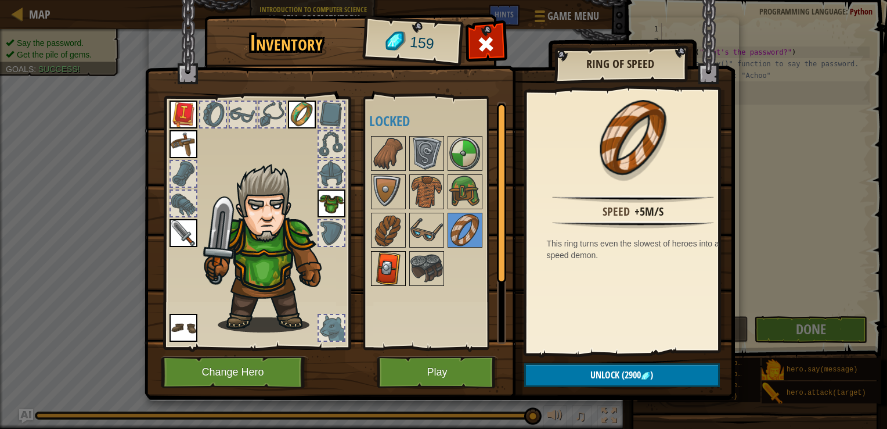
click at [379, 267] on img at bounding box center [388, 268] width 33 height 33
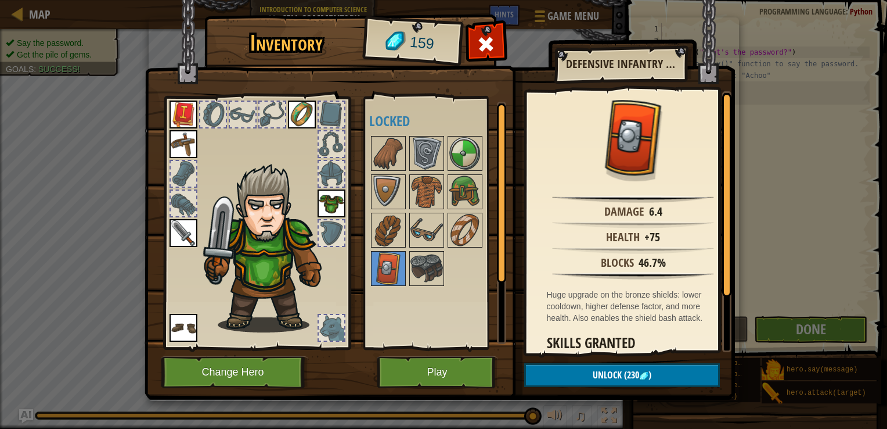
click at [408, 148] on div at bounding box center [442, 210] width 146 height 153
click at [423, 150] on img at bounding box center [427, 153] width 33 height 33
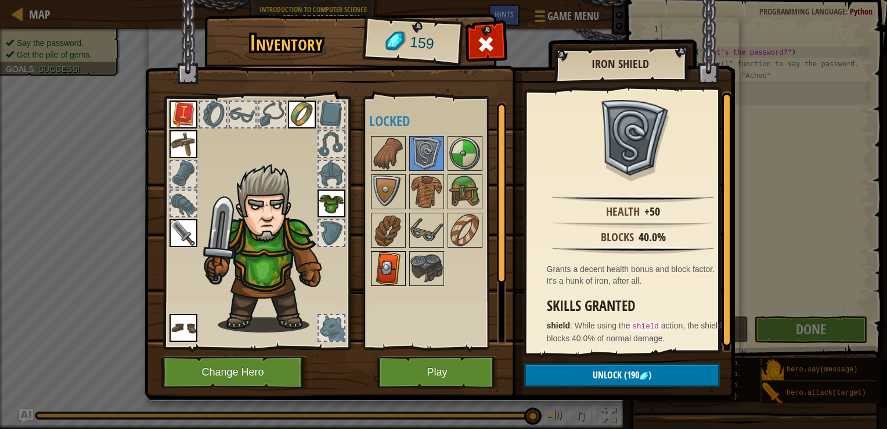
click at [393, 261] on img at bounding box center [388, 268] width 33 height 33
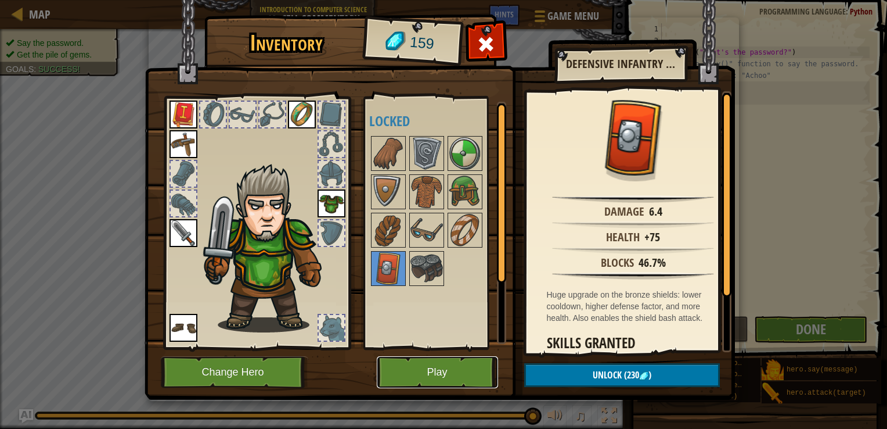
click at [433, 376] on button "Play" at bounding box center [437, 372] width 121 height 32
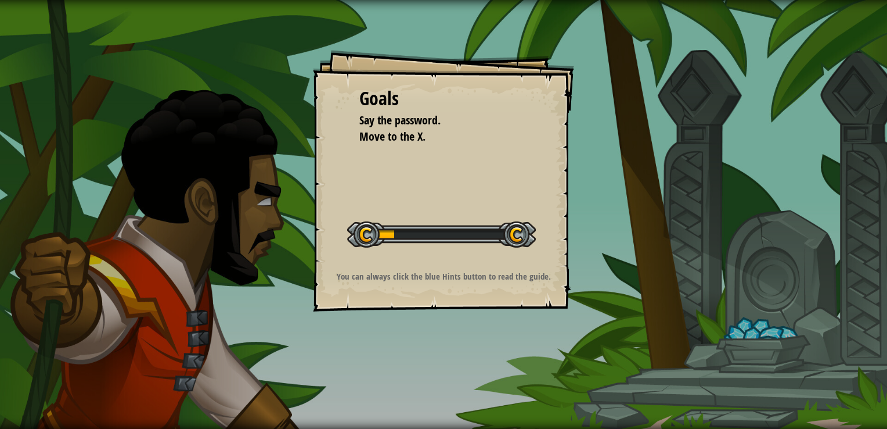
click at [585, 311] on div "Goals Say the password. Move to the X. Start Level Error loading from server. T…" at bounding box center [443, 214] width 887 height 429
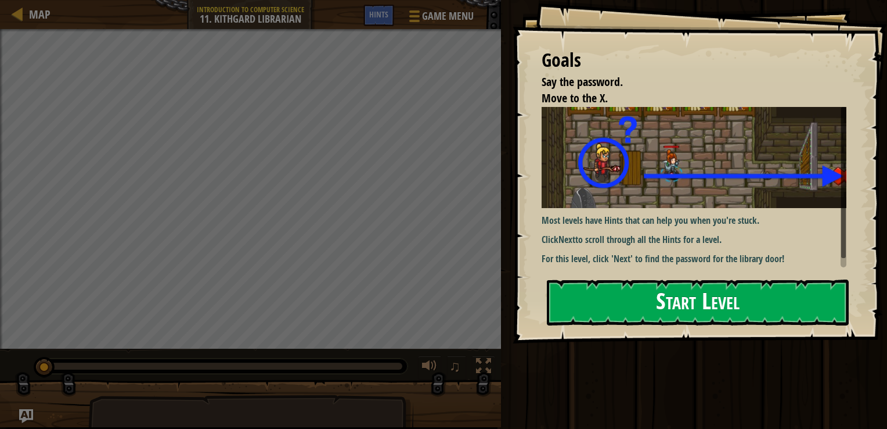
click at [657, 279] on button "Start Level" at bounding box center [698, 302] width 302 height 46
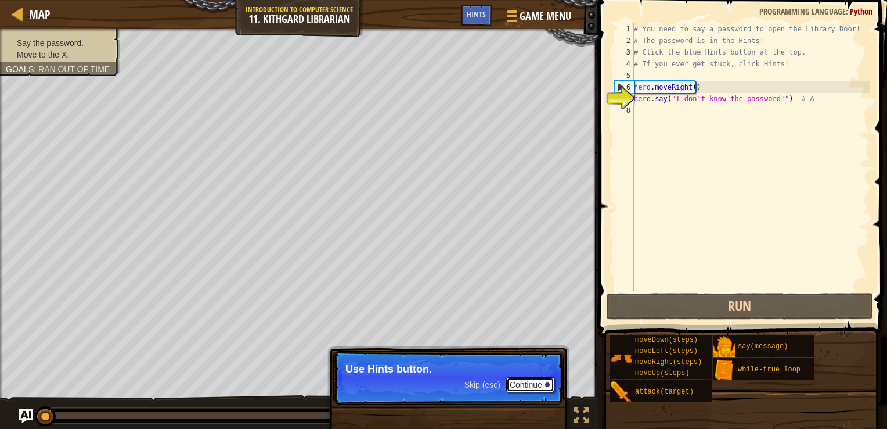
click at [526, 378] on button "Continue" at bounding box center [530, 384] width 48 height 15
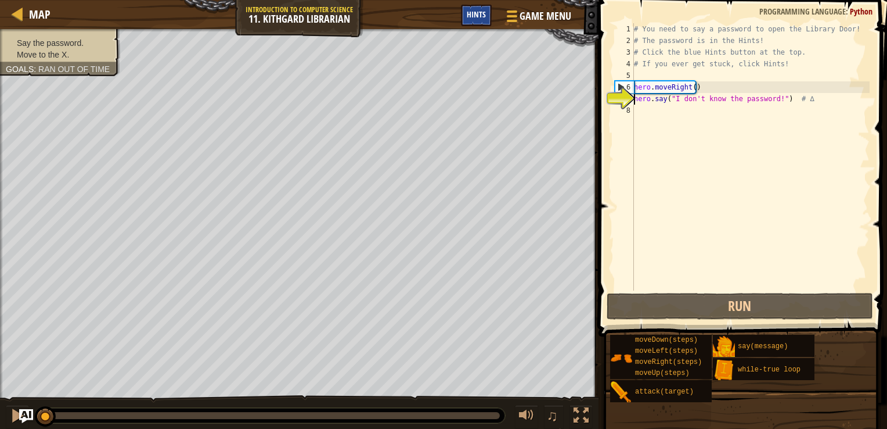
click at [474, 15] on span "Hints" at bounding box center [476, 14] width 19 height 11
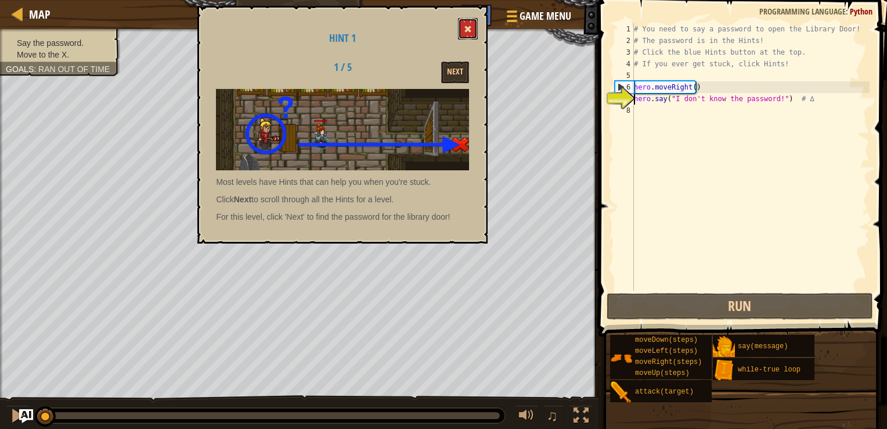
click at [473, 22] on button at bounding box center [468, 28] width 20 height 21
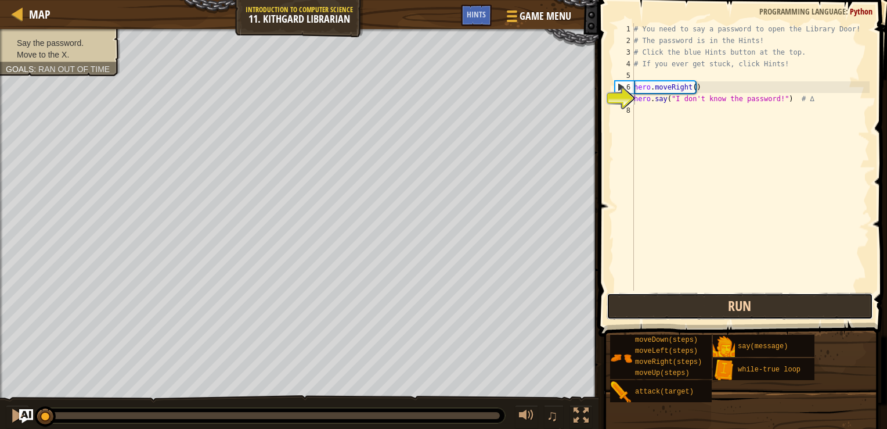
click at [711, 299] on button "Run" at bounding box center [740, 306] width 267 height 27
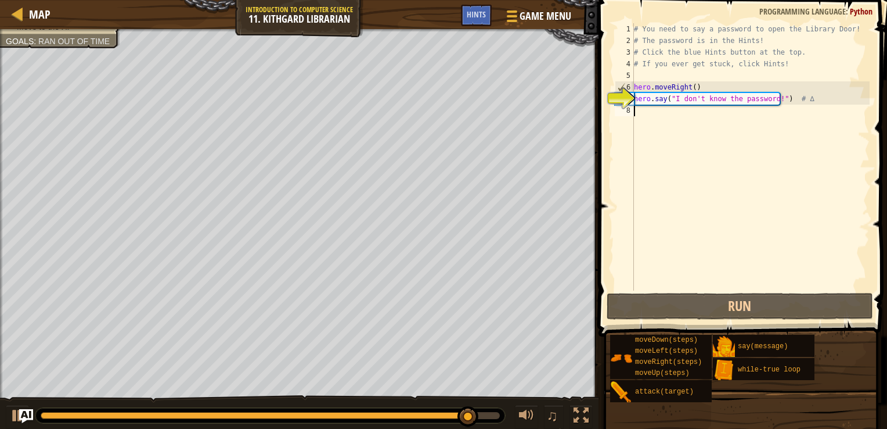
click at [652, 112] on div "# You need to say a password to open the Library Door! # The password is in the…" at bounding box center [751, 168] width 238 height 290
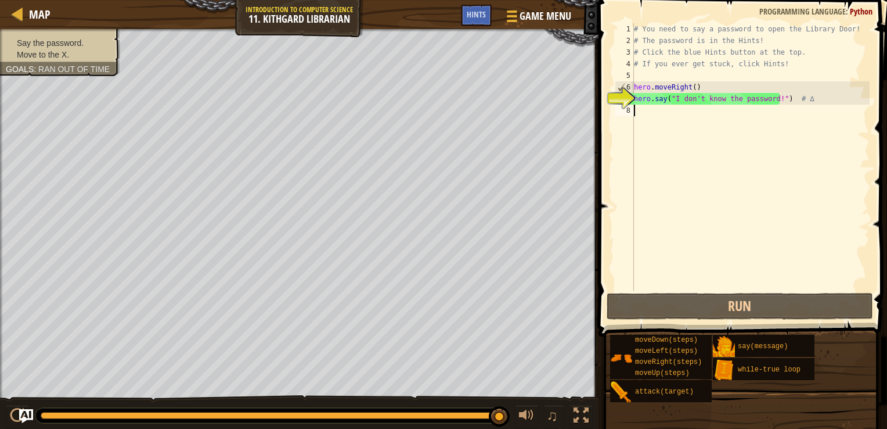
click at [648, 117] on div "# You need to say a password to open the Library Door! # The password is in the…" at bounding box center [751, 168] width 238 height 290
click at [648, 120] on div "# You need to say a password to open the Library Door! # The password is in the…" at bounding box center [751, 168] width 238 height 290
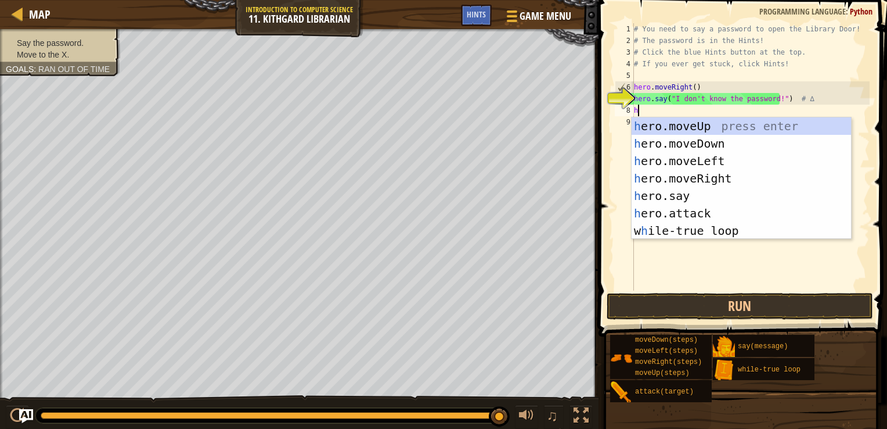
scroll to position [5, 0]
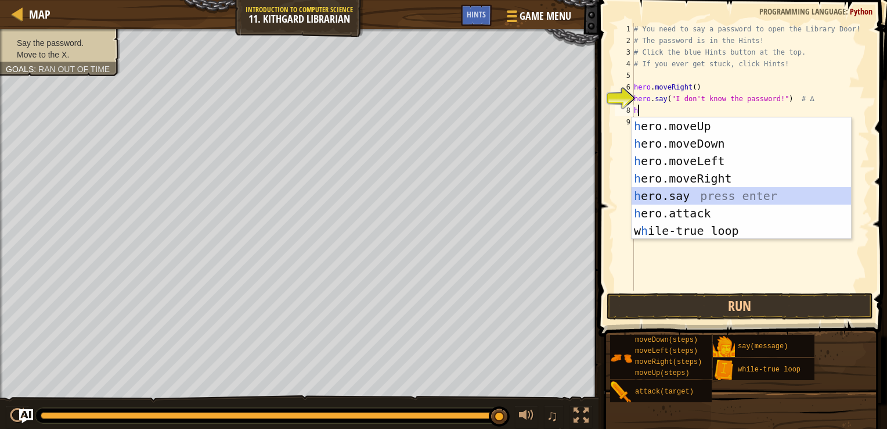
click at [685, 194] on div "h ero.moveUp press enter h ero.moveDown press enter h ero.moveLeft press enter …" at bounding box center [742, 195] width 220 height 157
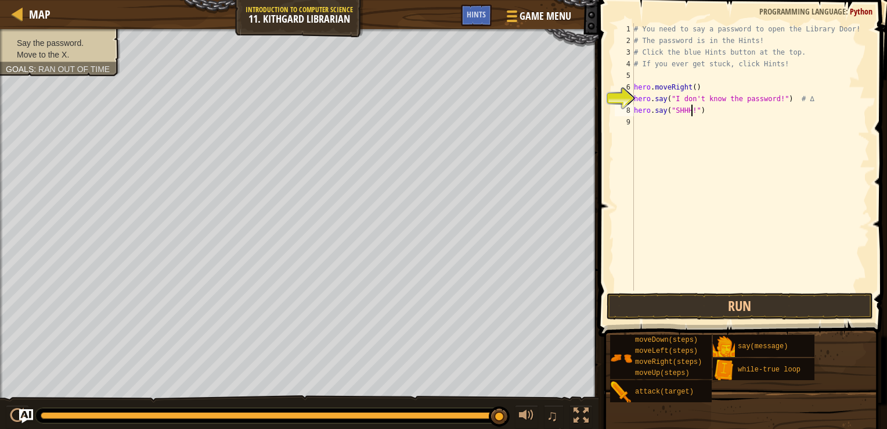
scroll to position [5, 5]
click at [754, 298] on button "Run" at bounding box center [740, 306] width 267 height 27
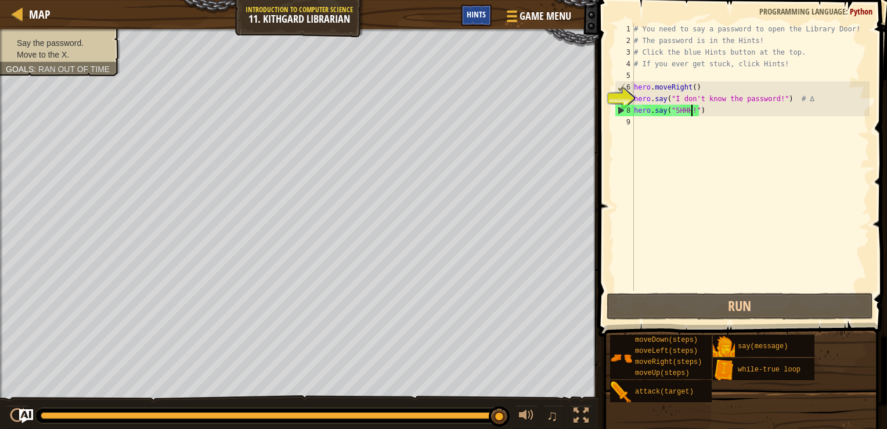
click at [475, 19] on span "Hints" at bounding box center [476, 14] width 19 height 11
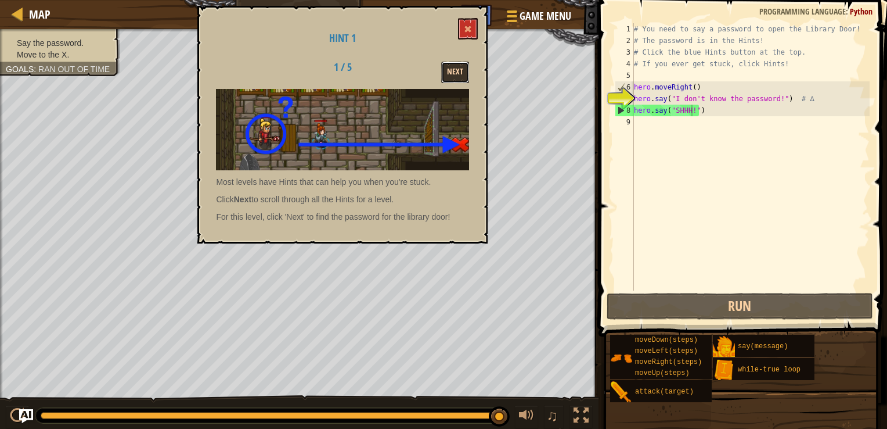
click at [454, 67] on button "Next" at bounding box center [455, 72] width 28 height 21
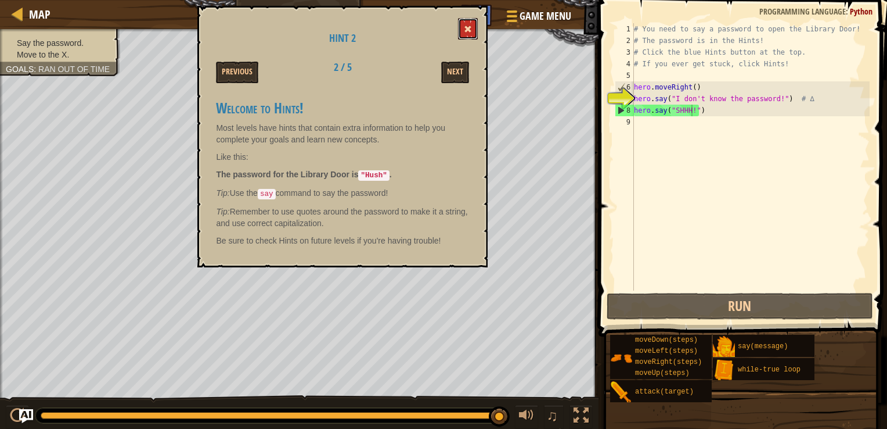
click at [469, 30] on span at bounding box center [468, 29] width 8 height 8
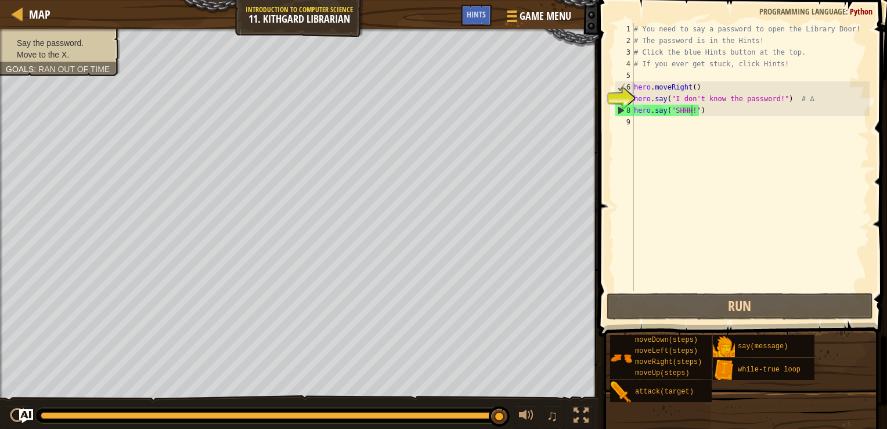
click at [688, 111] on div "# You need to say a password to open the Library Door! # The password is in the…" at bounding box center [751, 168] width 238 height 290
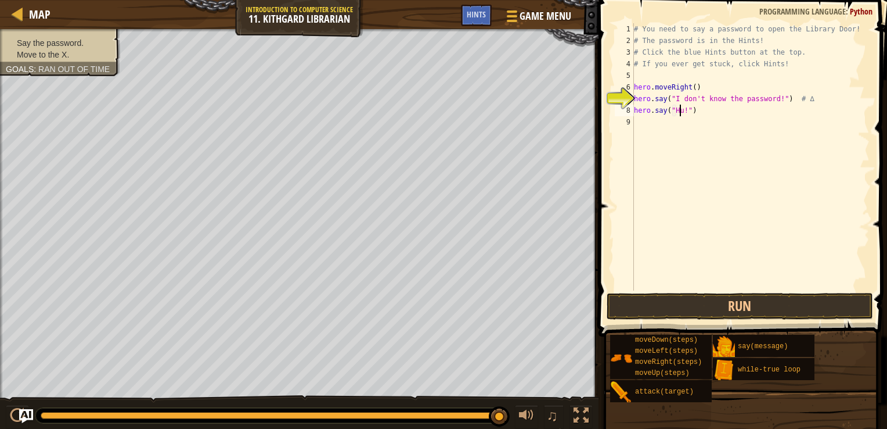
scroll to position [5, 4]
click at [478, 15] on span "Hints" at bounding box center [476, 14] width 19 height 11
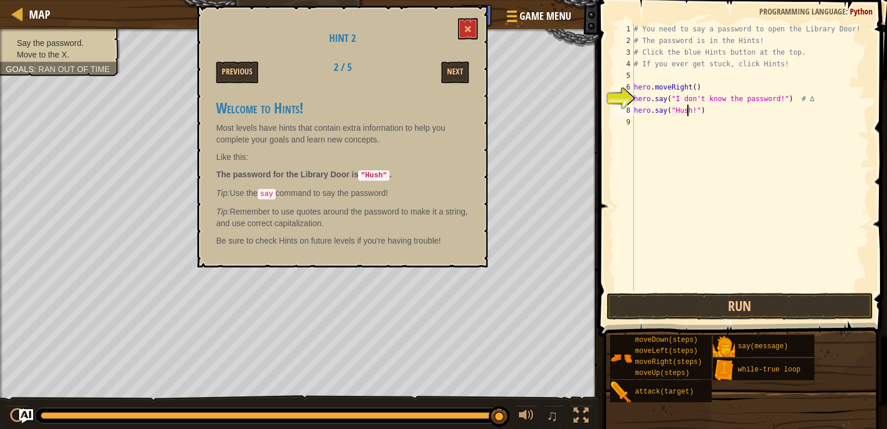
click at [689, 112] on div "# You need to say a password to open the Library Door! # The password is in the…" at bounding box center [751, 168] width 238 height 290
type textarea "hero.say("Hush")"
click at [472, 25] on span at bounding box center [468, 29] width 8 height 8
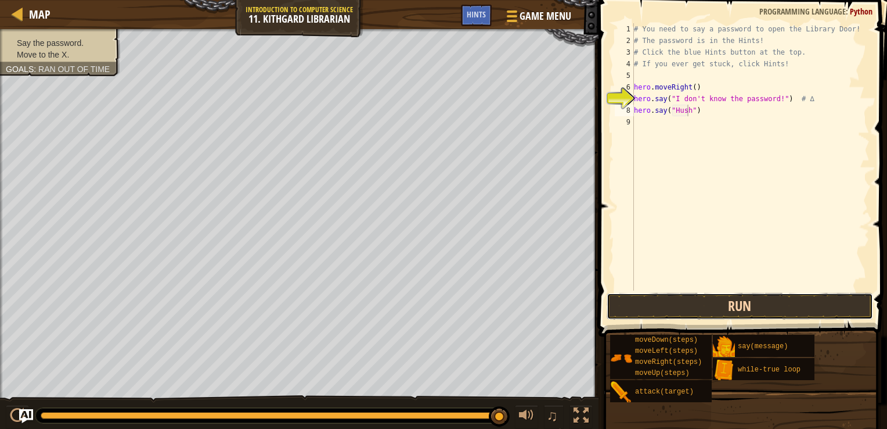
click at [759, 308] on button "Run" at bounding box center [740, 306] width 267 height 27
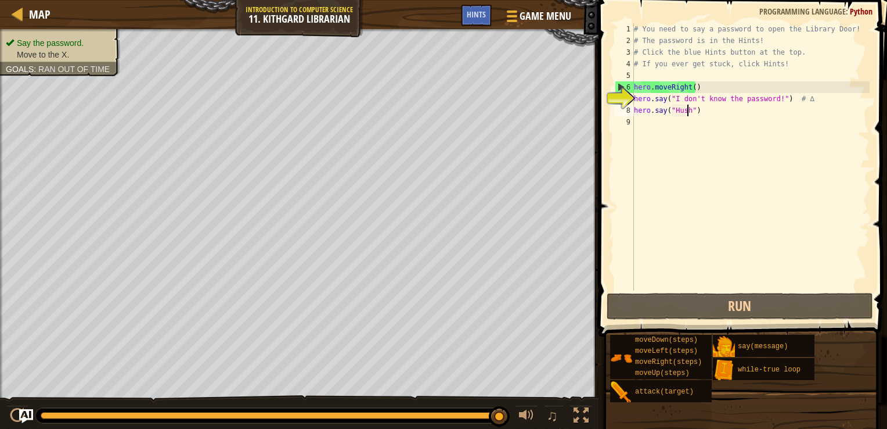
click at [641, 127] on div "# You need to say a password to open the Library Door! # The password is in the…" at bounding box center [751, 168] width 238 height 290
type textarea "m"
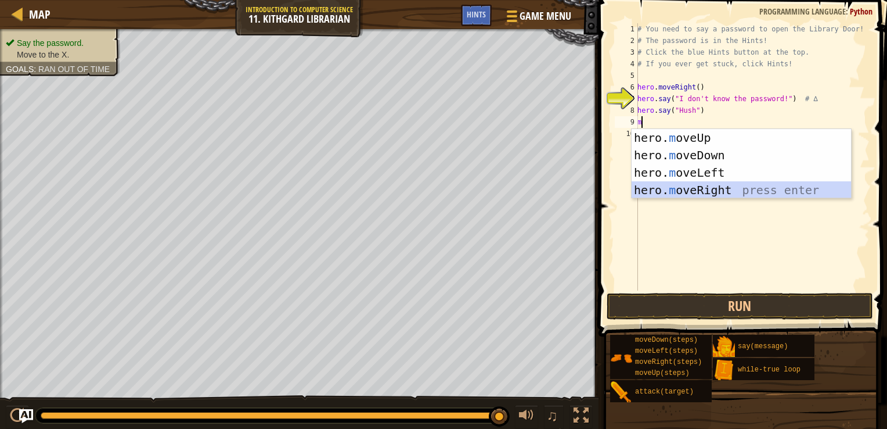
click at [706, 191] on div "hero. m oveUp press enter hero. m oveDown press enter hero. m oveLeft press ent…" at bounding box center [742, 181] width 220 height 105
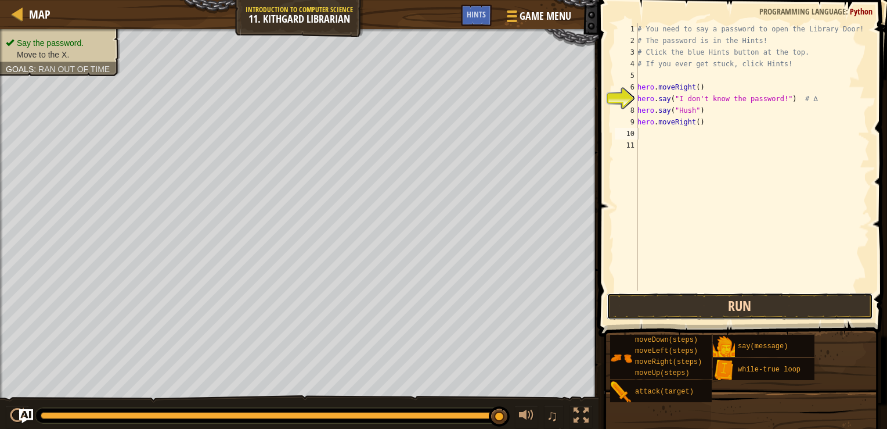
click at [755, 315] on button "Run" at bounding box center [740, 306] width 267 height 27
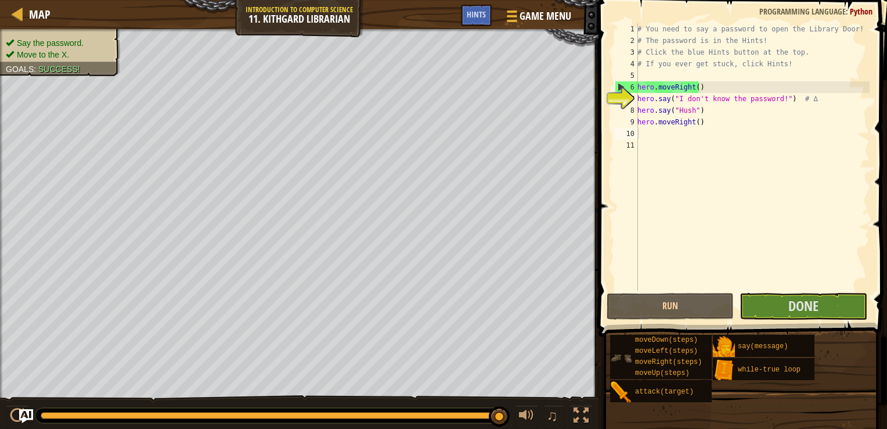
drag, startPoint x: 771, startPoint y: 317, endPoint x: 620, endPoint y: 344, distance: 153.4
click at [620, 344] on div "moveDown(steps) moveLeft(steps) moveRight(steps) moveUp(steps)" at bounding box center [661, 357] width 102 height 44
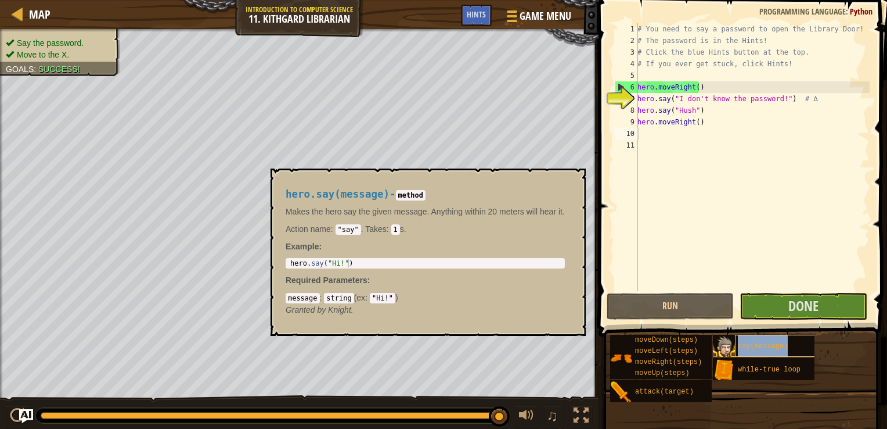
click at [813, 338] on div "say(message)" at bounding box center [779, 346] width 89 height 22
click at [799, 317] on button "Done" at bounding box center [803, 306] width 127 height 27
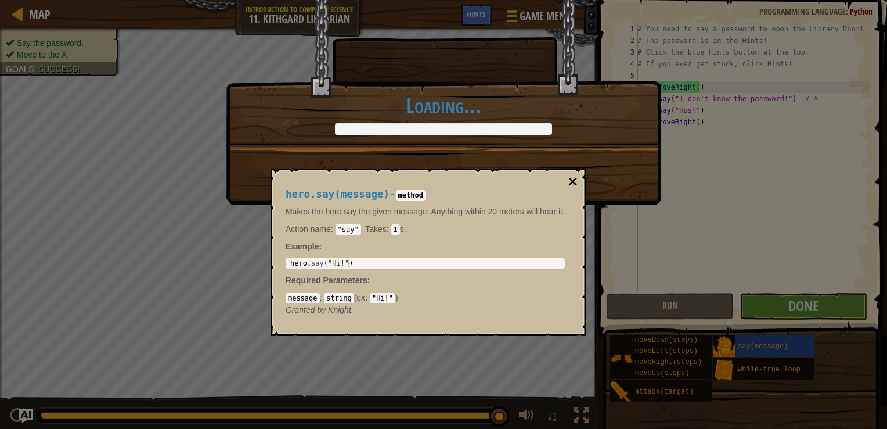
click at [574, 181] on button "×" at bounding box center [573, 182] width 9 height 16
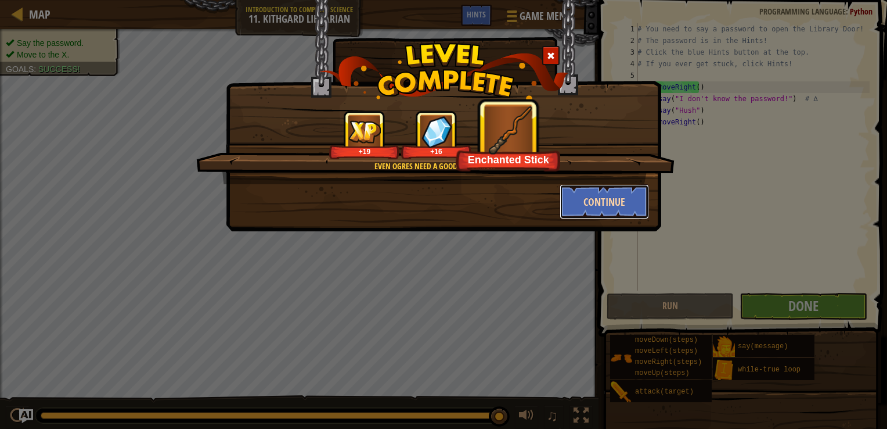
click at [578, 198] on button "Continue" at bounding box center [605, 201] width 90 height 35
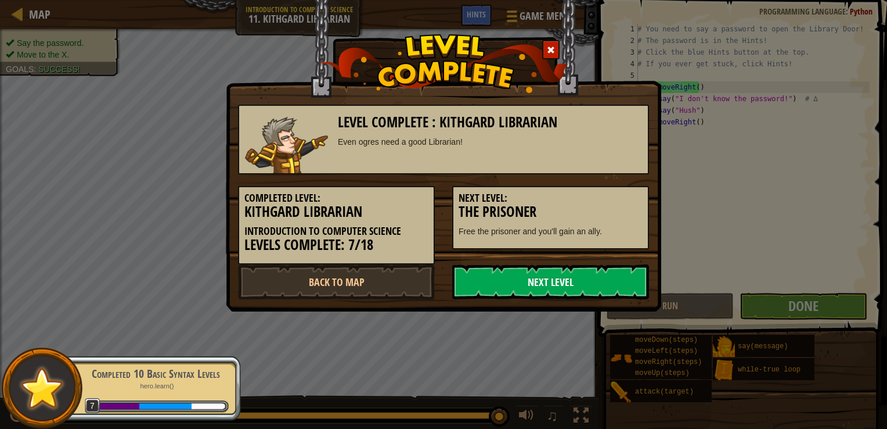
click at [584, 274] on link "Next Level" at bounding box center [550, 281] width 197 height 35
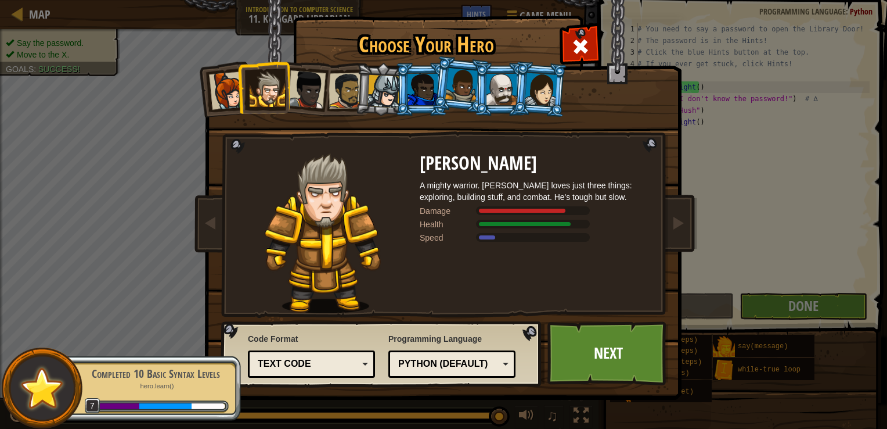
click at [436, 99] on li at bounding box center [461, 85] width 58 height 58
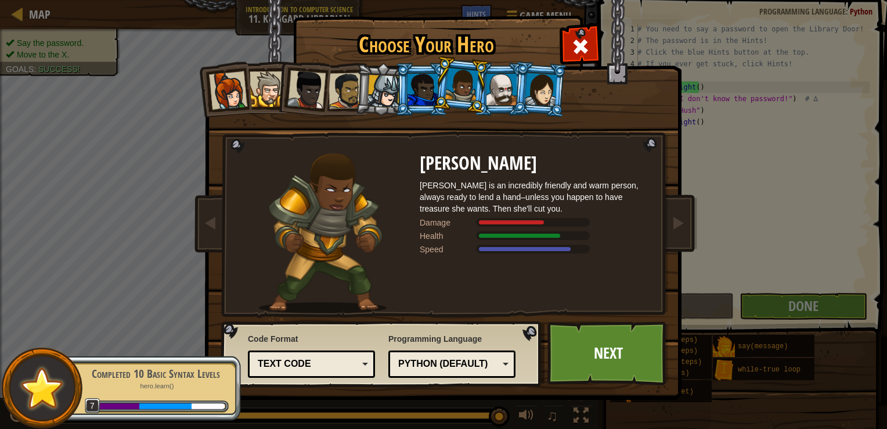
click at [481, 94] on li at bounding box center [461, 85] width 58 height 58
click at [490, 87] on div at bounding box center [502, 89] width 30 height 31
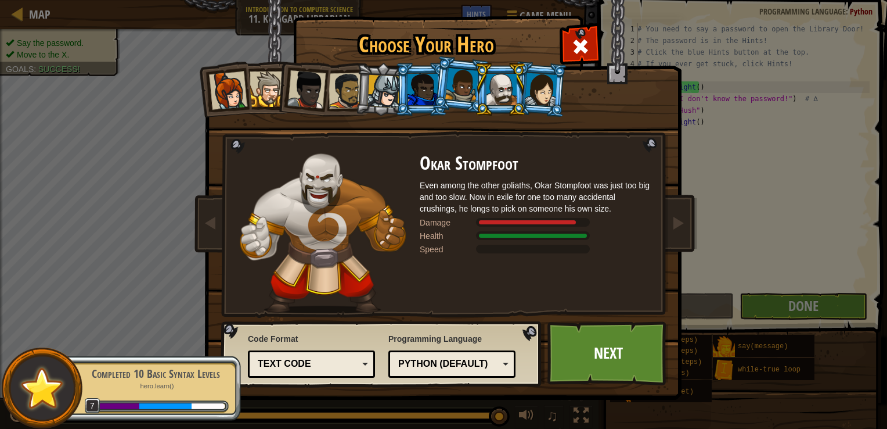
click at [383, 90] on div at bounding box center [384, 91] width 33 height 33
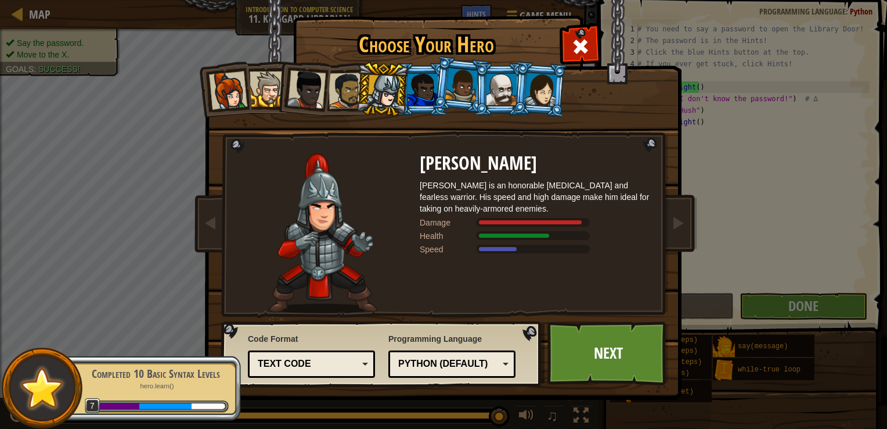
click at [269, 92] on div at bounding box center [267, 88] width 35 height 35
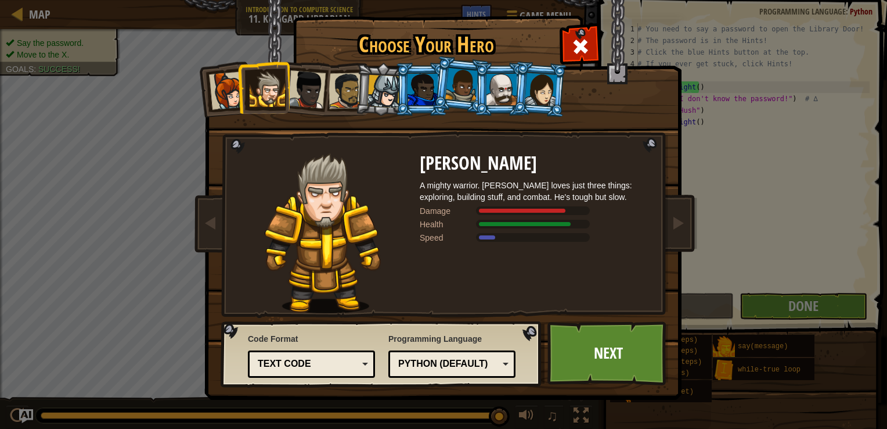
click at [197, 97] on img at bounding box center [446, 192] width 503 height 416
click at [205, 95] on li at bounding box center [224, 88] width 57 height 57
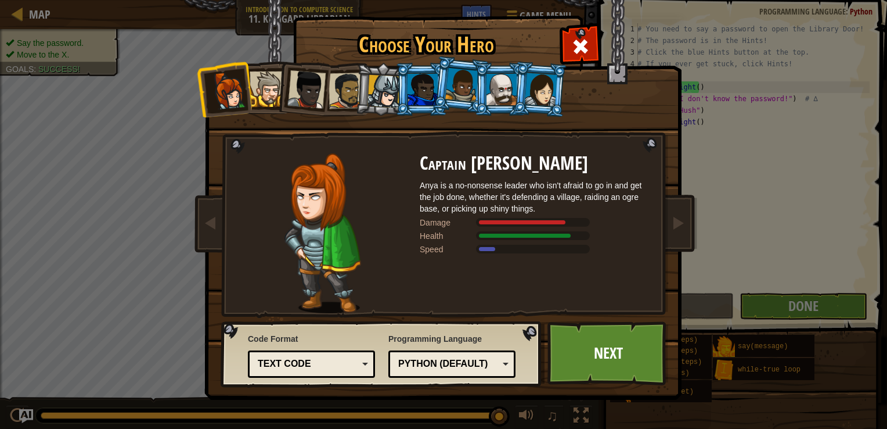
click at [257, 87] on div at bounding box center [267, 88] width 35 height 35
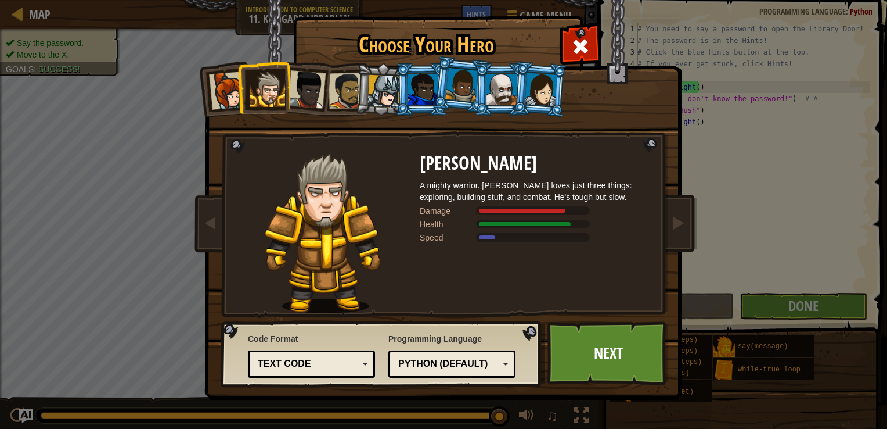
click at [534, 91] on div at bounding box center [541, 89] width 33 height 33
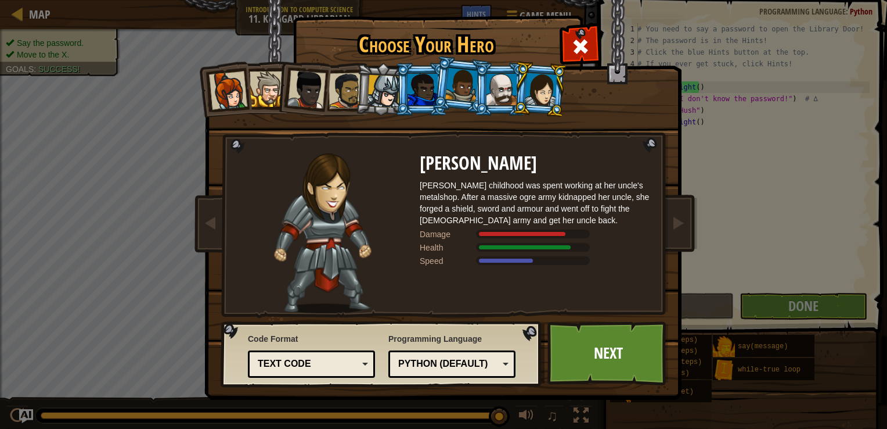
click at [496, 90] on div at bounding box center [502, 89] width 30 height 31
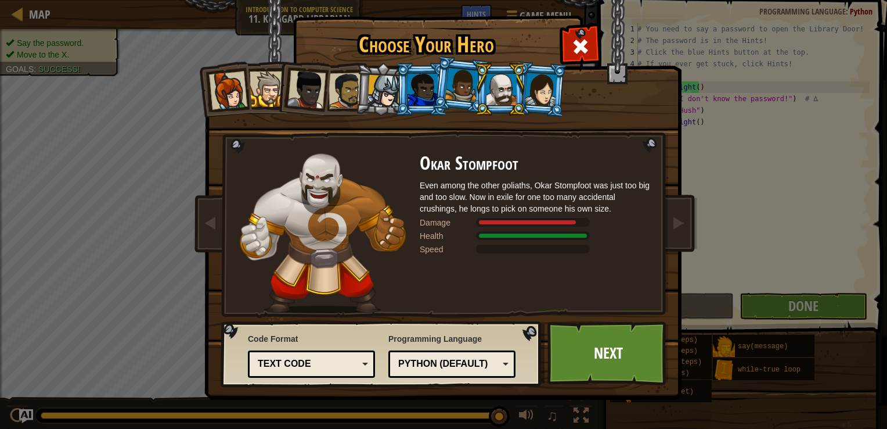
click at [453, 95] on div at bounding box center [461, 85] width 33 height 34
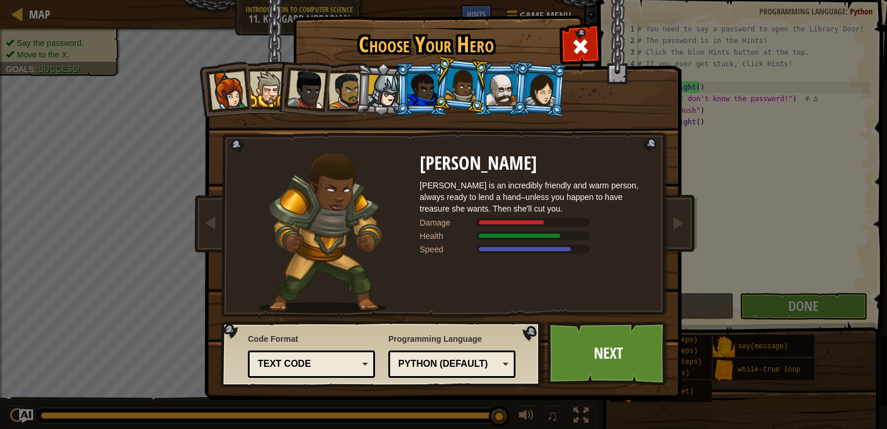
click at [421, 97] on div at bounding box center [423, 89] width 30 height 31
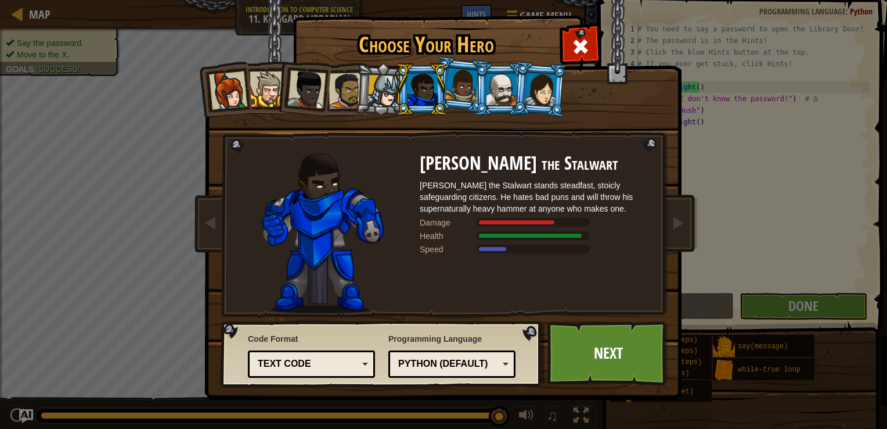
click at [455, 95] on div at bounding box center [461, 85] width 33 height 34
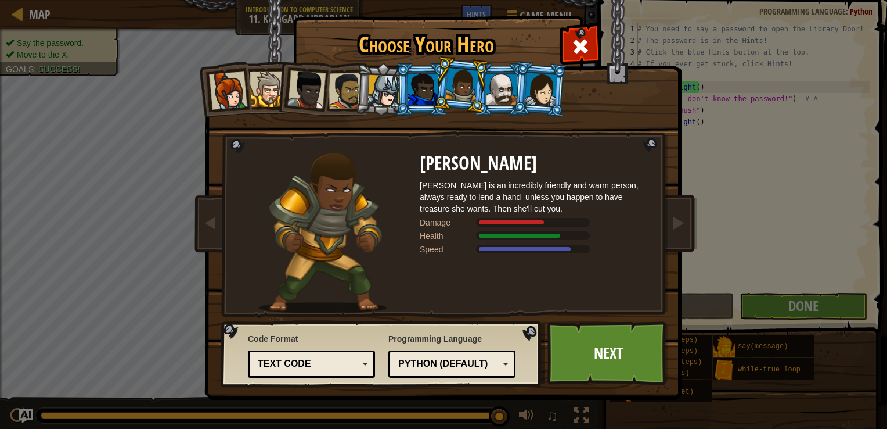
click at [500, 99] on div at bounding box center [502, 89] width 30 height 31
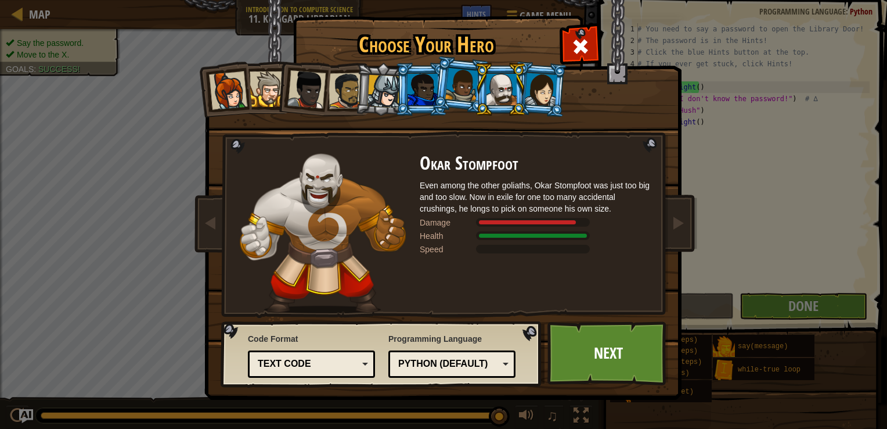
click at [465, 88] on div at bounding box center [461, 85] width 33 height 34
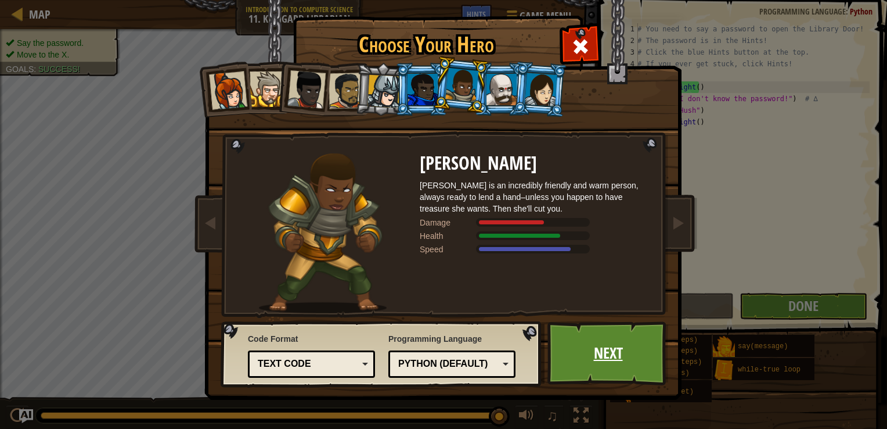
click at [574, 352] on link "Next" at bounding box center [608, 353] width 121 height 64
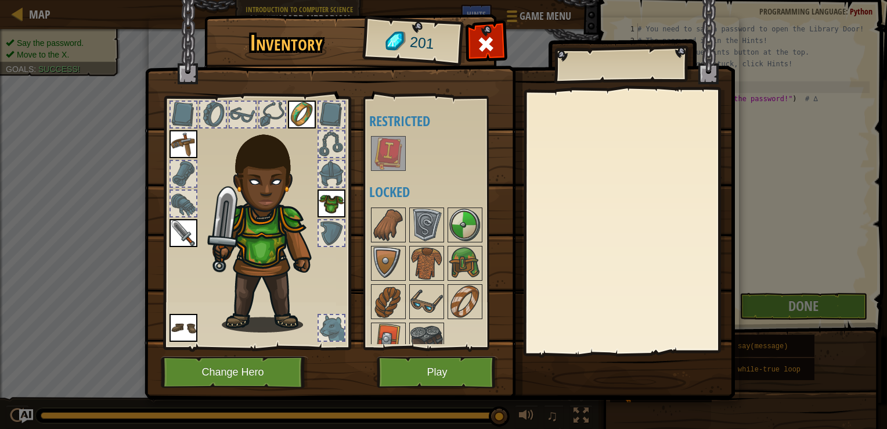
click at [386, 164] on img at bounding box center [388, 153] width 33 height 33
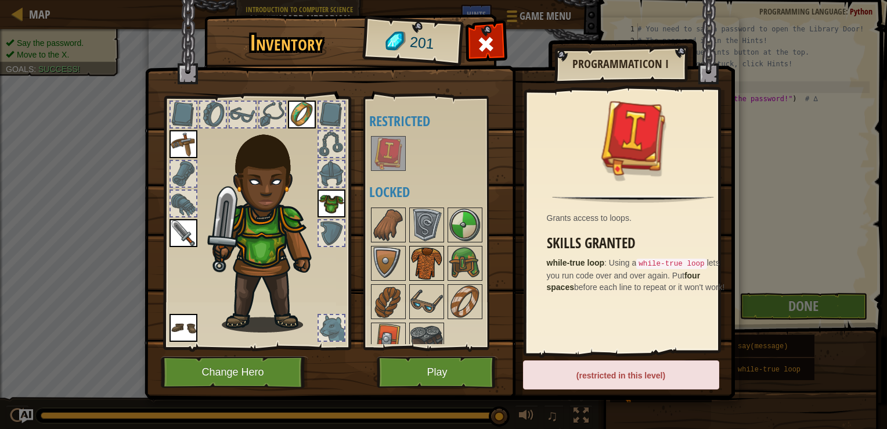
scroll to position [14, 0]
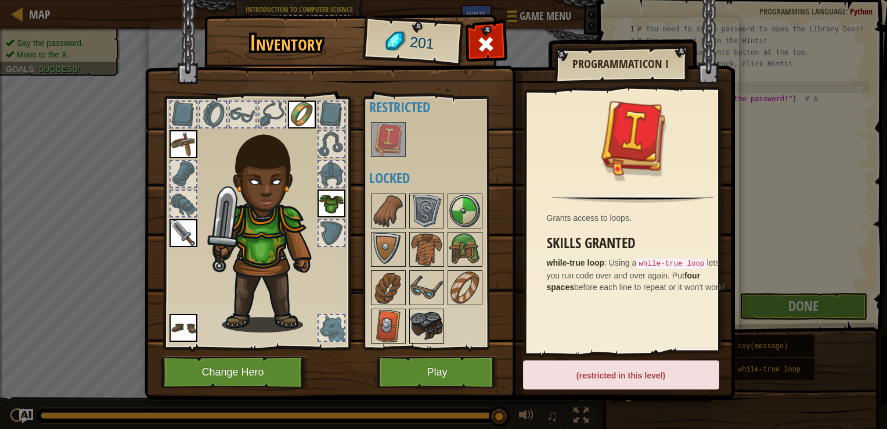
click at [427, 329] on img at bounding box center [427, 326] width 33 height 33
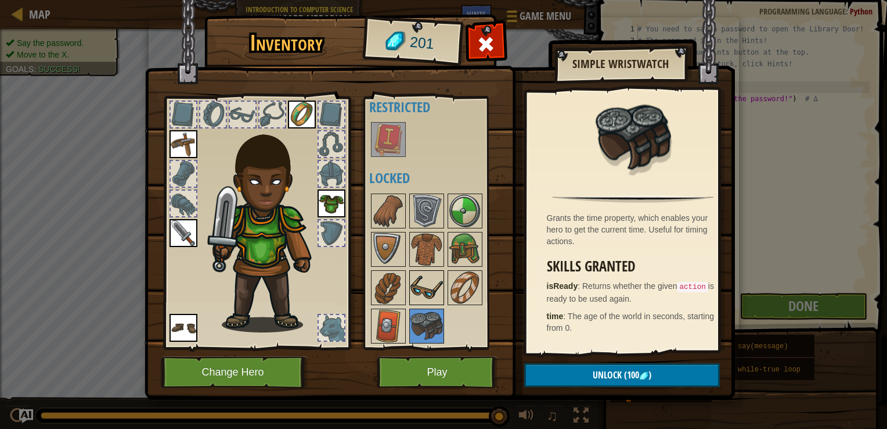
click at [424, 281] on img at bounding box center [427, 287] width 33 height 33
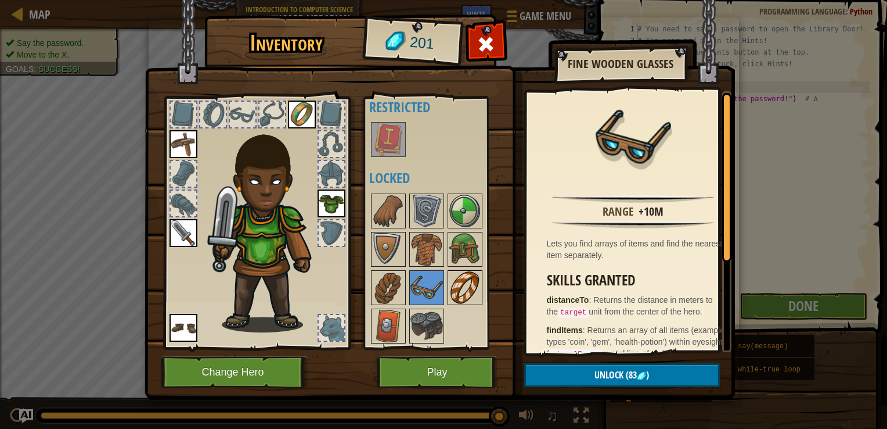
click at [475, 289] on img at bounding box center [465, 287] width 33 height 33
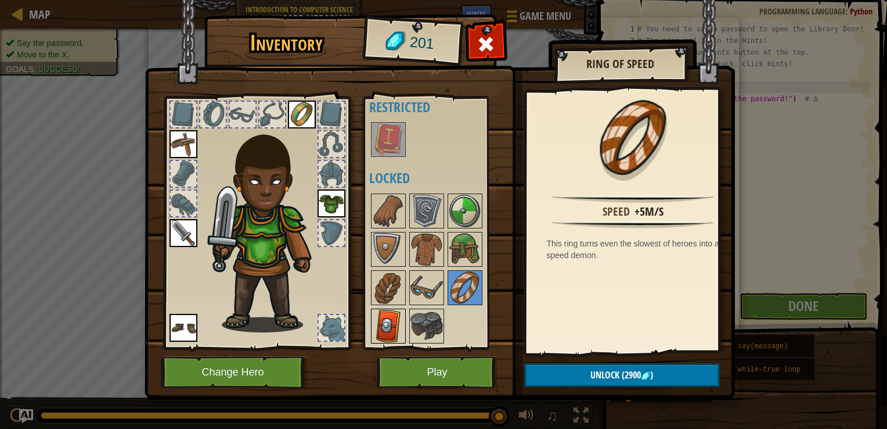
click at [387, 327] on img at bounding box center [388, 326] width 33 height 33
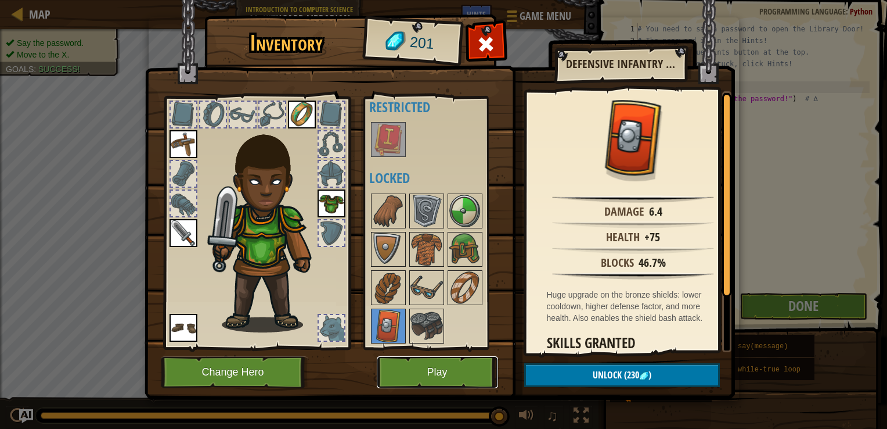
click at [433, 372] on button "Play" at bounding box center [437, 372] width 121 height 32
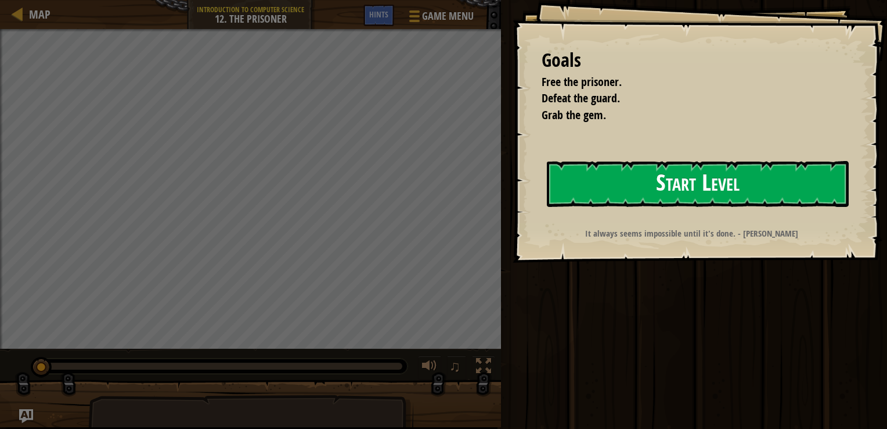
click at [570, 166] on button "Start Level" at bounding box center [698, 184] width 302 height 46
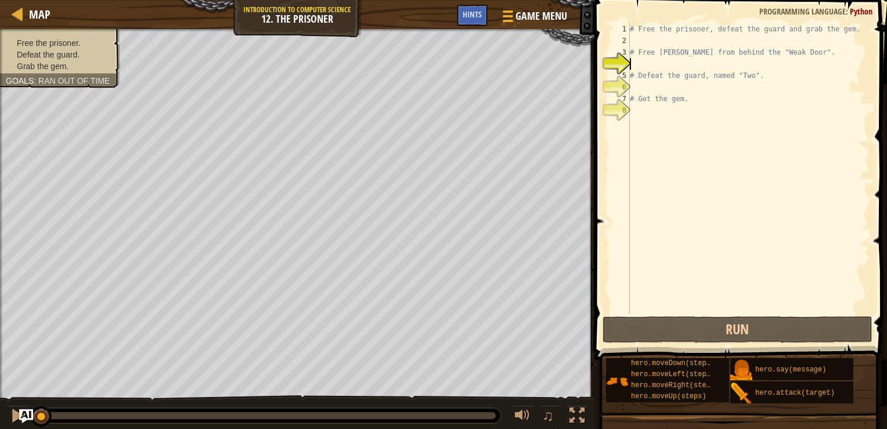
scroll to position [5, 0]
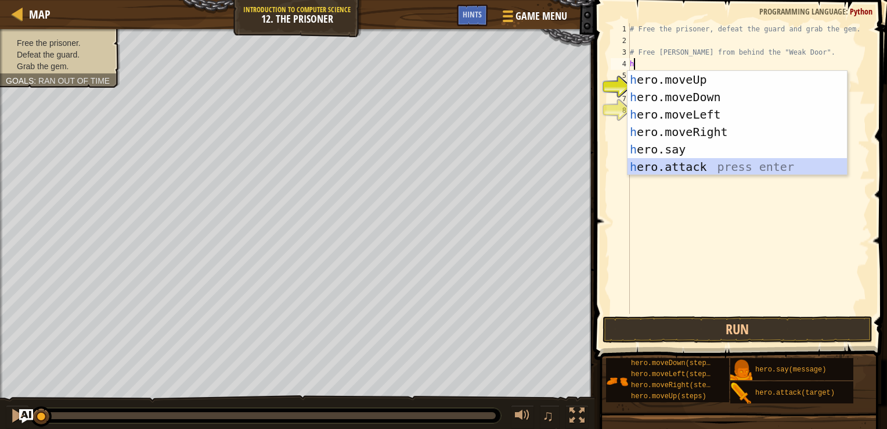
click at [727, 167] on div "h ero.moveUp press enter h ero.moveDown press enter h ero.moveLeft press enter …" at bounding box center [738, 140] width 220 height 139
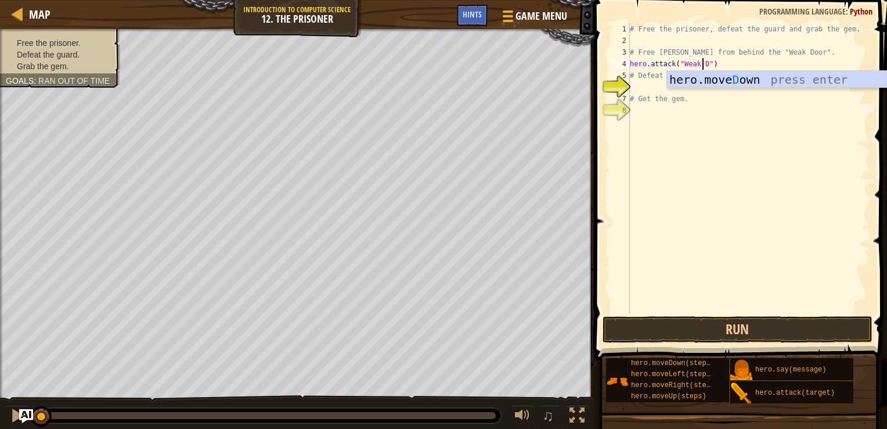
scroll to position [5, 6]
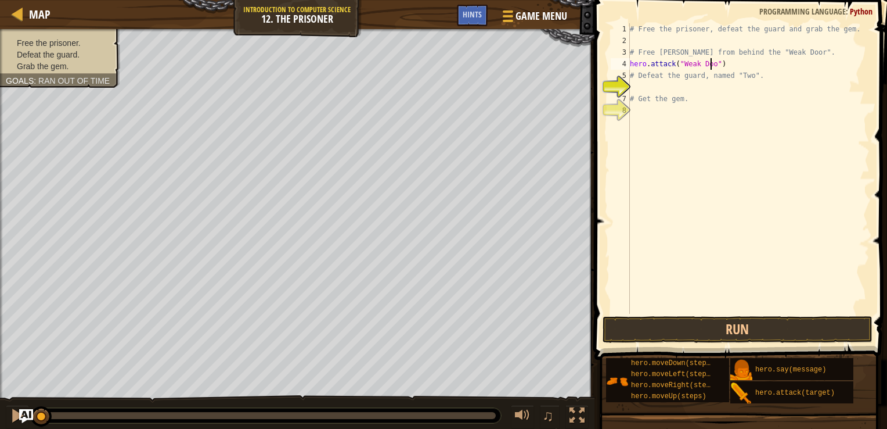
type textarea "hero.attack("Weak Door")"
click at [644, 88] on div "# Free the prisoner, defeat the guard and grab the gem. # Free [PERSON_NAME] fr…" at bounding box center [749, 180] width 242 height 314
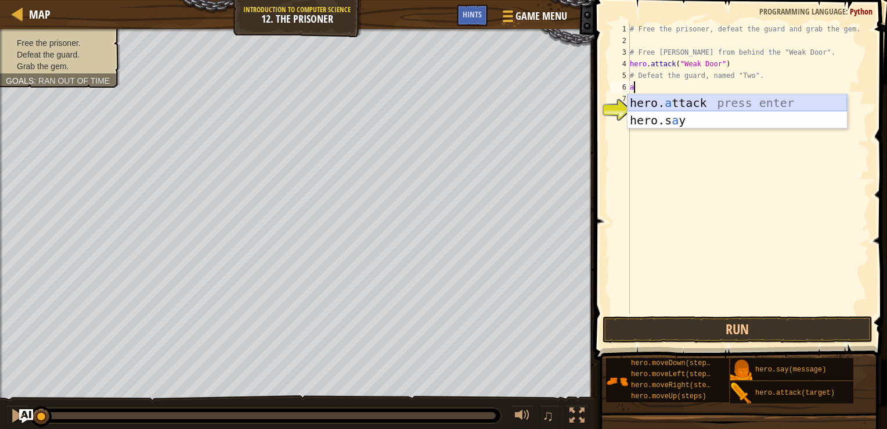
click at [691, 100] on div "hero. a ttack press enter hero.s a y press enter" at bounding box center [738, 129] width 220 height 70
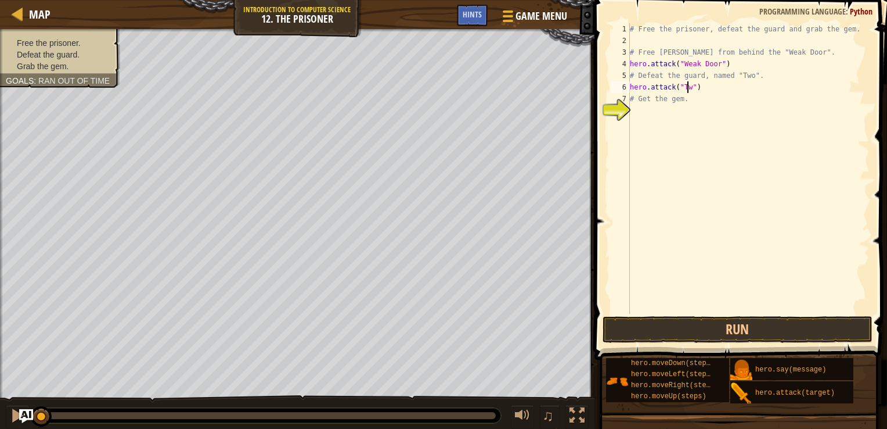
scroll to position [5, 5]
drag, startPoint x: 704, startPoint y: 89, endPoint x: 617, endPoint y: 89, distance: 86.5
click at [617, 89] on div "hero.attack("Two") 1 2 3 4 5 6 7 8 # Free the prisoner, defeat the guard and gr…" at bounding box center [739, 168] width 261 height 290
click at [633, 95] on div "# Free the prisoner, defeat the guard and grab the gem. # Free [PERSON_NAME] fr…" at bounding box center [749, 180] width 242 height 314
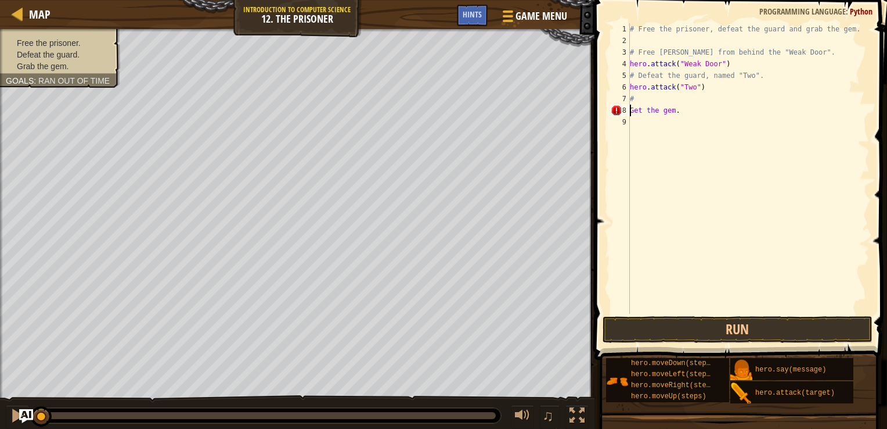
type textarea "#"
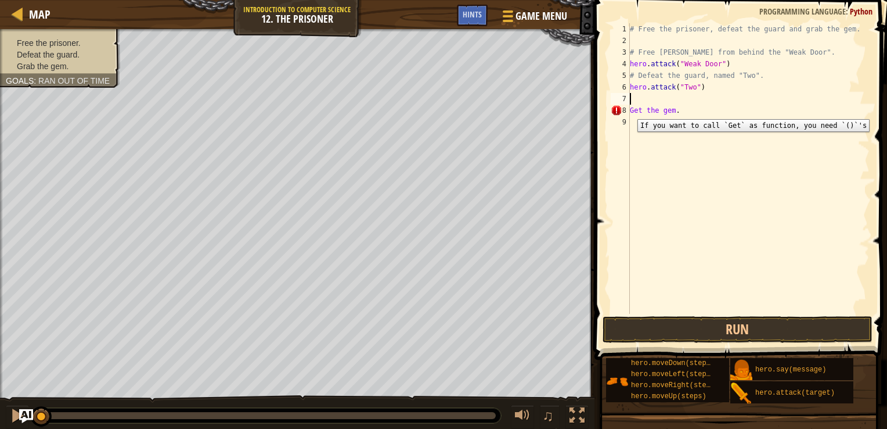
click at [629, 110] on div "8" at bounding box center [620, 111] width 19 height 12
type textarea "Get the gem."
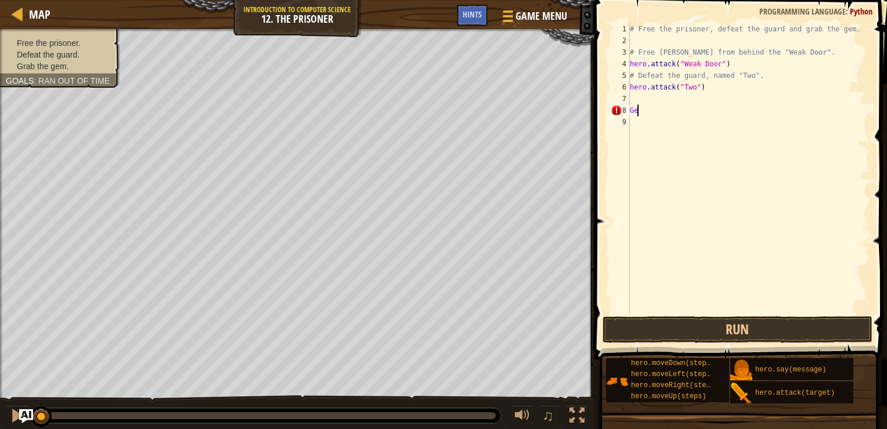
type textarea "G"
drag, startPoint x: 783, startPoint y: 96, endPoint x: 699, endPoint y: 100, distance: 83.8
click at [699, 100] on div "# Free the prisoner, defeat the guard and grab the gem. # Free [PERSON_NAME] fr…" at bounding box center [749, 180] width 242 height 314
type textarea "hero.attack("Two")"
click at [641, 111] on div "# Free the prisoner, defeat the guard and grab the gem. # Free [PERSON_NAME] fr…" at bounding box center [749, 180] width 242 height 314
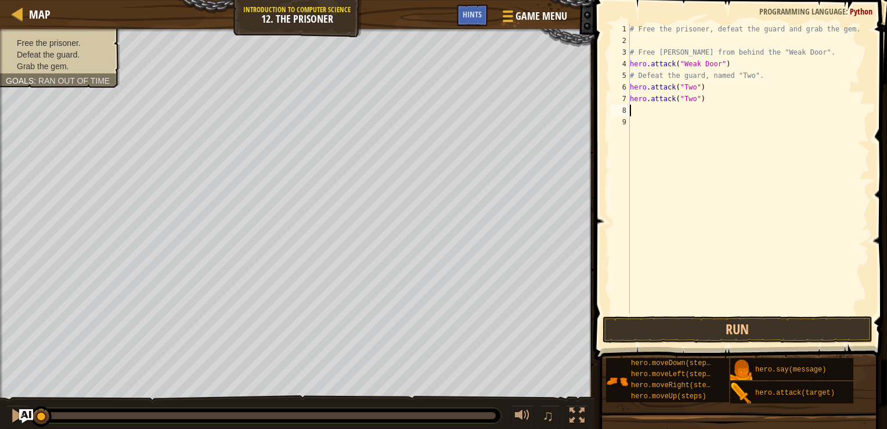
type textarea "hero.attack("Two")"
click at [639, 125] on div "# Free the prisoner, defeat the guard and grab the gem. # Free [PERSON_NAME] fr…" at bounding box center [749, 180] width 242 height 314
type textarea "hero.attack("Two")"
click at [639, 146] on div "# Free the prisoner, defeat the guard and grab the gem. # Free [PERSON_NAME] fr…" at bounding box center [750, 180] width 239 height 314
type textarea "hero.attack("Two")"
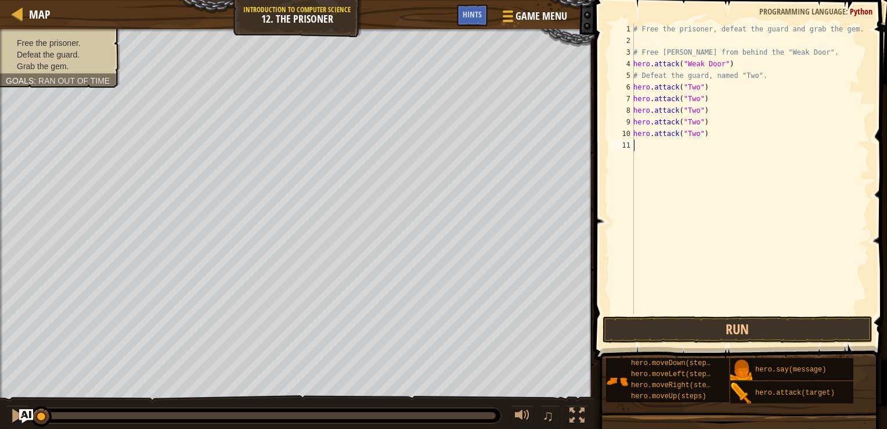
click at [640, 220] on div "# Free the prisoner, defeat the guard and grab the gem. # Free [PERSON_NAME] fr…" at bounding box center [750, 180] width 239 height 314
type textarea "h"
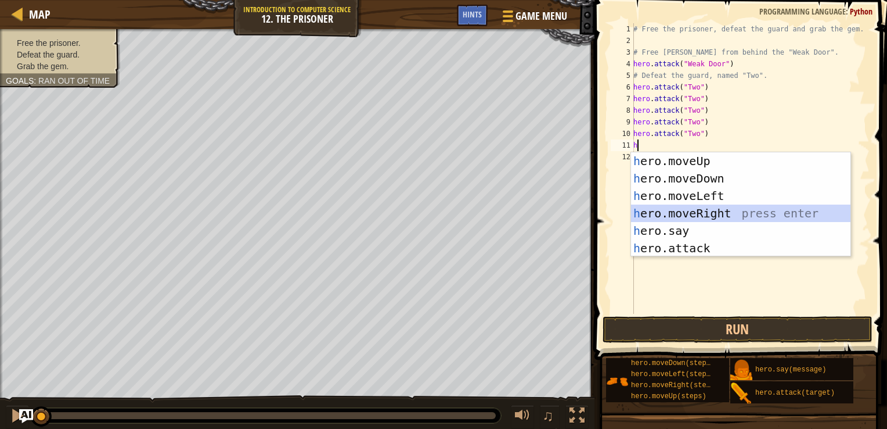
click at [681, 212] on div "h ero.moveUp press enter h ero.moveDown press enter h ero.moveLeft press enter …" at bounding box center [741, 221] width 220 height 139
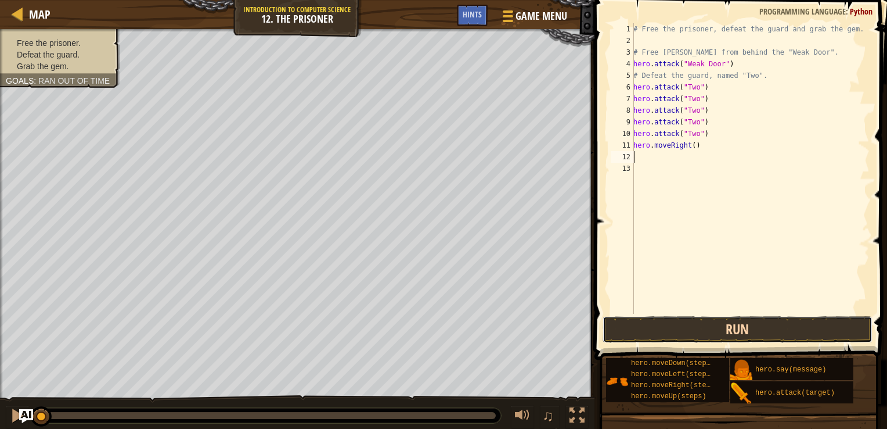
click at [705, 328] on button "Run" at bounding box center [738, 329] width 271 height 27
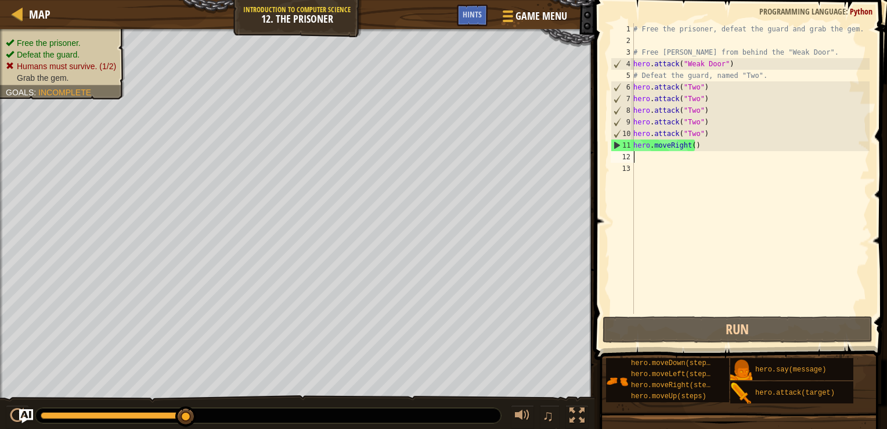
click at [634, 143] on div "# Free the prisoner, defeat the guard and grab the gem. # Free [PERSON_NAME] fr…" at bounding box center [750, 180] width 239 height 314
type textarea "hero.moveRight()"
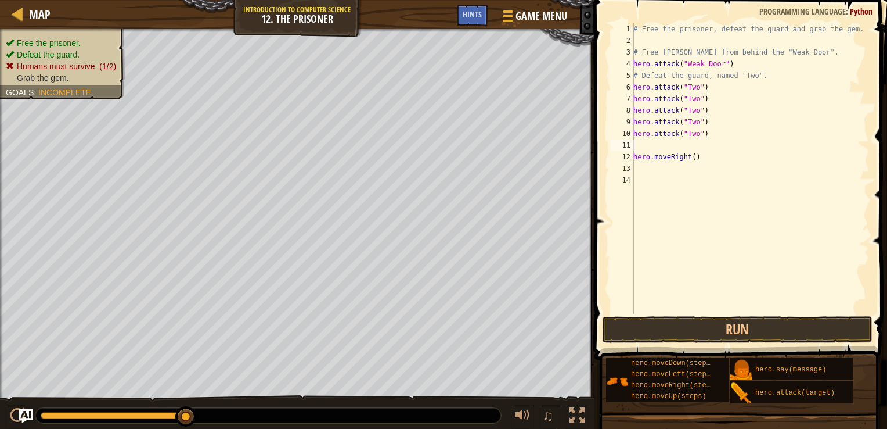
click at [646, 146] on div "# Free the prisoner, defeat the guard and grab the gem. # Free [PERSON_NAME] fr…" at bounding box center [750, 180] width 239 height 314
type textarea "h"
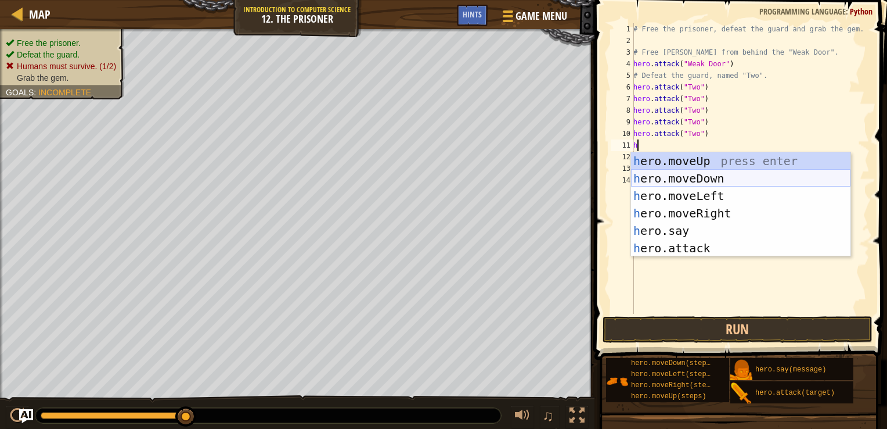
click at [704, 180] on div "h ero.moveUp press enter h ero.moveDown press enter h ero.moveLeft press enter …" at bounding box center [741, 221] width 220 height 139
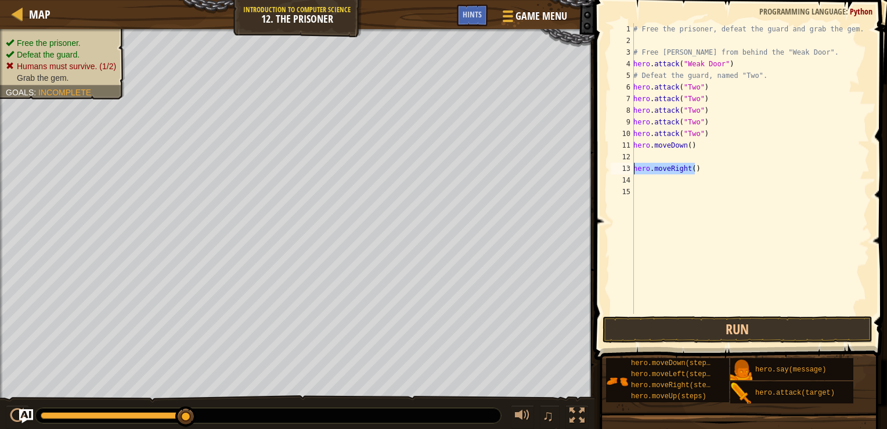
click at [587, 174] on div "Map Introduction to Computer Science 12. The Prisoner Game Menu Done Hints 1 הה…" at bounding box center [443, 214] width 887 height 429
type textarea "hero.moveRight()"
click at [640, 157] on div "# Free the prisoner, defeat the guard and grab the gem. # Free [PERSON_NAME] fr…" at bounding box center [750, 180] width 239 height 314
paste textarea "hero.moveRight()"
type textarea "hero.moveRight()"
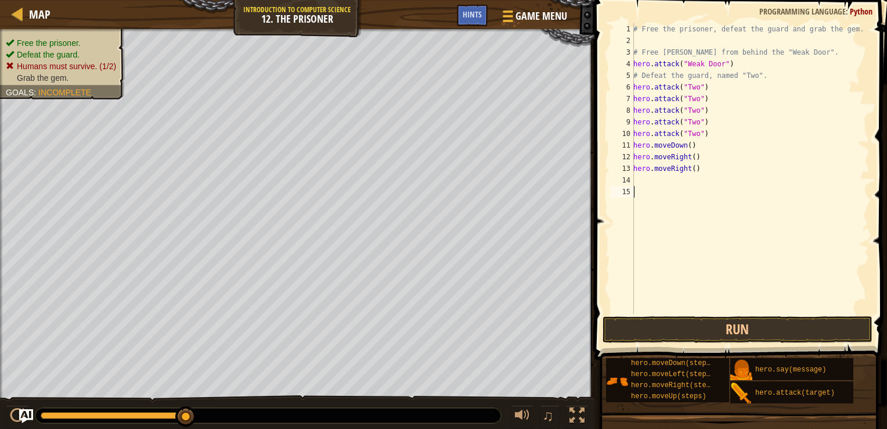
click at [650, 186] on div "# Free the prisoner, defeat the guard and grab the gem. # Free [PERSON_NAME] fr…" at bounding box center [750, 180] width 239 height 314
click at [646, 180] on div "# Free the prisoner, defeat the guard and grab the gem. # Free [PERSON_NAME] fr…" at bounding box center [750, 180] width 239 height 314
paste textarea "hero.moveRight()"
type textarea "hero.moveRight()"
click at [646, 193] on div "# Free the prisoner, defeat the guard and grab the gem. # Free [PERSON_NAME] fr…" at bounding box center [750, 180] width 239 height 314
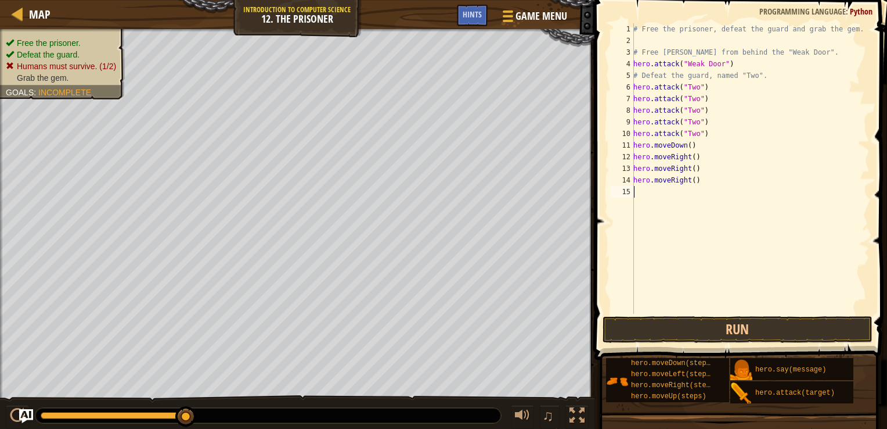
paste textarea "hero.moveRight()"
type textarea "hero.moveRight()"
click at [638, 203] on div "# Free the prisoner, defeat the guard and grab the gem. # Free [PERSON_NAME] fr…" at bounding box center [750, 180] width 239 height 314
paste textarea "hero.moveRight()"
type textarea "hero.moveRight()"
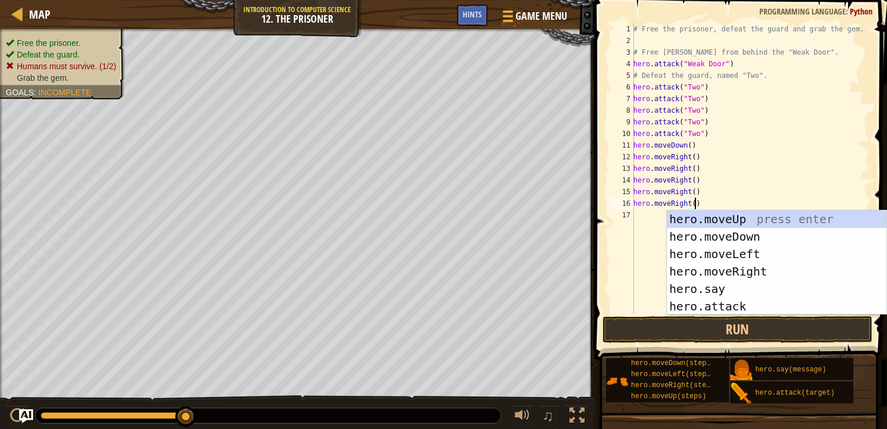
click at [654, 228] on div "# Free the prisoner, defeat the guard and grab the gem. # Free [PERSON_NAME] fr…" at bounding box center [750, 180] width 239 height 314
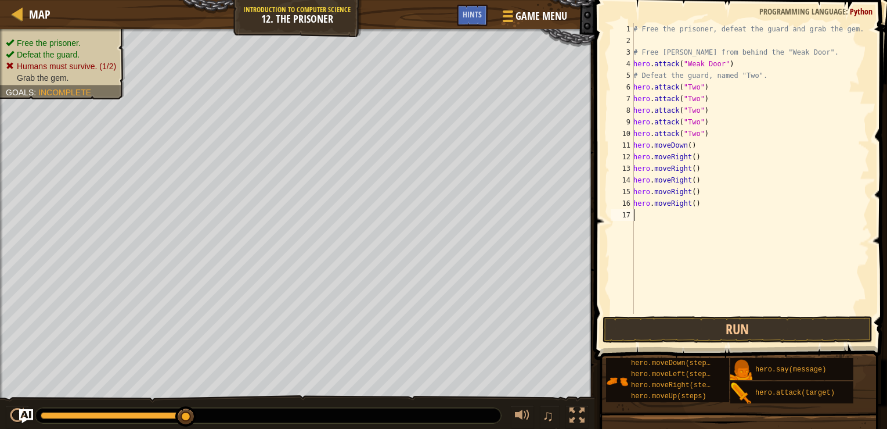
paste textarea "hero.moveRight()"
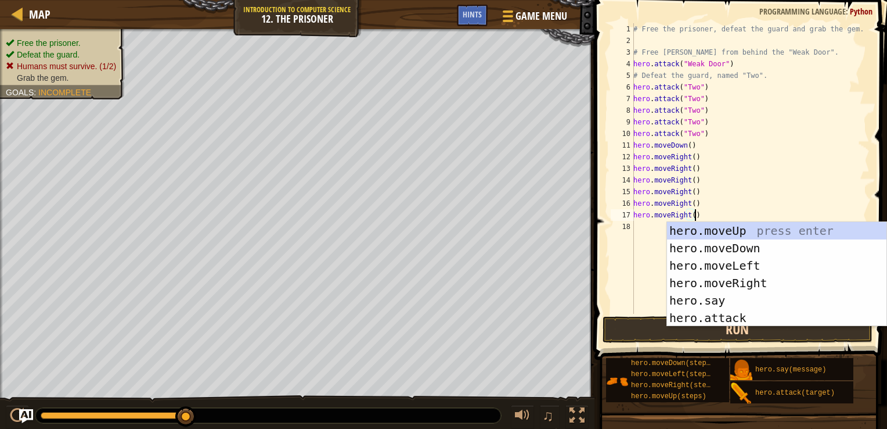
type textarea "hero.moveRight()"
click at [650, 322] on button "Run" at bounding box center [738, 329] width 271 height 27
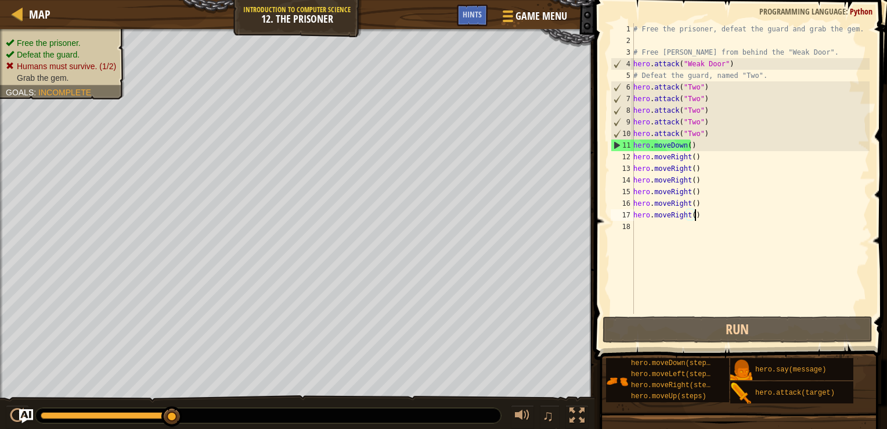
click at [80, 38] on ul "Free the prisoner. Defeat the guard. Humans must survive. (1/2) Grab the gem." at bounding box center [62, 60] width 113 height 46
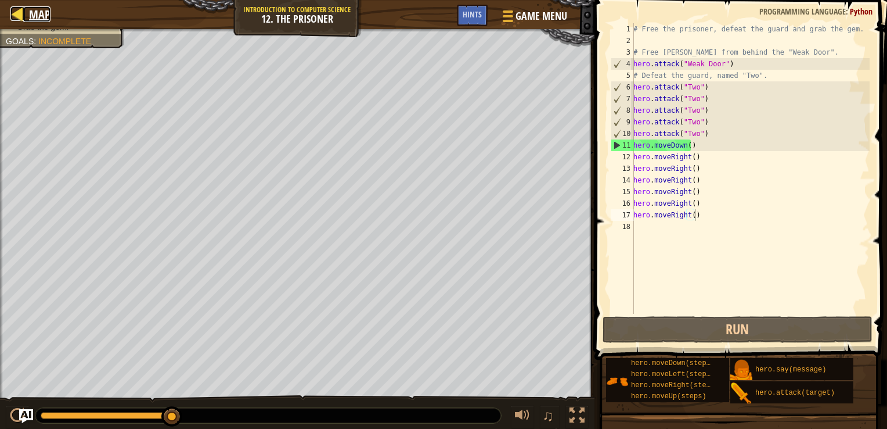
click at [19, 13] on div at bounding box center [17, 13] width 15 height 15
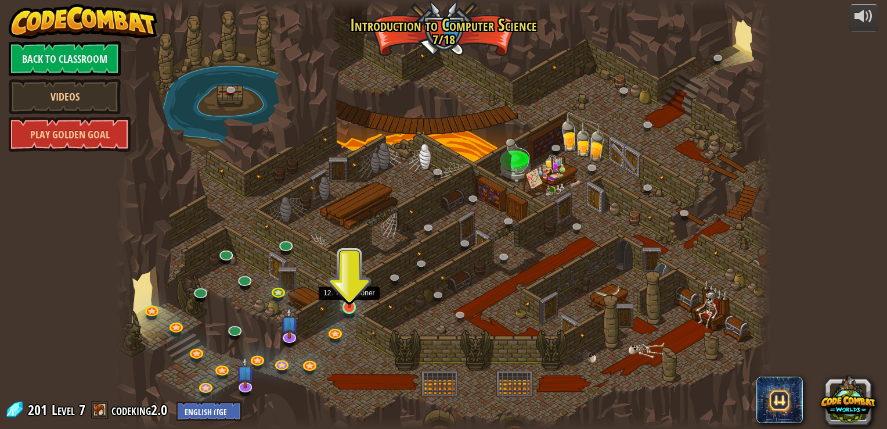
click at [351, 307] on img at bounding box center [350, 290] width 16 height 38
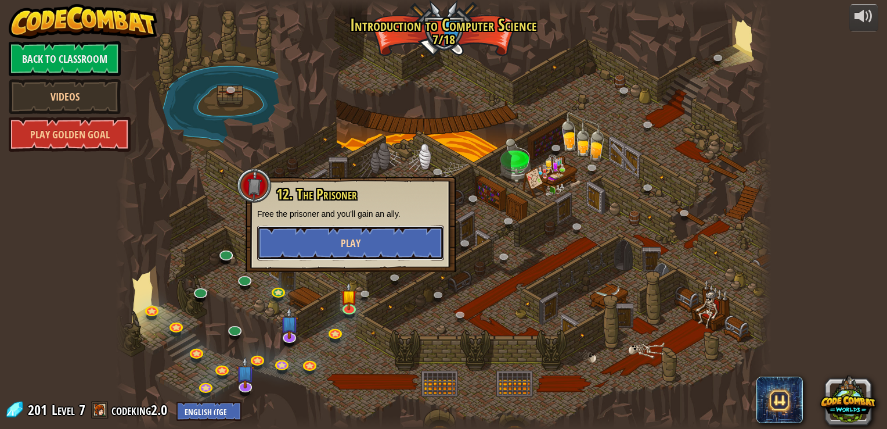
click at [321, 229] on button "Play" at bounding box center [350, 242] width 187 height 35
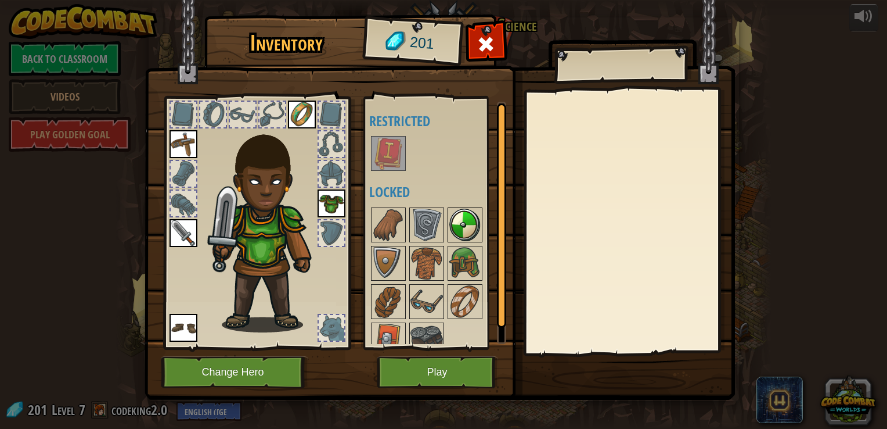
click at [467, 233] on img at bounding box center [465, 225] width 33 height 33
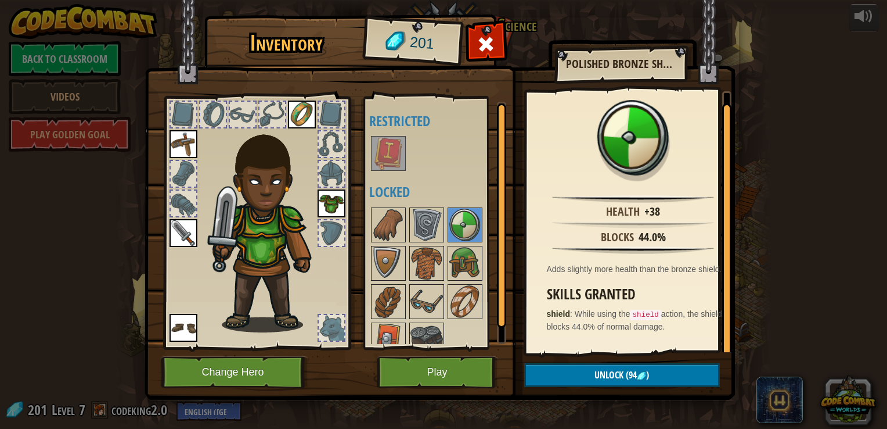
scroll to position [2, 0]
click at [466, 268] on img at bounding box center [465, 263] width 33 height 33
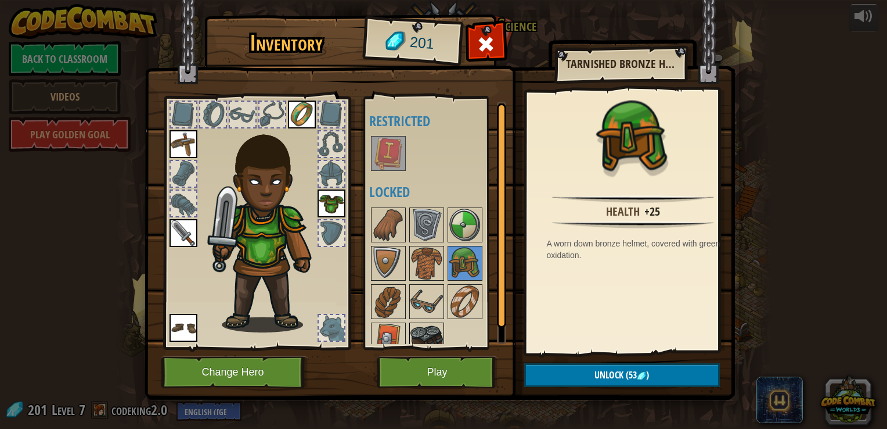
click at [420, 330] on img at bounding box center [427, 340] width 33 height 33
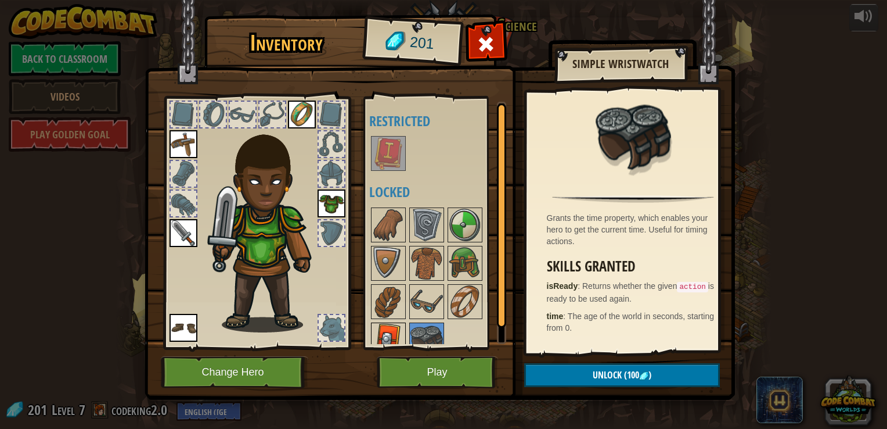
click at [382, 331] on img at bounding box center [388, 340] width 33 height 33
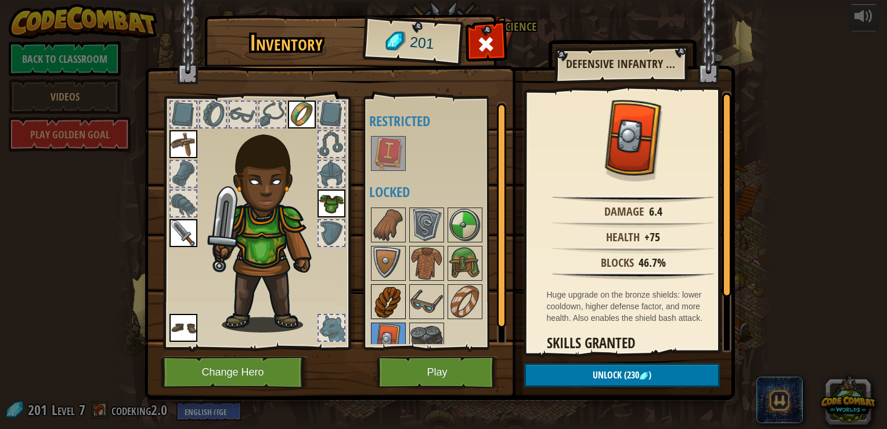
click at [388, 304] on img at bounding box center [388, 301] width 33 height 33
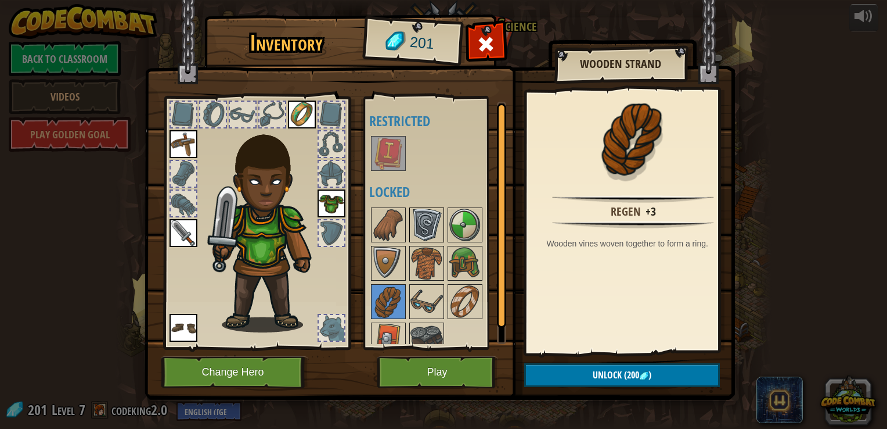
click at [428, 224] on img at bounding box center [427, 225] width 33 height 33
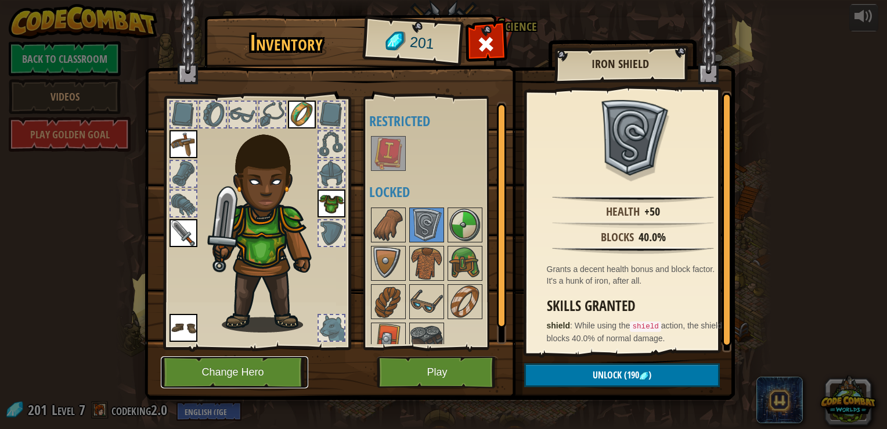
click at [267, 368] on button "Change Hero" at bounding box center [235, 372] width 148 height 32
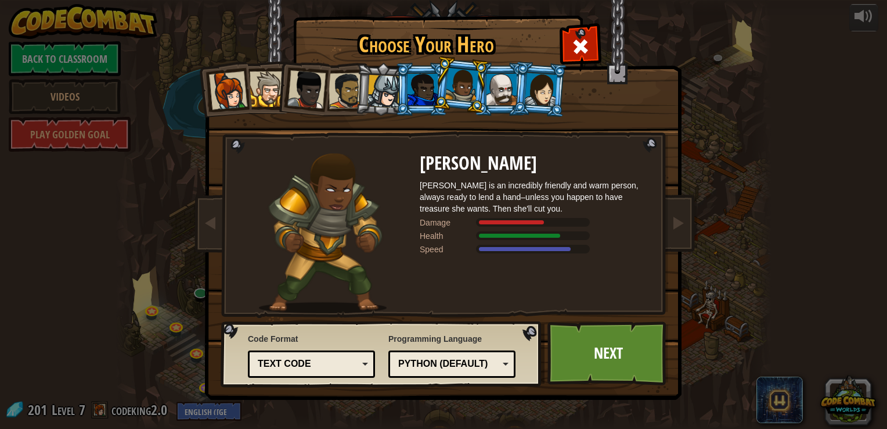
click at [544, 87] on div at bounding box center [541, 89] width 33 height 33
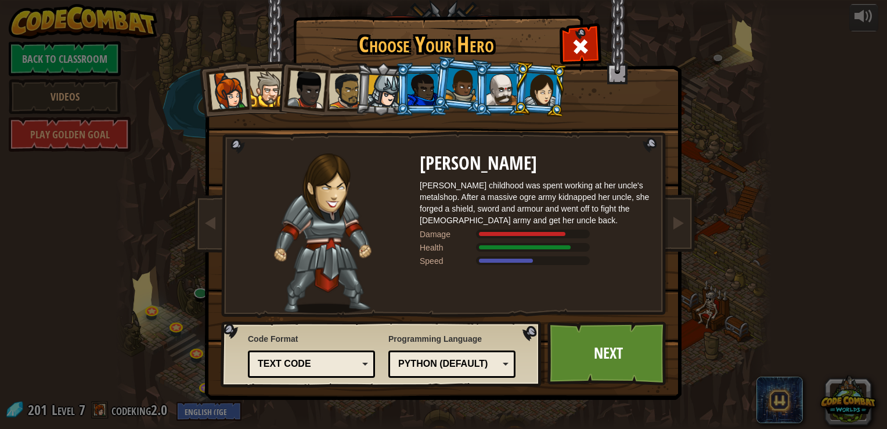
click at [503, 89] on div at bounding box center [502, 89] width 30 height 31
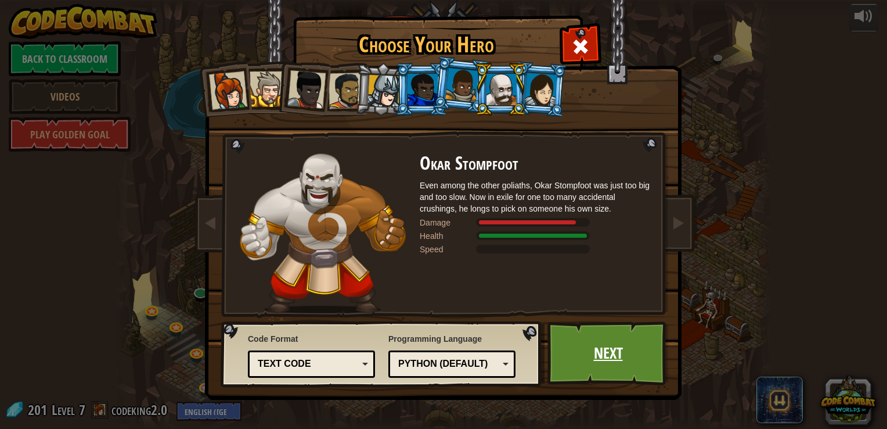
click at [587, 360] on link "Next" at bounding box center [608, 353] width 121 height 64
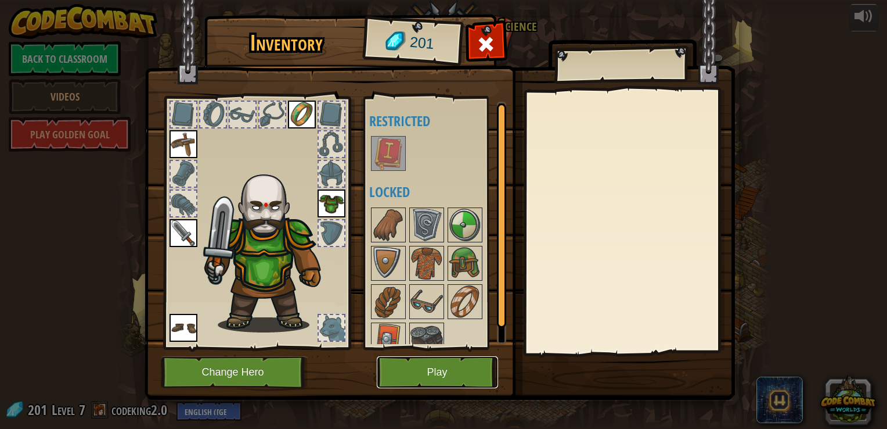
click at [450, 366] on button "Play" at bounding box center [437, 372] width 121 height 32
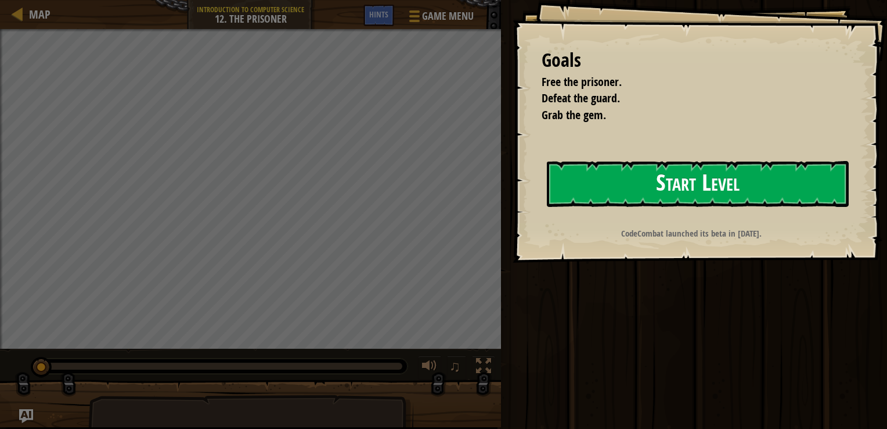
drag, startPoint x: 680, startPoint y: 183, endPoint x: 680, endPoint y: 174, distance: 9.3
click at [680, 174] on button "Start Level" at bounding box center [698, 184] width 302 height 46
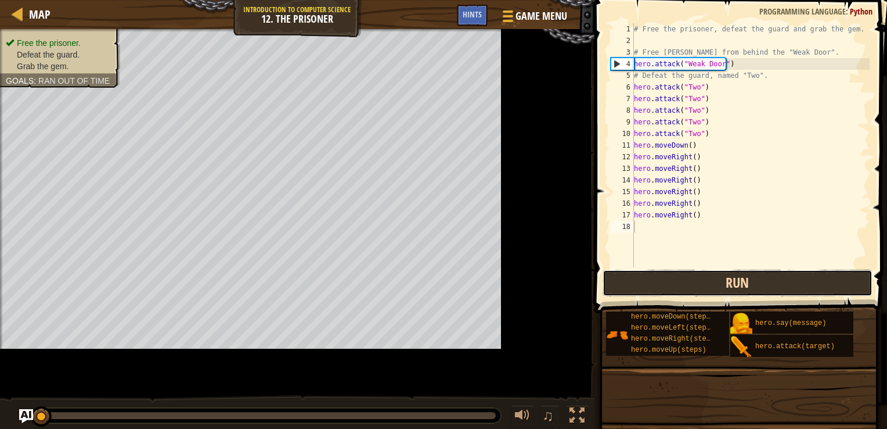
click at [642, 289] on button "Run" at bounding box center [738, 283] width 271 height 27
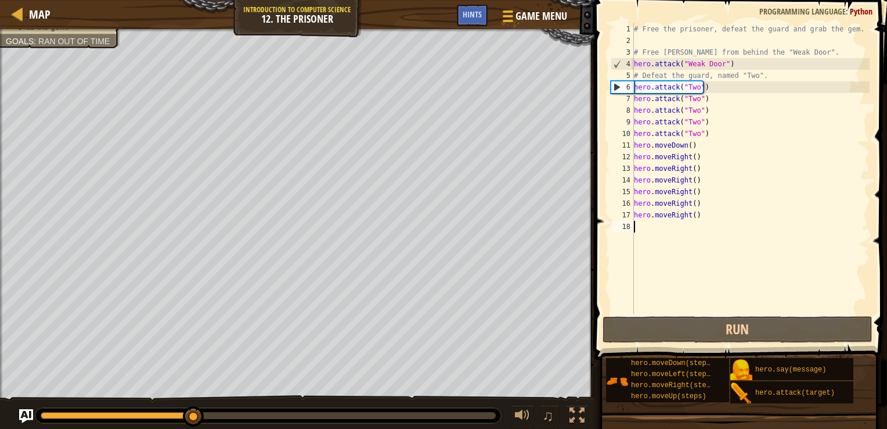
click at [638, 71] on div "# Free the prisoner, defeat the guard and grab the gem. # Free [PERSON_NAME] fr…" at bounding box center [751, 180] width 238 height 314
type textarea "# Defeat the guard, named "Two"."
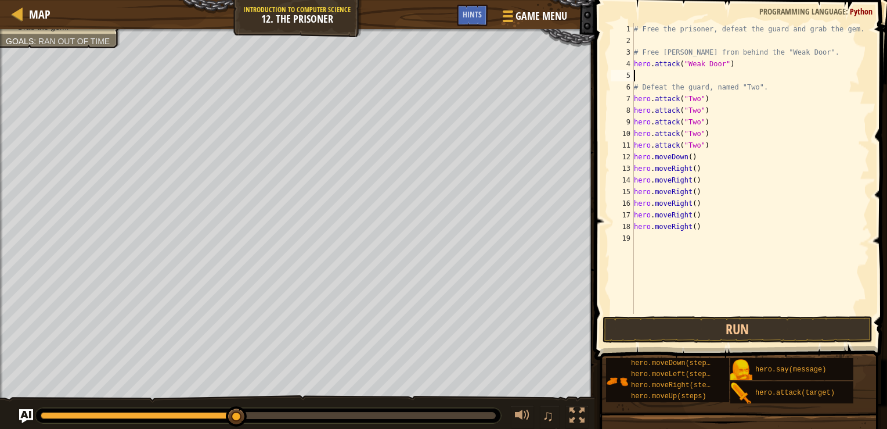
scroll to position [5, 0]
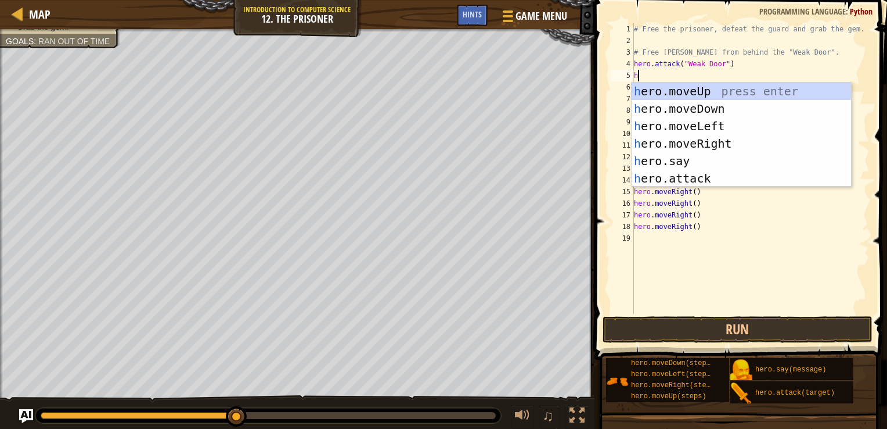
type textarea "he"
click at [713, 141] on div "he ro.moveUp press enter he ro.moveDown press enter he ro.moveLeft press enter …" at bounding box center [742, 151] width 220 height 139
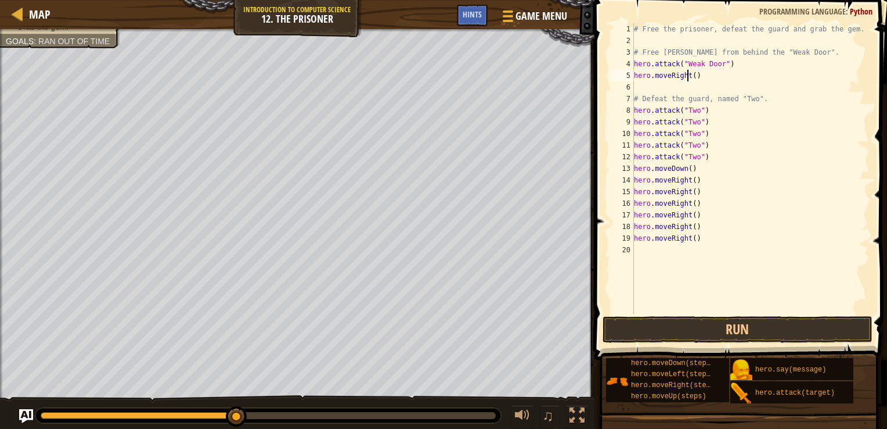
click at [689, 76] on div "# Free the prisoner, defeat the guard and grab the gem. # Free [PERSON_NAME] fr…" at bounding box center [751, 180] width 238 height 314
click at [691, 76] on div "# Free the prisoner, defeat the guard and grab the gem. # Free [PERSON_NAME] fr…" at bounding box center [751, 180] width 238 height 314
click at [748, 325] on button "Run" at bounding box center [738, 329] width 271 height 27
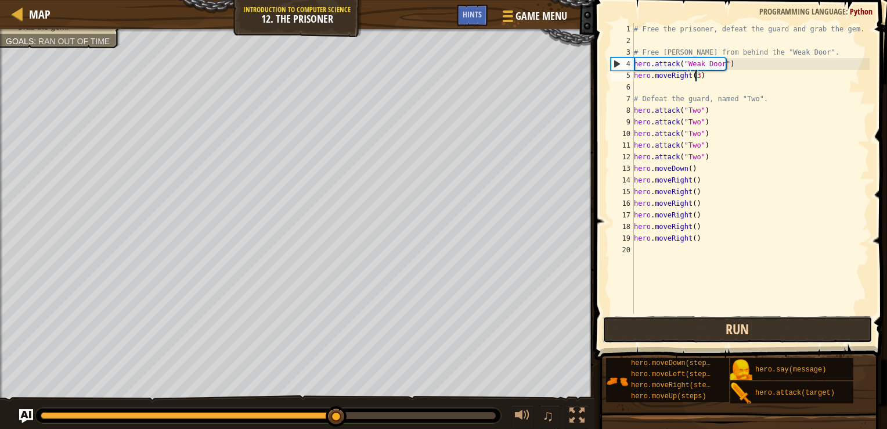
click at [746, 322] on button "Run" at bounding box center [738, 329] width 271 height 27
click at [702, 338] on button "Run" at bounding box center [738, 329] width 271 height 27
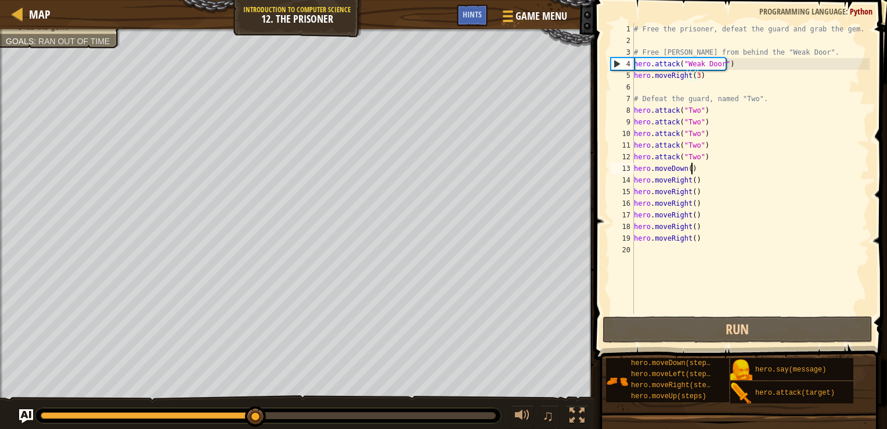
click at [697, 168] on div "# Free the prisoner, defeat the guard and grab the gem. # Free [PERSON_NAME] fr…" at bounding box center [751, 180] width 238 height 314
click at [697, 192] on div "# Free the prisoner, defeat the guard and grab the gem. # Free [PERSON_NAME] fr…" at bounding box center [751, 180] width 238 height 314
click at [687, 192] on div "# Free the prisoner, defeat the guard and grab the gem. # Free [PERSON_NAME] fr…" at bounding box center [751, 180] width 238 height 314
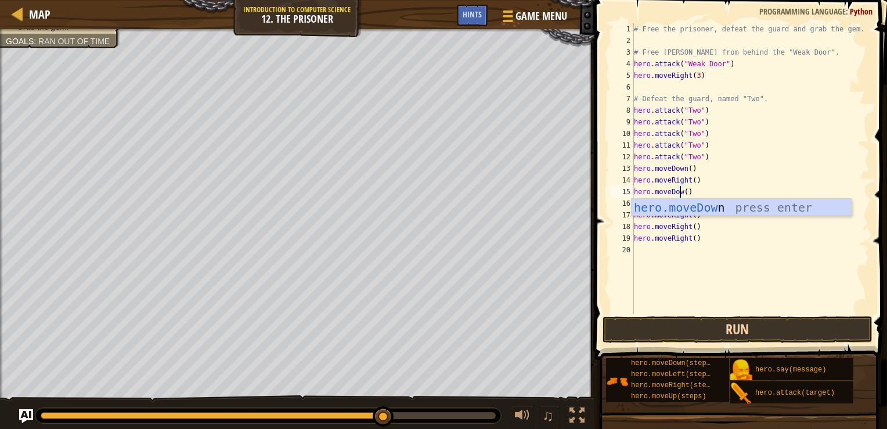
scroll to position [5, 3]
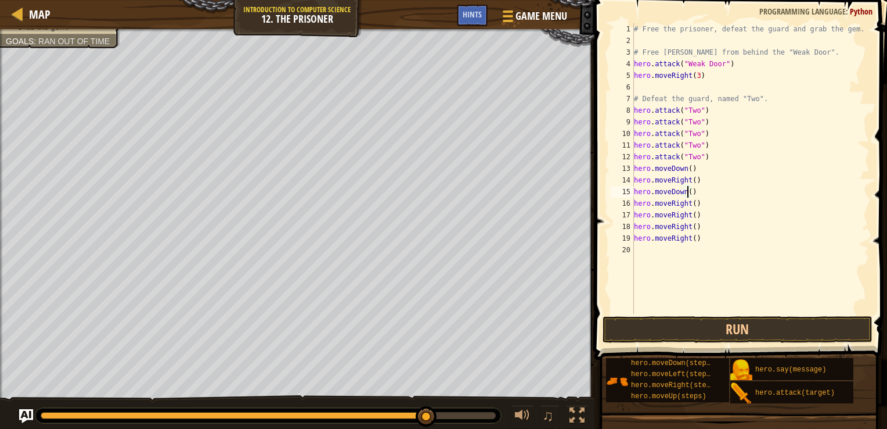
click at [686, 190] on div "# Free the prisoner, defeat the guard and grab the gem. # Free [PERSON_NAME] fr…" at bounding box center [751, 180] width 238 height 314
type textarea "hero.moveDown(3)"
click at [720, 330] on button "Run" at bounding box center [738, 329] width 271 height 27
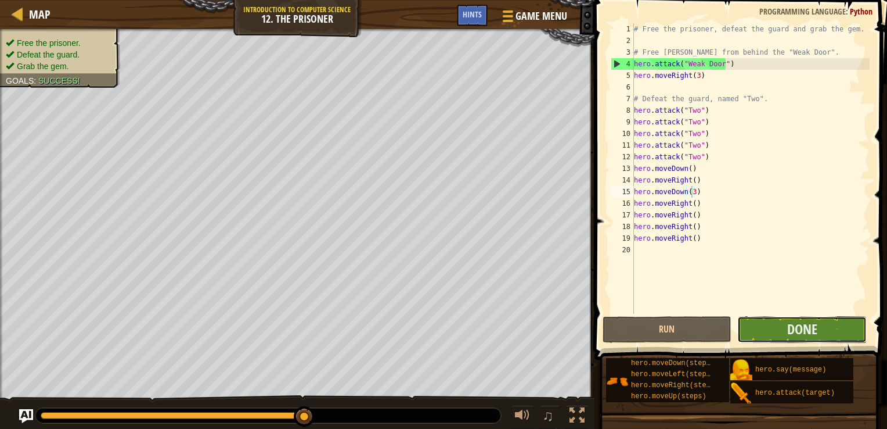
click at [797, 340] on button "Done" at bounding box center [803, 329] width 130 height 27
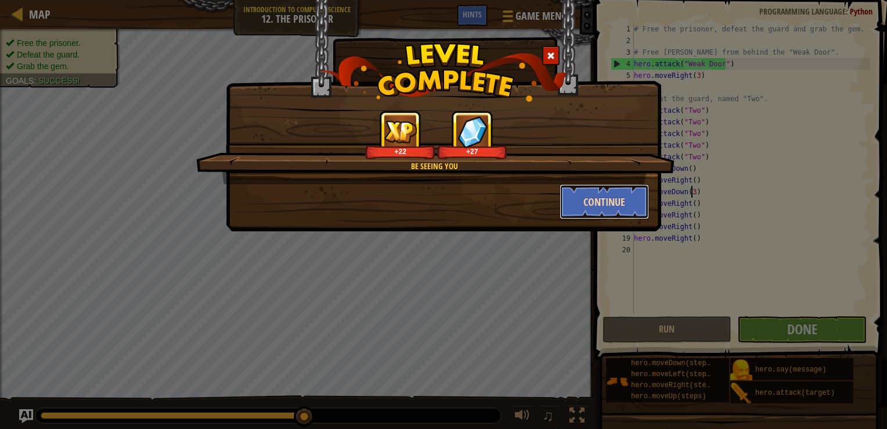
click at [605, 208] on button "Continue" at bounding box center [605, 201] width 90 height 35
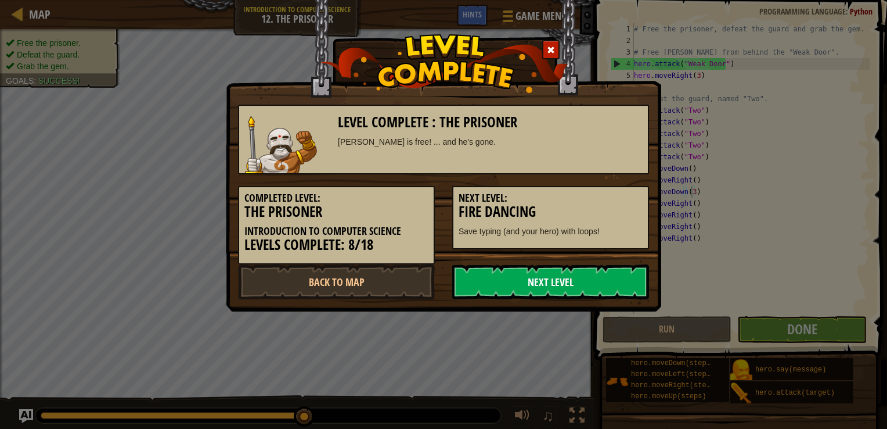
click at [597, 273] on link "Next Level" at bounding box center [550, 281] width 197 height 35
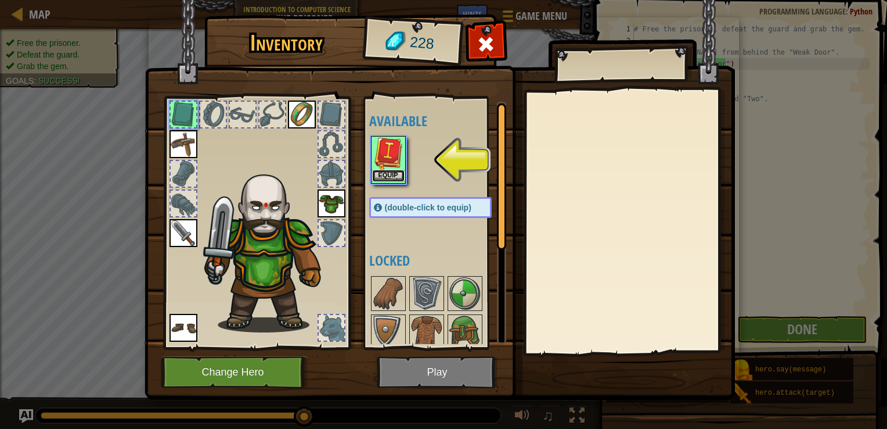
click at [376, 174] on button "Equip" at bounding box center [388, 176] width 33 height 12
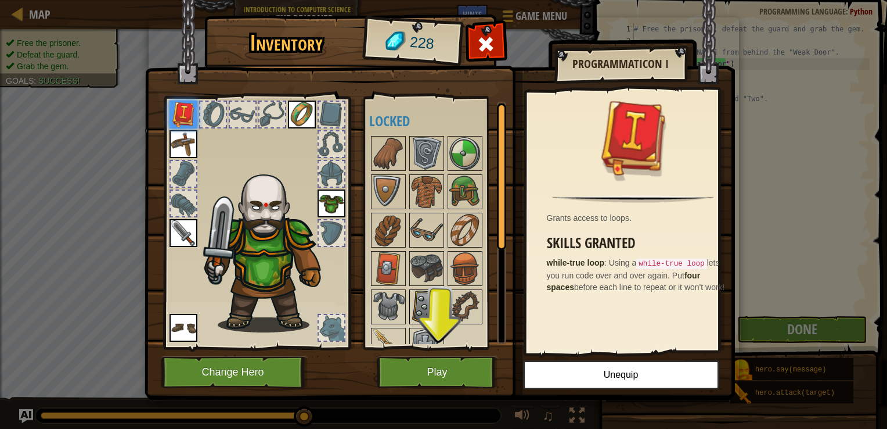
click at [419, 299] on img at bounding box center [427, 306] width 33 height 33
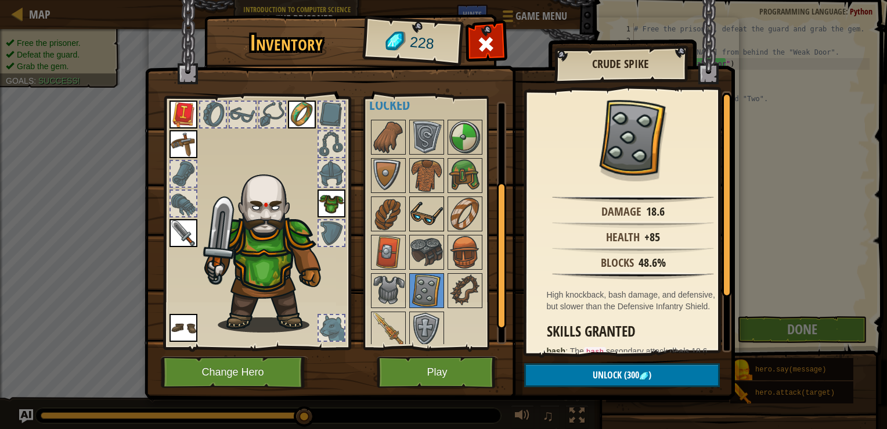
scroll to position [19, 0]
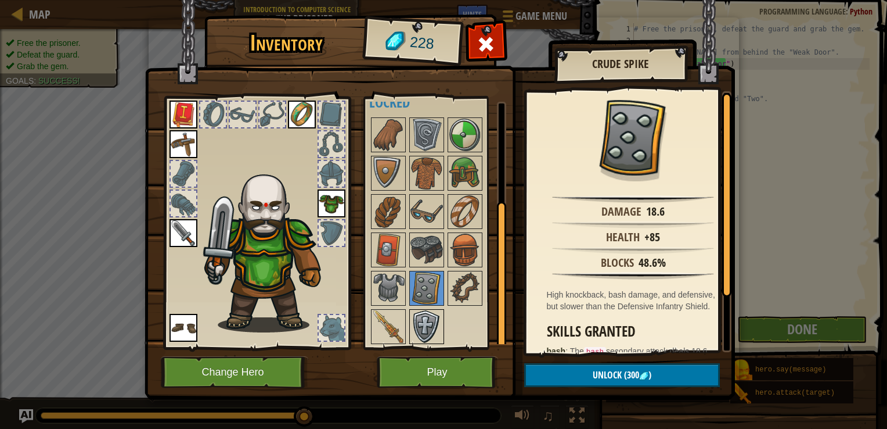
click at [433, 324] on img at bounding box center [427, 326] width 33 height 33
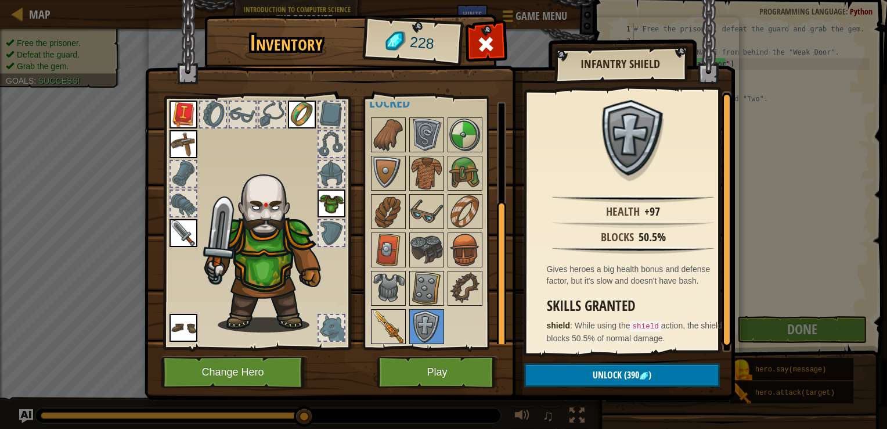
click at [390, 317] on img at bounding box center [388, 326] width 33 height 33
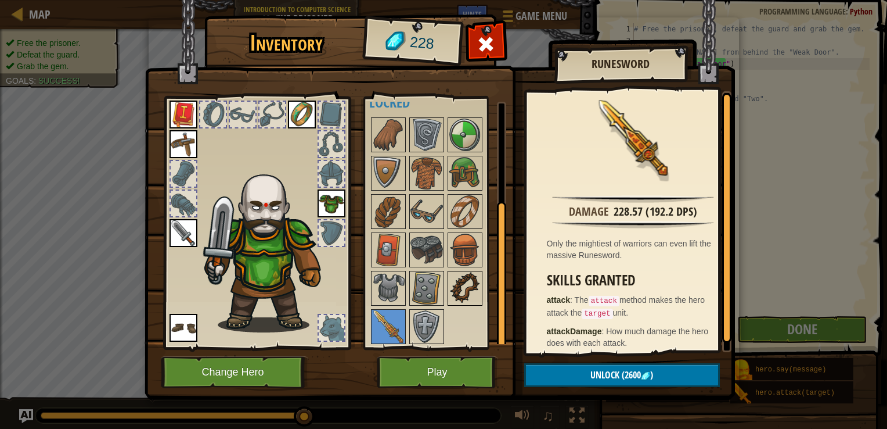
click at [465, 283] on img at bounding box center [465, 288] width 33 height 33
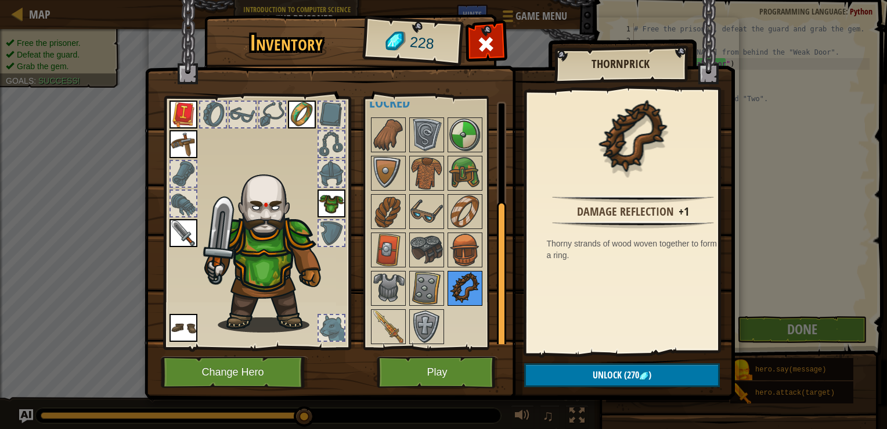
click at [465, 283] on img at bounding box center [465, 288] width 33 height 33
click at [420, 280] on img at bounding box center [427, 288] width 33 height 33
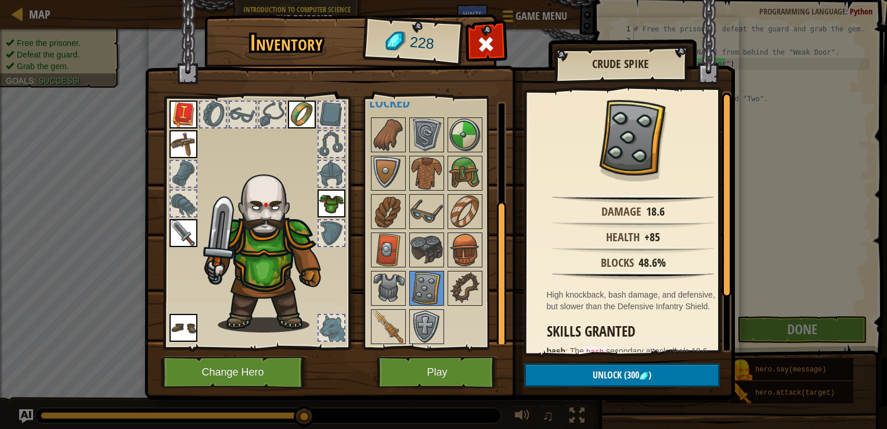
click at [386, 268] on div at bounding box center [442, 231] width 146 height 230
click at [379, 282] on img at bounding box center [388, 288] width 33 height 33
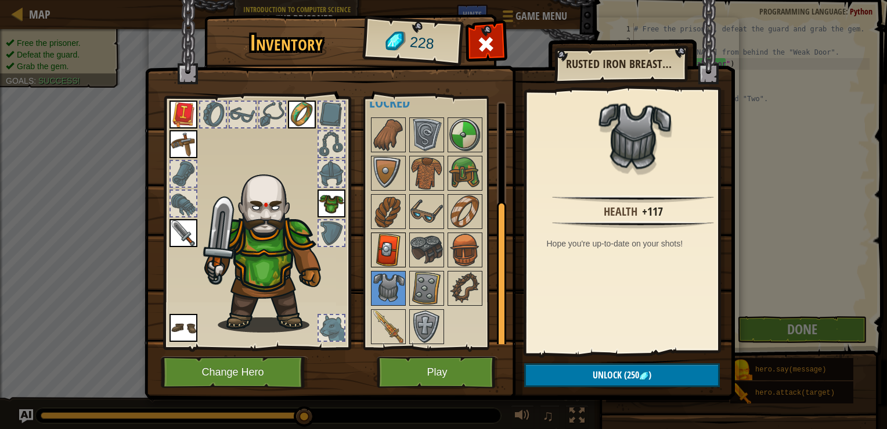
click at [385, 242] on img at bounding box center [388, 249] width 33 height 33
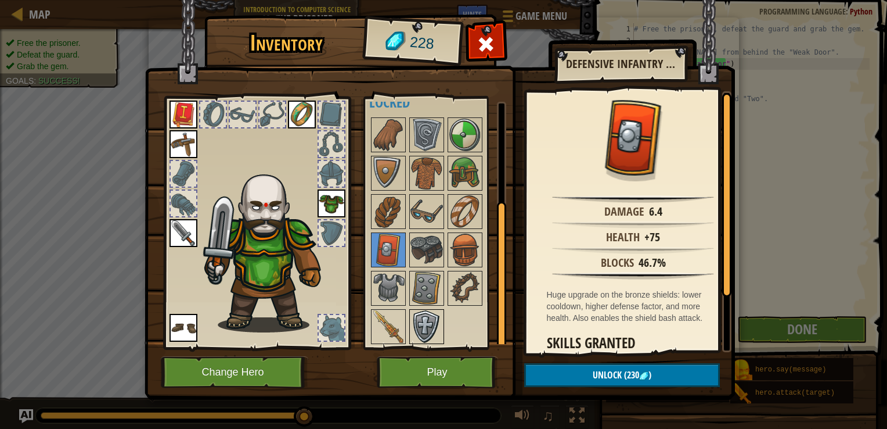
click at [429, 316] on img at bounding box center [427, 326] width 33 height 33
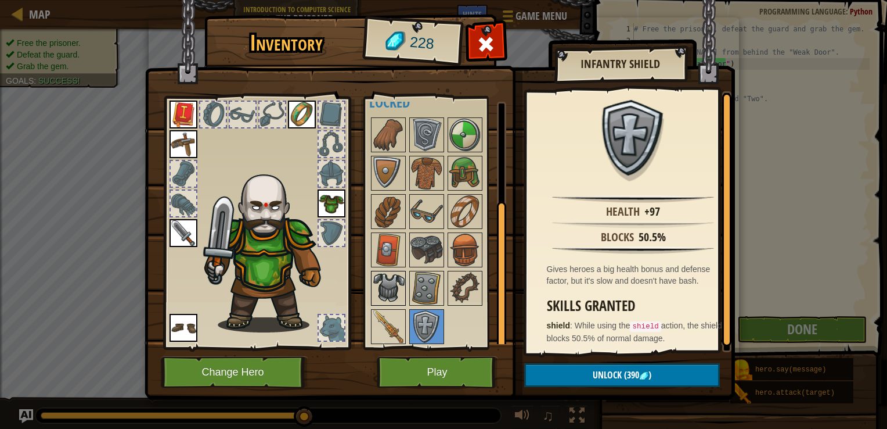
click at [387, 288] on img at bounding box center [388, 288] width 33 height 33
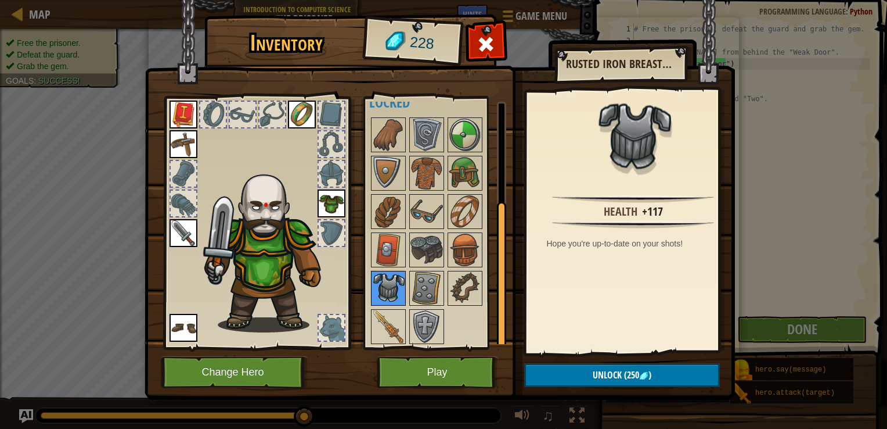
click at [385, 272] on img at bounding box center [388, 288] width 33 height 33
click at [383, 259] on img at bounding box center [388, 249] width 33 height 33
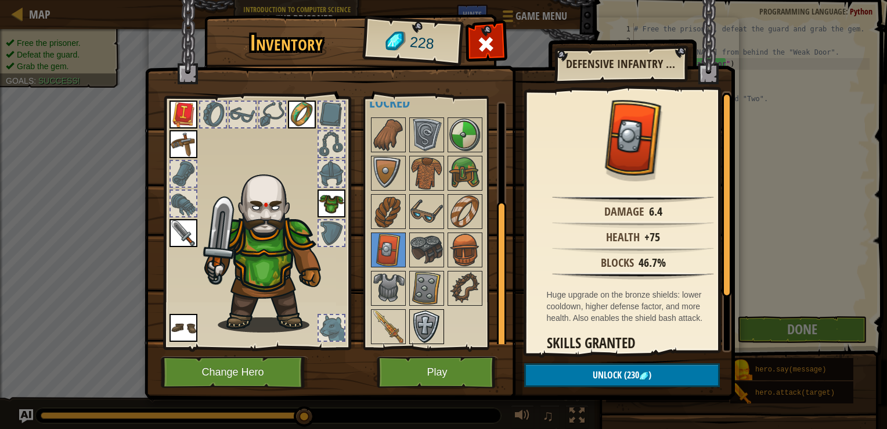
click at [422, 330] on img at bounding box center [427, 326] width 33 height 33
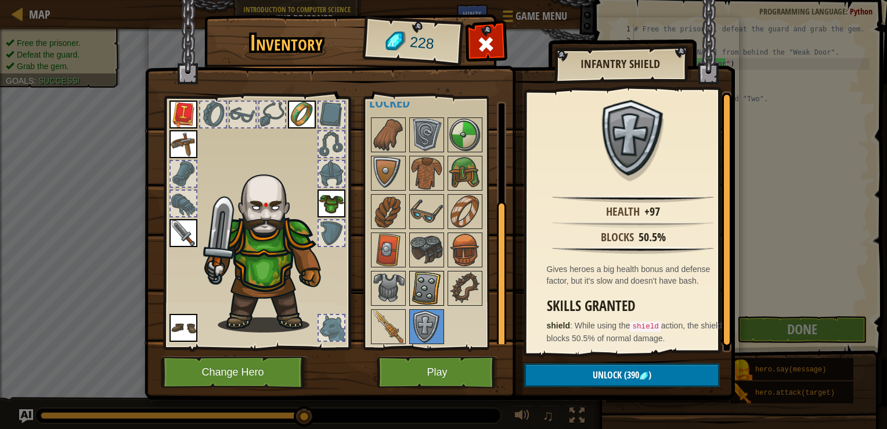
click at [423, 286] on img at bounding box center [427, 288] width 33 height 33
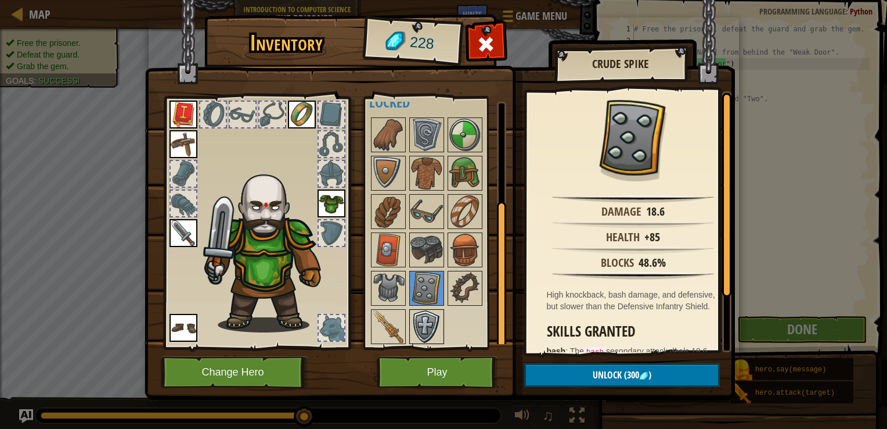
click at [409, 318] on div at bounding box center [426, 326] width 35 height 35
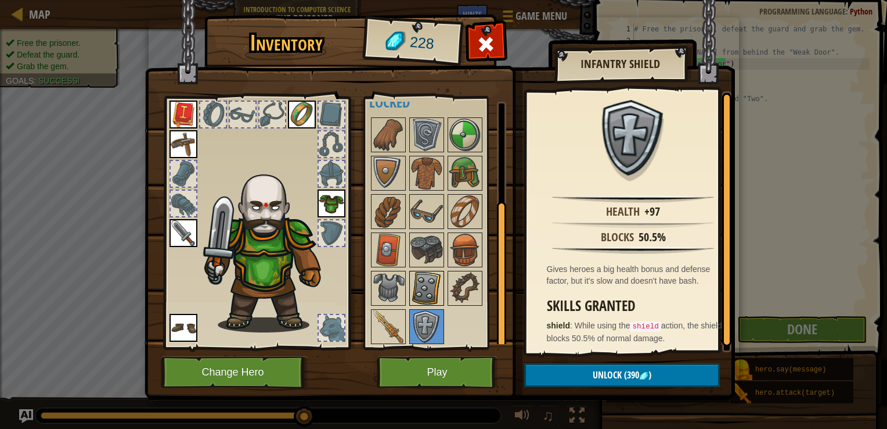
click at [432, 293] on img at bounding box center [427, 288] width 33 height 33
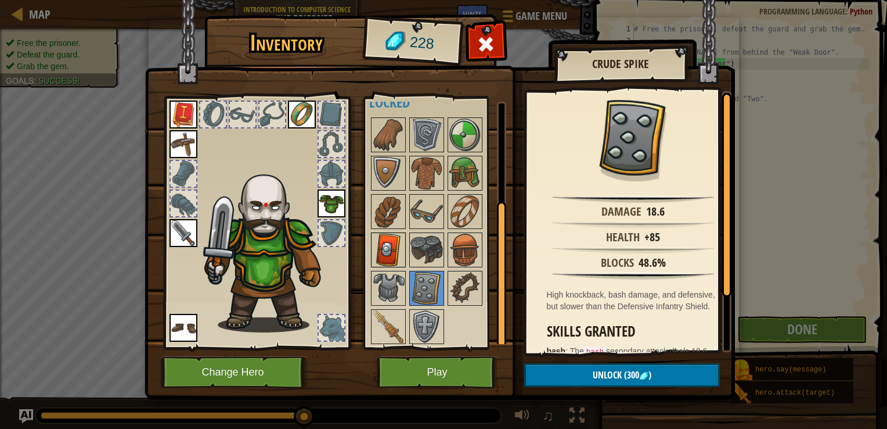
click at [388, 249] on img at bounding box center [388, 249] width 33 height 33
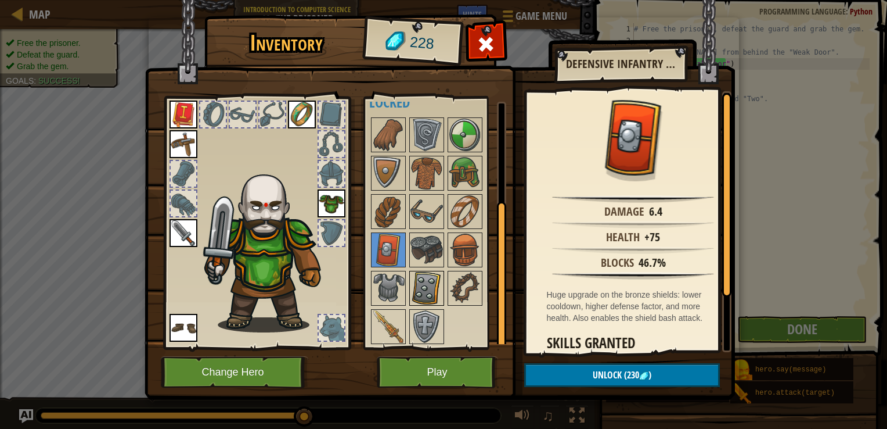
click at [425, 288] on img at bounding box center [427, 288] width 33 height 33
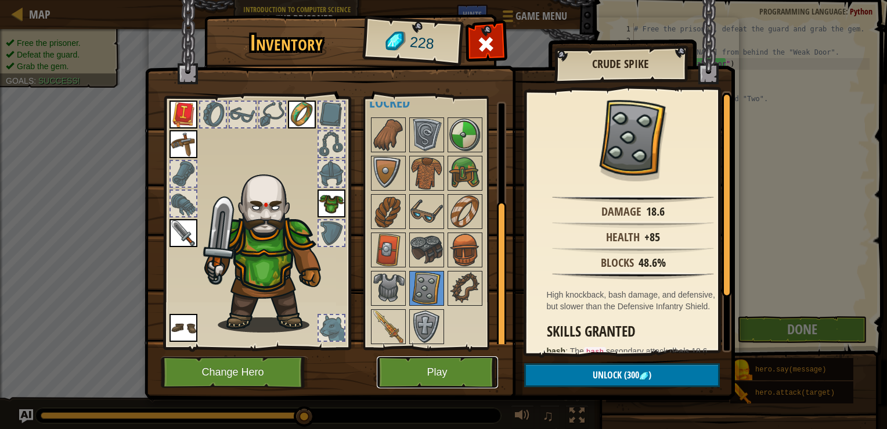
drag, startPoint x: 461, startPoint y: 375, endPoint x: 423, endPoint y: 371, distance: 38.5
click at [423, 371] on button "Play" at bounding box center [437, 372] width 121 height 32
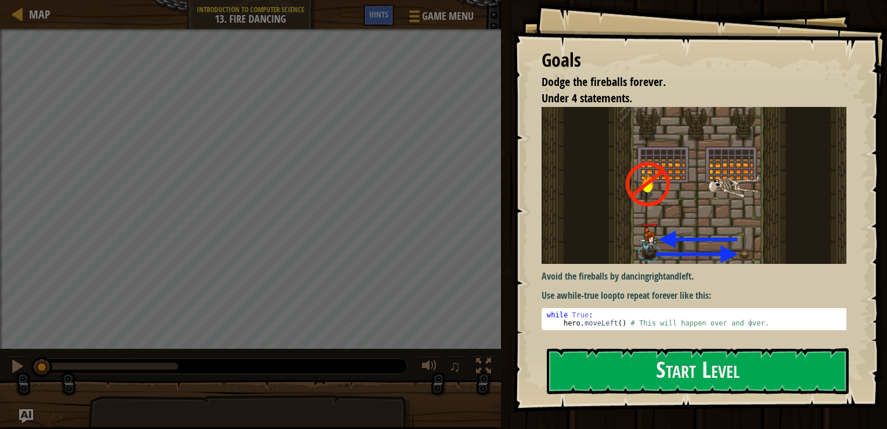
type textarea "hero.moveLeft() # This will happen over and over."
drag, startPoint x: 559, startPoint y: 318, endPoint x: 612, endPoint y: 322, distance: 52.4
click at [612, 322] on pre "hero.moveLeft() # This will happen over and over. 1 2 while True : hero . moveL…" at bounding box center [699, 319] width 314 height 22
click at [611, 324] on pre "hero.moveLeft() # This will happen over and over. 1 2 while True : hero . moveL…" at bounding box center [699, 319] width 314 height 22
click at [624, 348] on button "Start Level" at bounding box center [698, 371] width 302 height 46
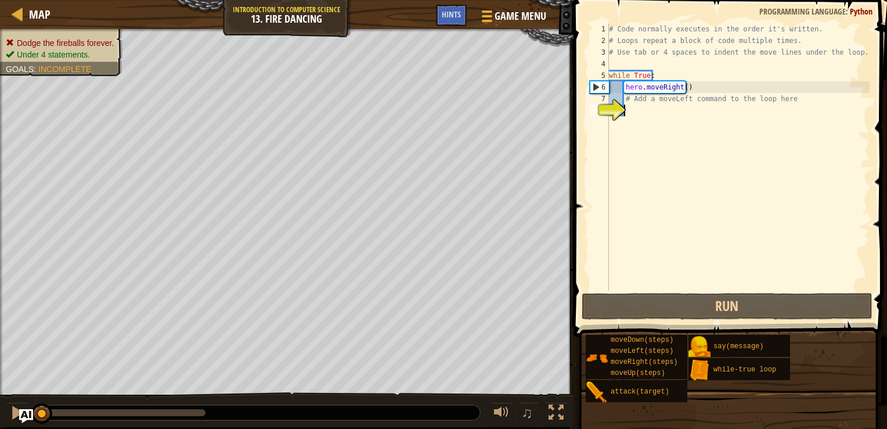
click at [634, 116] on div "# Code normally executes in the order it's written. # Loops repeat a block of c…" at bounding box center [738, 168] width 263 height 290
type textarea "h"
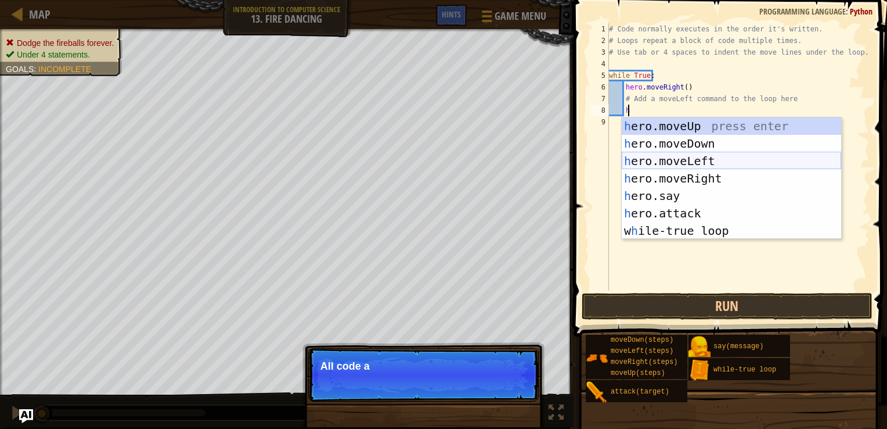
click at [665, 161] on div "h ero.moveUp press enter h ero.moveDown press enter h ero.moveLeft press enter …" at bounding box center [732, 195] width 220 height 157
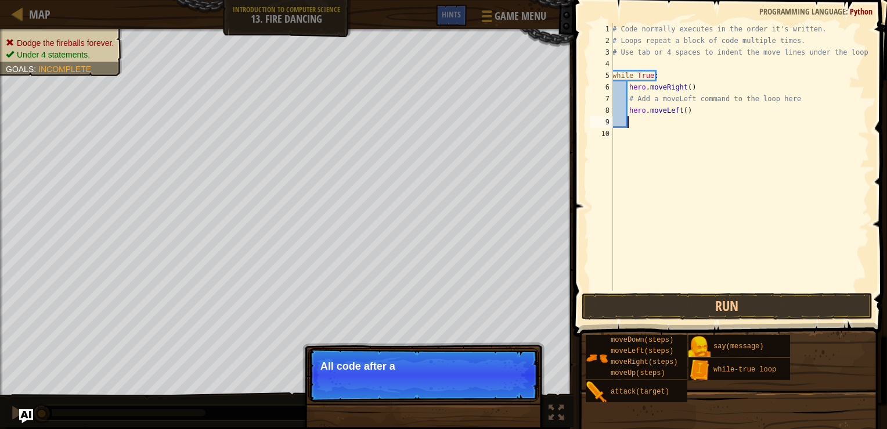
scroll to position [5, 0]
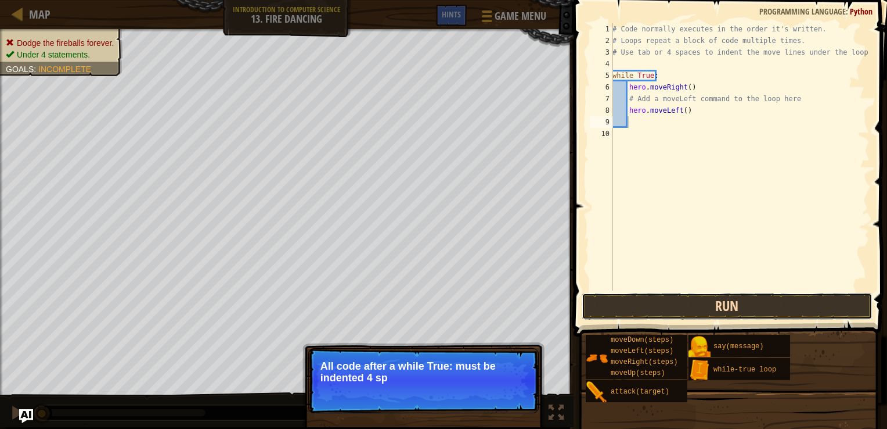
click at [695, 300] on button "Run" at bounding box center [727, 306] width 291 height 27
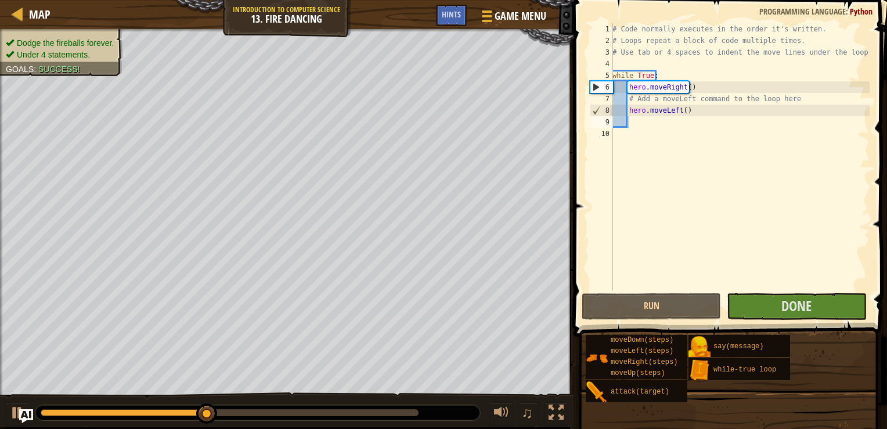
click at [90, 41] on ul "Dodge the fireballs forever. Under 4 statements." at bounding box center [61, 48] width 111 height 23
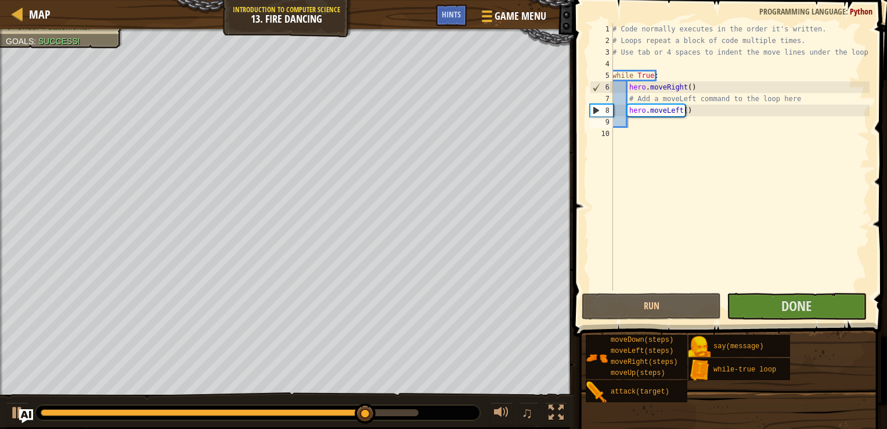
click at [641, 122] on div "# Code normally executes in the order it's written. # Loops repeat a block of c…" at bounding box center [740, 168] width 260 height 290
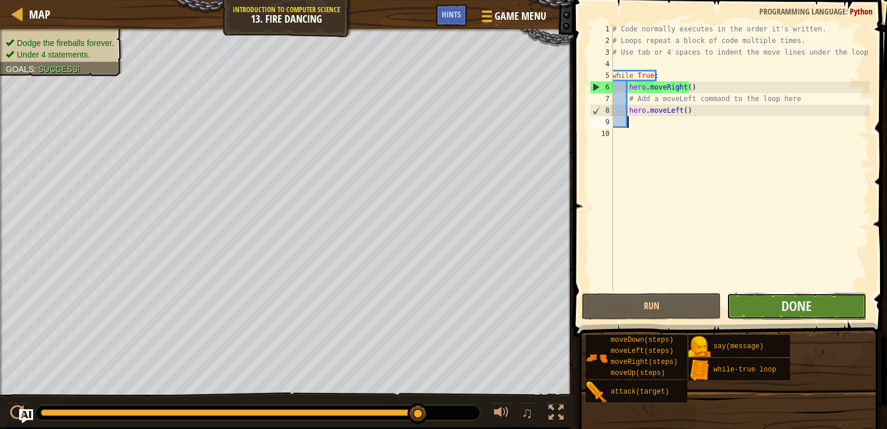
click at [813, 296] on button "Done" at bounding box center [796, 306] width 139 height 27
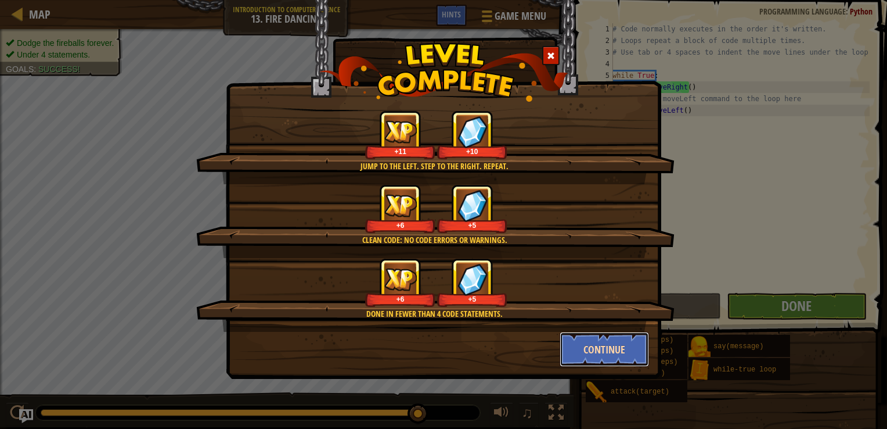
click at [621, 343] on button "Continue" at bounding box center [605, 349] width 90 height 35
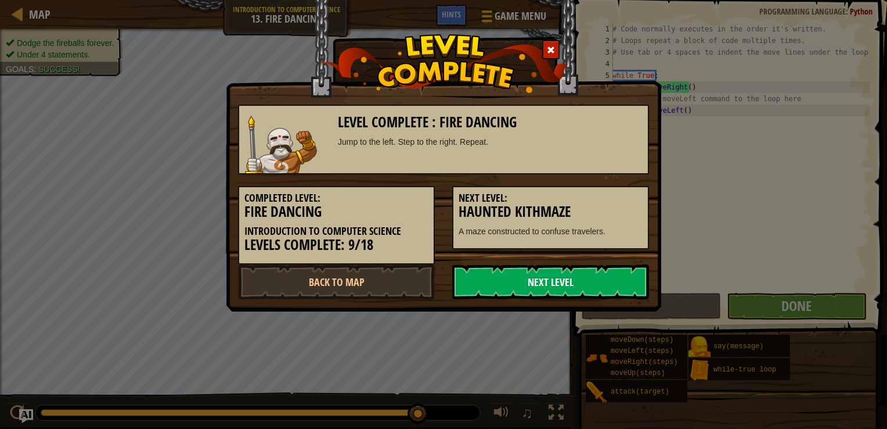
click at [558, 276] on link "Next Level" at bounding box center [550, 281] width 197 height 35
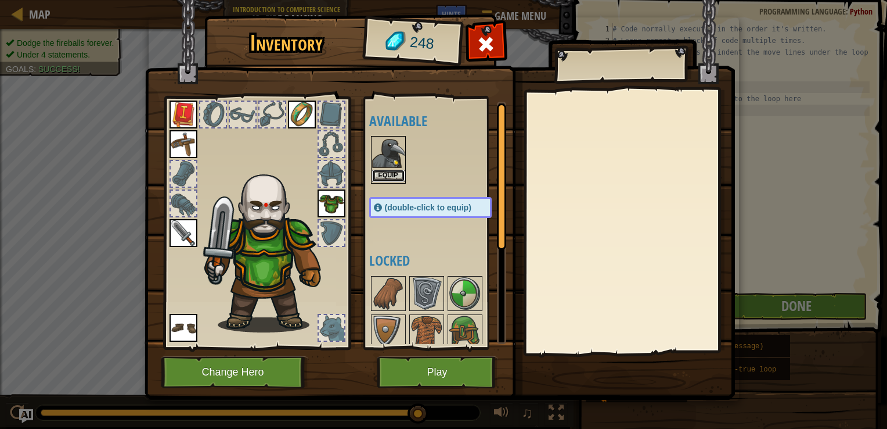
click at [400, 178] on button "Equip" at bounding box center [388, 176] width 33 height 12
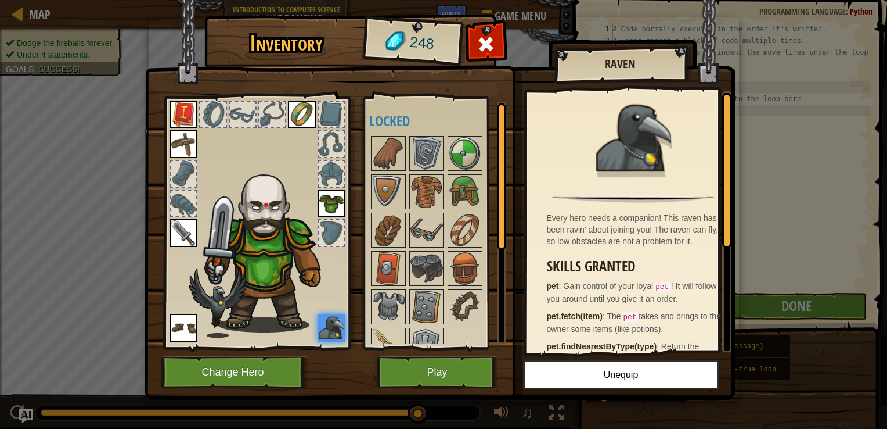
click at [626, 297] on span "Gain control of your loyal pet ! It will follow you around until you give it an…" at bounding box center [632, 292] width 170 height 22
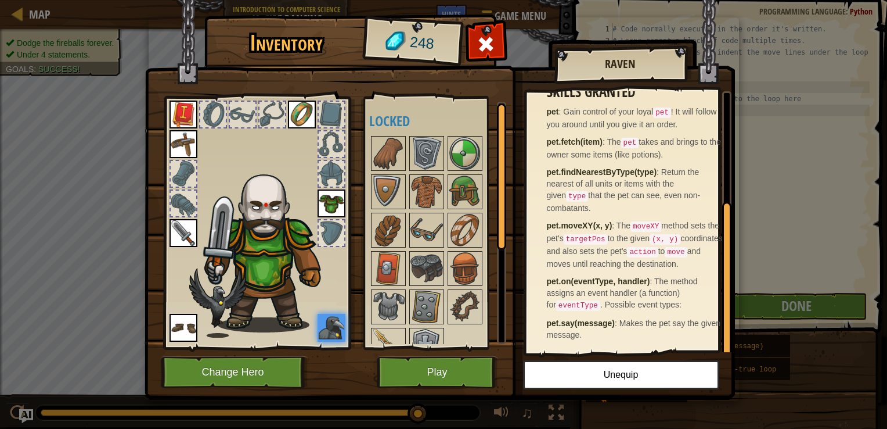
scroll to position [178, 0]
click at [465, 373] on button "Play" at bounding box center [437, 372] width 121 height 32
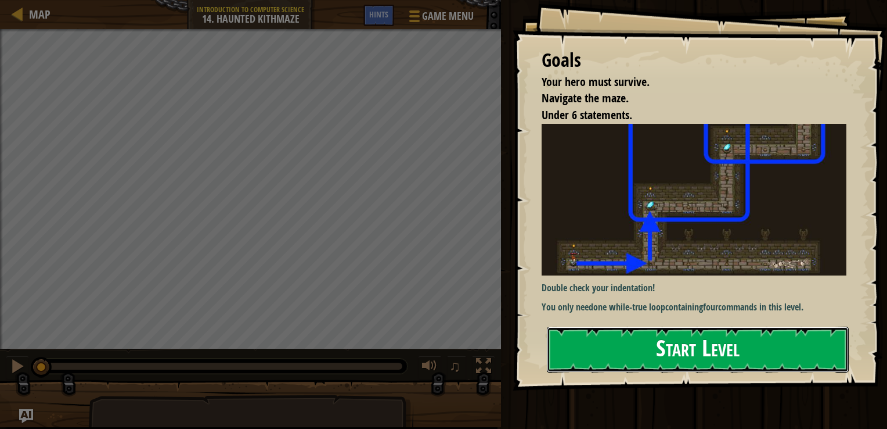
click at [680, 349] on button "Start Level" at bounding box center [698, 349] width 302 height 46
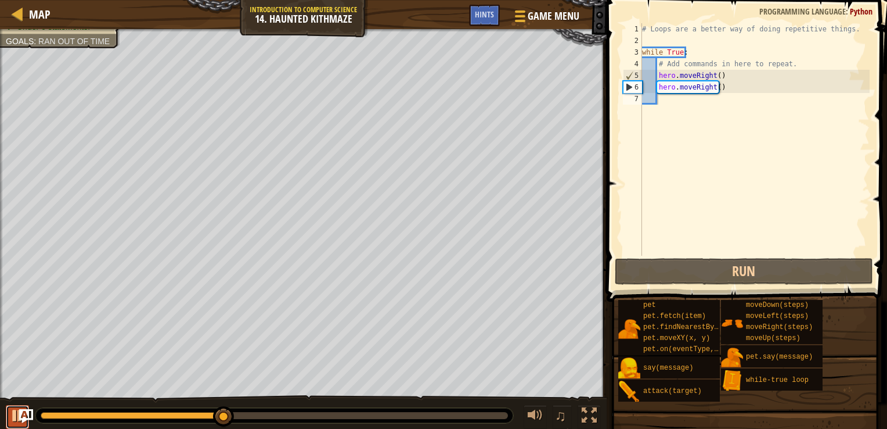
click at [11, 412] on div at bounding box center [17, 415] width 15 height 15
click at [657, 84] on div "# Loops are a better way of doing repetitive things. while True : # Add command…" at bounding box center [755, 151] width 230 height 256
type textarea "hero.moveRight()"
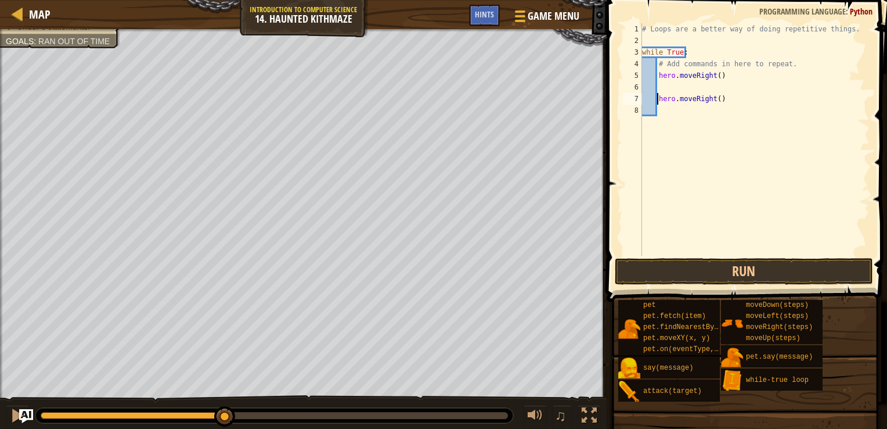
click at [660, 91] on div "# Loops are a better way of doing repetitive things. while True : # Add command…" at bounding box center [755, 151] width 230 height 256
type textarea "h"
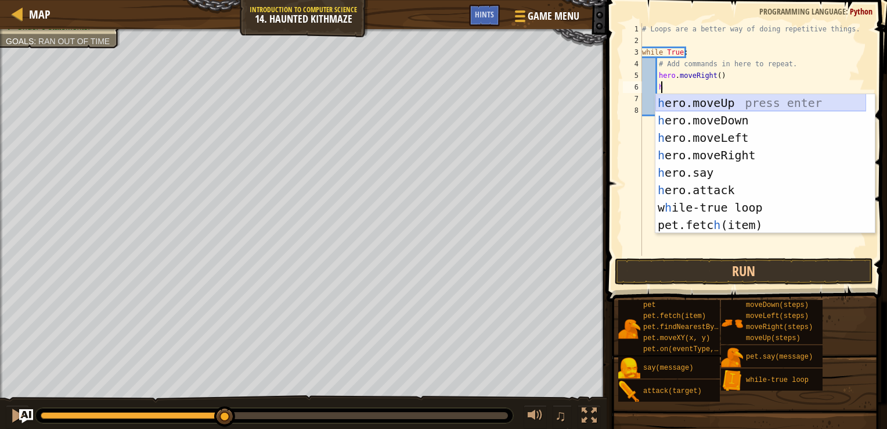
click at [699, 102] on div "h ero.moveUp press enter h ero.moveDown press enter h ero.moveLeft press enter …" at bounding box center [761, 181] width 211 height 174
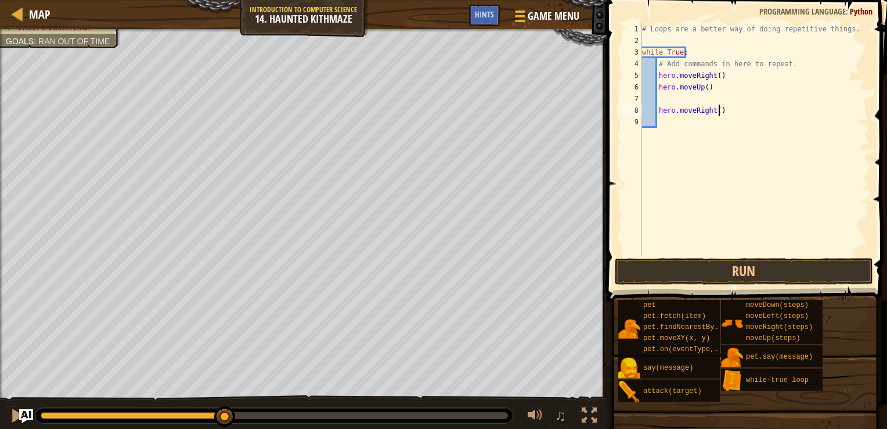
click at [725, 110] on div "# Loops are a better way of doing repetitive things. while True : # Add command…" at bounding box center [755, 151] width 230 height 256
type textarea "h"
click at [741, 280] on button "Run" at bounding box center [744, 271] width 258 height 27
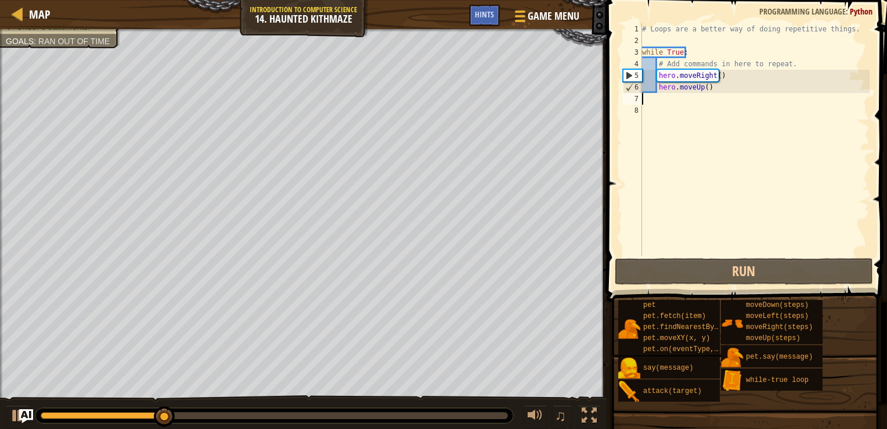
click at [714, 77] on div "# Loops are a better way of doing repetitive things. while True : # Add command…" at bounding box center [755, 151] width 230 height 256
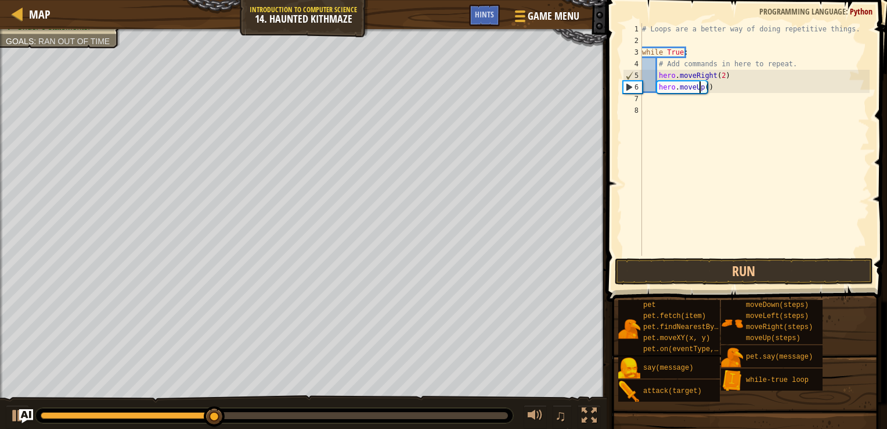
click at [702, 88] on div "# Loops are a better way of doing repetitive things. while True : # Add command…" at bounding box center [755, 151] width 230 height 256
click at [702, 87] on div "# Loops are a better way of doing repetitive things. while True : # Add command…" at bounding box center [755, 151] width 230 height 256
click at [705, 85] on div "# Loops are a better way of doing repetitive things. while True : # Add command…" at bounding box center [755, 151] width 230 height 256
type textarea "hero.moveUp(2)"
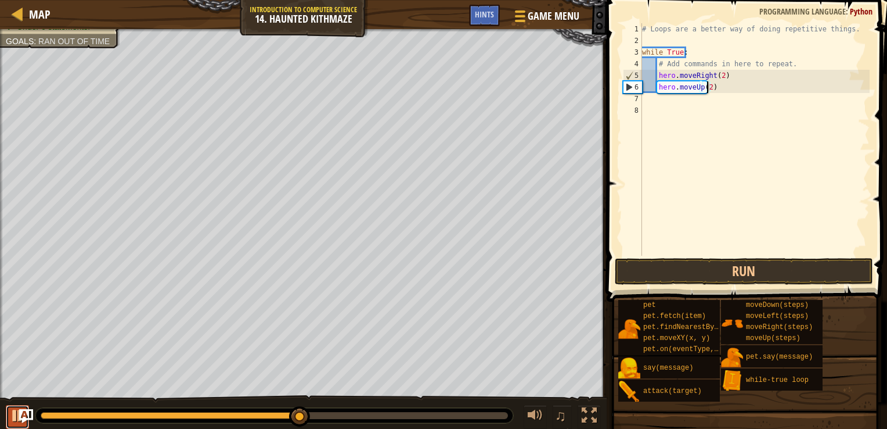
click at [12, 419] on div at bounding box center [17, 415] width 15 height 15
click at [12, 415] on div at bounding box center [17, 415] width 15 height 15
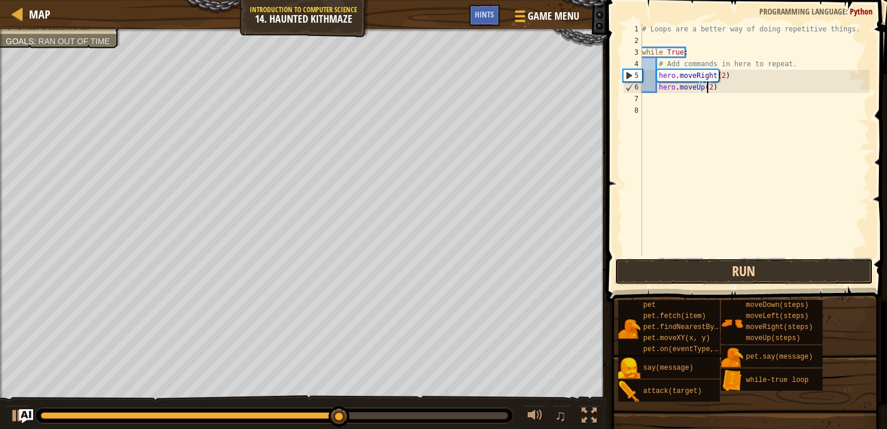
click at [752, 271] on button "Run" at bounding box center [744, 271] width 258 height 27
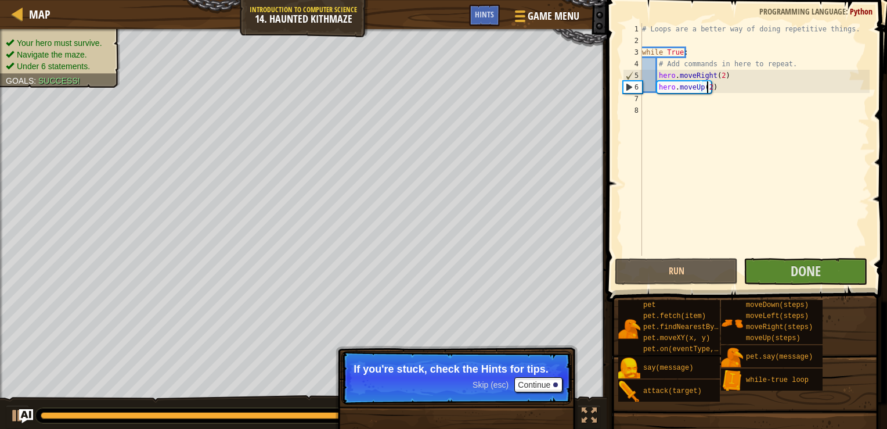
click at [54, 41] on ul "Your hero must survive. Navigate the maze. Under 6 statements." at bounding box center [60, 54] width 109 height 35
click at [95, 82] on div "Your hero must survive. Navigate the maze. Under 6 statements. Goals : Success!" at bounding box center [54, 54] width 134 height 66
click at [78, 73] on div "Your hero must survive. Navigate the maze. Under 6 statements. Goals : Success!" at bounding box center [54, 54] width 134 height 66
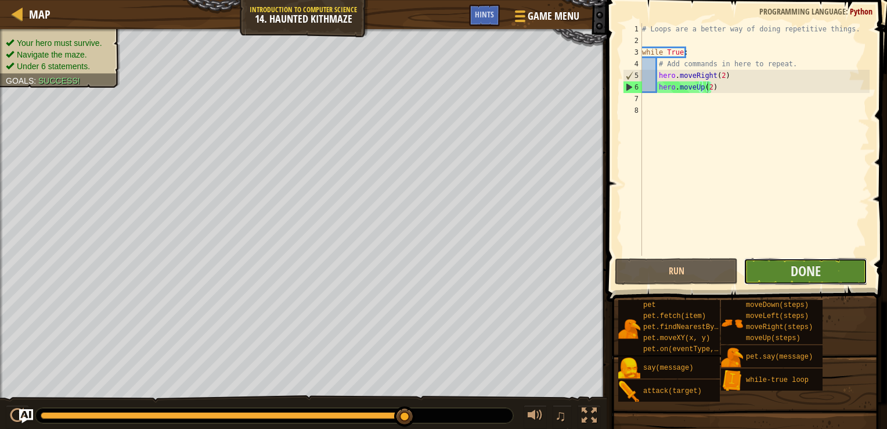
click at [831, 274] on button "Done" at bounding box center [805, 271] width 123 height 27
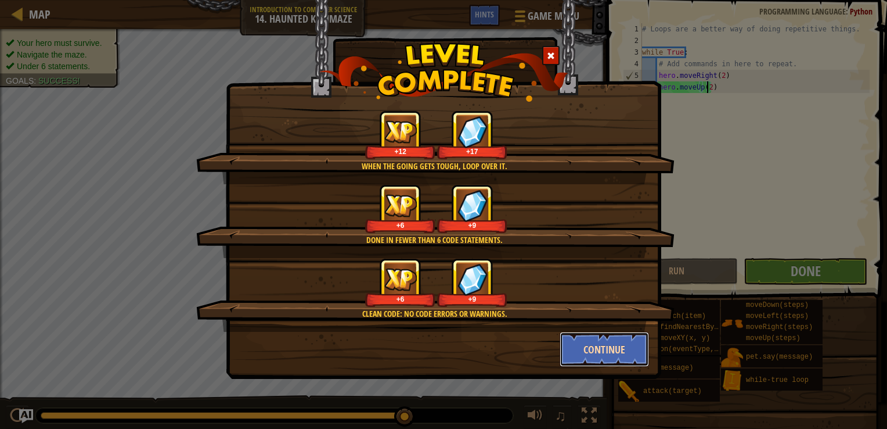
click at [638, 346] on button "Continue" at bounding box center [605, 349] width 90 height 35
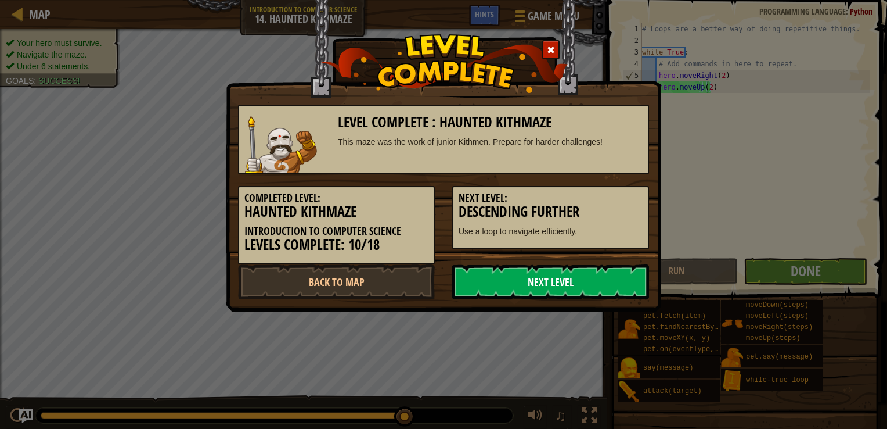
click at [544, 279] on link "Next Level" at bounding box center [550, 281] width 197 height 35
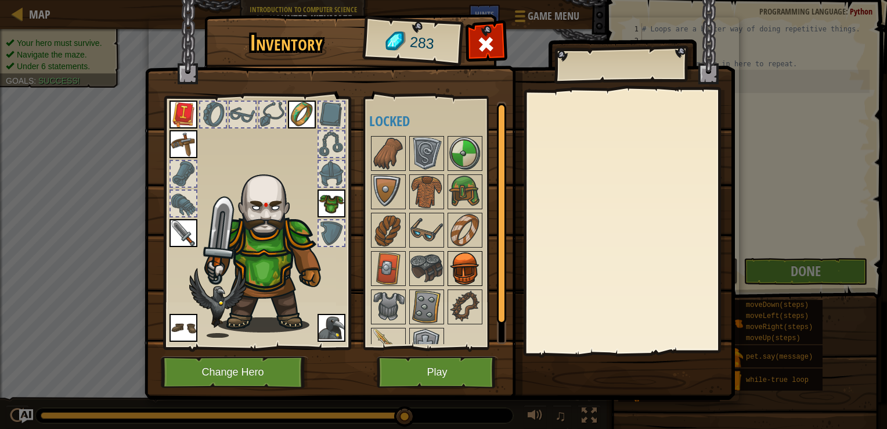
click at [454, 259] on img at bounding box center [465, 268] width 33 height 33
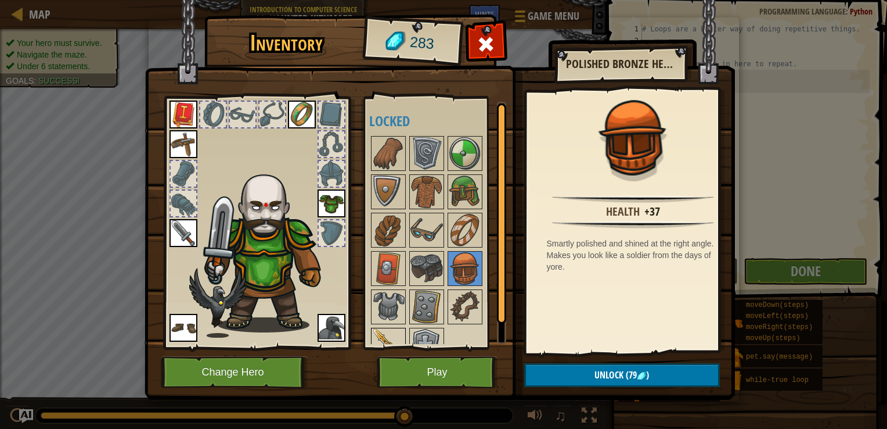
click at [391, 331] on img at bounding box center [388, 345] width 33 height 33
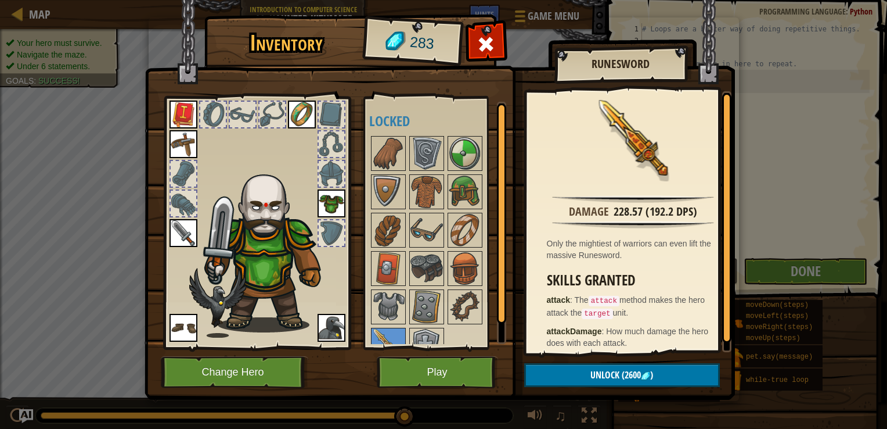
scroll to position [6, 0]
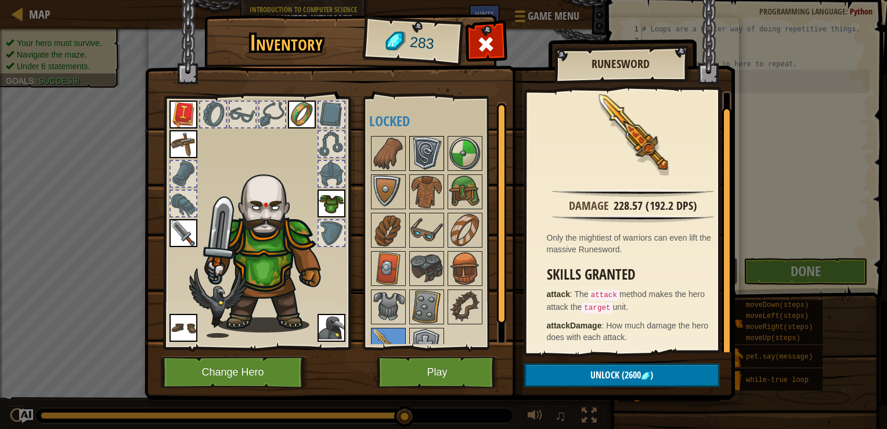
click at [444, 152] on div at bounding box center [426, 153] width 35 height 35
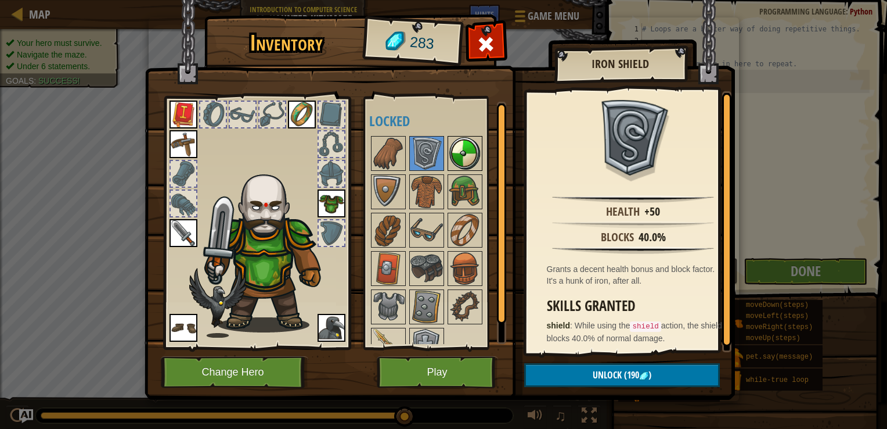
click at [455, 154] on img at bounding box center [465, 153] width 33 height 33
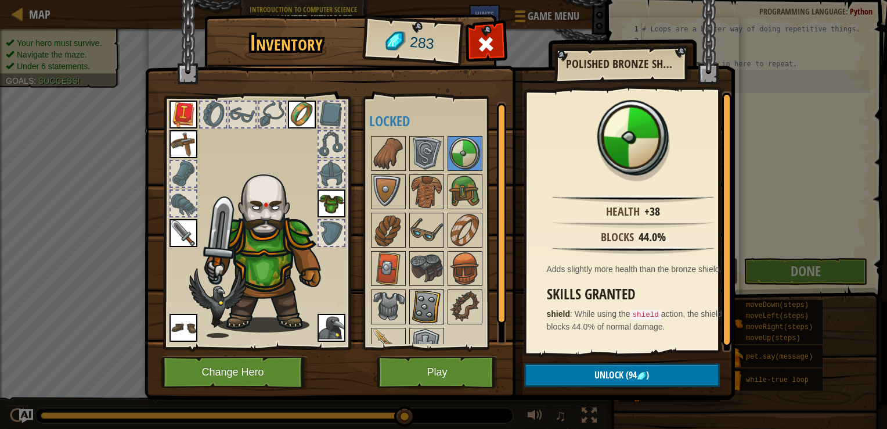
click at [431, 293] on img at bounding box center [427, 306] width 33 height 33
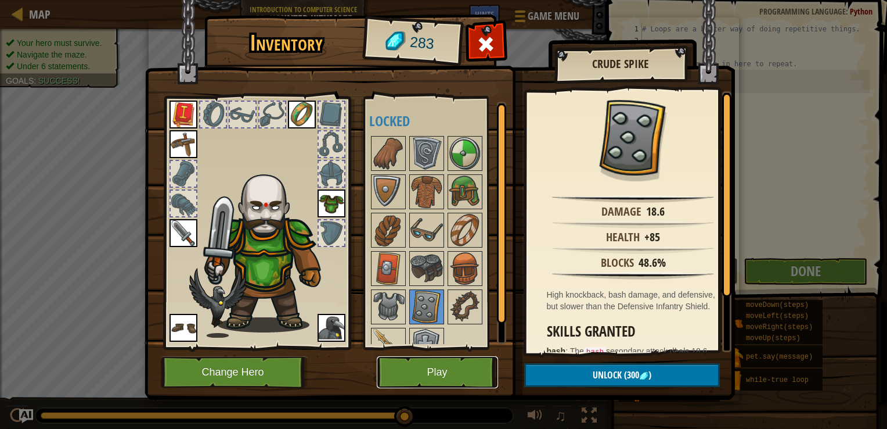
click at [423, 377] on button "Play" at bounding box center [437, 372] width 121 height 32
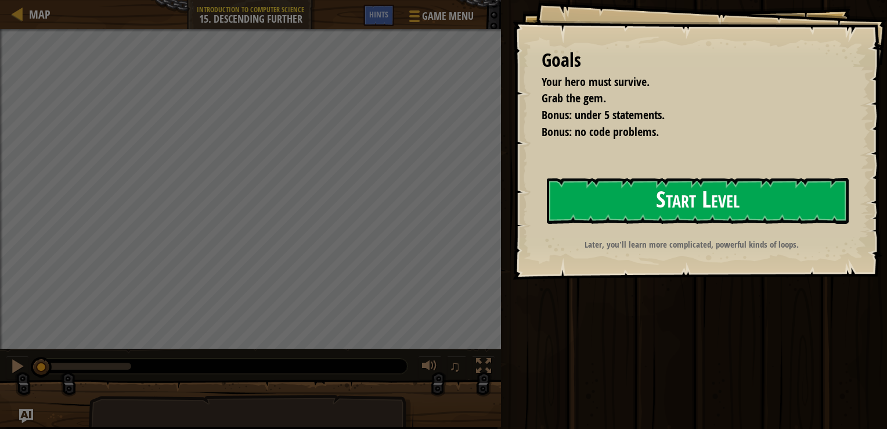
click at [655, 210] on button "Start Level" at bounding box center [698, 201] width 302 height 46
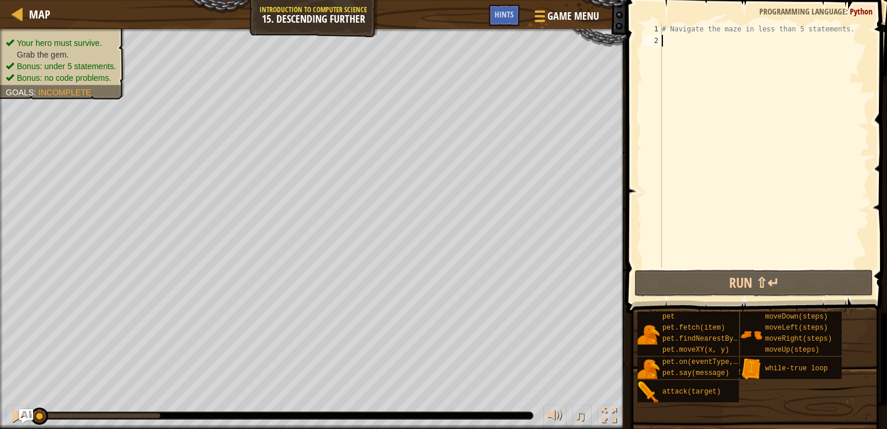
click at [702, 98] on div "# Navigate the maze in less than 5 statements." at bounding box center [765, 156] width 210 height 267
type textarea "w"
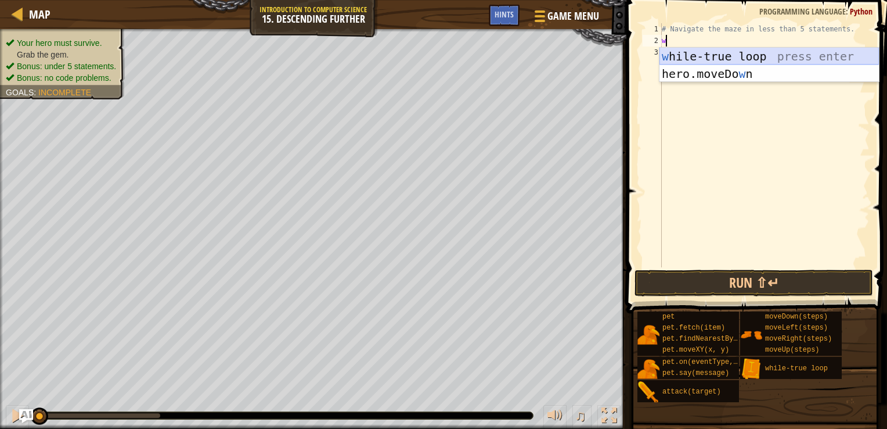
click at [688, 58] on div "w [PERSON_NAME]-true loop press enter hero.moveDo w n press enter" at bounding box center [770, 83] width 220 height 70
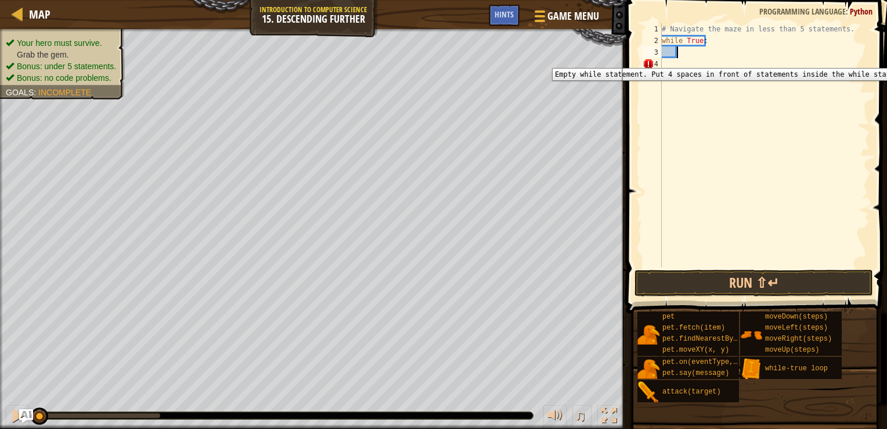
type textarea "h"
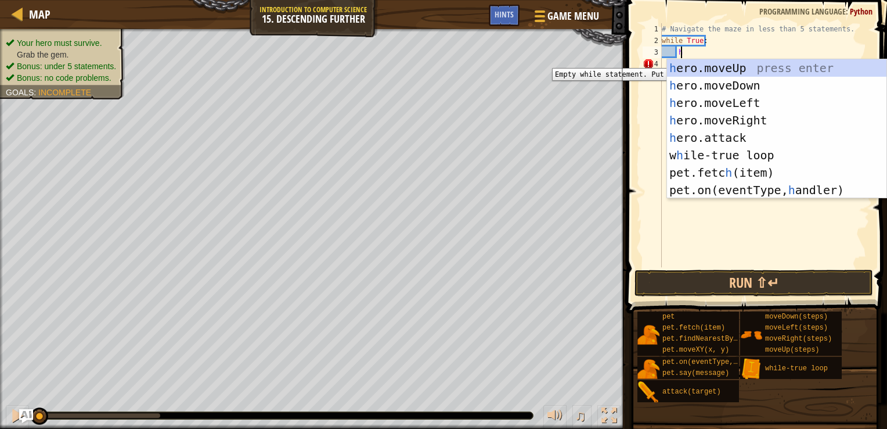
scroll to position [5, 1]
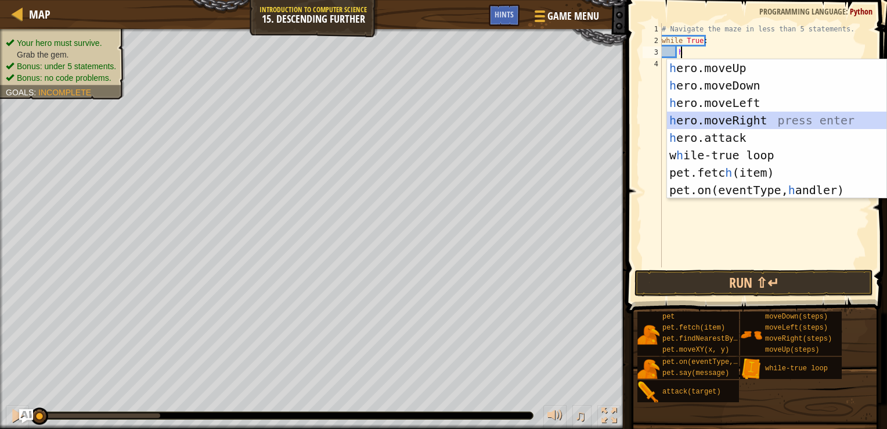
click at [760, 118] on div "h ero.moveUp press enter h ero.moveDown press enter h ero.moveLeft press enter …" at bounding box center [777, 146] width 220 height 174
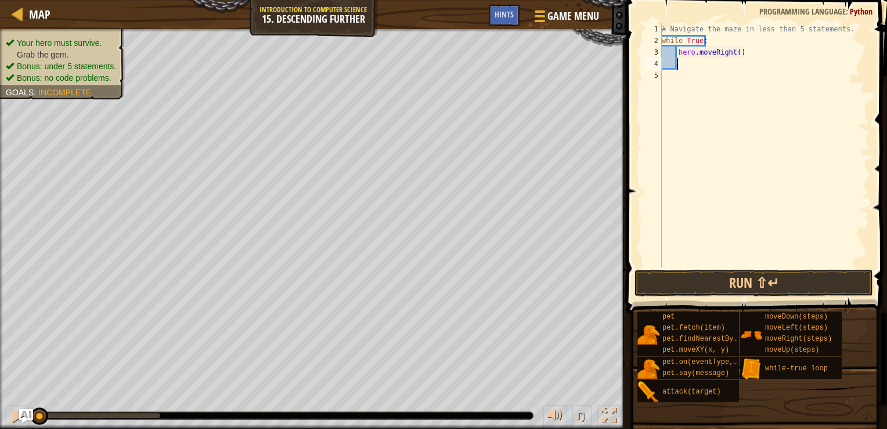
scroll to position [5, 0]
click at [735, 56] on div "# Navigate the maze in less than 5 statements. while True : hero . moveRight ( )" at bounding box center [765, 156] width 210 height 267
type textarea "hero.moveRight(2)"
click at [682, 65] on div "# Navigate the maze in less than 5 statements. while True : hero . moveRight ( …" at bounding box center [765, 156] width 210 height 267
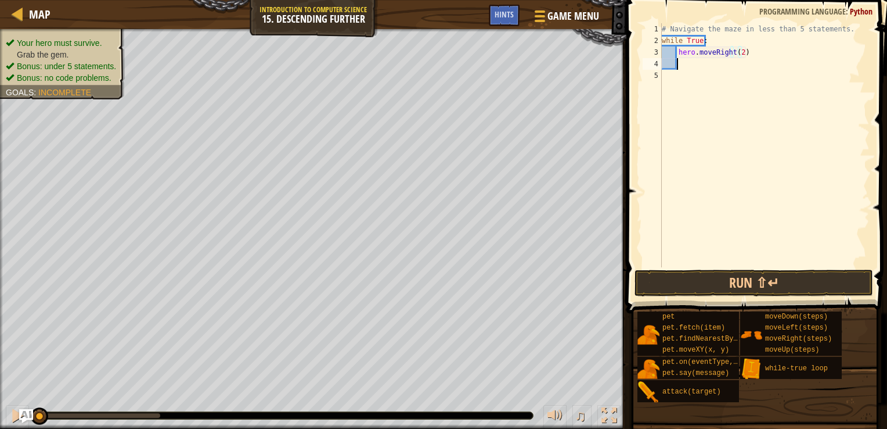
scroll to position [5, 0]
type textarea "h"
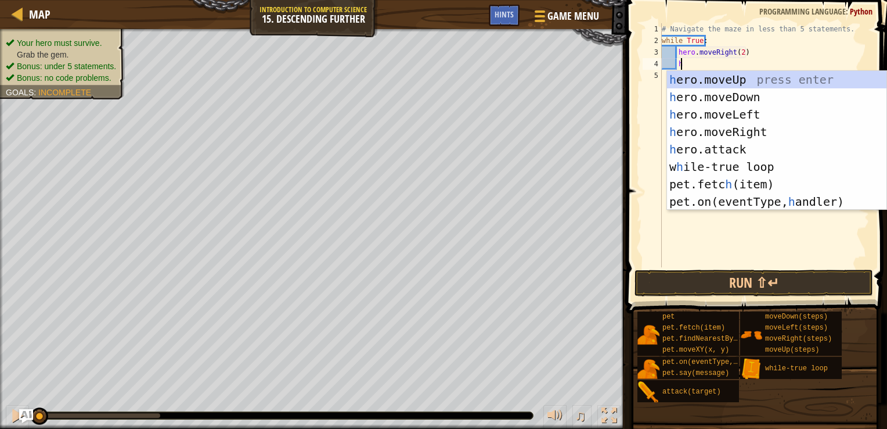
scroll to position [5, 1]
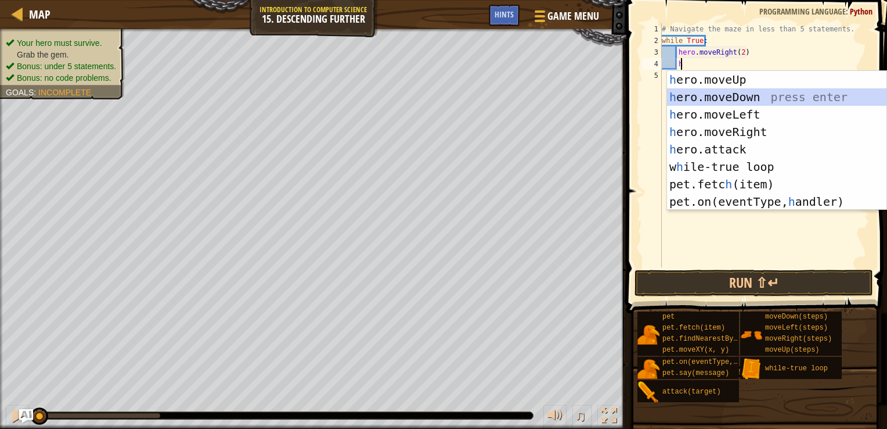
click at [717, 95] on div "h ero.moveUp press enter h ero.moveDown press enter h ero.moveLeft press enter …" at bounding box center [777, 158] width 220 height 174
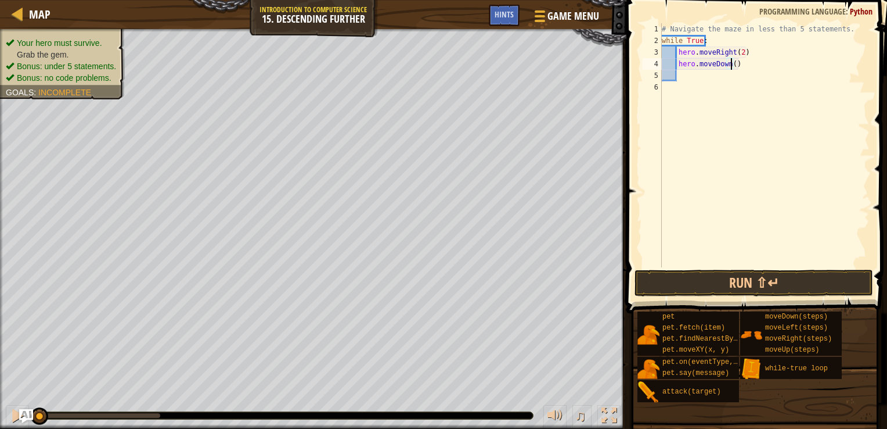
click at [732, 69] on div "# Navigate the maze in less than 5 statements. while True : hero . moveRight ( …" at bounding box center [765, 156] width 210 height 267
type textarea "hero.moveDown(1)"
click at [753, 283] on button "Run ⇧↵" at bounding box center [754, 283] width 239 height 27
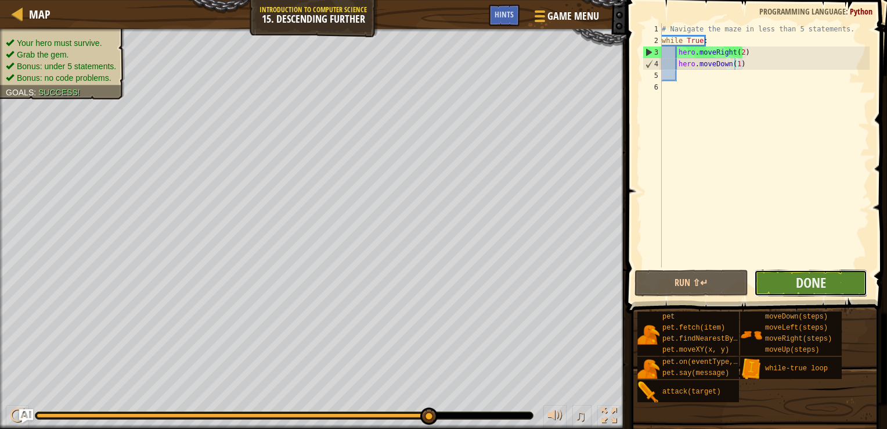
click at [787, 290] on button "Done" at bounding box center [811, 283] width 114 height 27
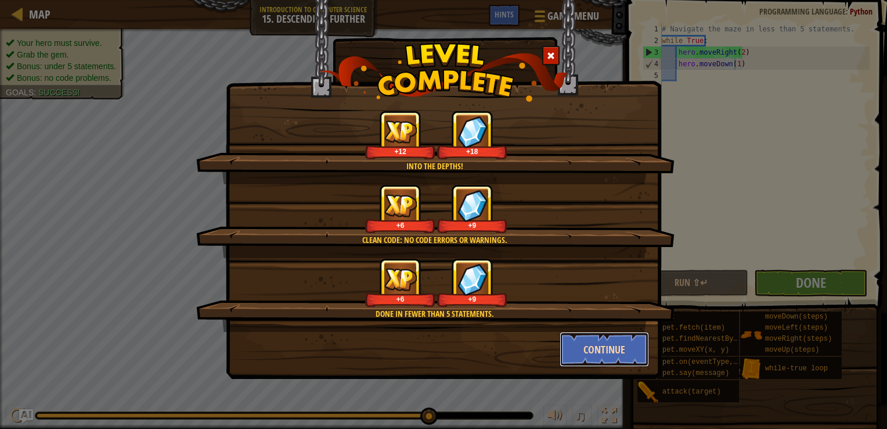
click at [585, 353] on button "Continue" at bounding box center [605, 349] width 90 height 35
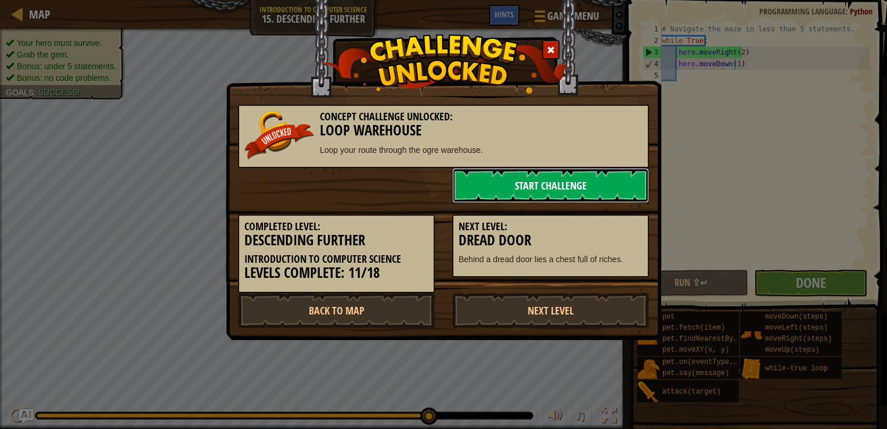
click at [568, 178] on link "Start Challenge" at bounding box center [550, 185] width 197 height 35
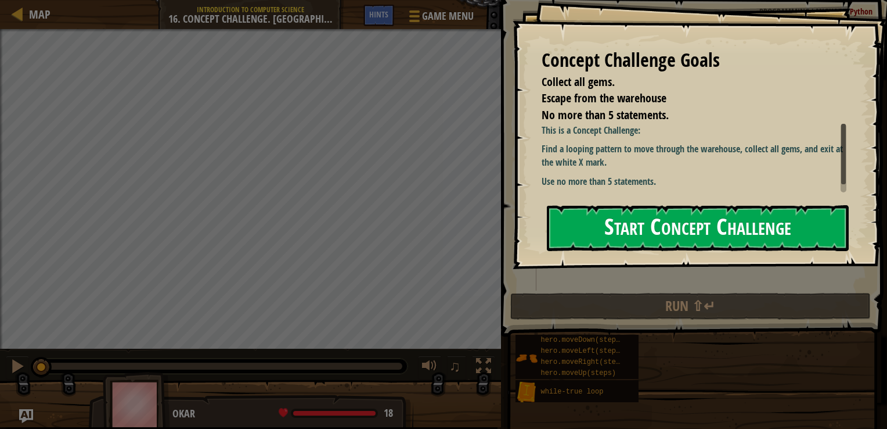
click at [615, 228] on button "Start Concept Challenge" at bounding box center [698, 228] width 302 height 46
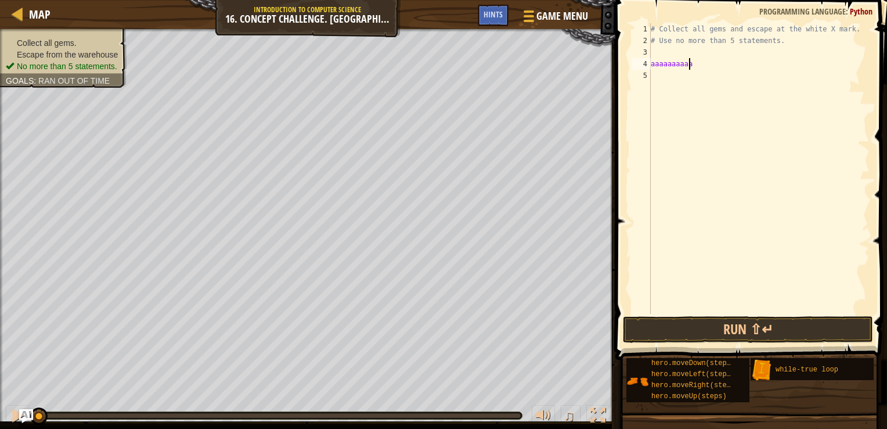
scroll to position [5, 3]
type textarea "aaaaaaaaaaaa"
